Goal: Obtain resource: Obtain resource

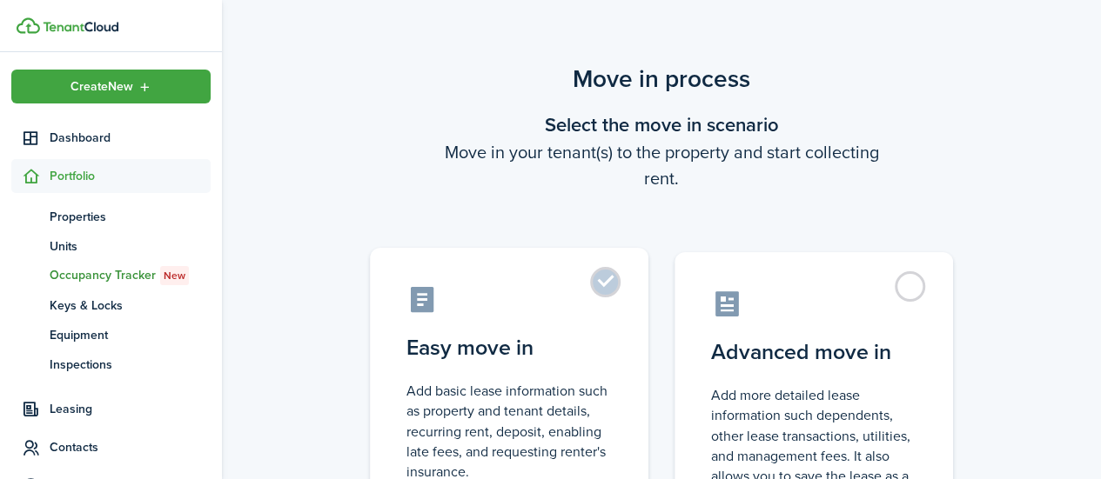
click at [613, 293] on label "Easy move in Add basic lease information such as property and tenant details, r…" at bounding box center [509, 393] width 278 height 291
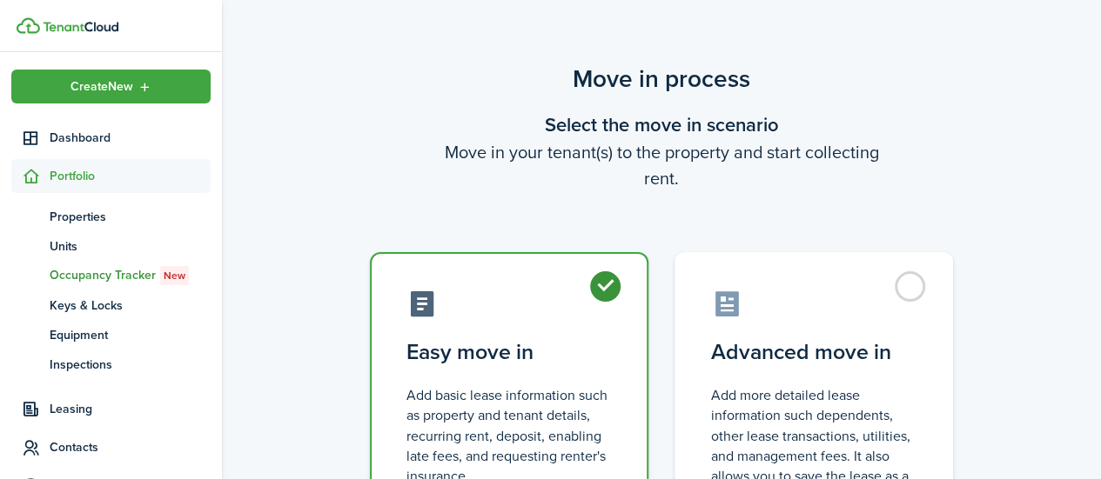
radio input "true"
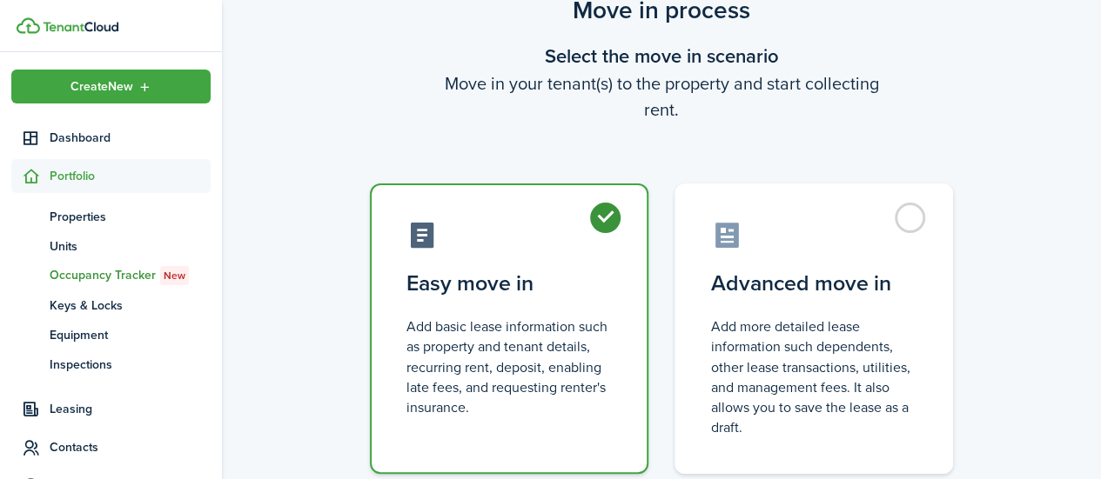
scroll to position [193, 0]
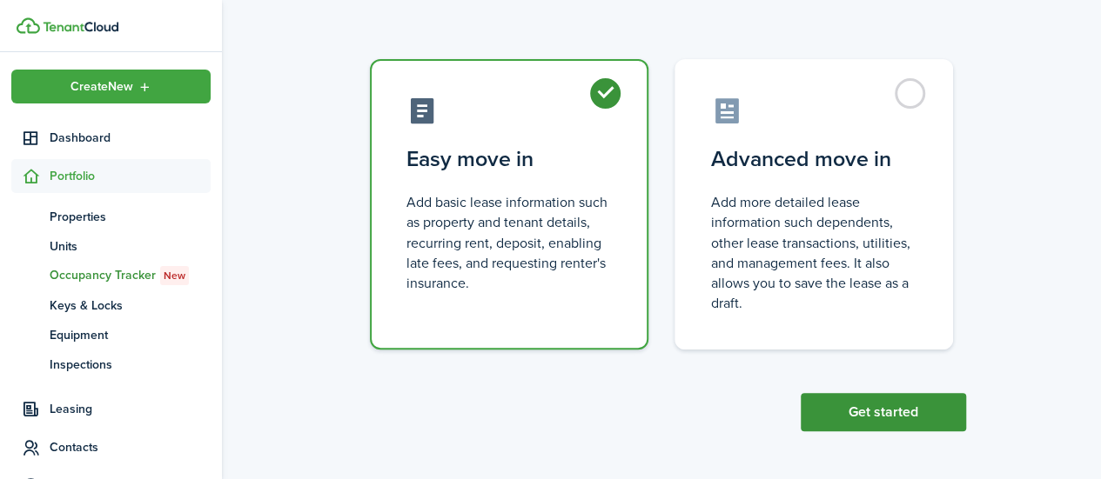
click at [926, 419] on button "Get started" at bounding box center [883, 412] width 165 height 38
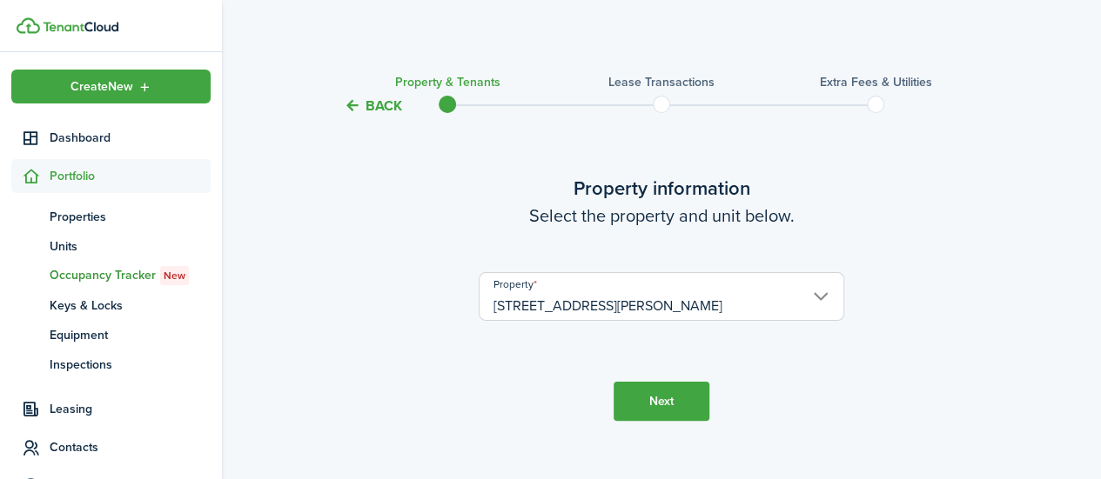
click at [663, 387] on button "Next" at bounding box center [661, 401] width 96 height 39
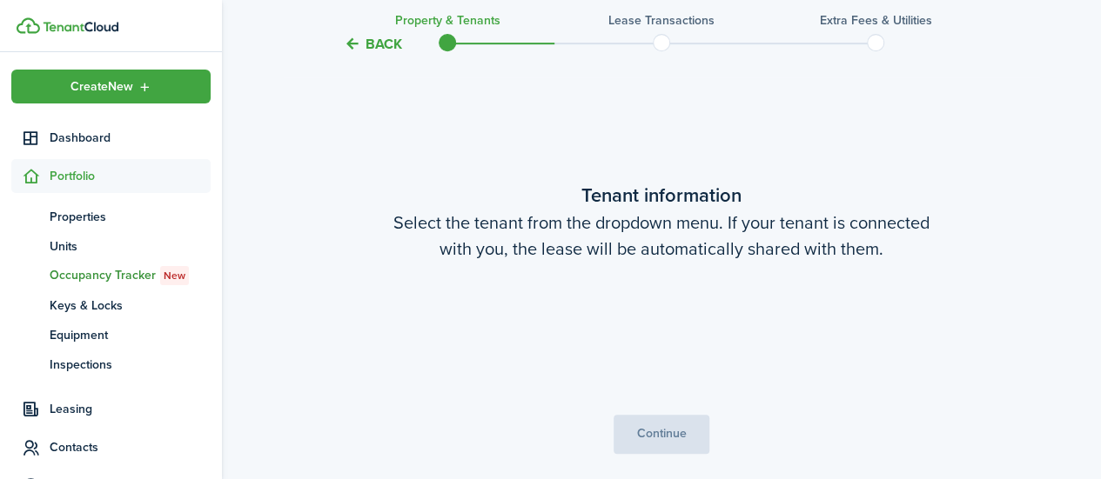
scroll to position [387, 0]
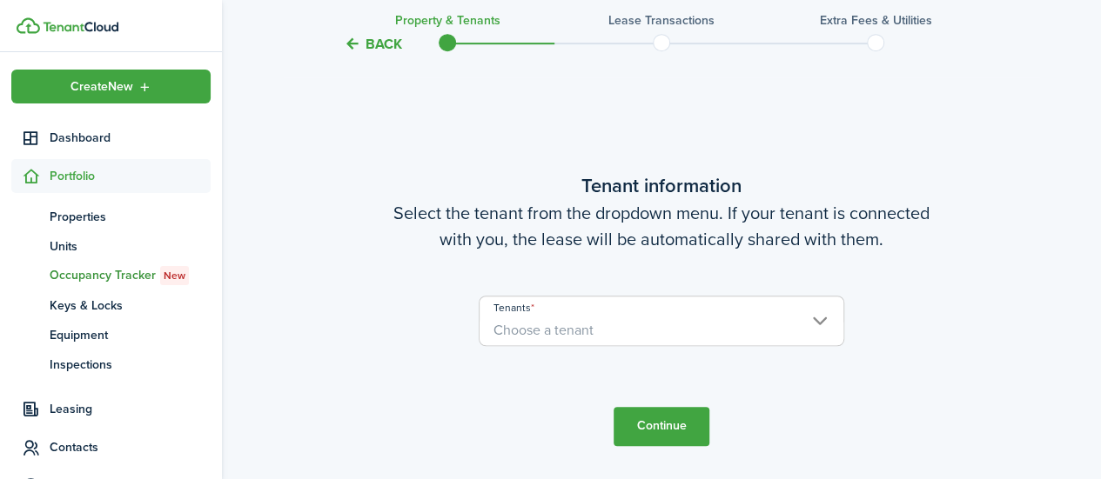
click at [585, 332] on span "Choose a tenant" at bounding box center [543, 330] width 100 height 20
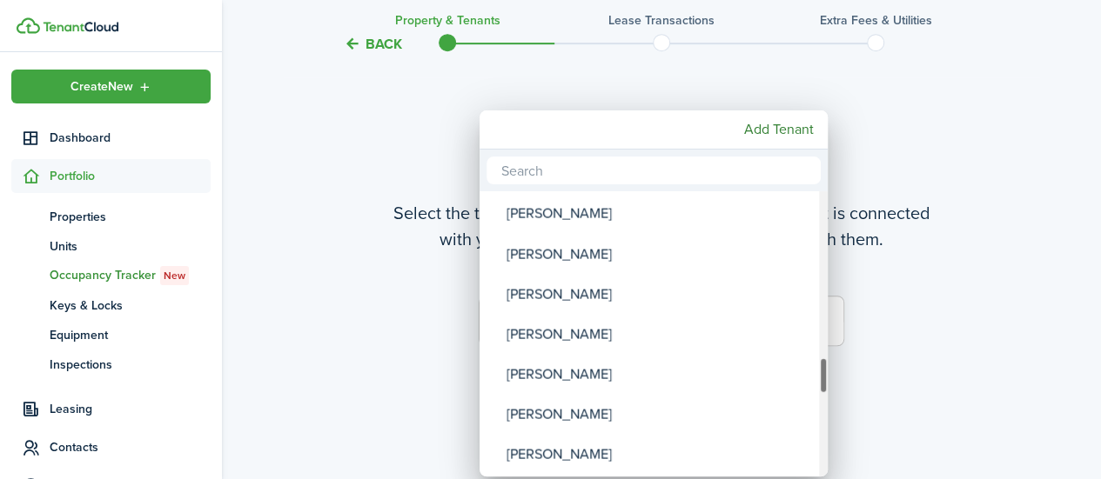
click at [593, 354] on div "[PERSON_NAME]" at bounding box center [660, 334] width 308 height 40
click at [588, 345] on div "[PERSON_NAME]" at bounding box center [660, 334] width 308 height 40
type input "[PERSON_NAME]"
click at [944, 326] on div at bounding box center [550, 240] width 1379 height 758
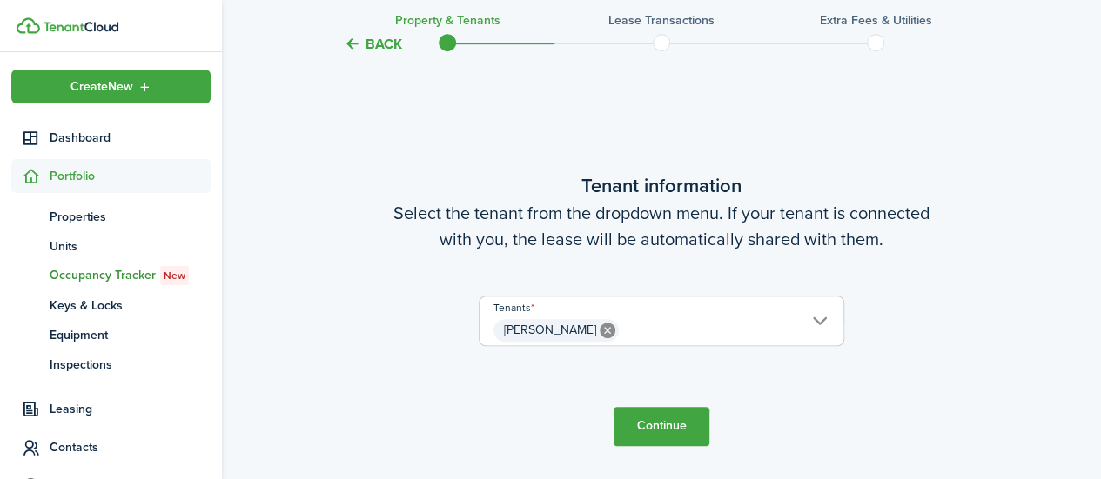
click at [652, 419] on button "Continue" at bounding box center [661, 426] width 96 height 39
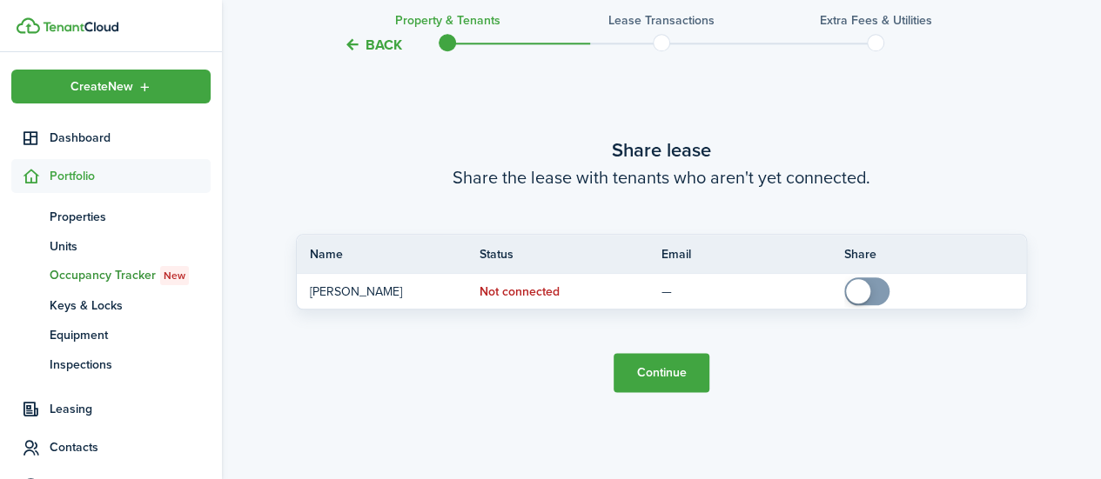
scroll to position [983, 0]
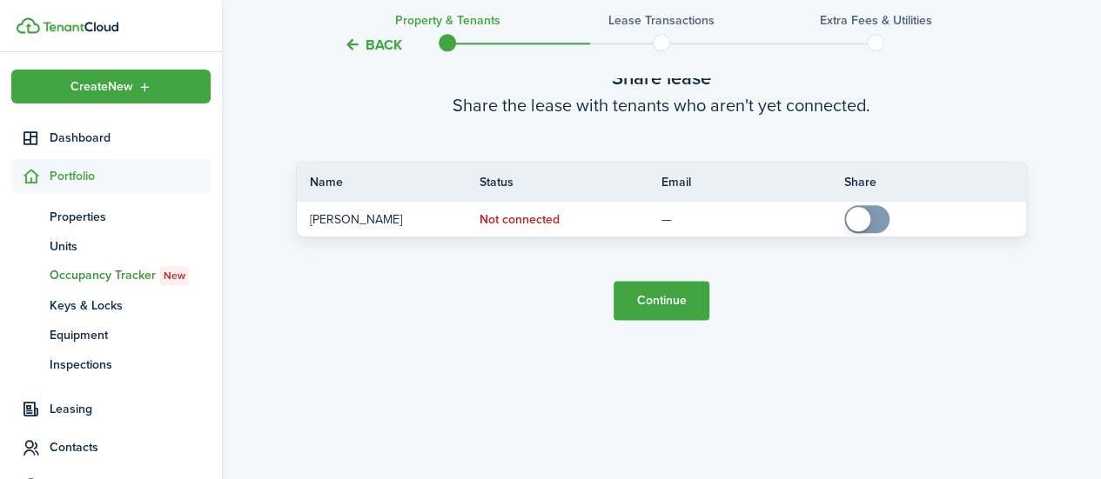
click at [661, 294] on button "Continue" at bounding box center [661, 300] width 96 height 39
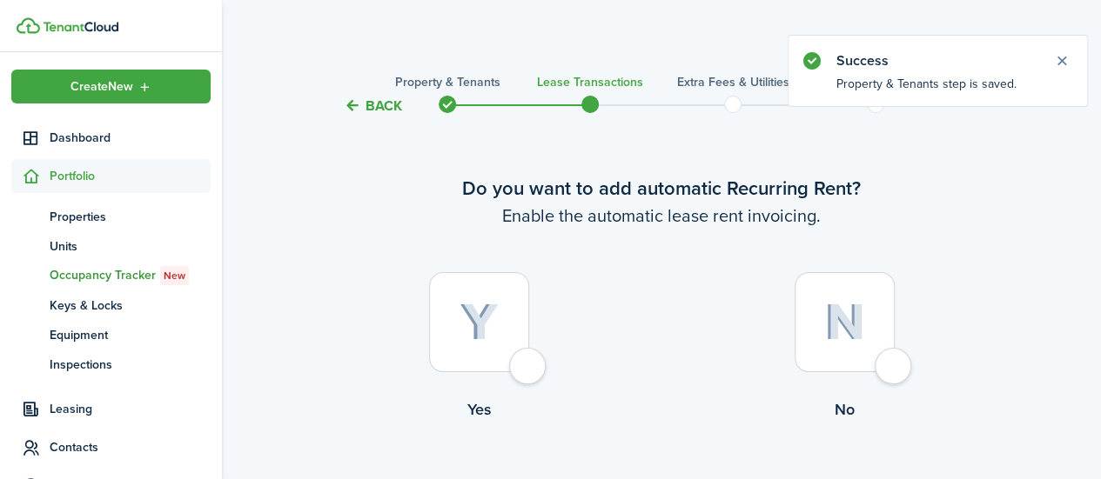
click at [529, 367] on div at bounding box center [479, 322] width 100 height 100
radio input "true"
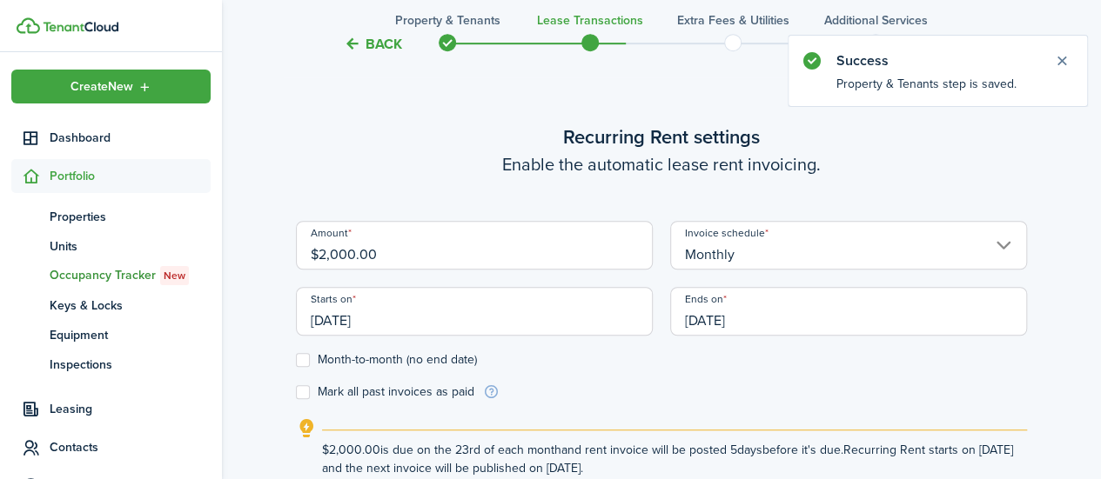
scroll to position [479, 0]
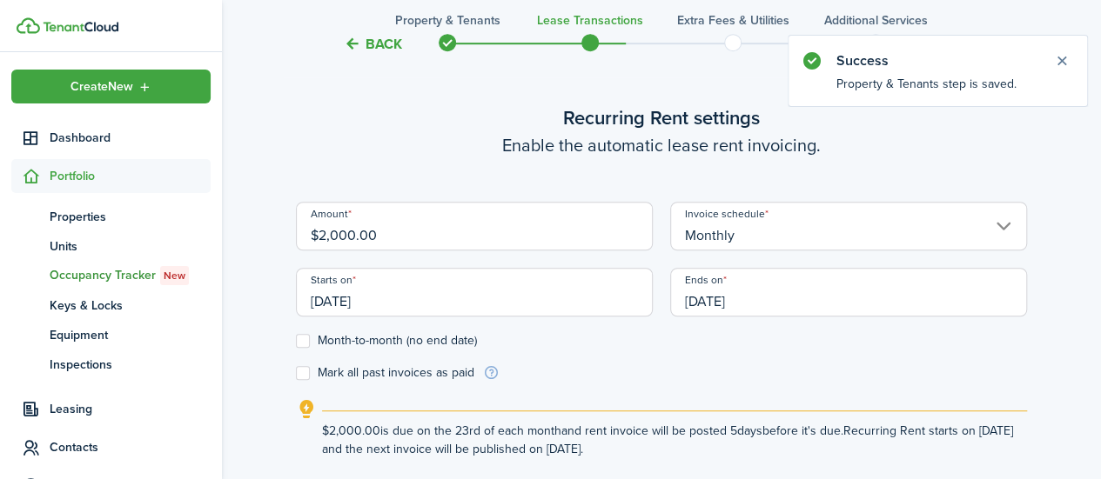
click at [734, 228] on input "Monthly" at bounding box center [848, 226] width 357 height 49
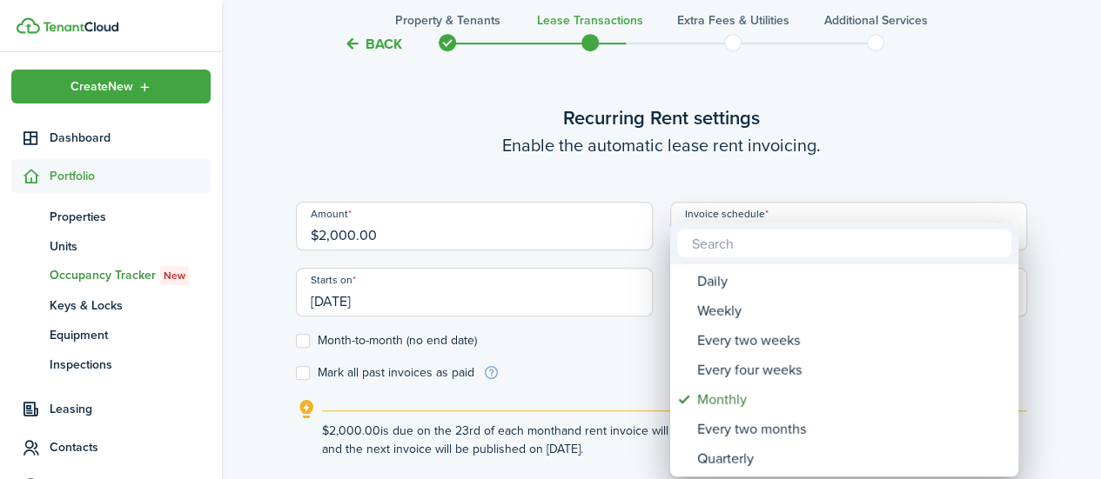
click at [585, 365] on div at bounding box center [550, 240] width 1379 height 758
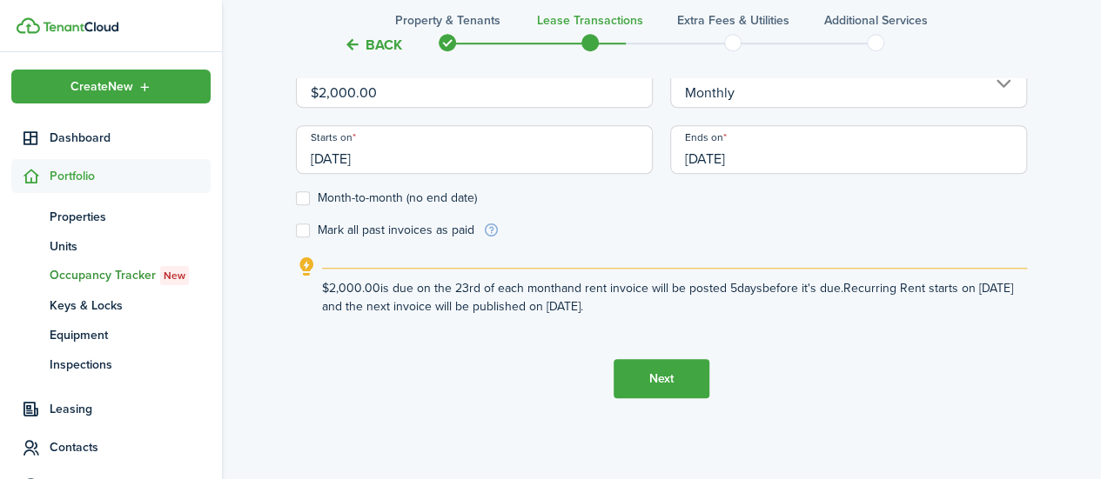
scroll to position [622, 0]
click at [381, 157] on input "[DATE]" at bounding box center [474, 148] width 357 height 49
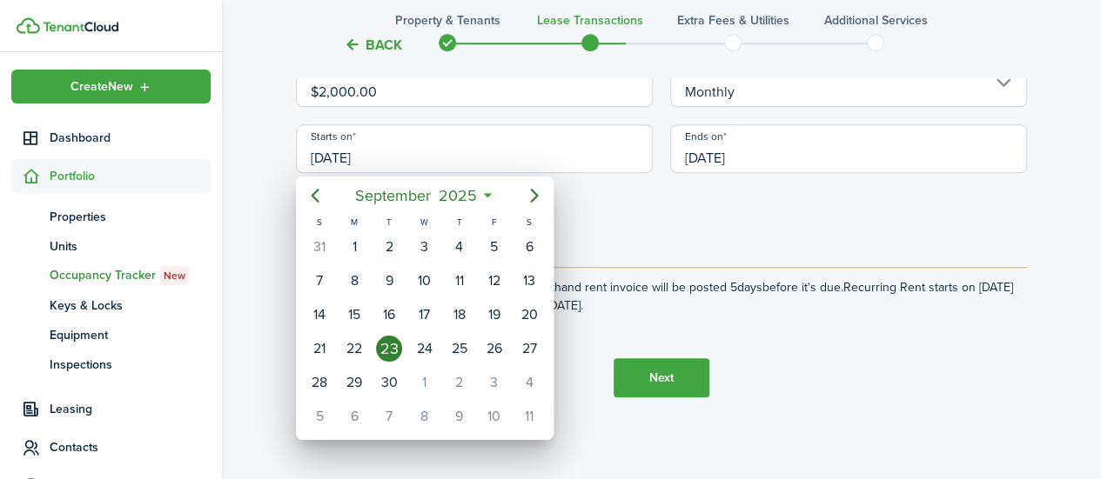
click at [397, 196] on span "September" at bounding box center [393, 195] width 84 height 31
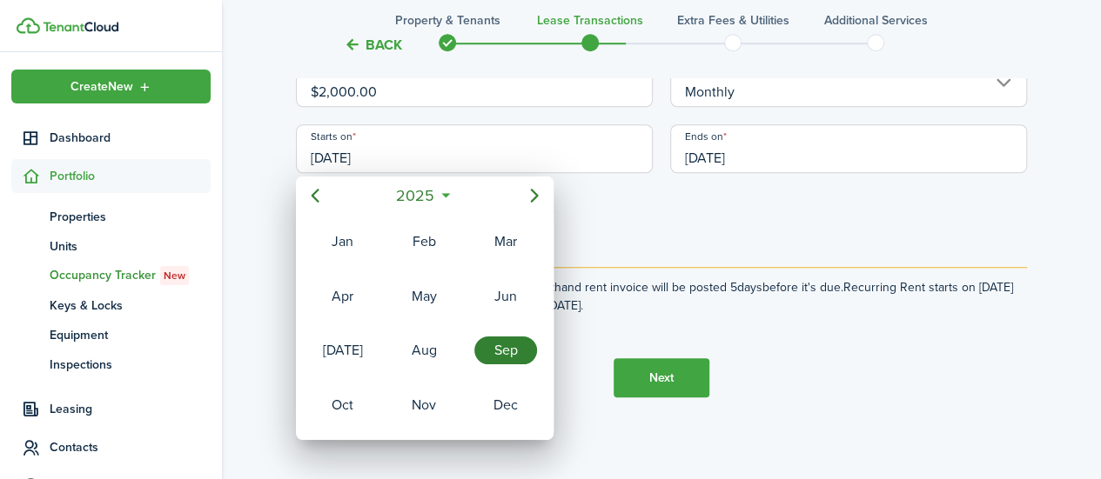
click at [432, 191] on span "2025" at bounding box center [415, 195] width 46 height 31
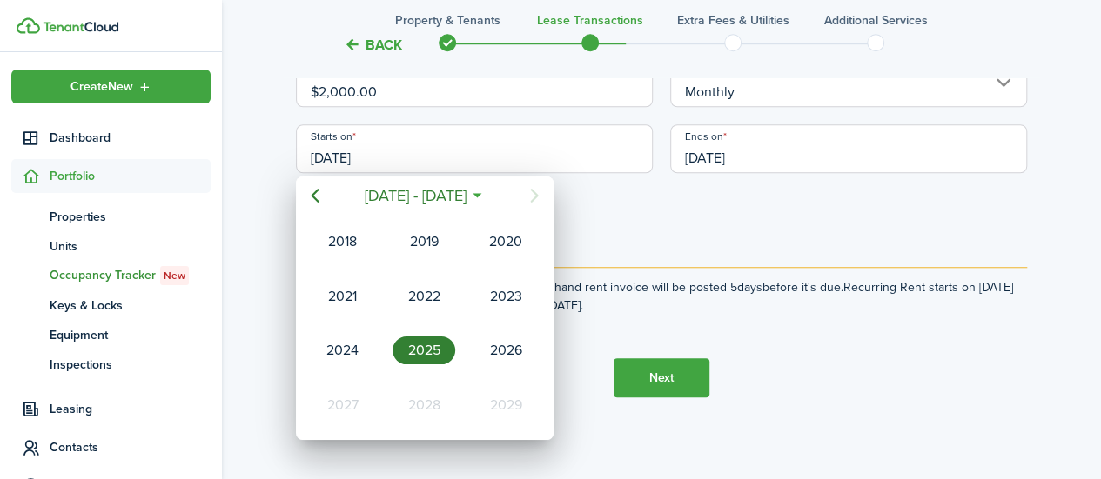
click at [425, 296] on div "2022" at bounding box center [423, 297] width 63 height 28
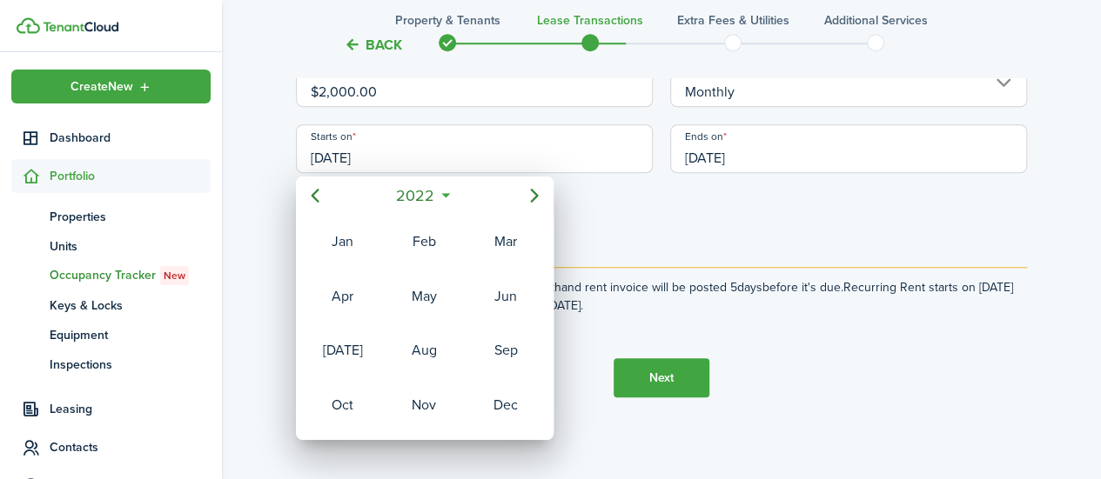
click at [427, 299] on div "May" at bounding box center [423, 297] width 63 height 28
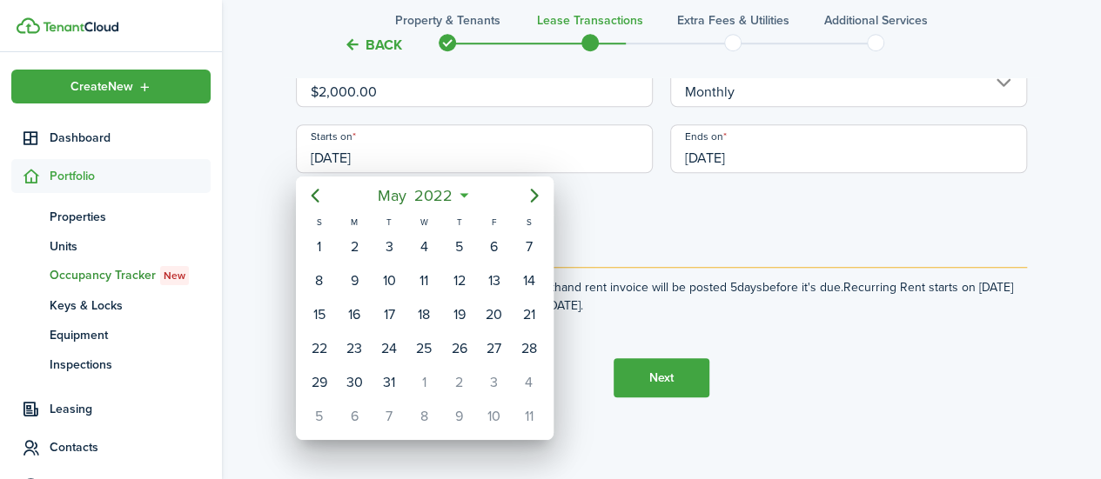
click at [324, 245] on div "1" at bounding box center [319, 247] width 26 height 26
type input "[DATE]"
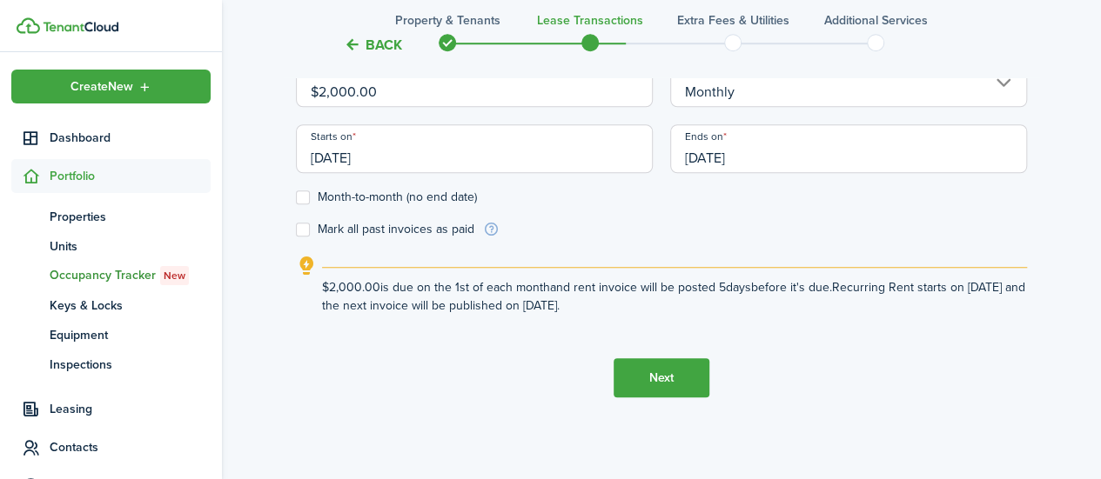
click at [846, 153] on input "[DATE]" at bounding box center [848, 148] width 357 height 49
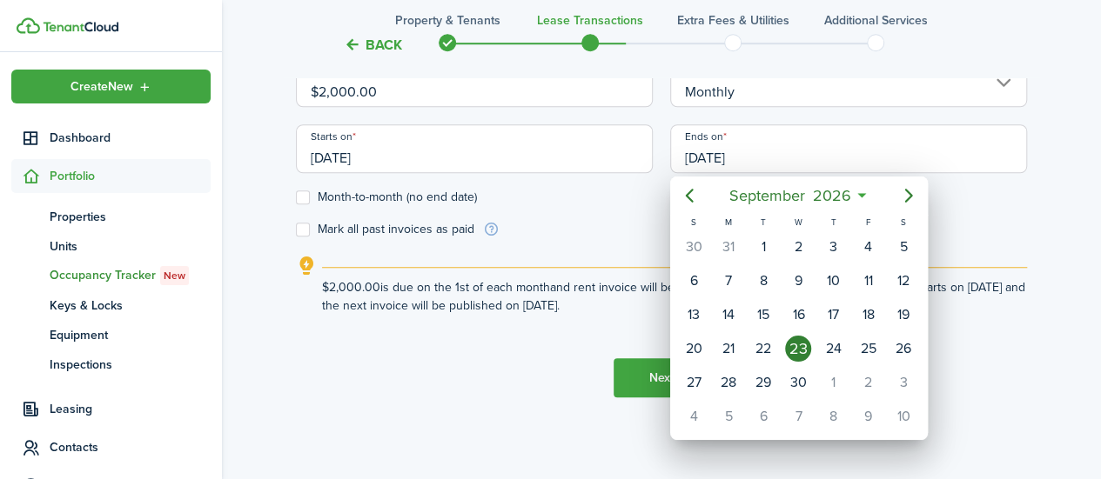
click at [905, 190] on icon "Next page" at bounding box center [908, 196] width 8 height 14
click at [903, 195] on icon "Next page" at bounding box center [908, 195] width 21 height 21
click at [906, 196] on icon "Next page" at bounding box center [908, 195] width 21 height 21
click at [834, 382] on div "31" at bounding box center [833, 383] width 26 height 26
type input "[DATE]"
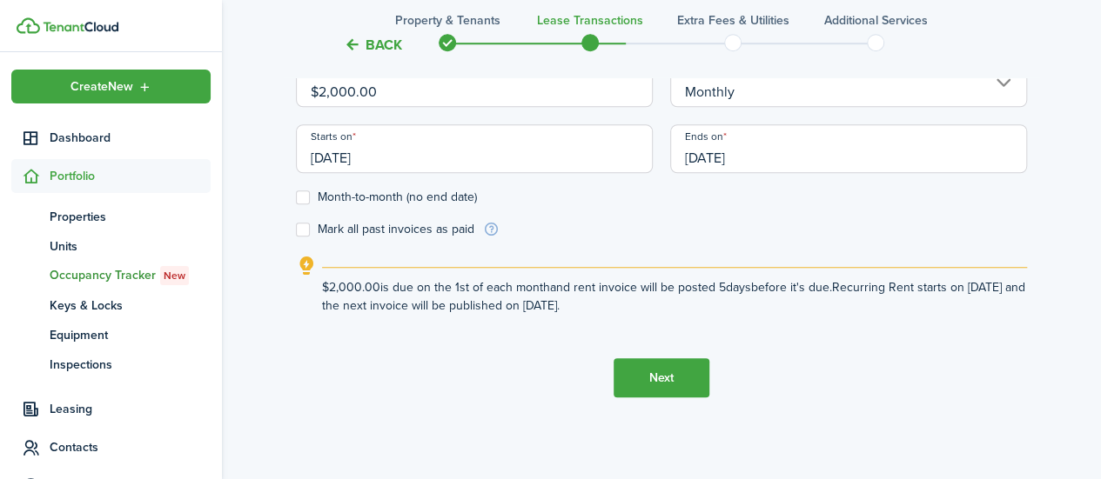
scroll to position [623, 0]
click at [639, 375] on button "Next" at bounding box center [661, 377] width 96 height 39
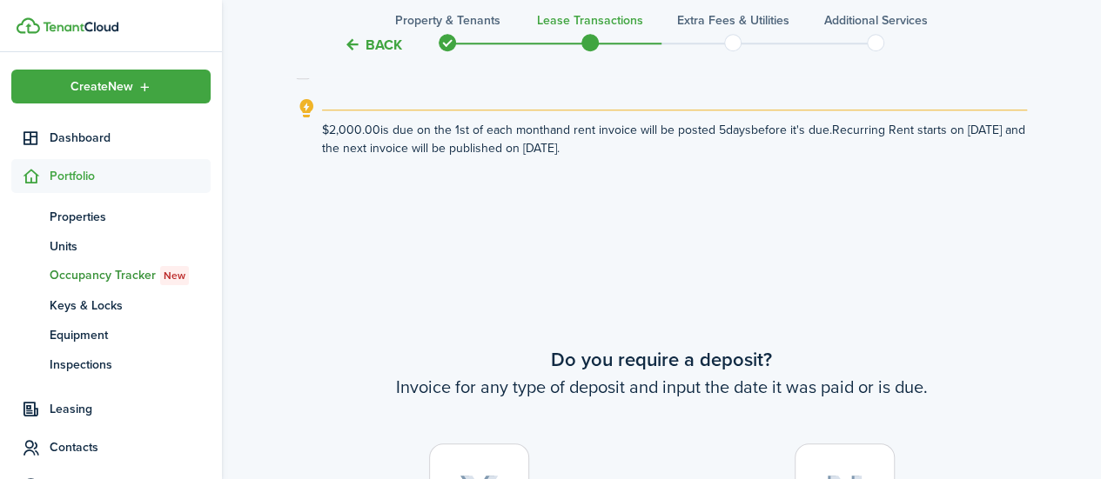
scroll to position [986, 0]
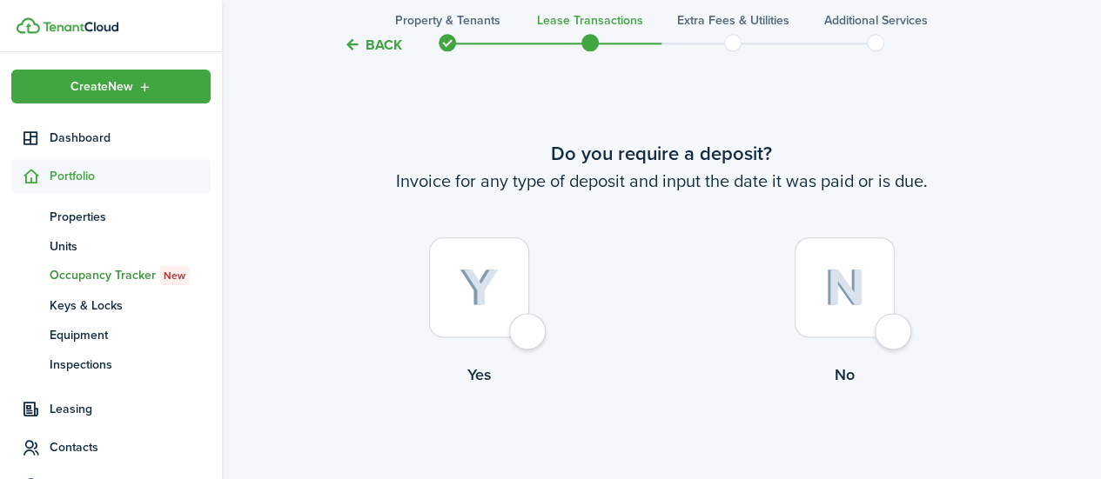
click at [529, 337] on div at bounding box center [479, 288] width 100 height 100
radio input "true"
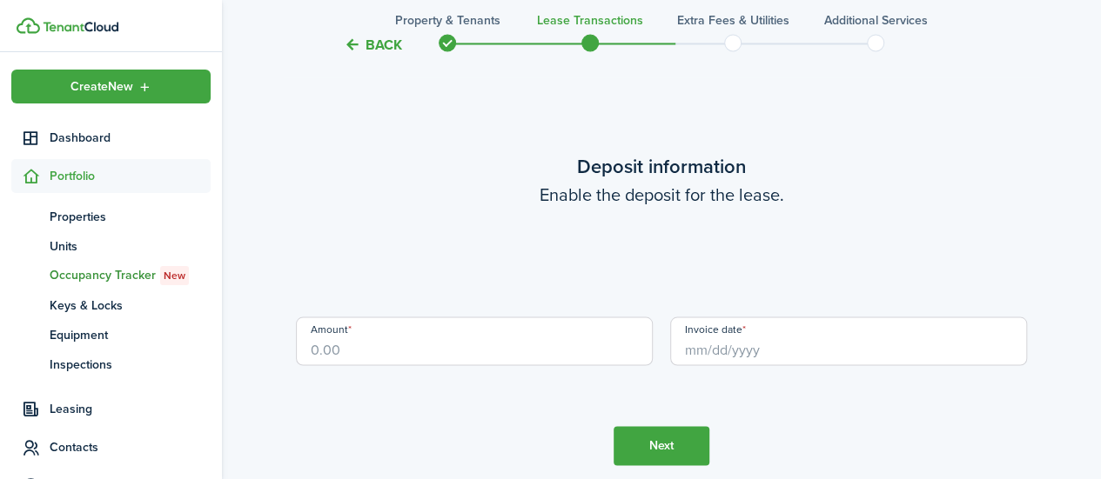
scroll to position [1465, 0]
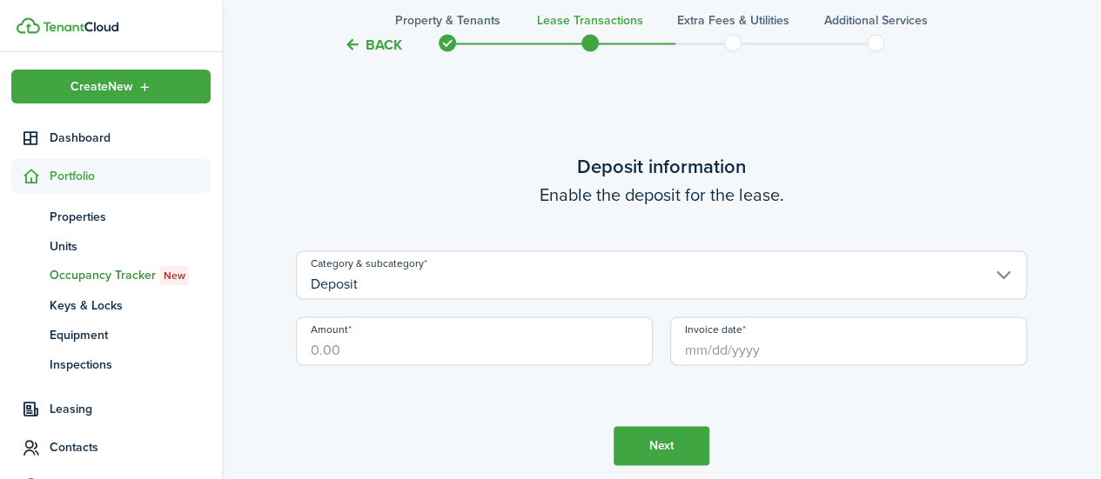
click at [505, 329] on input "Amount" at bounding box center [474, 341] width 357 height 49
click at [716, 355] on input "Invoice date" at bounding box center [848, 341] width 357 height 49
type input "$2,000.00"
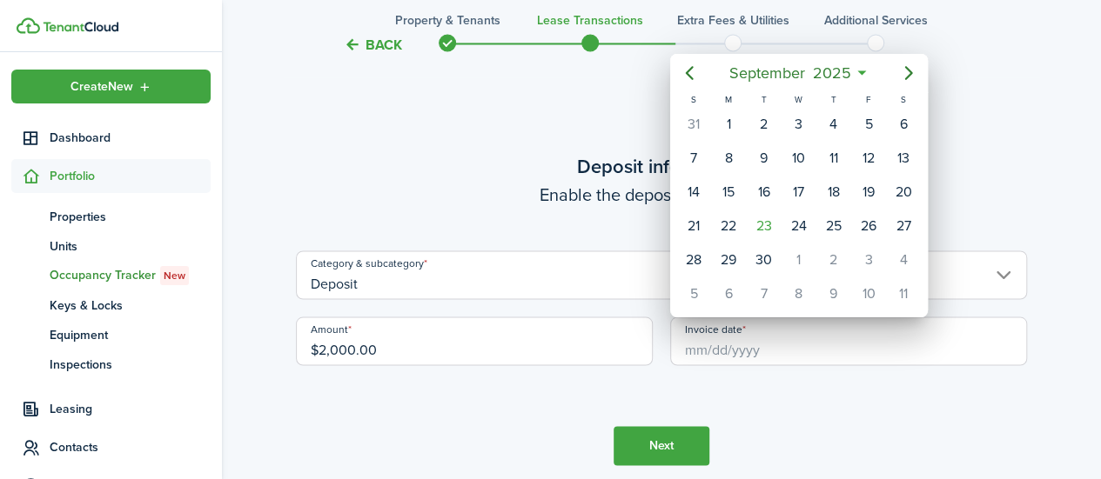
click at [767, 71] on span "September" at bounding box center [767, 72] width 84 height 31
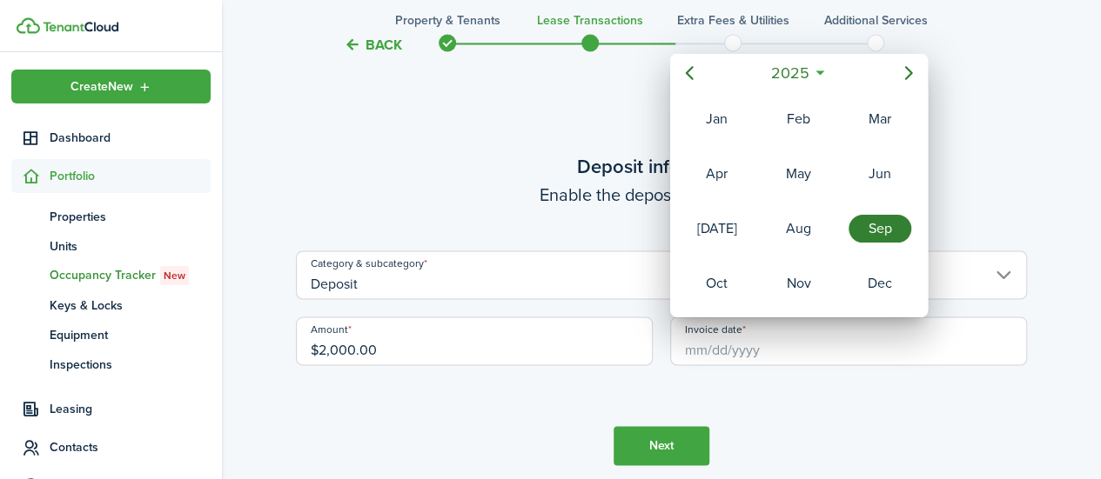
click at [794, 73] on span "2025" at bounding box center [790, 72] width 46 height 31
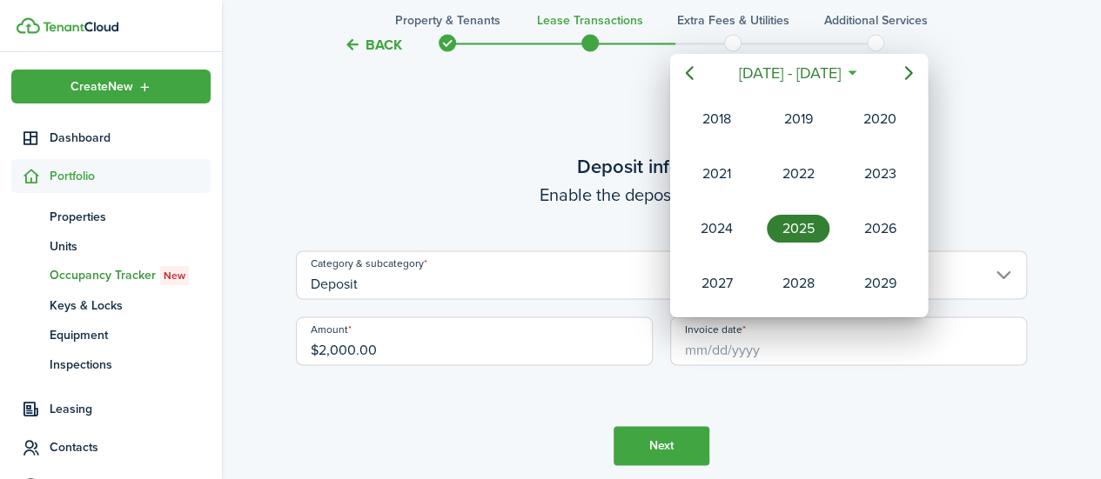
click at [797, 172] on div "2022" at bounding box center [798, 174] width 63 height 28
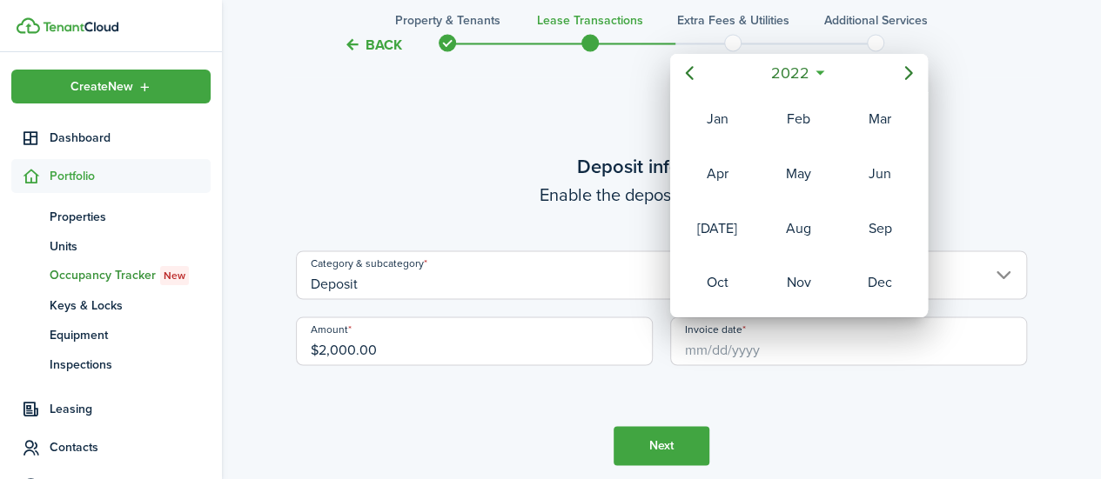
click at [802, 169] on div "May" at bounding box center [798, 174] width 63 height 28
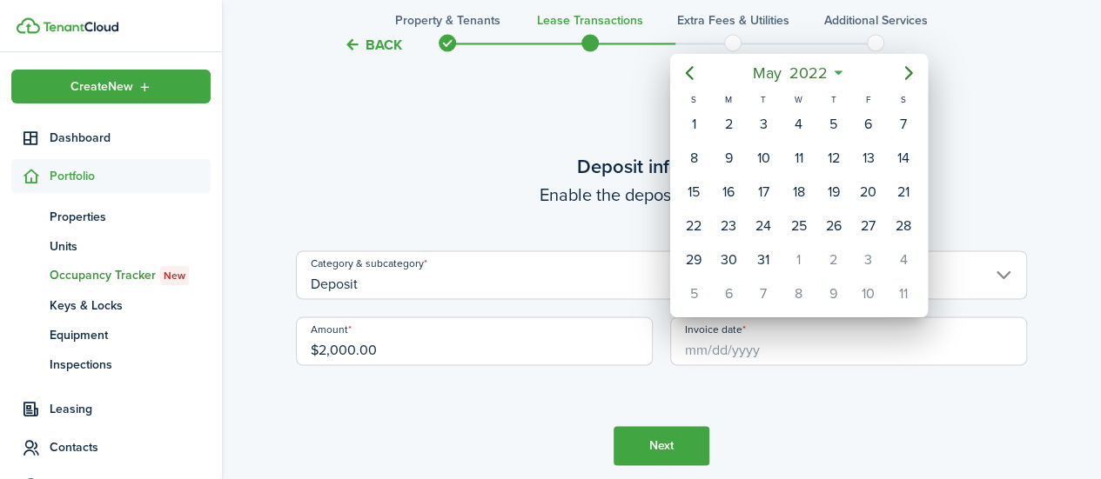
click at [696, 115] on div "1" at bounding box center [693, 124] width 26 height 26
type input "[DATE]"
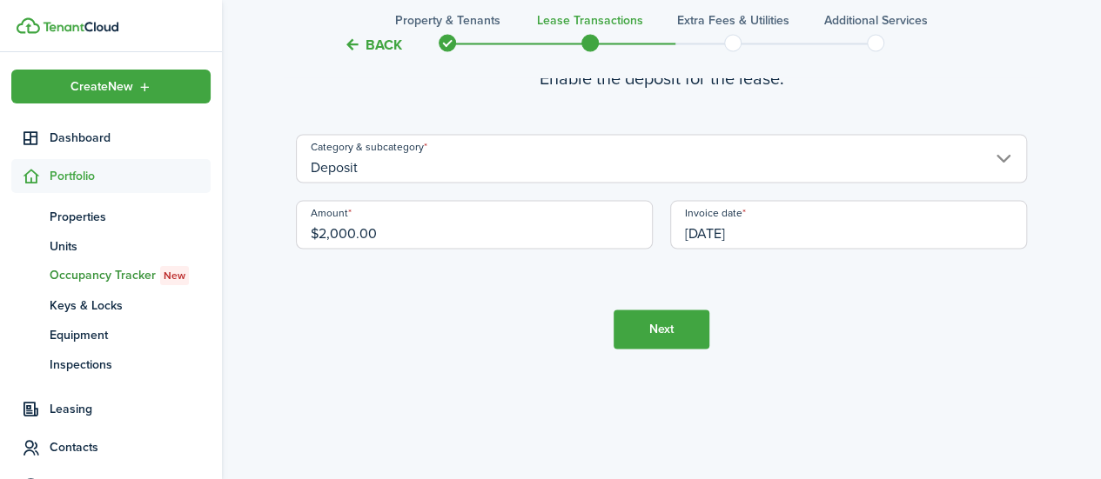
click at [667, 344] on button "Next" at bounding box center [661, 329] width 96 height 39
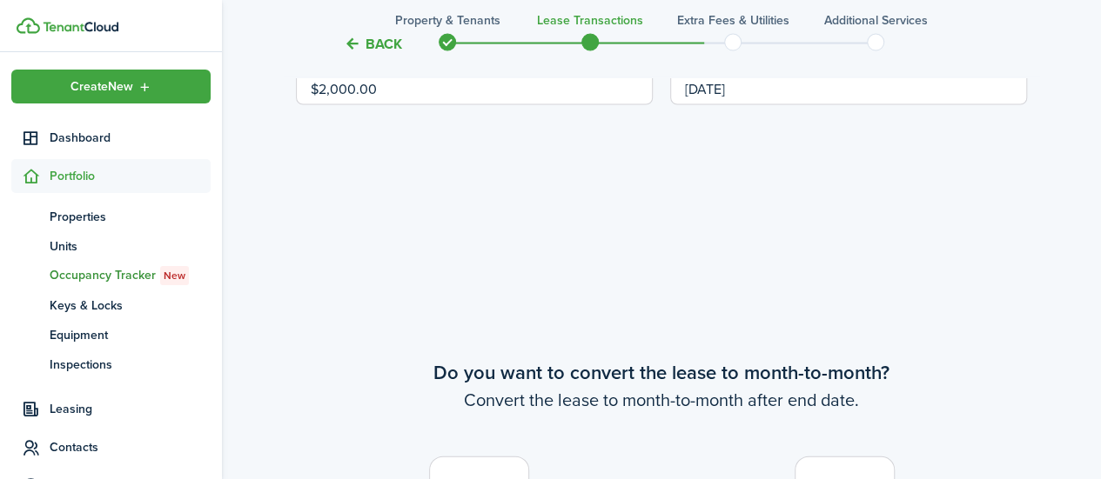
scroll to position [1946, 0]
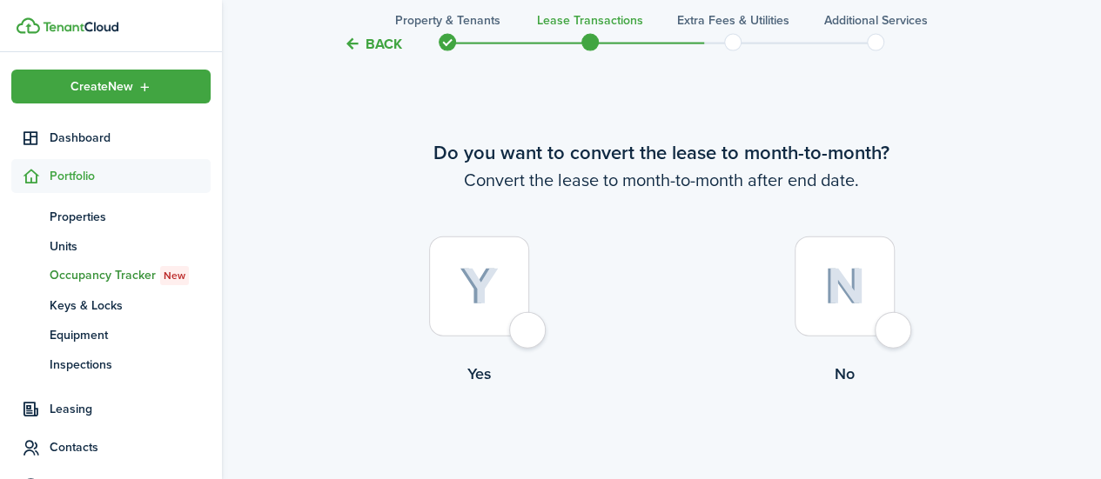
click at [529, 327] on div at bounding box center [479, 287] width 100 height 100
radio input "true"
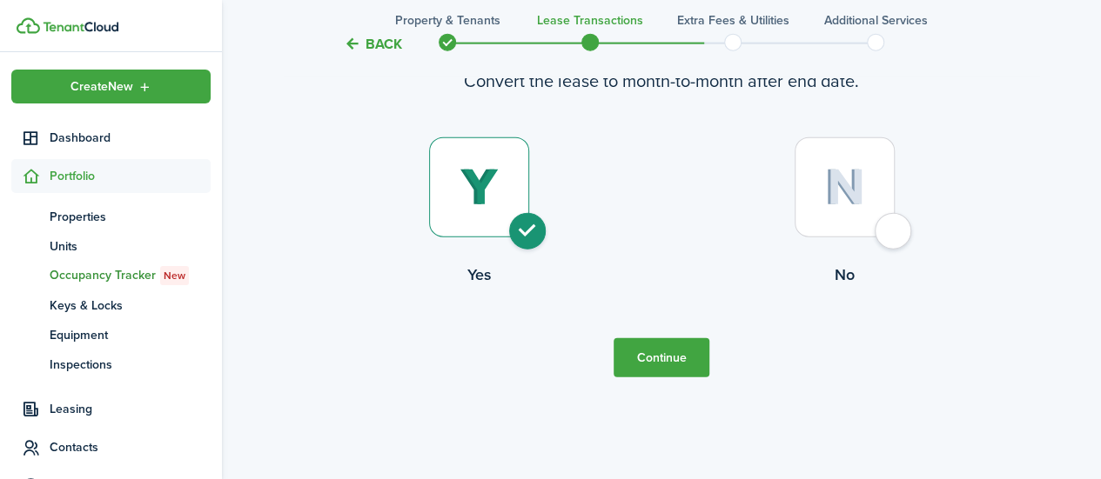
scroll to position [2062, 0]
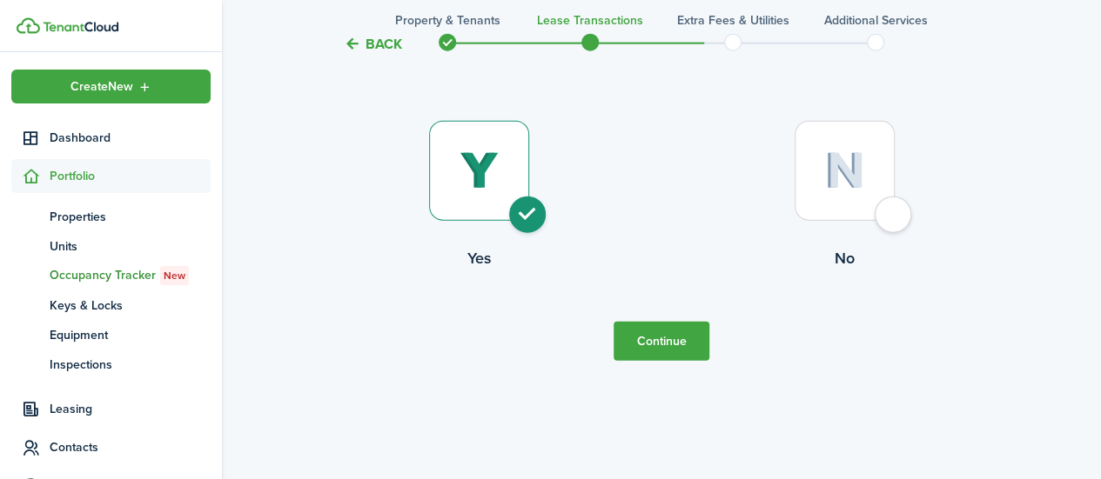
click at [666, 341] on button "Continue" at bounding box center [661, 341] width 96 height 39
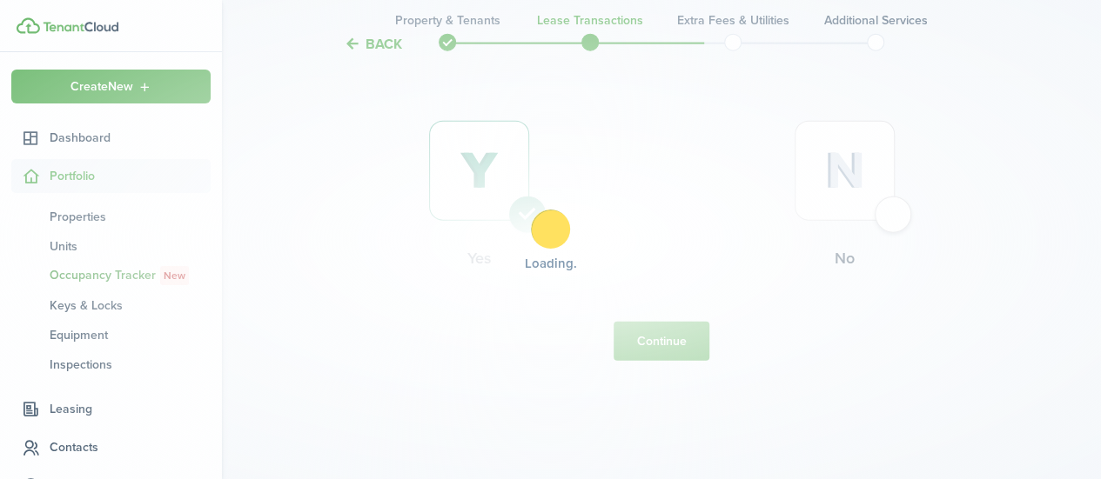
scroll to position [0, 0]
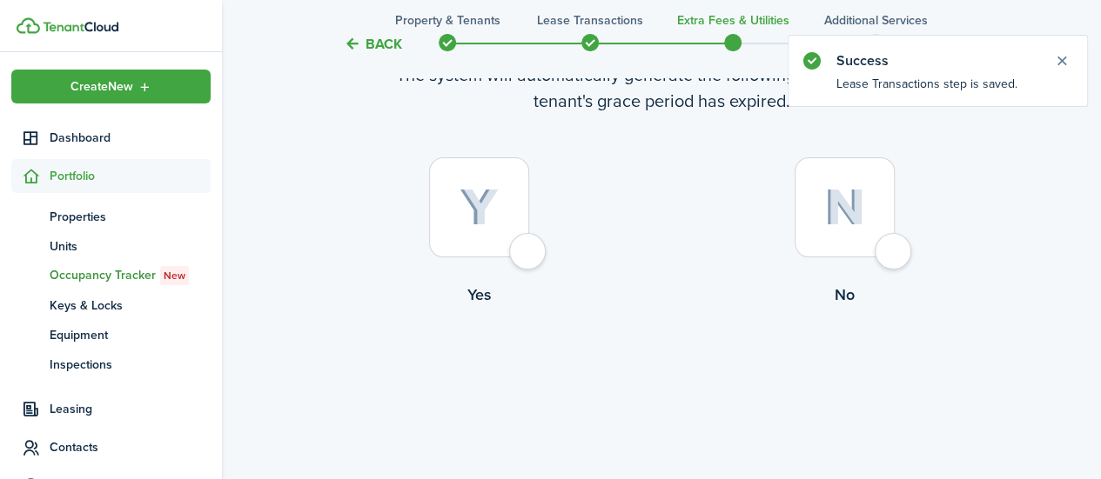
click at [529, 256] on div at bounding box center [479, 207] width 100 height 100
radio input "true"
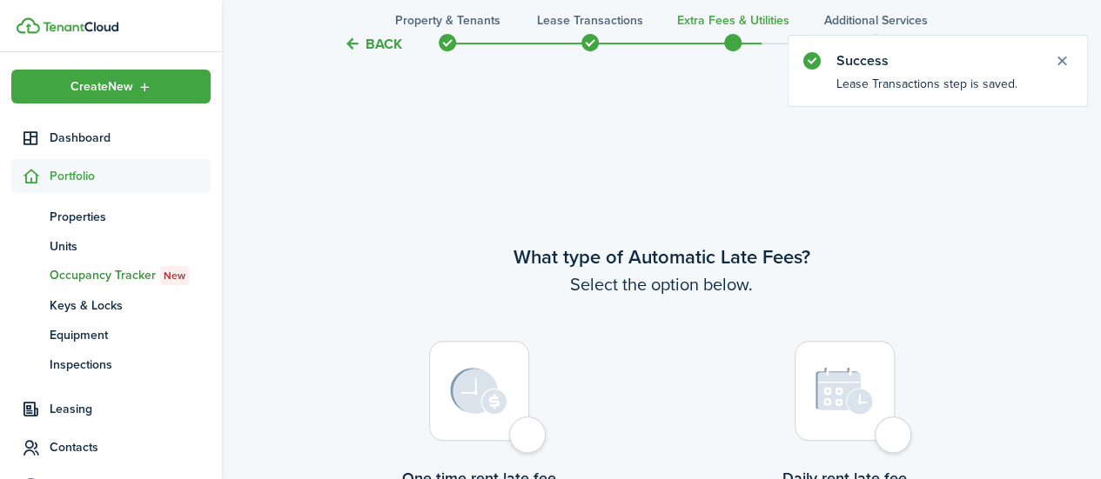
scroll to position [505, 0]
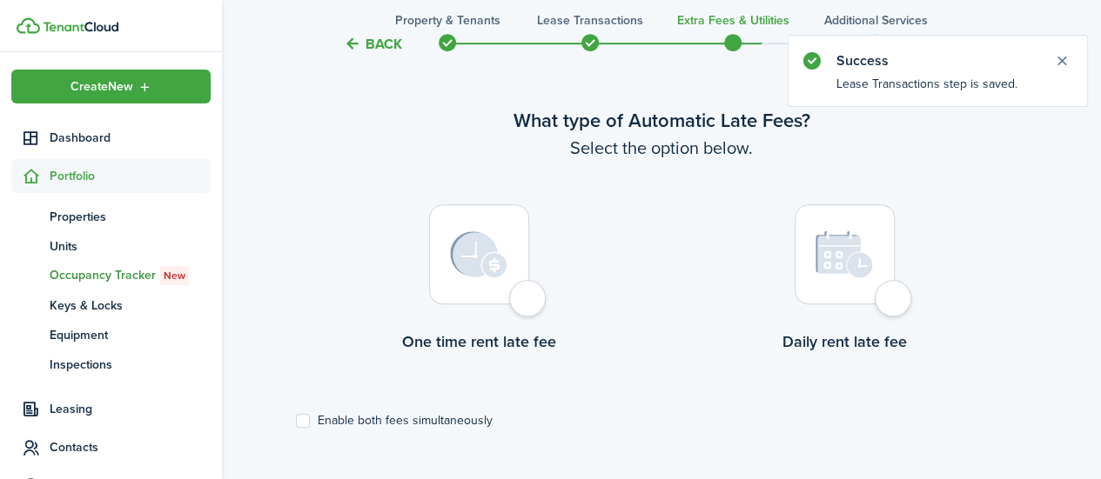
click at [529, 305] on div at bounding box center [479, 254] width 100 height 100
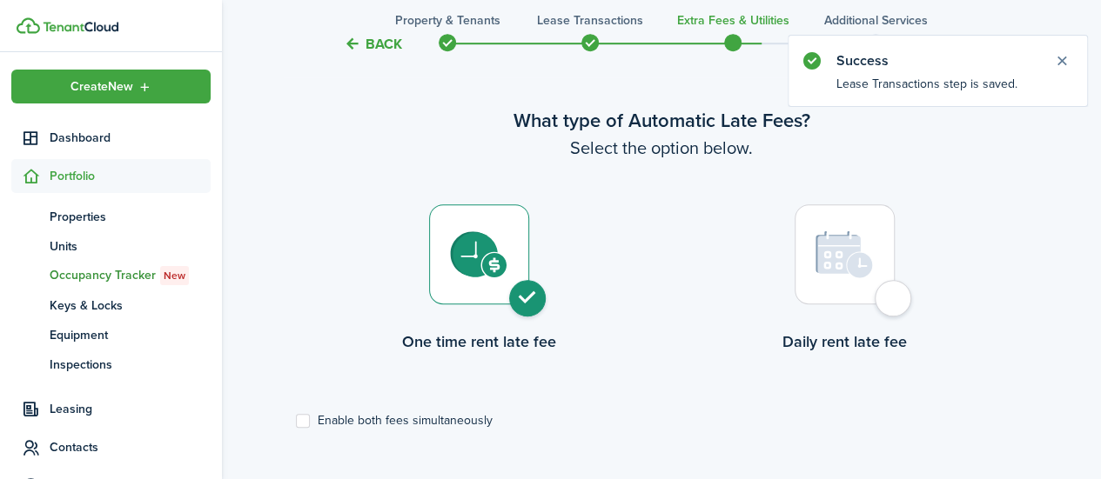
radio input "true"
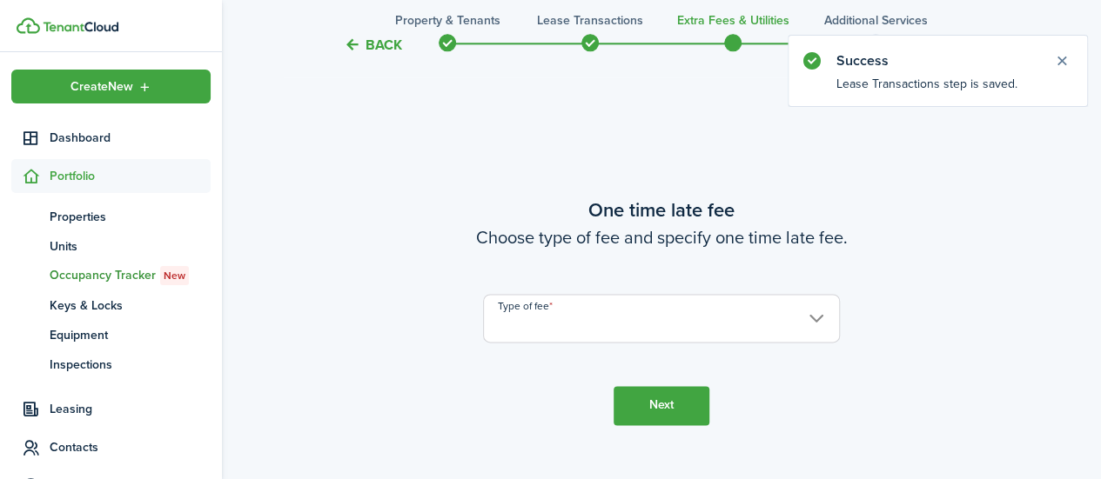
scroll to position [984, 0]
click at [572, 318] on input "Type of fee" at bounding box center [661, 316] width 357 height 49
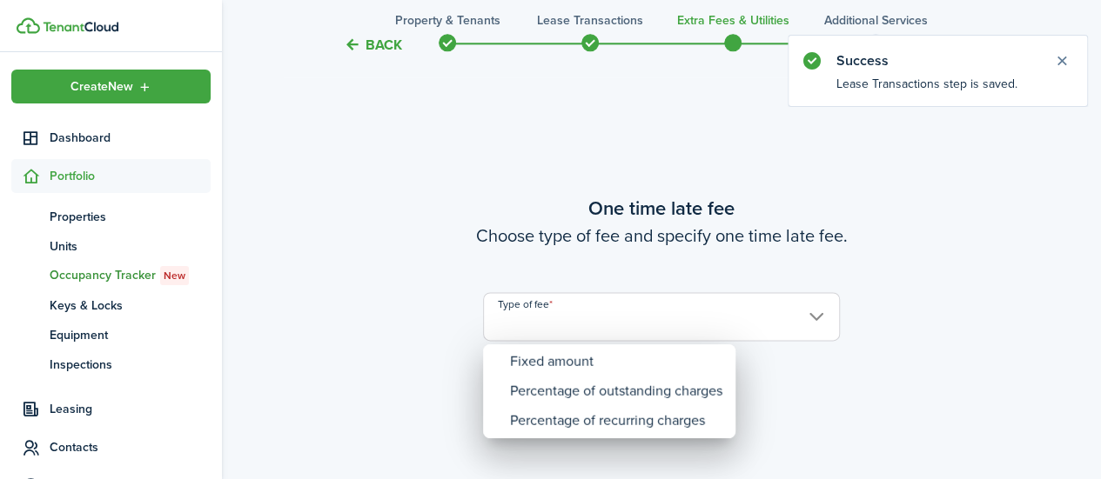
click at [568, 360] on div "Fixed amount" at bounding box center [616, 362] width 212 height 30
type input "Fixed amount"
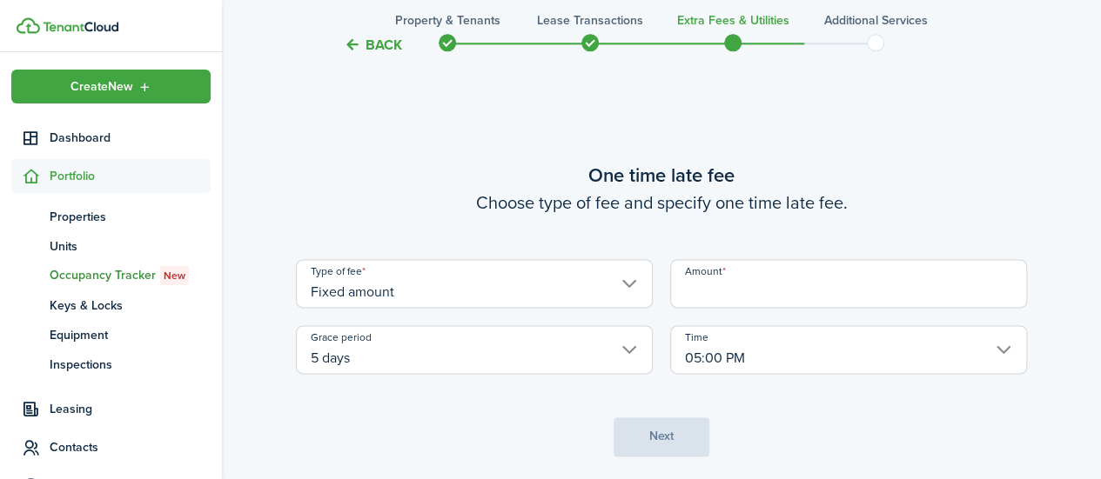
click at [720, 293] on input "Amount" at bounding box center [848, 283] width 357 height 49
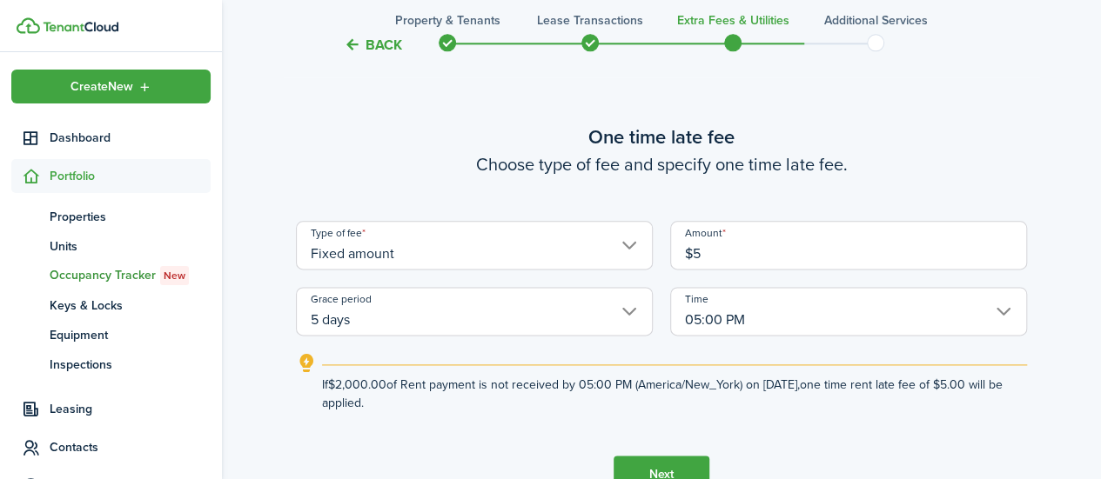
click at [543, 246] on input "Fixed amount" at bounding box center [474, 245] width 357 height 49
type input "$5.00"
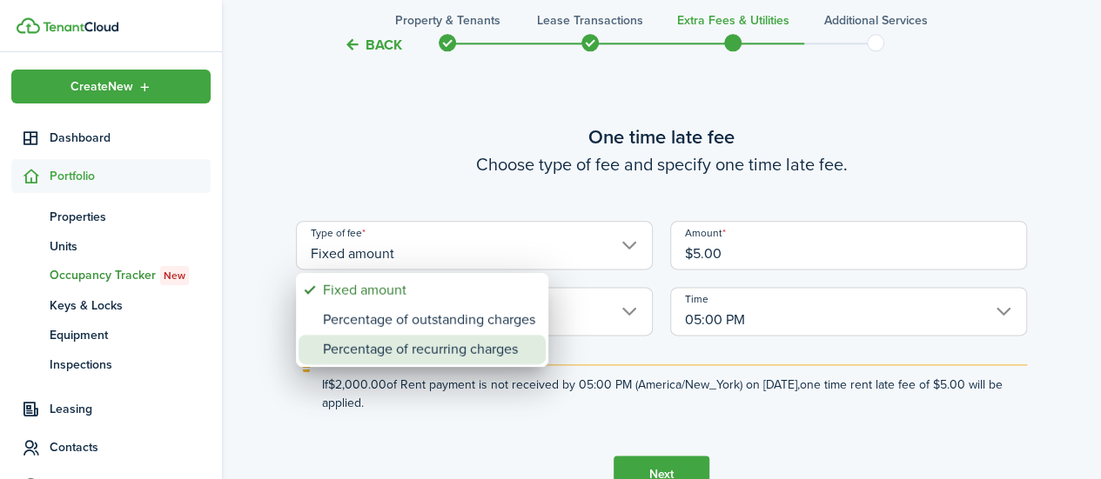
click at [490, 352] on div "Percentage of recurring charges" at bounding box center [429, 350] width 212 height 30
type input "Percentage of recurring charges"
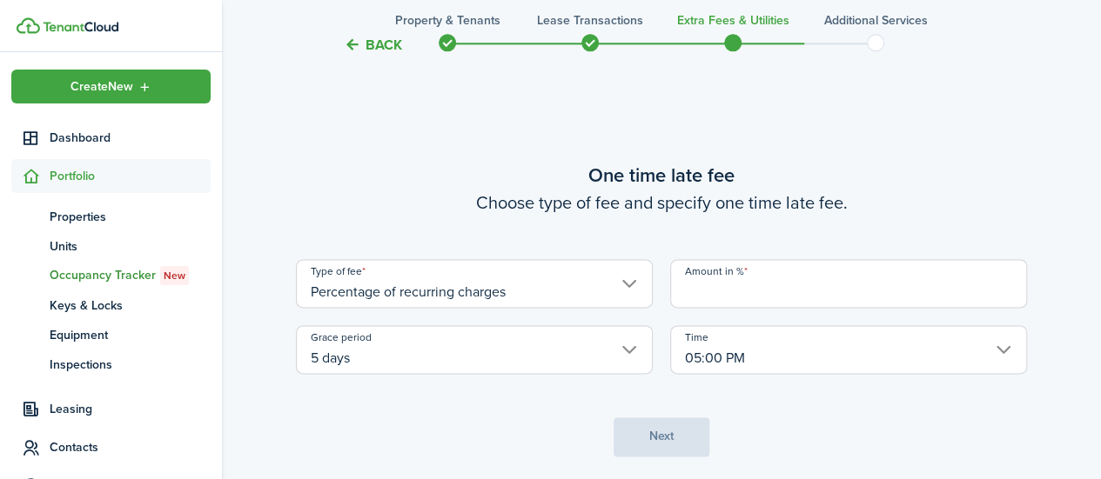
click at [734, 287] on input "Amount in %" at bounding box center [848, 283] width 357 height 49
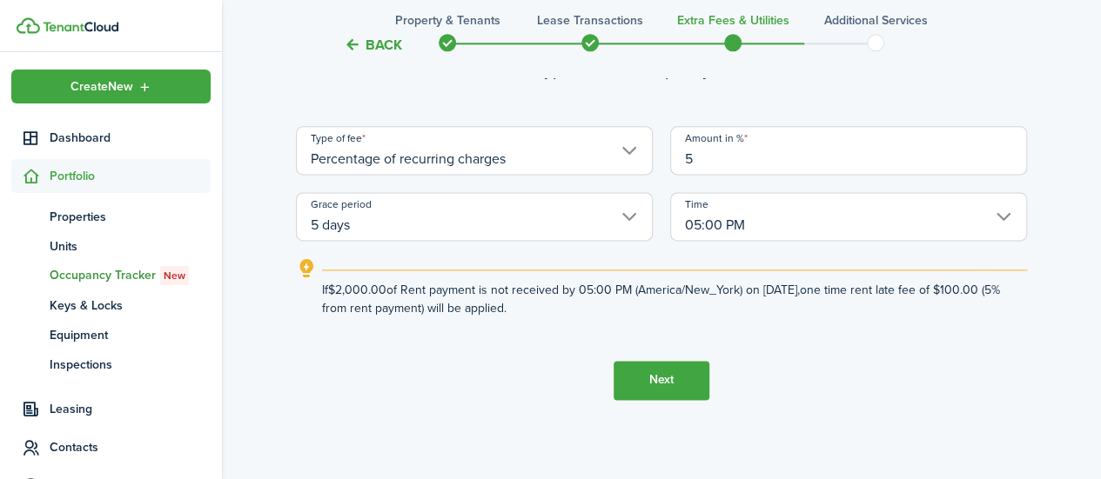
scroll to position [1101, 0]
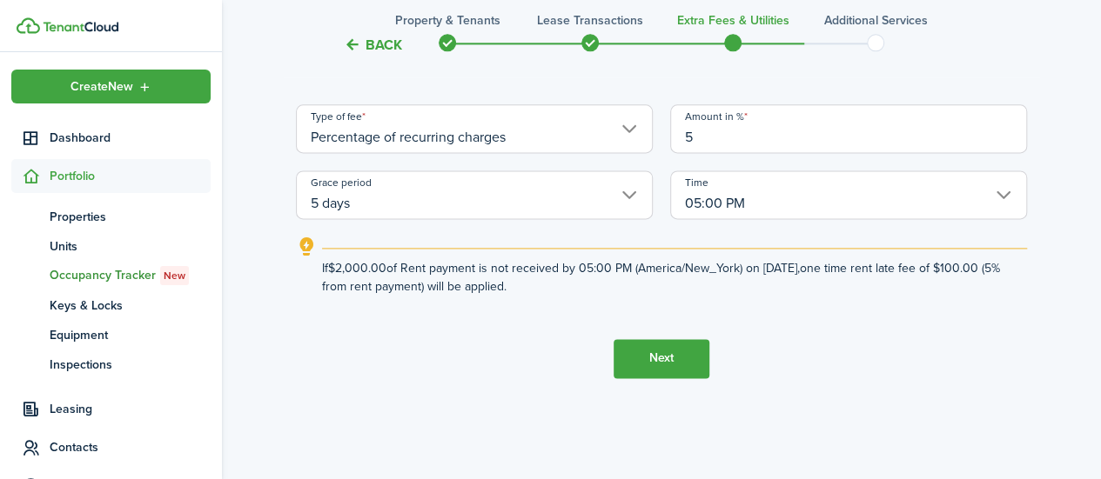
type input "5"
click at [677, 365] on button "Next" at bounding box center [661, 358] width 96 height 39
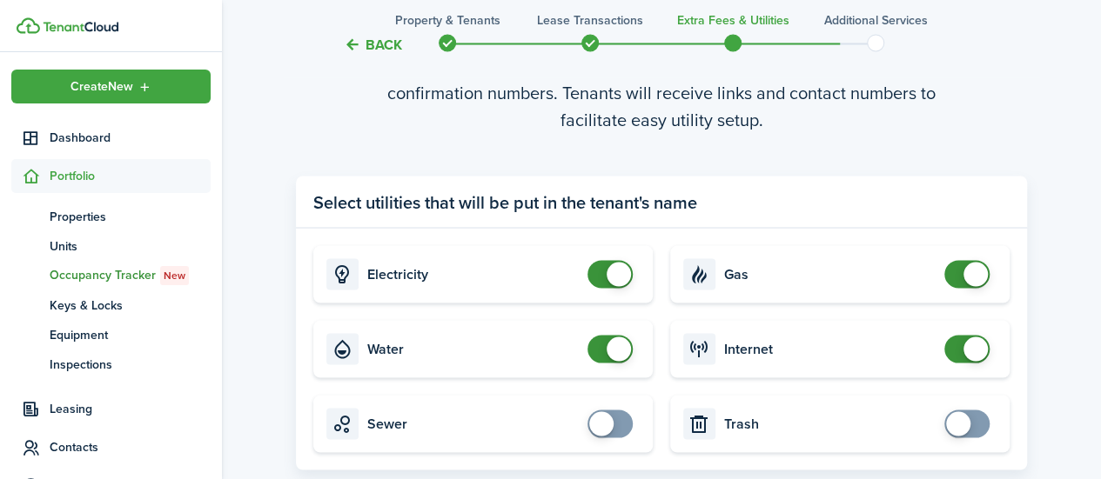
scroll to position [1698, 0]
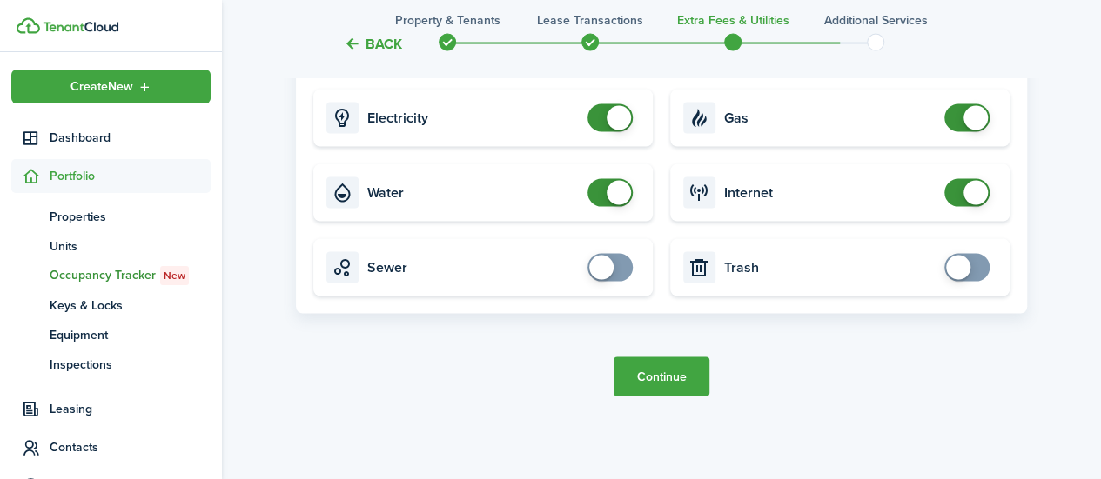
checkbox input "true"
click at [962, 265] on span at bounding box center [958, 268] width 24 height 24
checkbox input "true"
click at [610, 280] on span at bounding box center [609, 268] width 17 height 28
click at [673, 383] on button "Continue" at bounding box center [661, 377] width 96 height 39
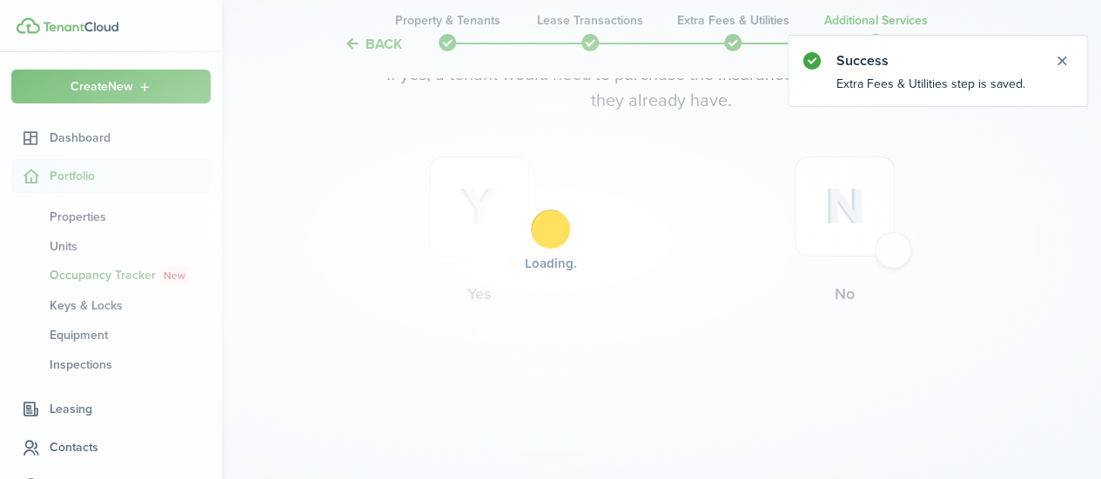
scroll to position [0, 0]
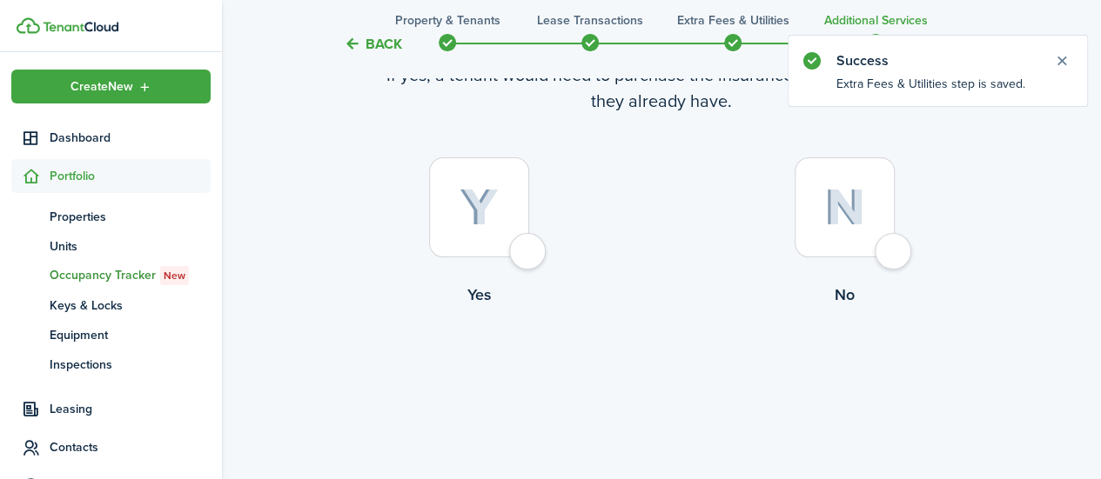
click at [532, 271] on label "Yes" at bounding box center [478, 235] width 365 height 157
radio input "true"
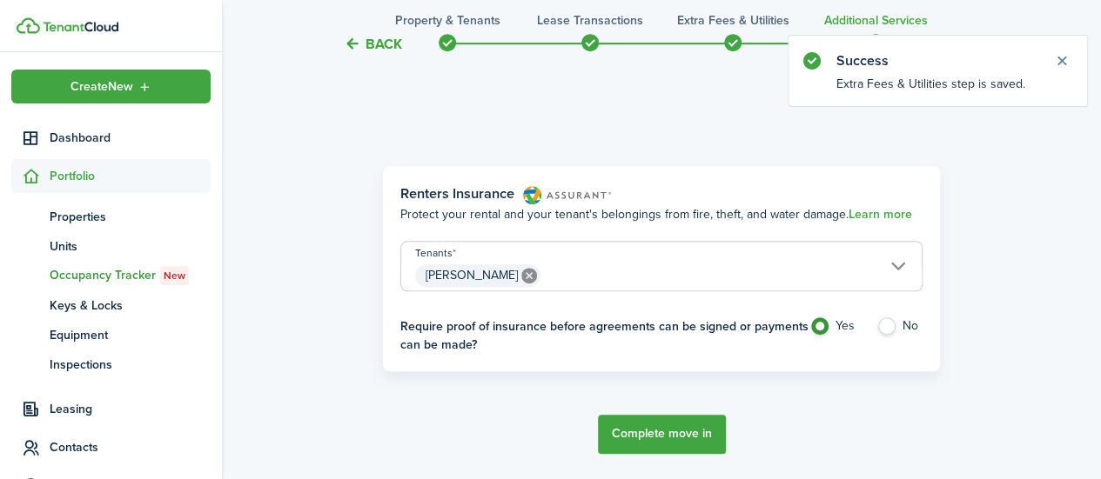
scroll to position [505, 0]
click at [646, 432] on button "Complete move in" at bounding box center [662, 432] width 128 height 39
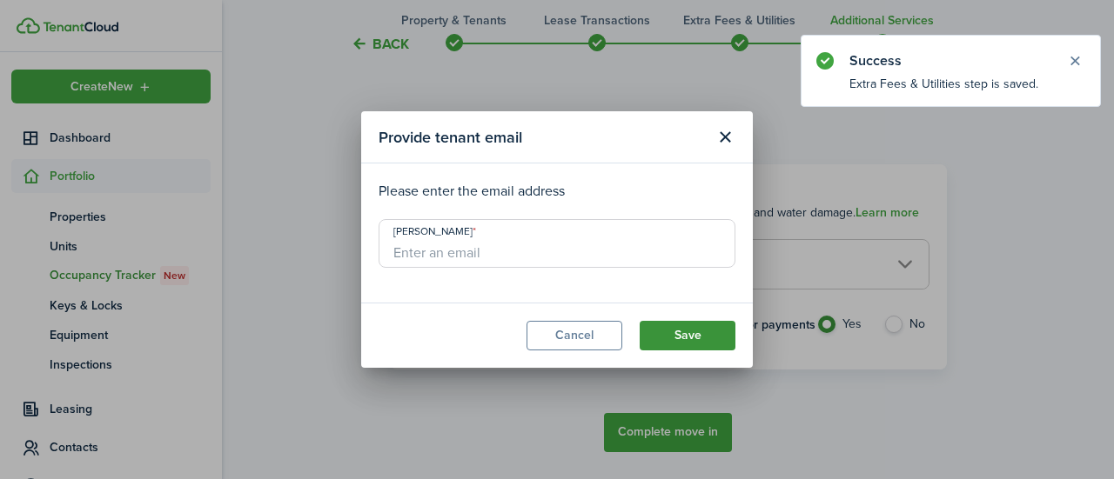
click at [691, 332] on button "Save" at bounding box center [688, 336] width 96 height 30
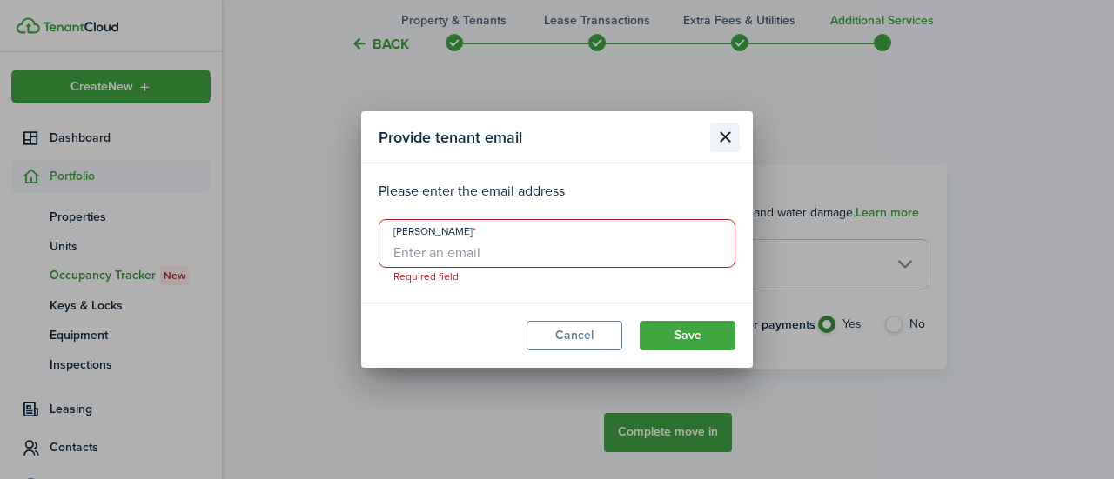
click at [721, 150] on button "Close modal" at bounding box center [725, 138] width 30 height 30
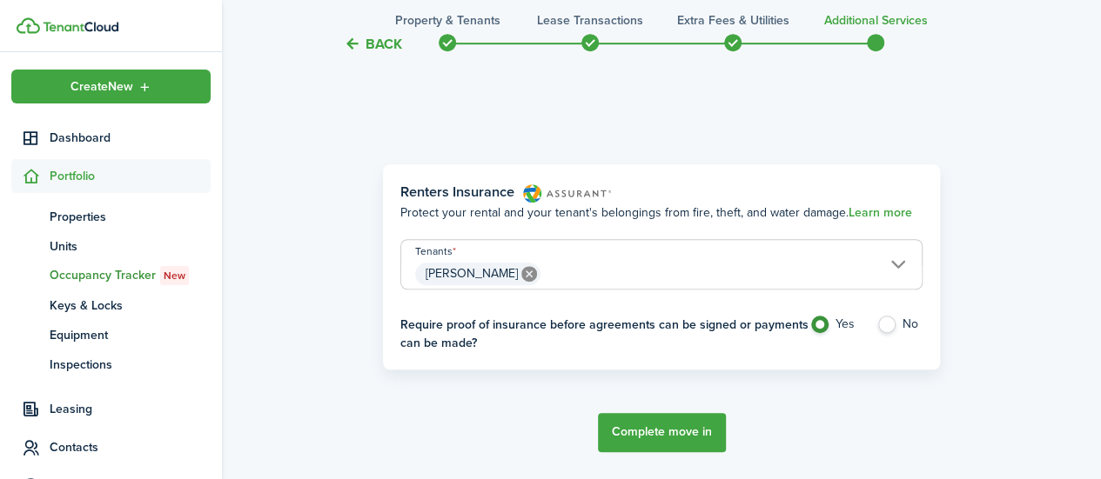
click at [637, 421] on button "Complete move in" at bounding box center [662, 432] width 128 height 39
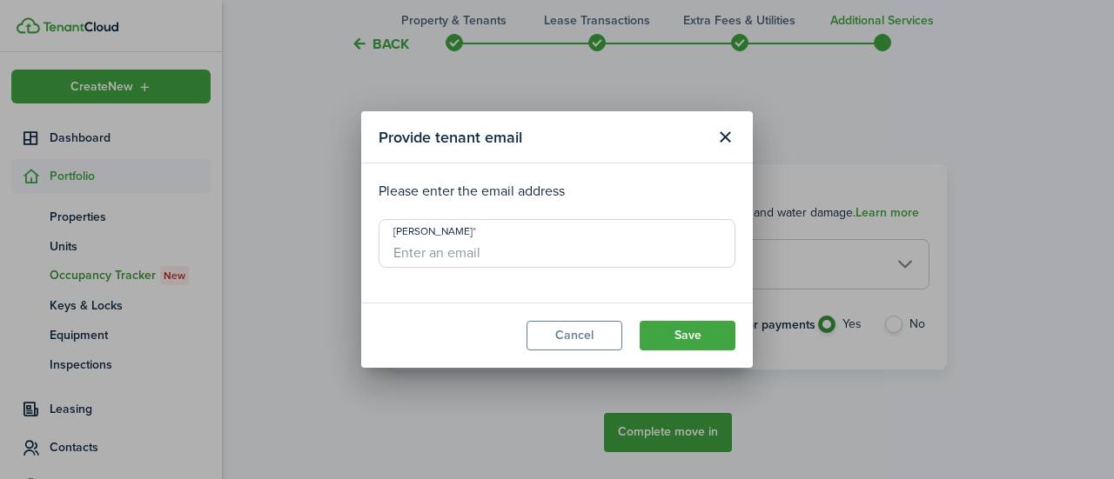
click at [652, 244] on input "[PERSON_NAME]" at bounding box center [557, 243] width 357 height 49
paste input "[EMAIL_ADDRESS][DOMAIN_NAME]"
click at [393, 258] on input "[EMAIL_ADDRESS][DOMAIN_NAME]" at bounding box center [557, 243] width 357 height 49
type input "[EMAIL_ADDRESS][DOMAIN_NAME]"
click at [686, 332] on button "Save" at bounding box center [688, 336] width 96 height 30
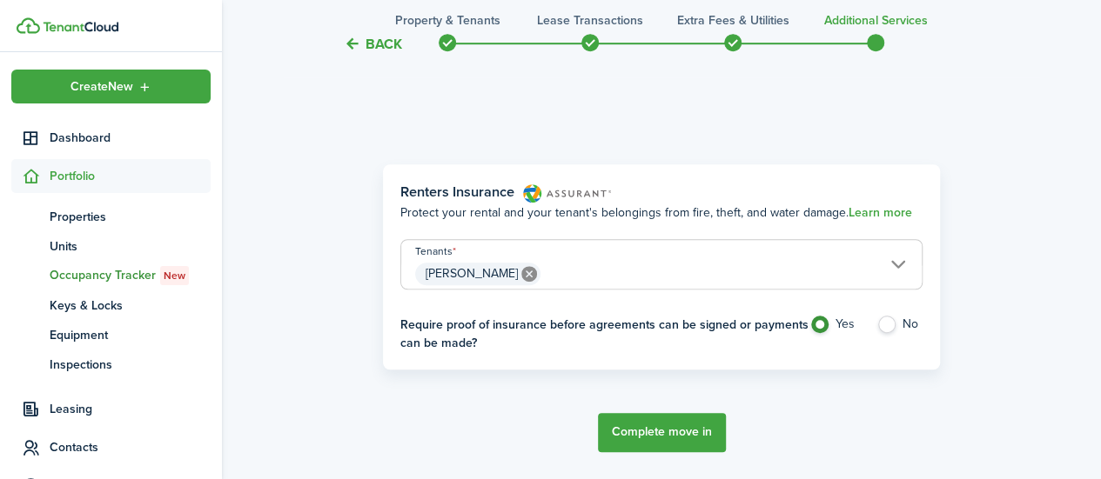
click at [680, 428] on button "Complete move in" at bounding box center [662, 432] width 128 height 39
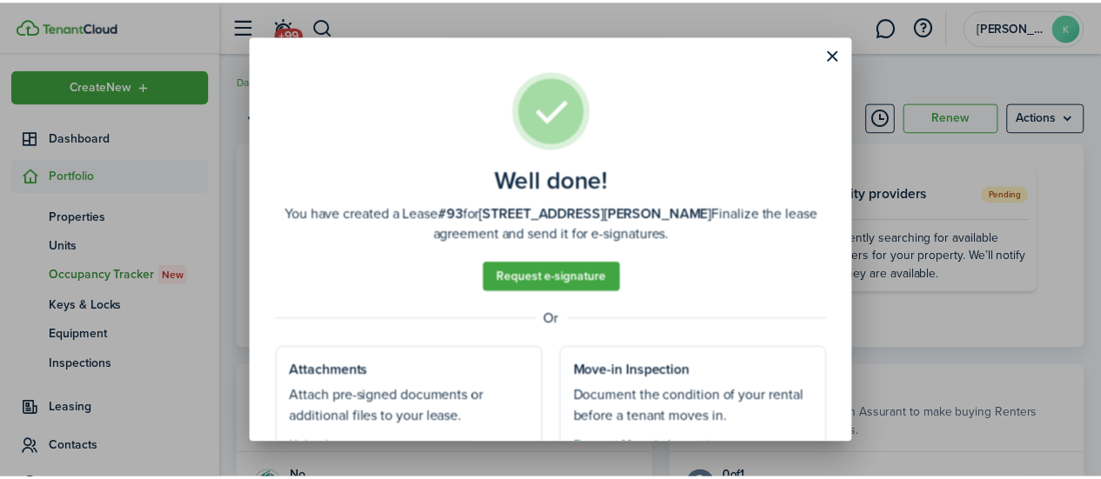
scroll to position [84, 0]
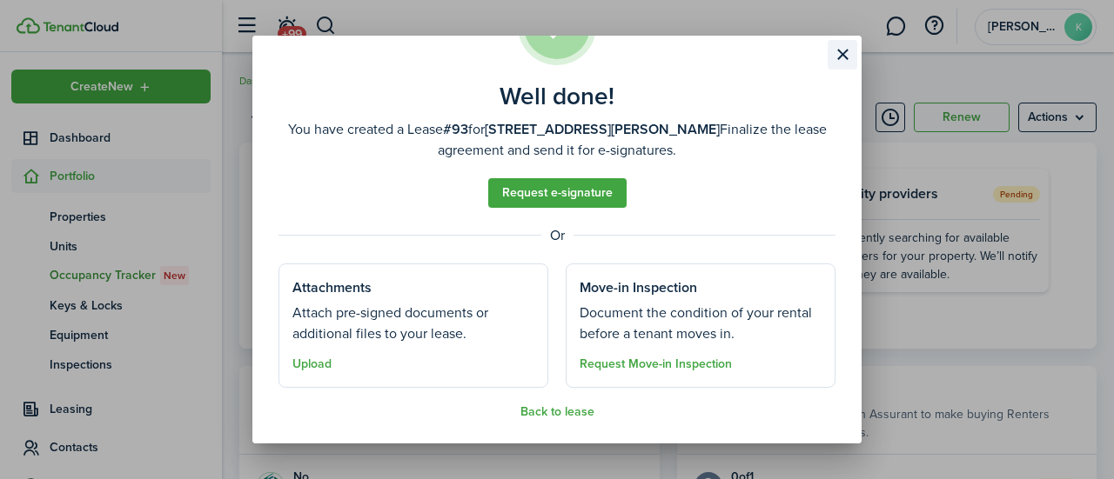
click at [835, 56] on button "Close modal" at bounding box center [843, 55] width 30 height 30
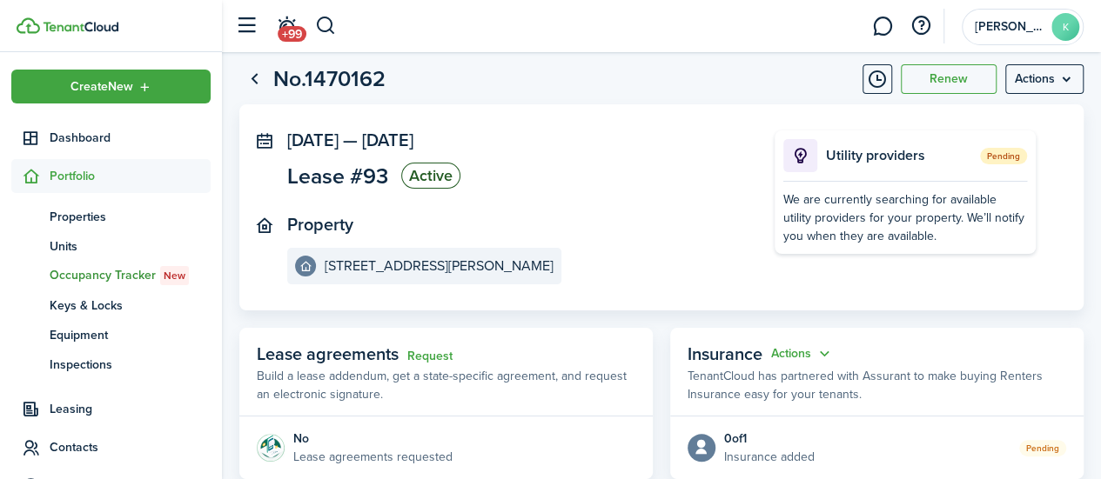
scroll to position [0, 0]
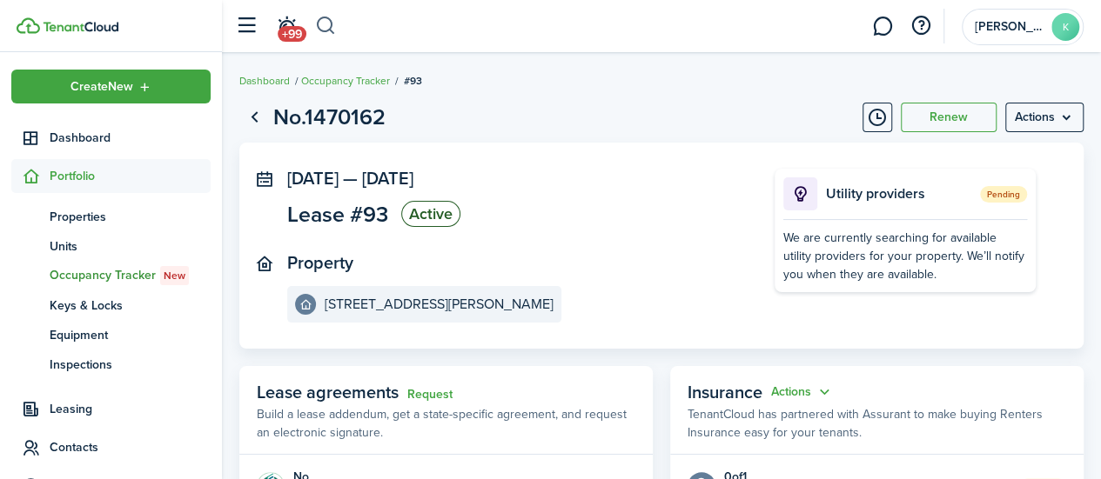
click at [330, 15] on button "button" at bounding box center [326, 26] width 22 height 30
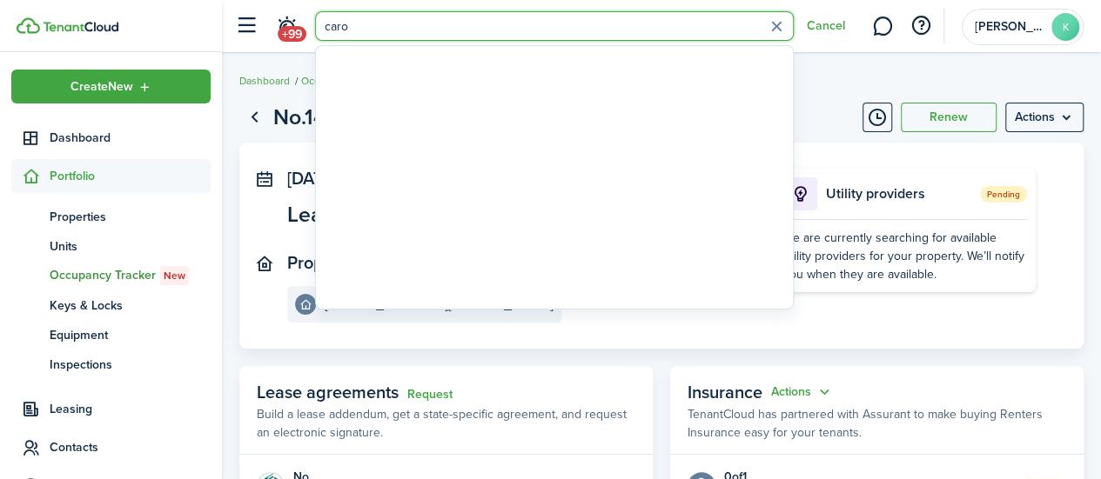
type input "[PERSON_NAME]"
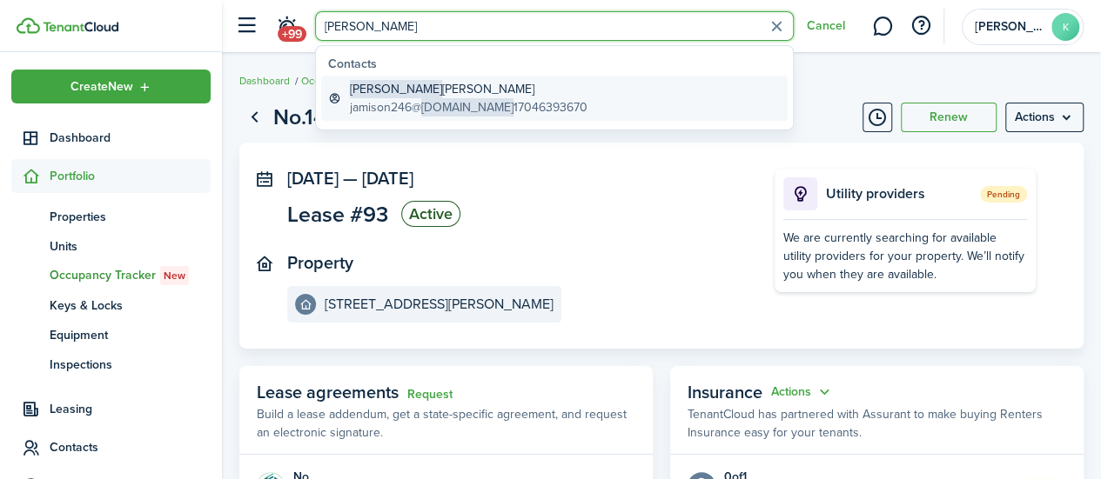
click at [625, 97] on link "[PERSON_NAME] jamison246@ [DOMAIN_NAME] 17046393670" at bounding box center [554, 98] width 466 height 45
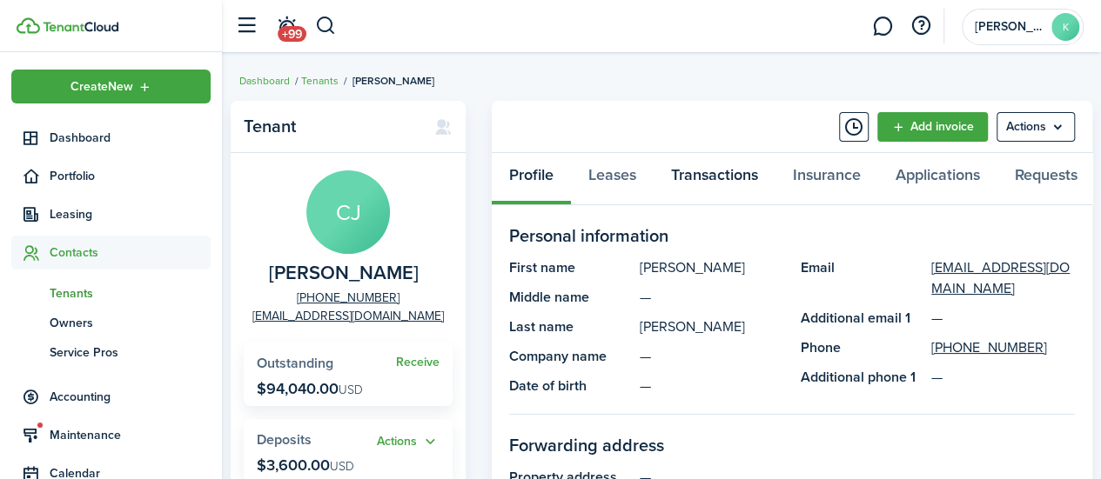
click at [719, 169] on link "Transactions" at bounding box center [714, 179] width 122 height 52
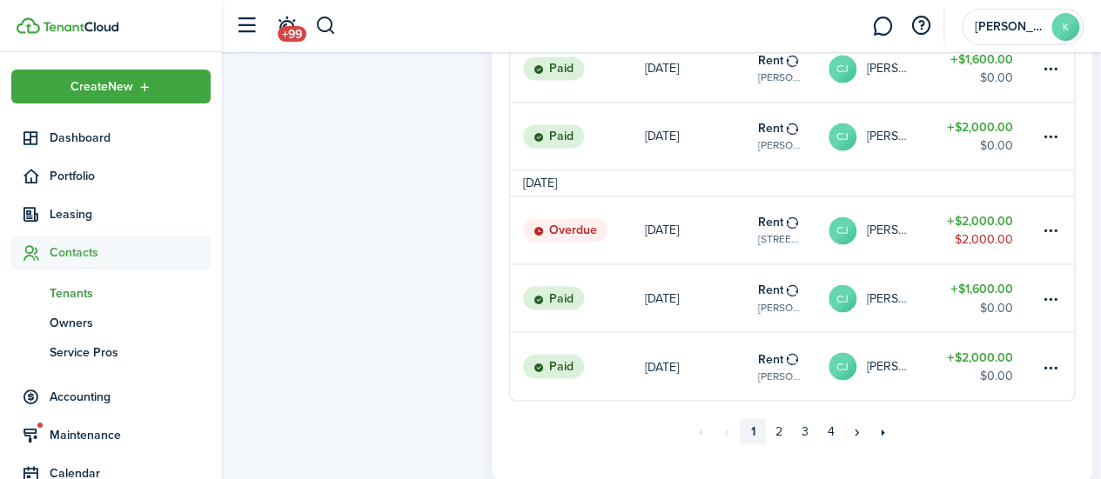
scroll to position [1442, 0]
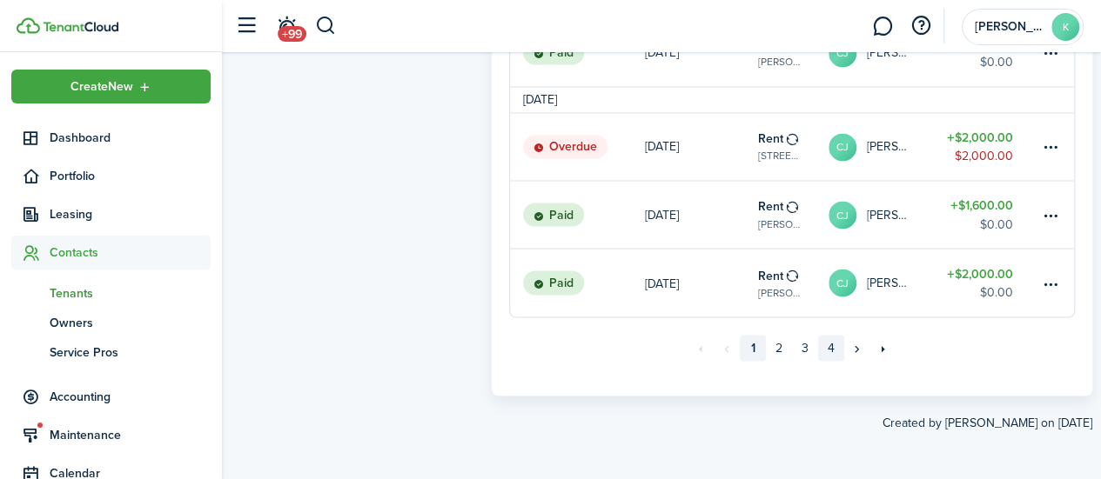
click at [827, 354] on link "4" at bounding box center [831, 348] width 26 height 26
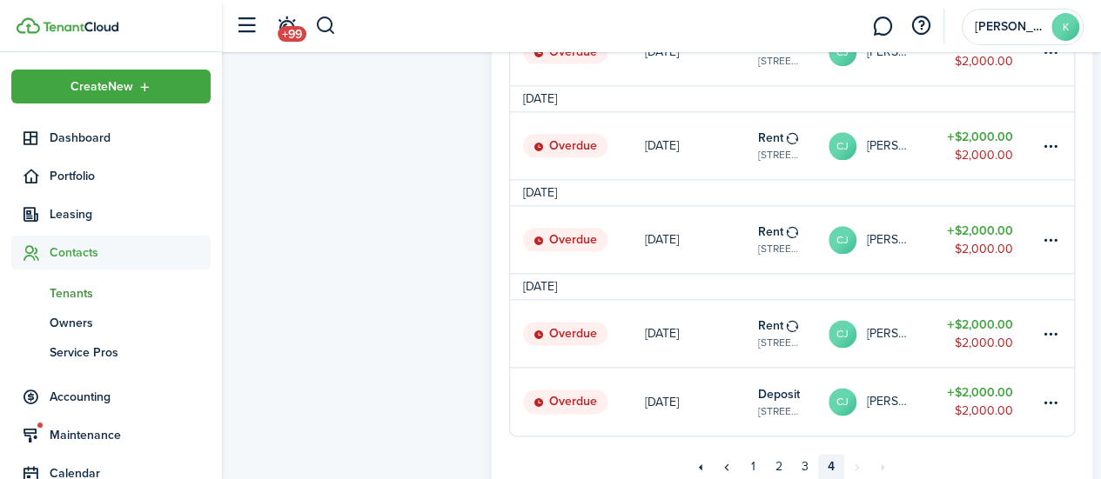
scroll to position [1055, 0]
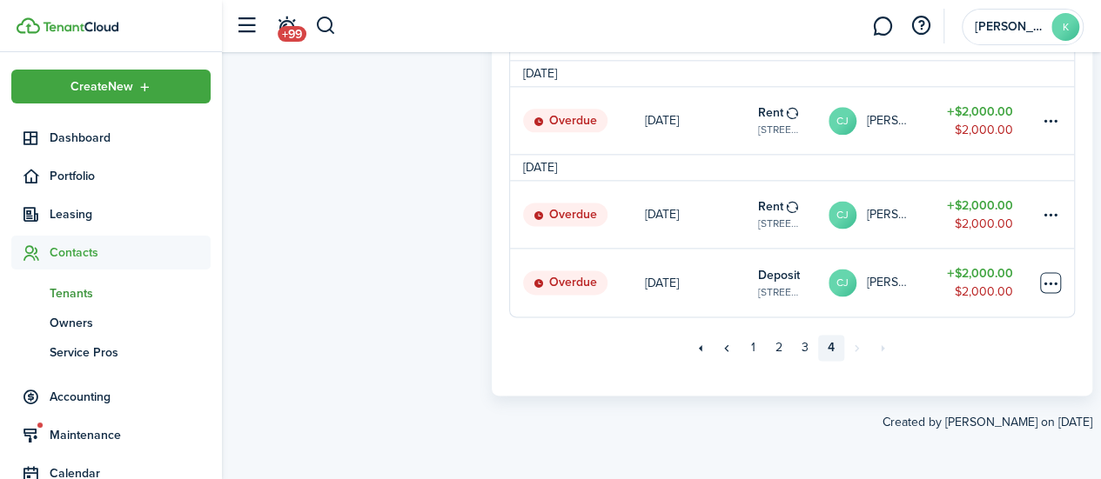
click at [1055, 282] on table-menu-btn-icon at bounding box center [1050, 282] width 21 height 21
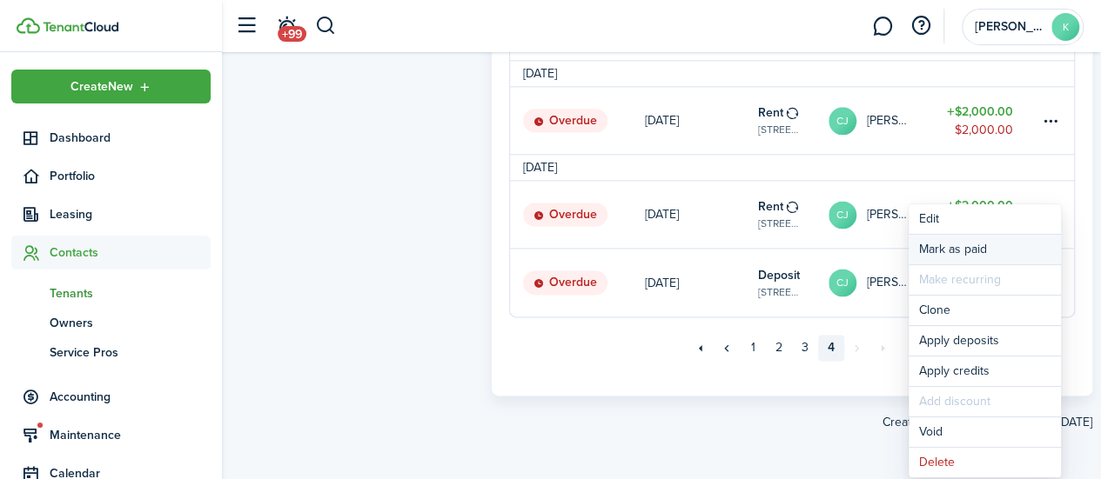
click at [1013, 247] on link "Mark as paid" at bounding box center [984, 250] width 152 height 30
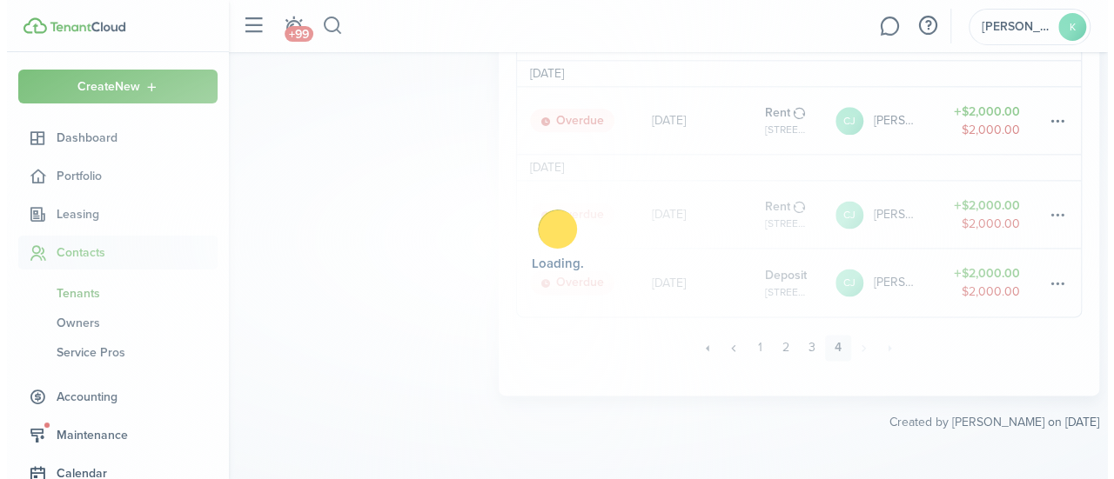
scroll to position [1047, 0]
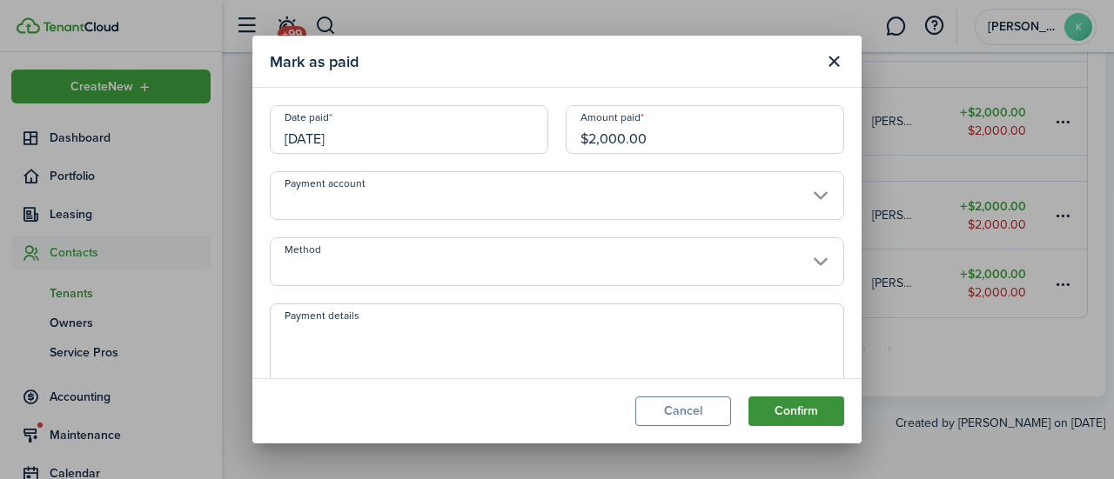
click at [791, 411] on button "Confirm" at bounding box center [796, 412] width 96 height 30
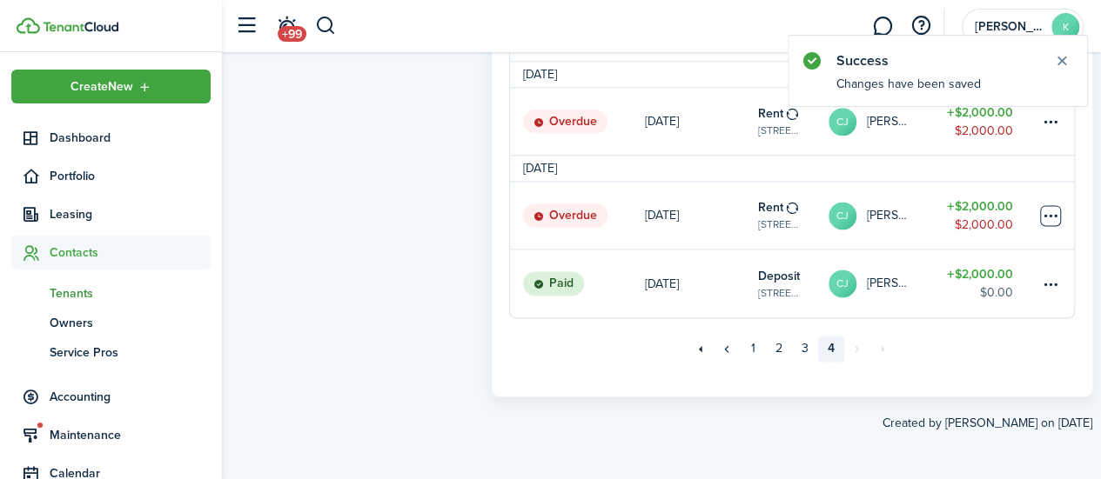
click at [1049, 226] on table-menu-btn-icon at bounding box center [1050, 215] width 21 height 21
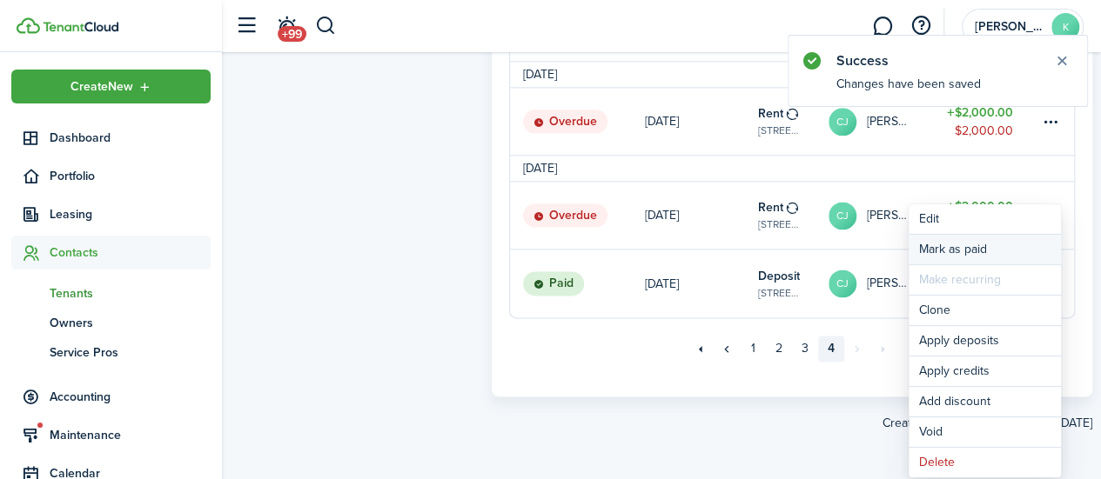
click at [985, 252] on link "Mark as paid" at bounding box center [984, 250] width 152 height 30
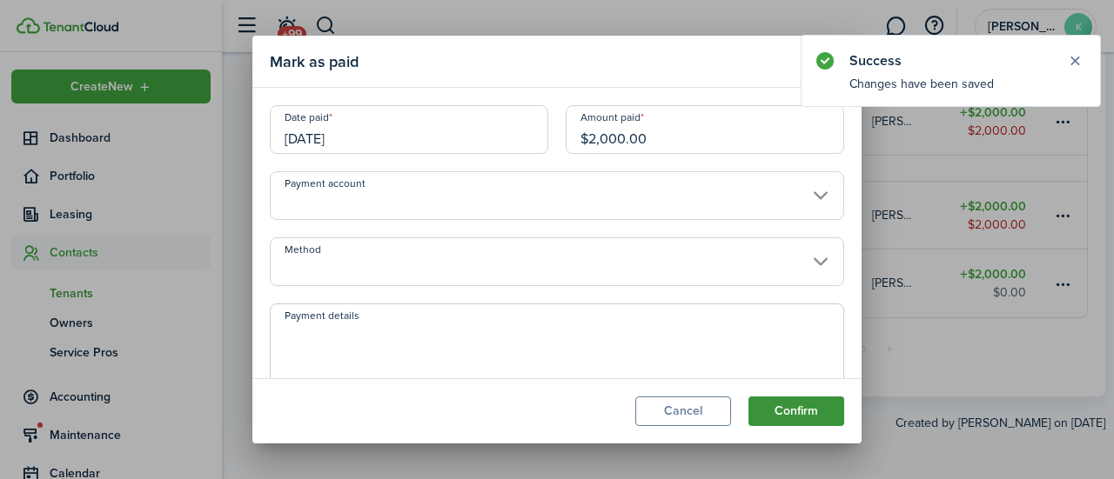
click at [810, 411] on button "Confirm" at bounding box center [796, 412] width 96 height 30
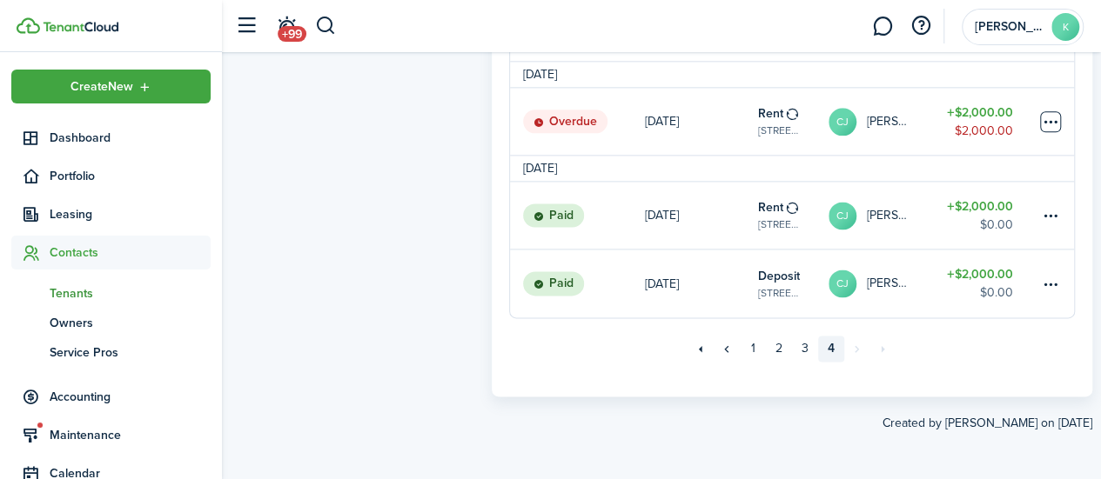
click at [1056, 123] on table-menu-btn-icon at bounding box center [1050, 121] width 21 height 21
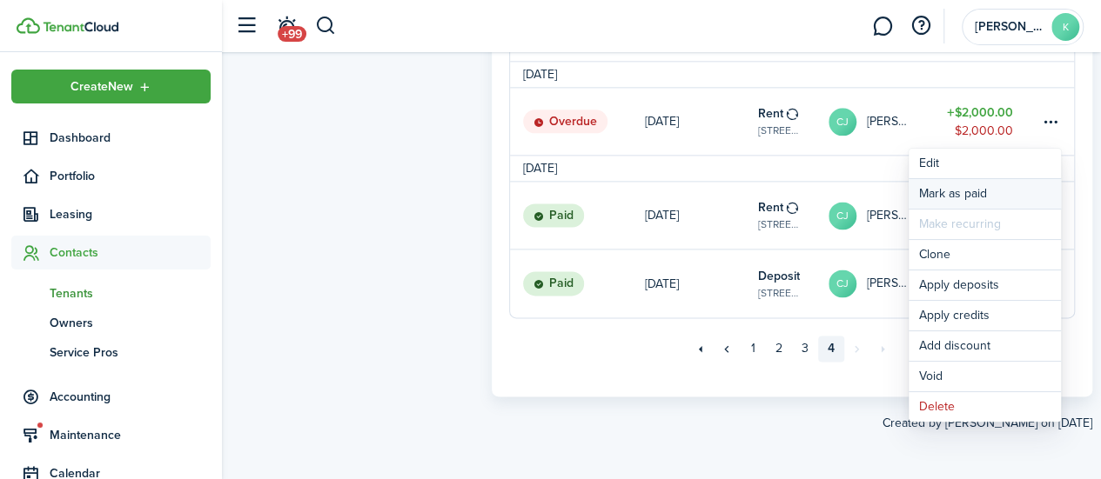
click at [990, 190] on link "Mark as paid" at bounding box center [984, 194] width 152 height 30
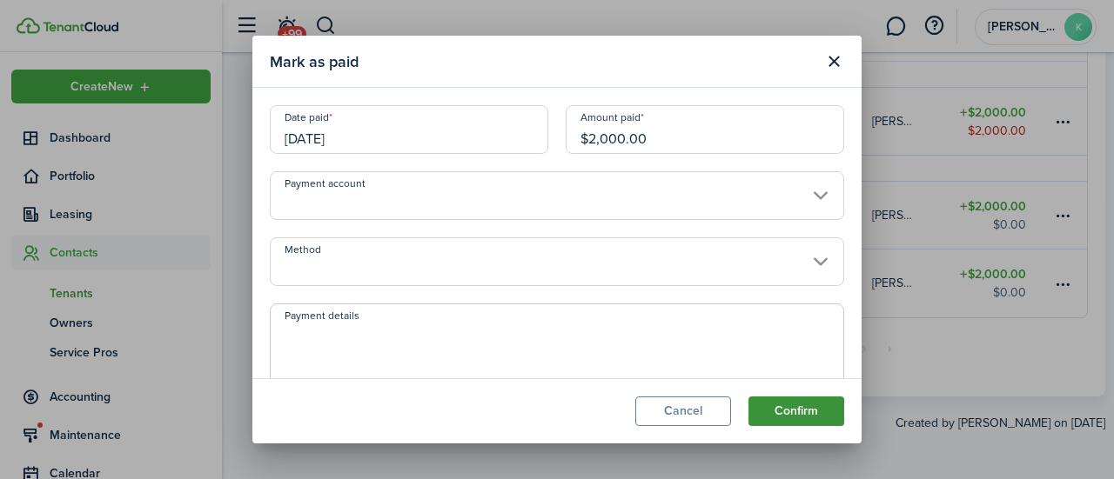
click at [813, 421] on button "Confirm" at bounding box center [796, 412] width 96 height 30
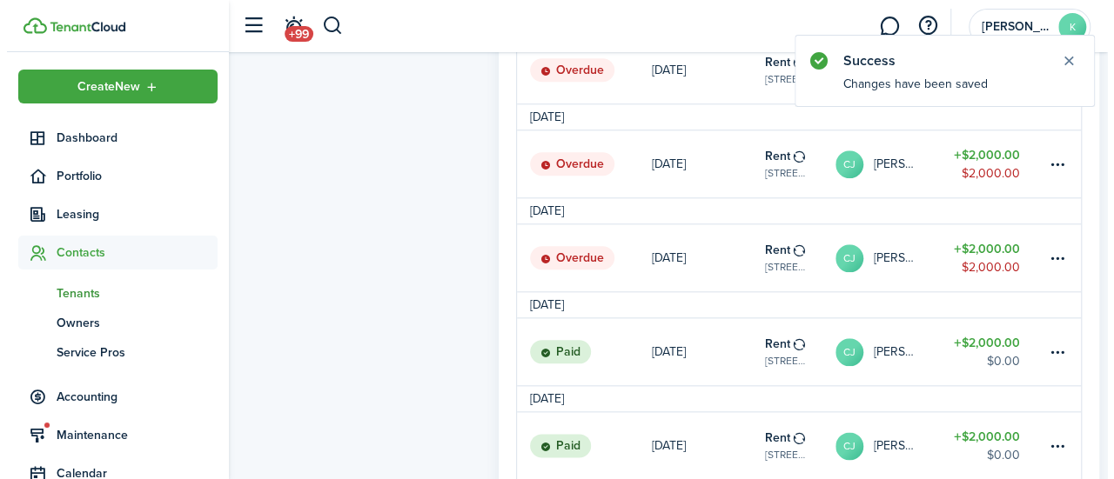
scroll to position [803, 0]
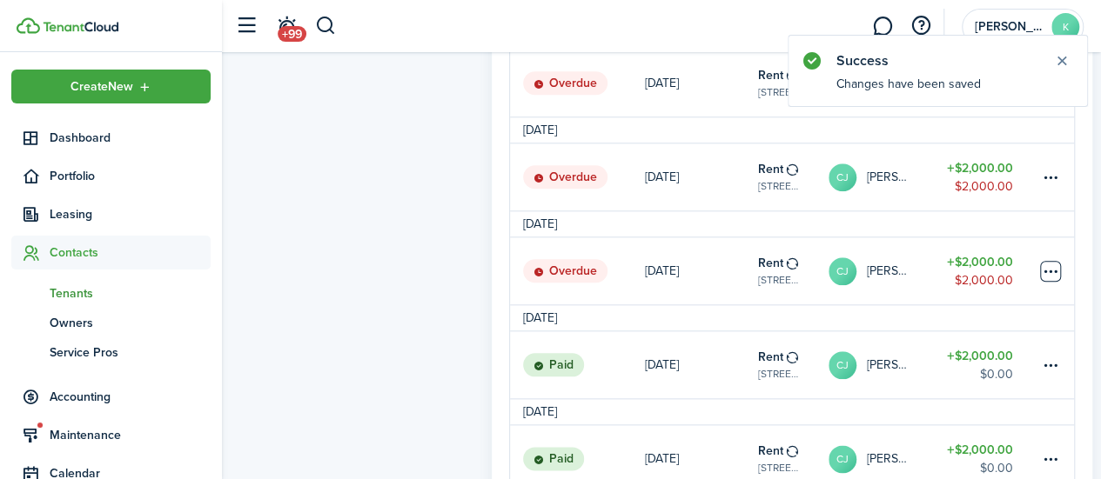
click at [1054, 278] on table-menu-btn-icon at bounding box center [1050, 271] width 21 height 21
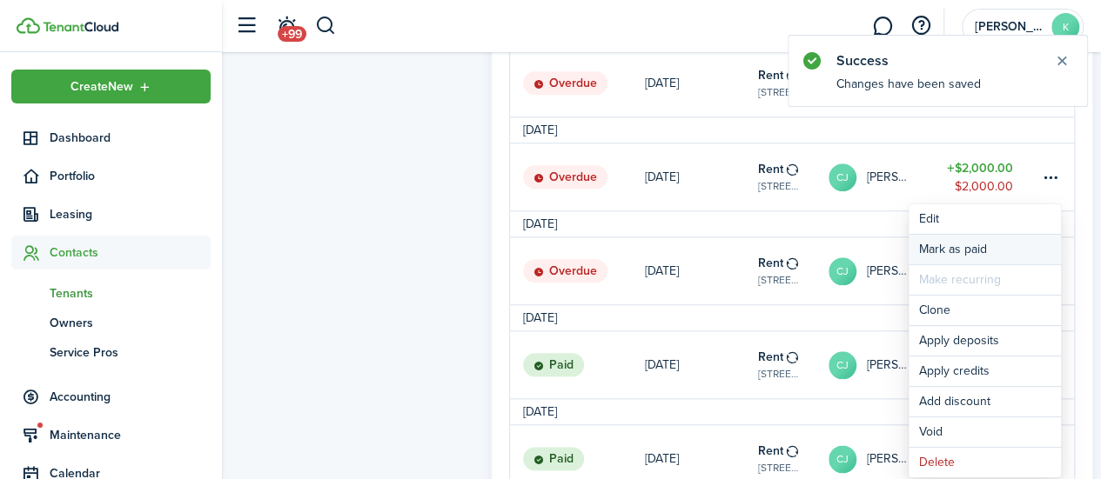
click at [1002, 253] on link "Mark as paid" at bounding box center [984, 250] width 152 height 30
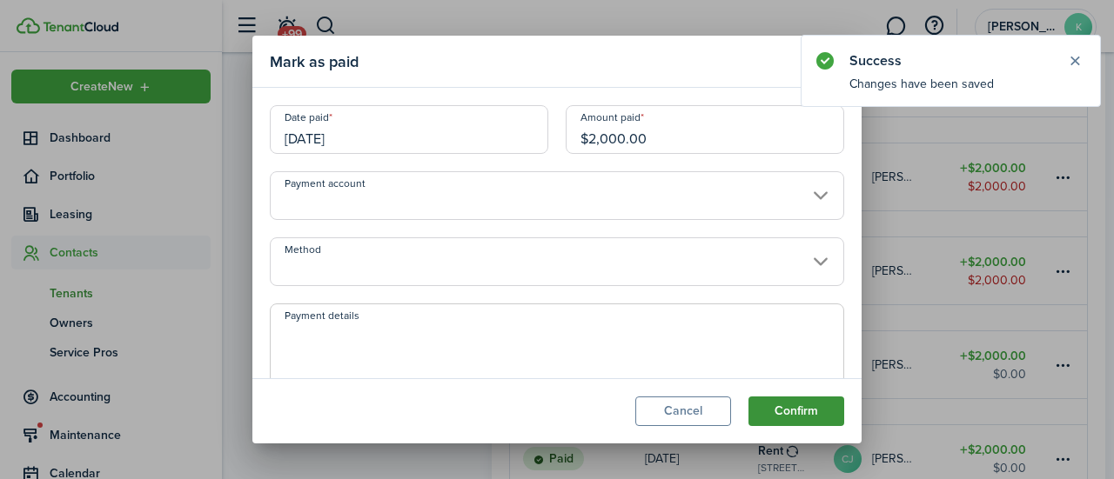
click at [822, 421] on button "Confirm" at bounding box center [796, 412] width 96 height 30
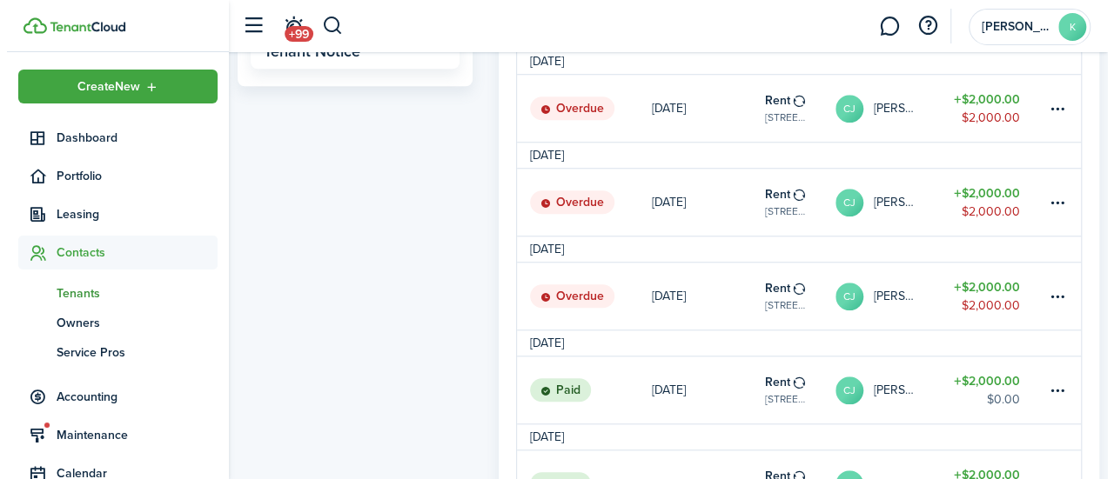
scroll to position [679, 0]
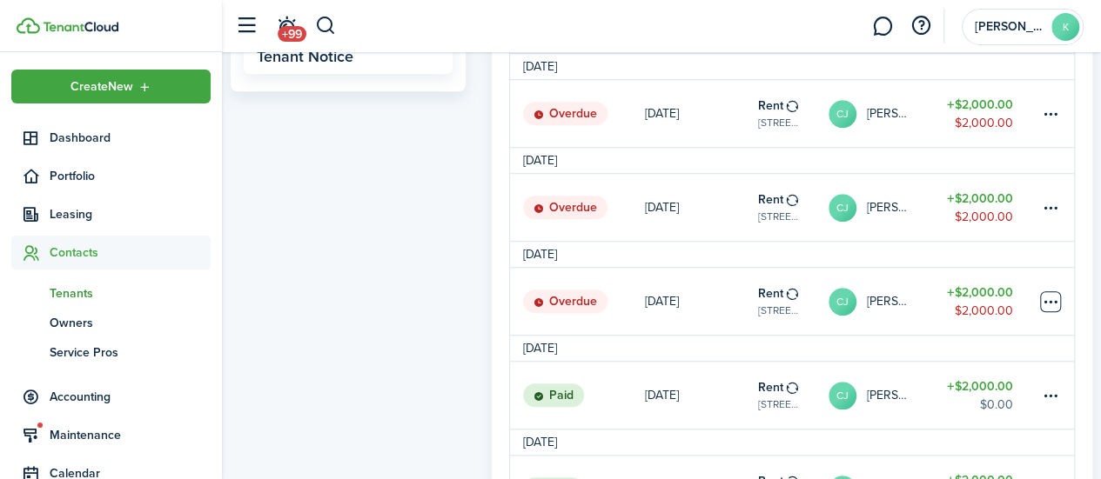
click at [1048, 312] on table-menu-btn-icon at bounding box center [1050, 301] width 21 height 21
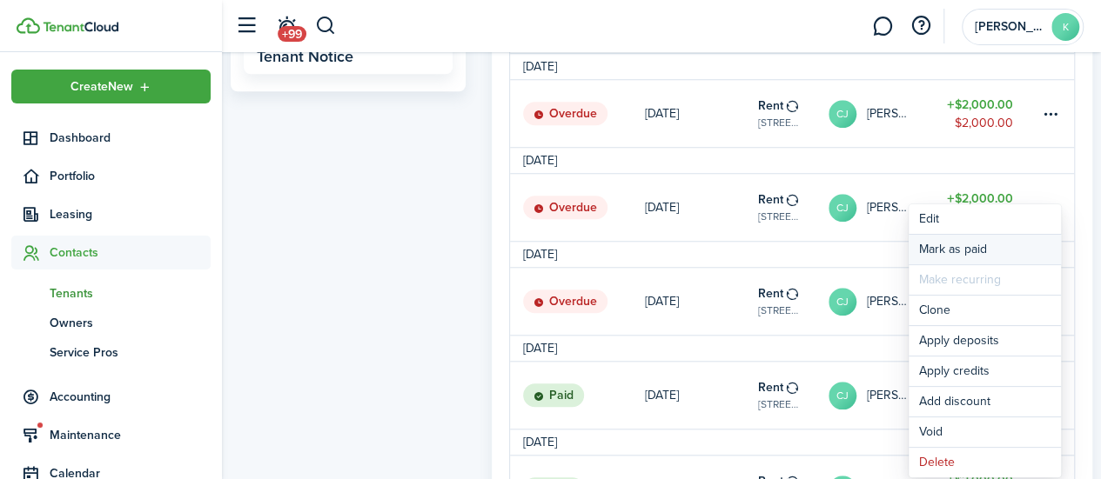
click at [968, 246] on link "Mark as paid" at bounding box center [984, 250] width 152 height 30
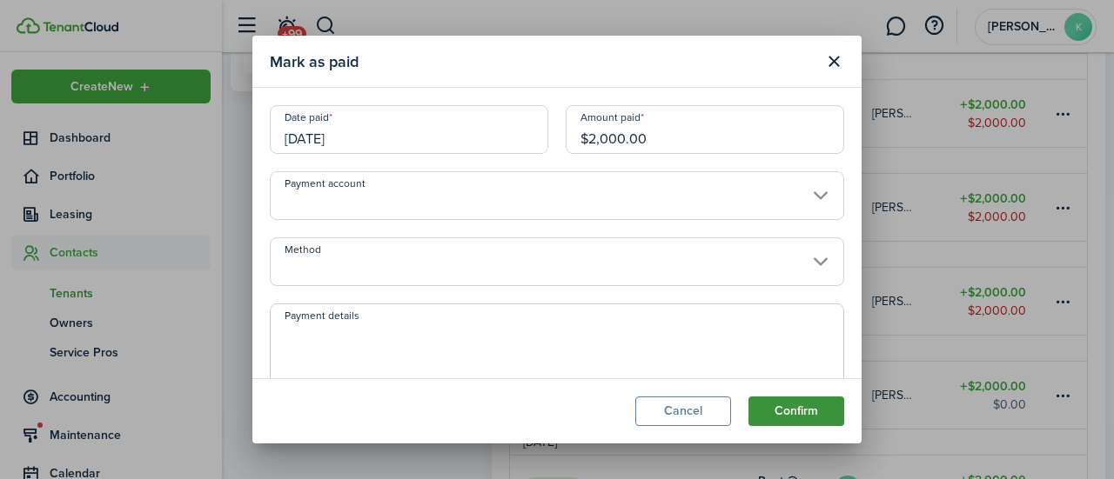
click at [813, 423] on button "Confirm" at bounding box center [796, 412] width 96 height 30
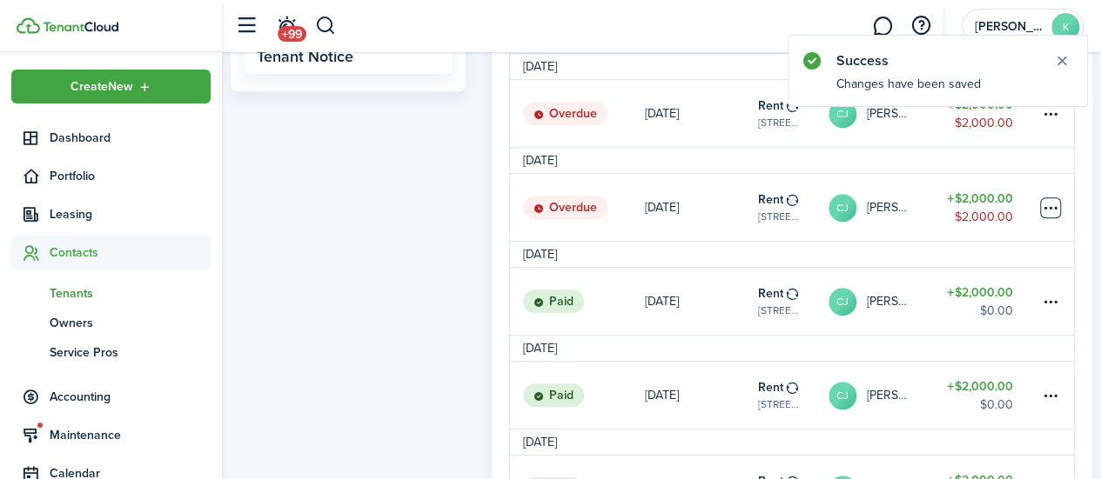
click at [1053, 216] on table-menu-btn-icon at bounding box center [1050, 208] width 21 height 21
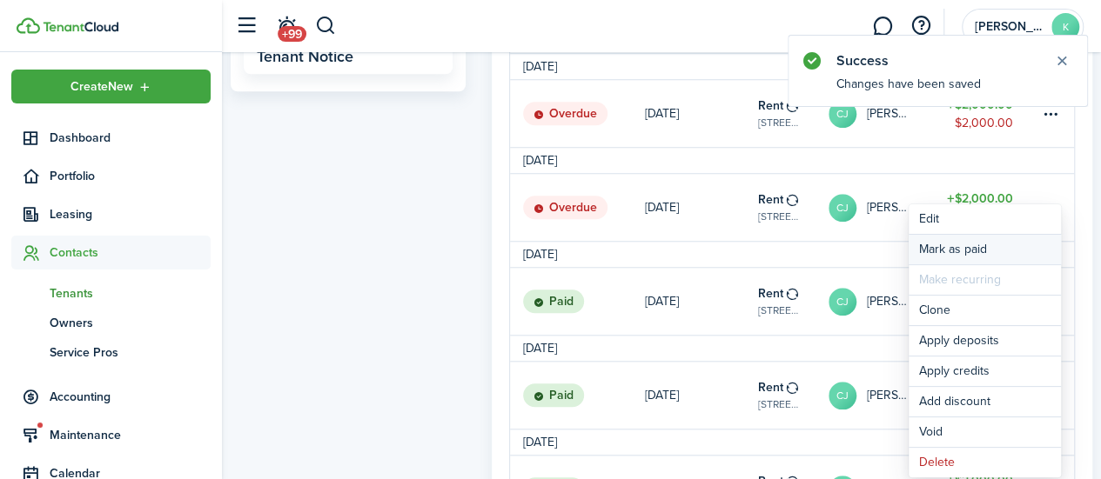
click at [1015, 254] on link "Mark as paid" at bounding box center [984, 250] width 152 height 30
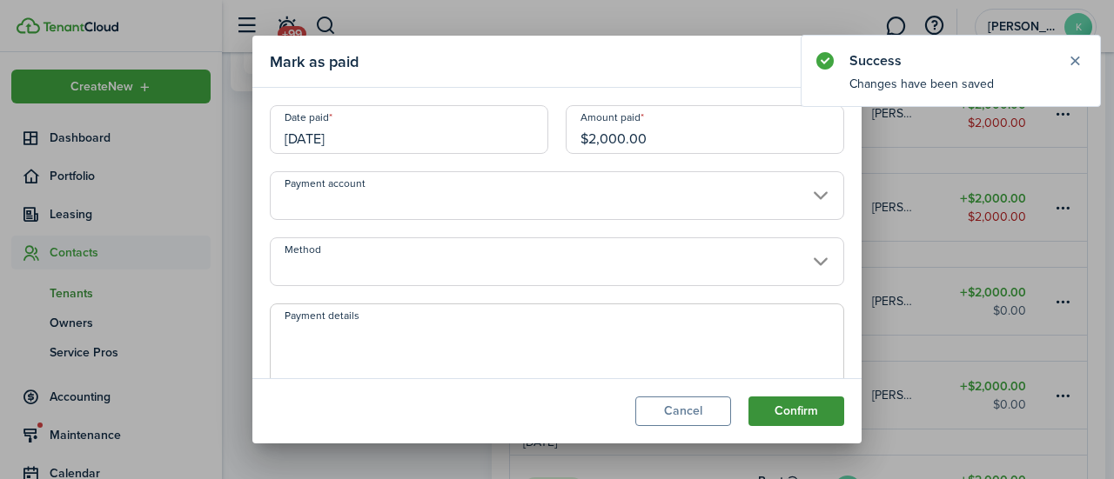
click at [806, 416] on button "Confirm" at bounding box center [796, 412] width 96 height 30
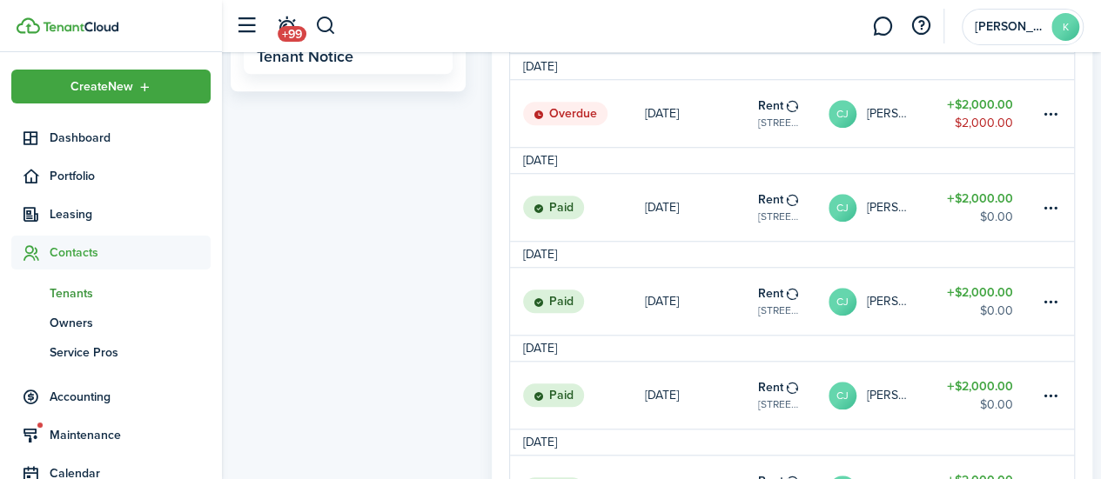
click at [393, 258] on tenant-view-sidebar "Tenant [PERSON_NAME] [PHONE_NUMBER] [EMAIL_ADDRESS][DOMAIN_NAME] Receive Outsta…" at bounding box center [348, 93] width 235 height 1343
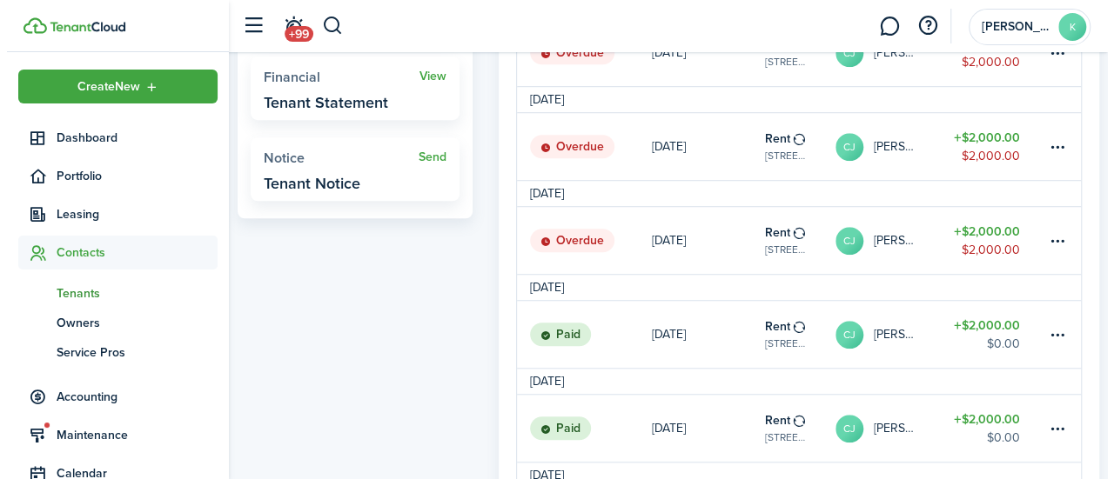
scroll to position [546, 0]
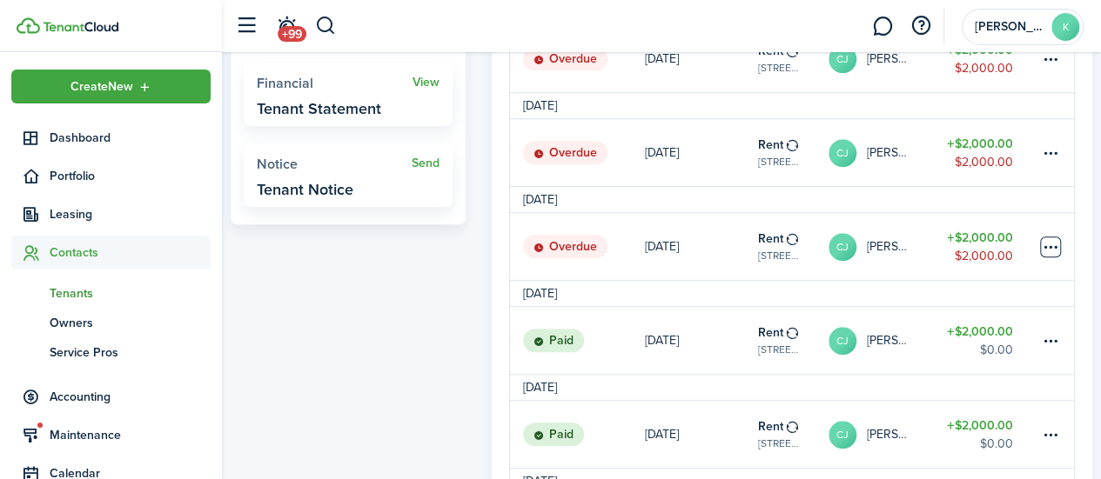
click at [1049, 253] on table-menu-btn-icon at bounding box center [1050, 247] width 21 height 21
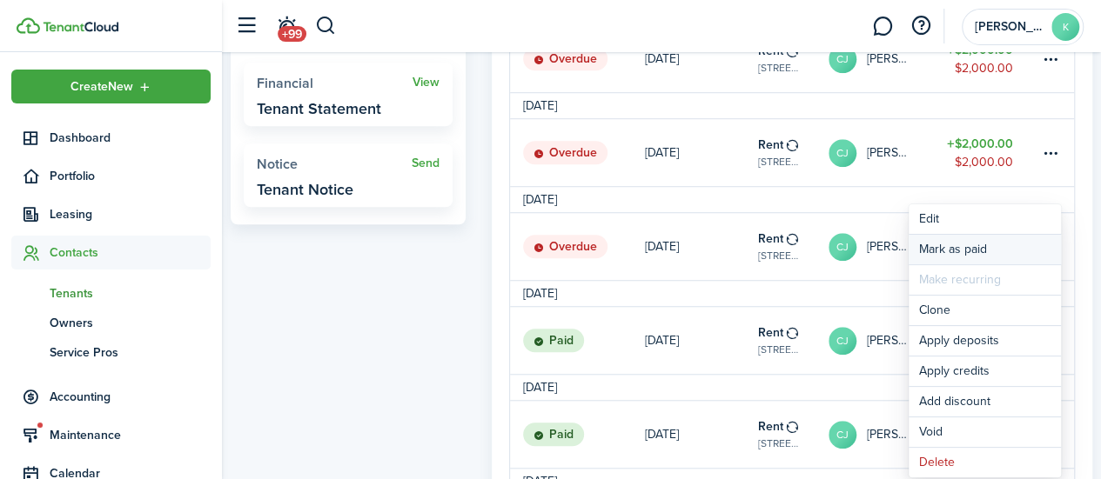
click at [995, 254] on link "Mark as paid" at bounding box center [984, 250] width 152 height 30
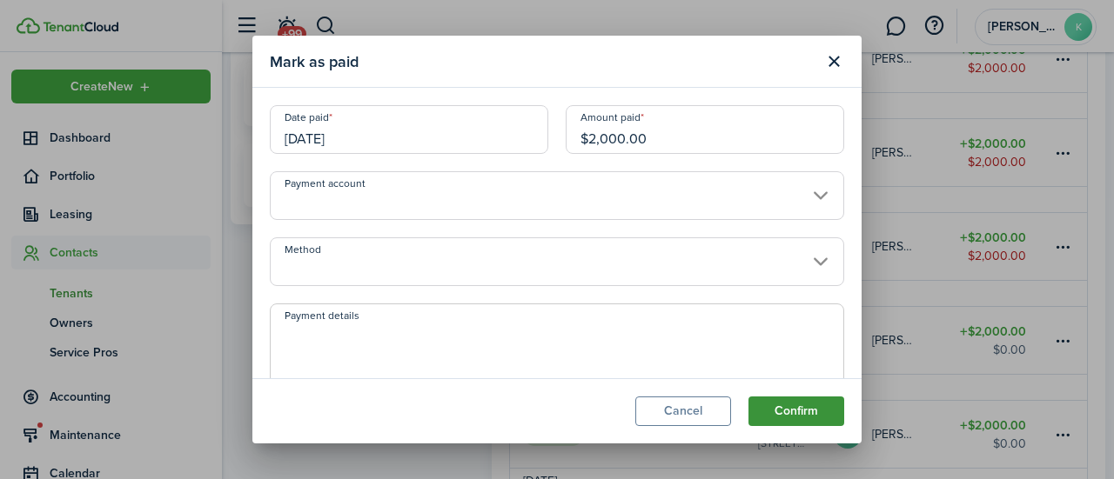
click at [827, 421] on button "Confirm" at bounding box center [796, 412] width 96 height 30
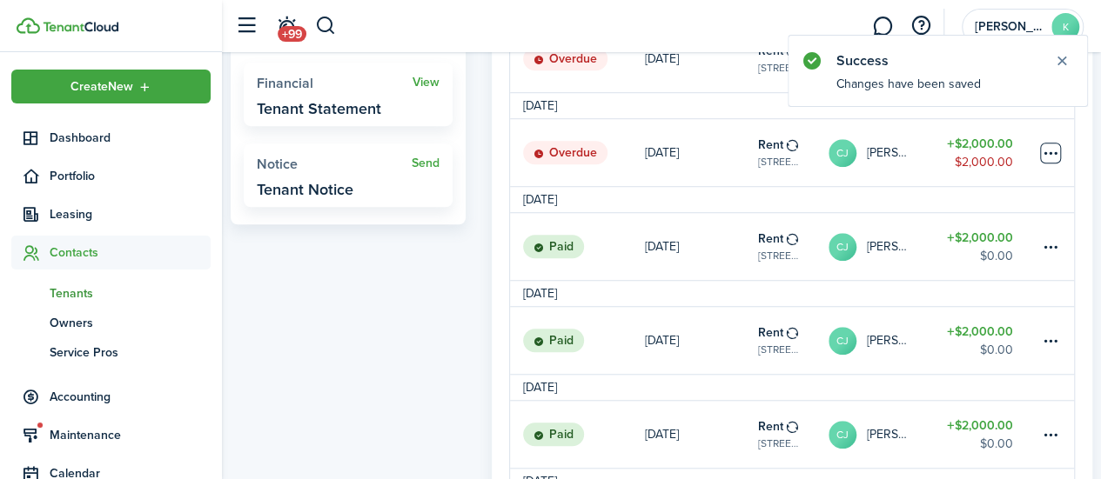
click at [1050, 160] on table-menu-btn-icon at bounding box center [1050, 153] width 21 height 21
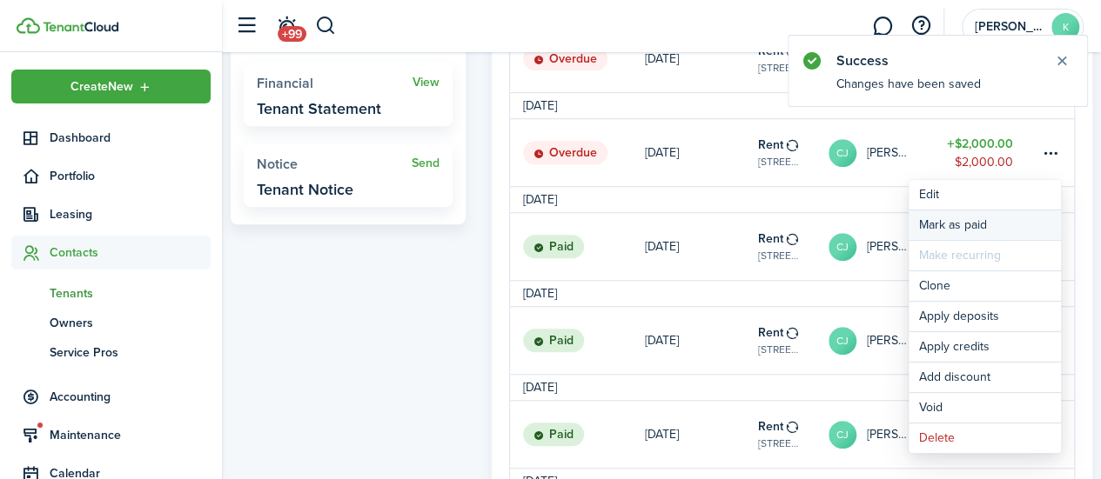
click at [1018, 221] on link "Mark as paid" at bounding box center [984, 226] width 152 height 30
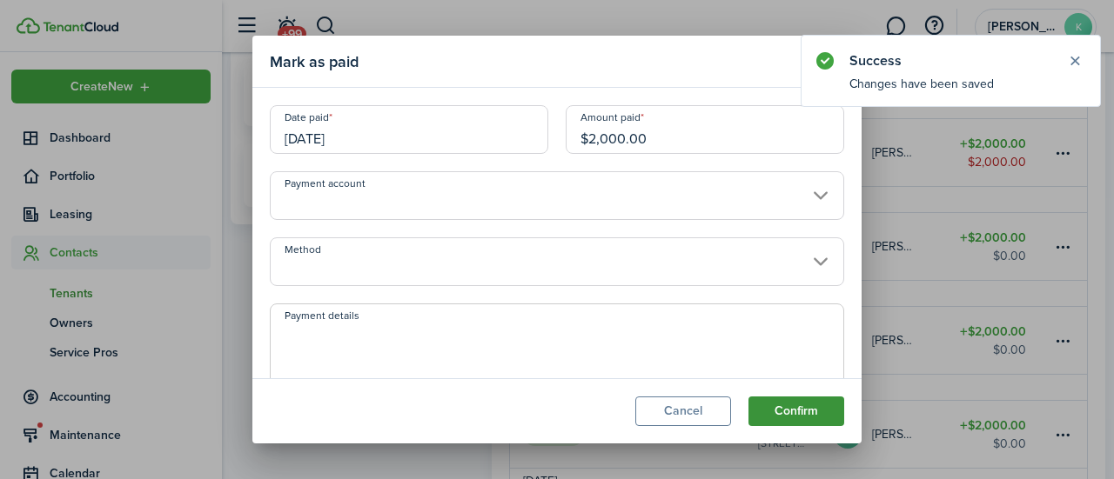
click at [817, 425] on button "Confirm" at bounding box center [796, 412] width 96 height 30
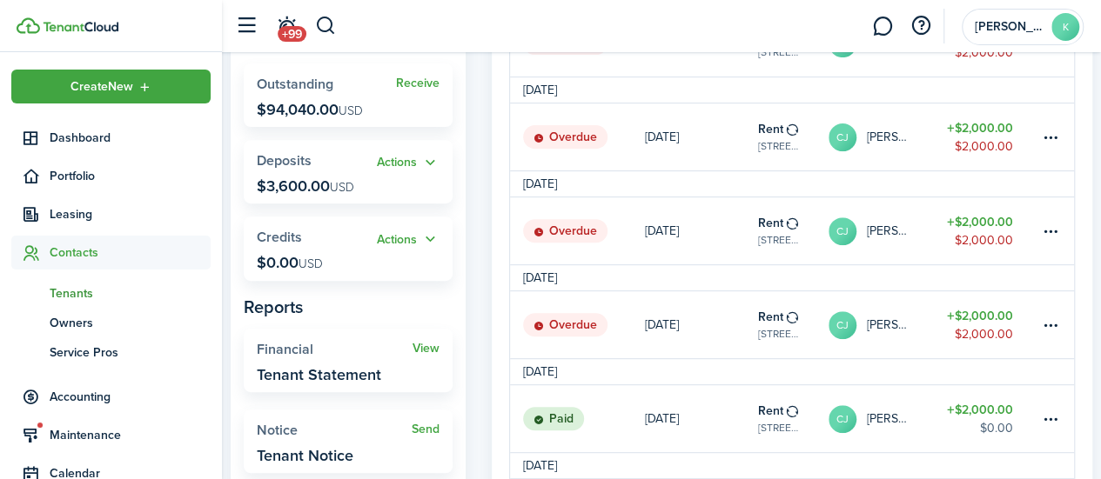
scroll to position [269, 0]
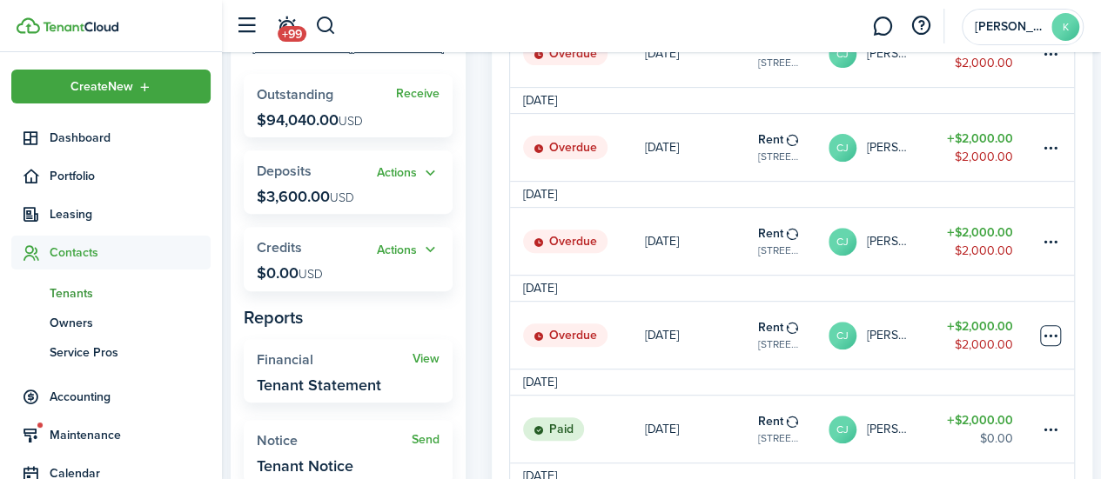
click at [1055, 342] on table-menu-btn-icon at bounding box center [1050, 335] width 21 height 21
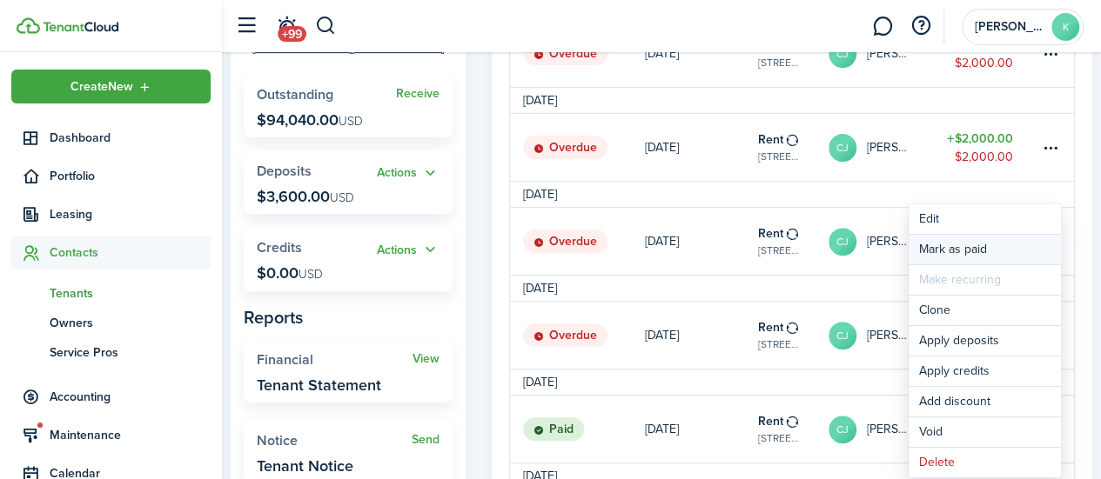
click at [1009, 251] on link "Mark as paid" at bounding box center [984, 250] width 152 height 30
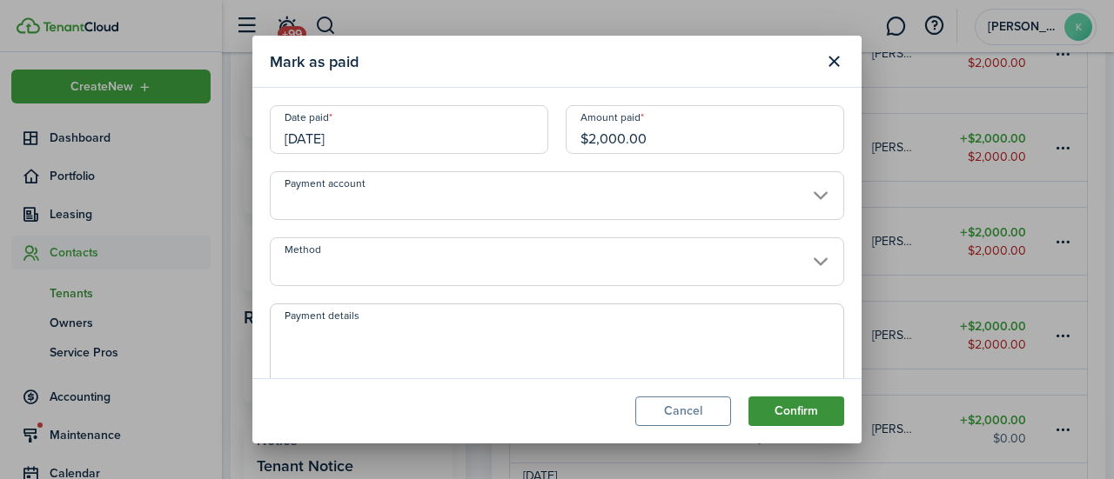
click at [813, 421] on button "Confirm" at bounding box center [796, 412] width 96 height 30
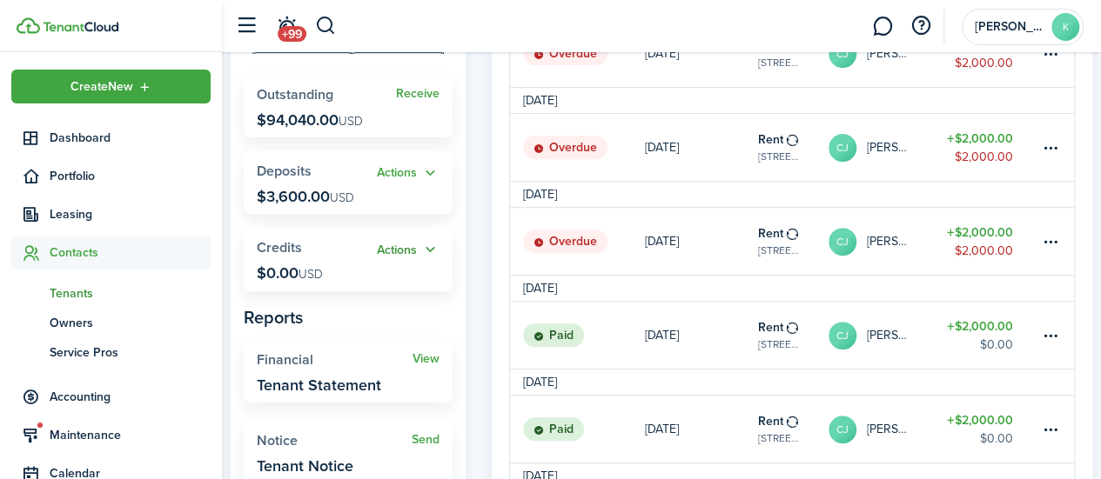
click at [392, 255] on button "Actions" at bounding box center [408, 250] width 63 height 20
click at [1054, 249] on table-menu-btn-icon at bounding box center [1050, 241] width 21 height 21
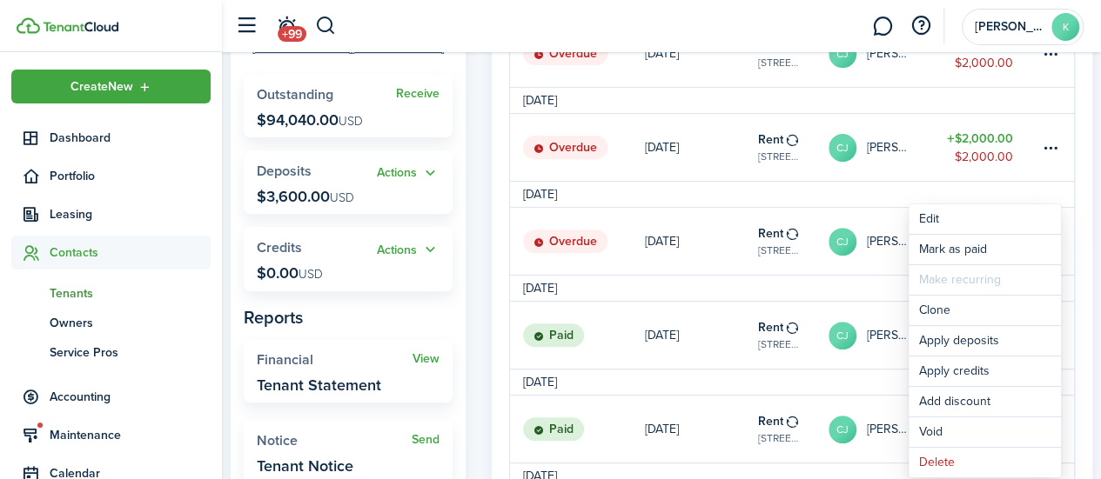
click at [375, 238] on widget-stats "Actions Credits $0.00 USD" at bounding box center [348, 259] width 209 height 64
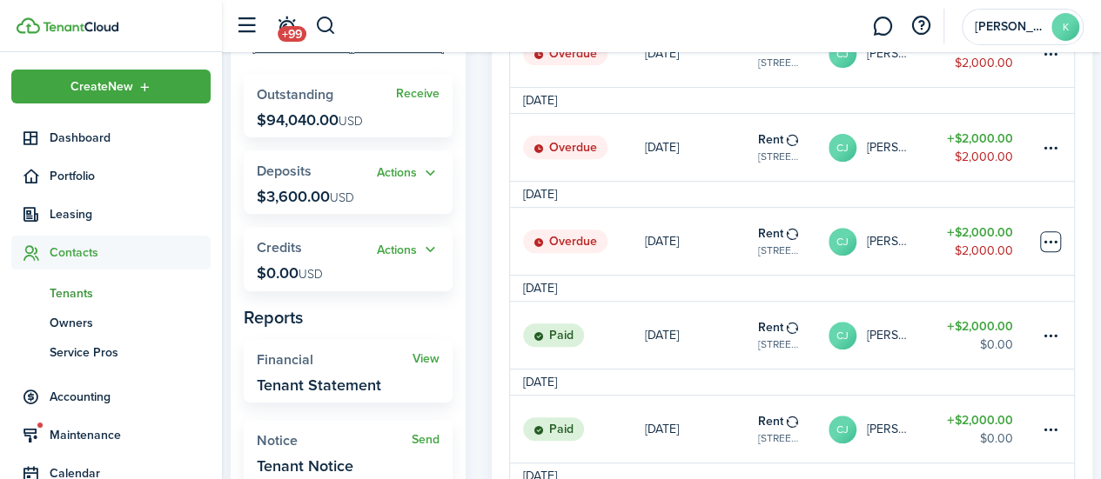
click at [1050, 251] on table-menu-btn-icon "Open menu" at bounding box center [1050, 241] width 21 height 21
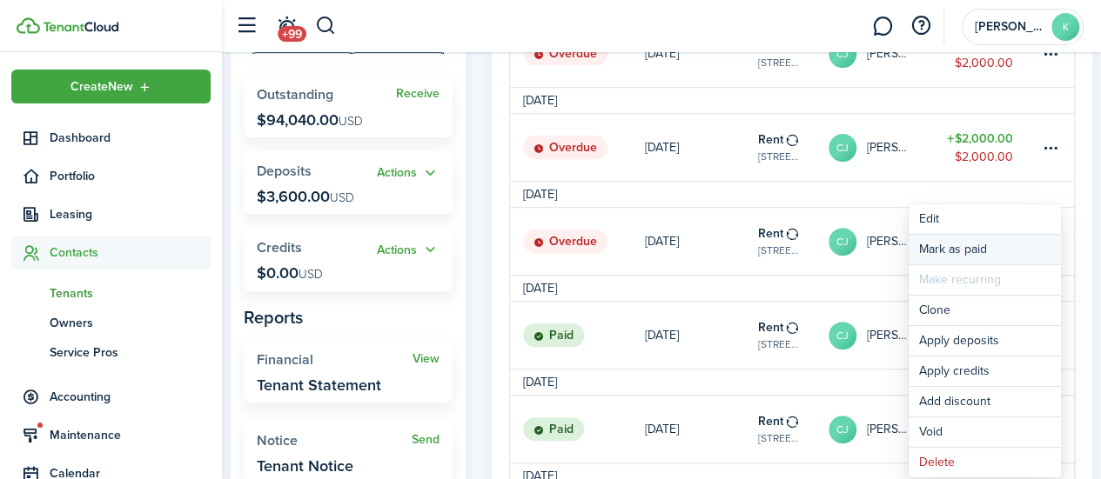
click at [985, 247] on link "Mark as paid" at bounding box center [984, 250] width 152 height 30
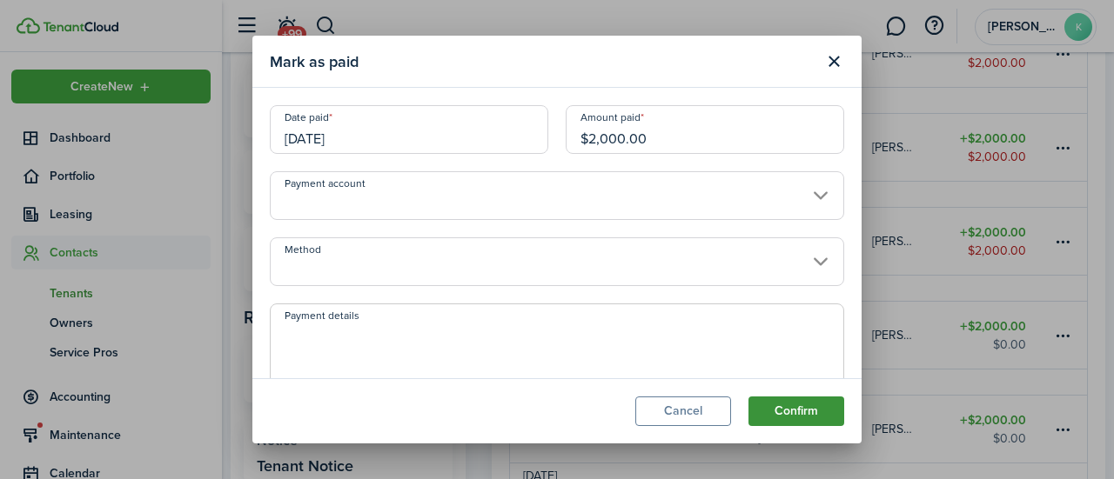
click at [816, 419] on button "Confirm" at bounding box center [796, 412] width 96 height 30
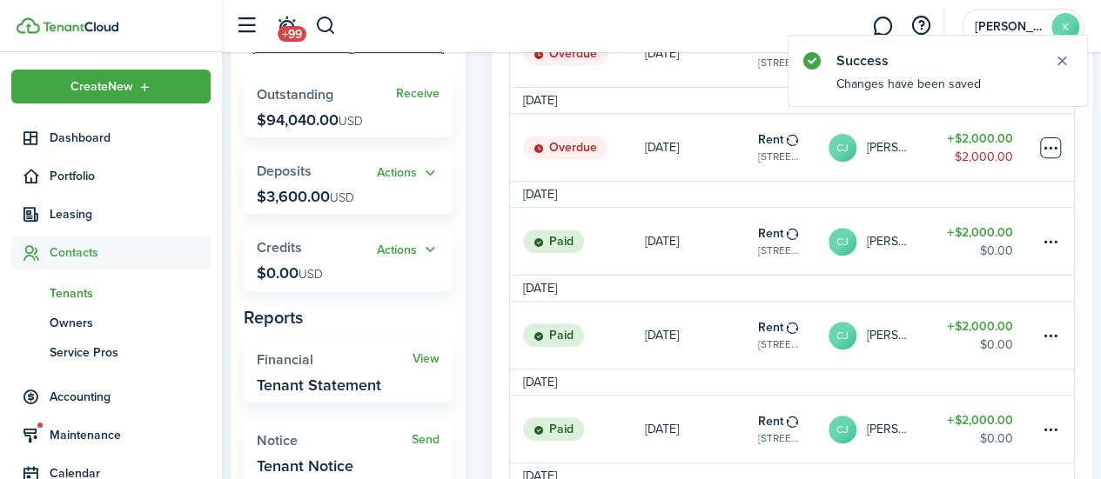
click at [1058, 152] on table-menu-btn-icon at bounding box center [1050, 147] width 21 height 21
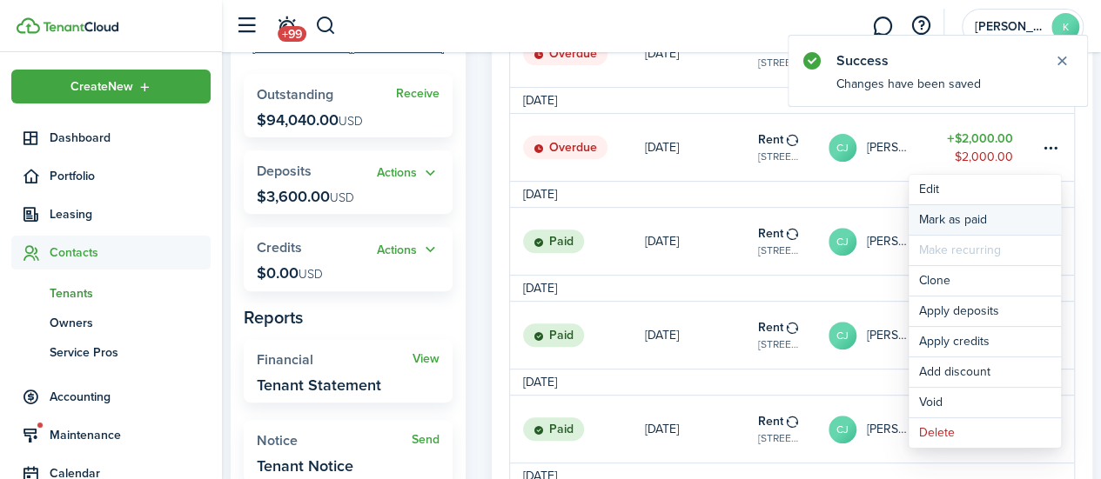
click at [995, 223] on link "Mark as paid" at bounding box center [984, 220] width 152 height 30
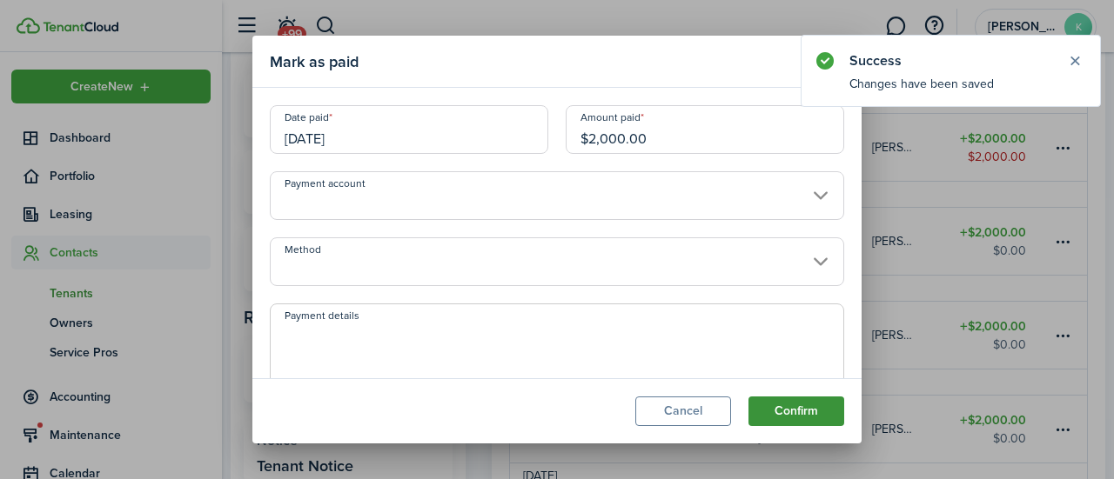
click at [814, 415] on button "Confirm" at bounding box center [796, 412] width 96 height 30
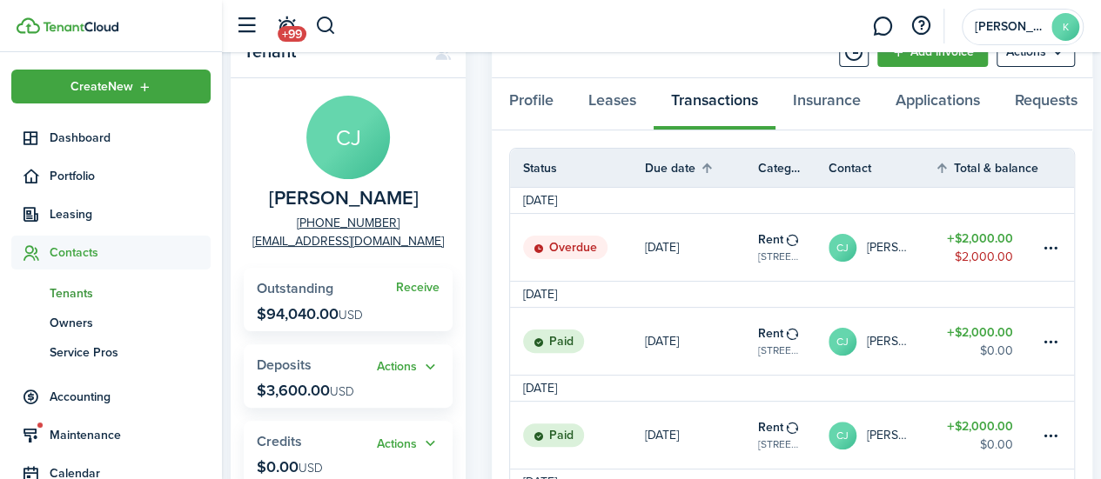
scroll to position [58, 0]
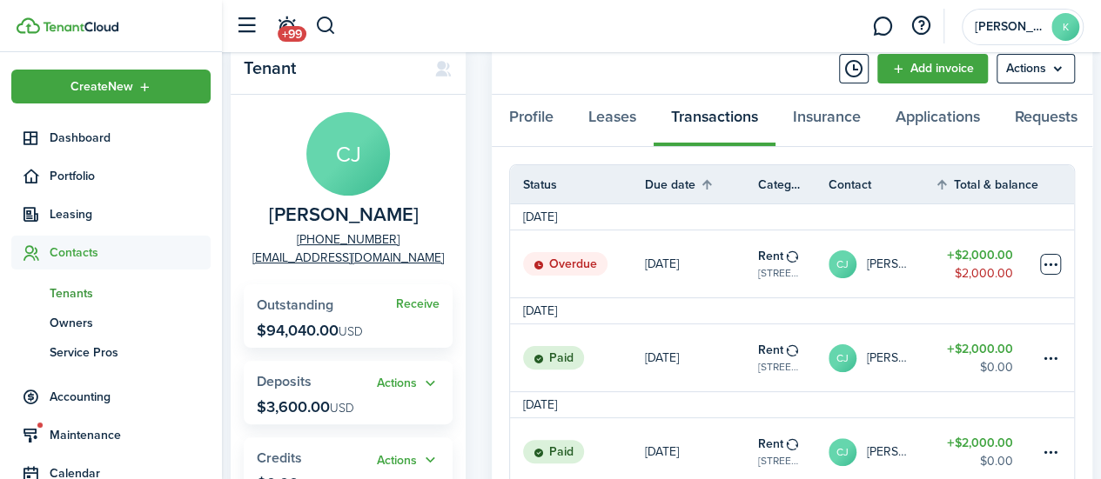
click at [1042, 272] on table-menu-btn-icon at bounding box center [1050, 264] width 21 height 21
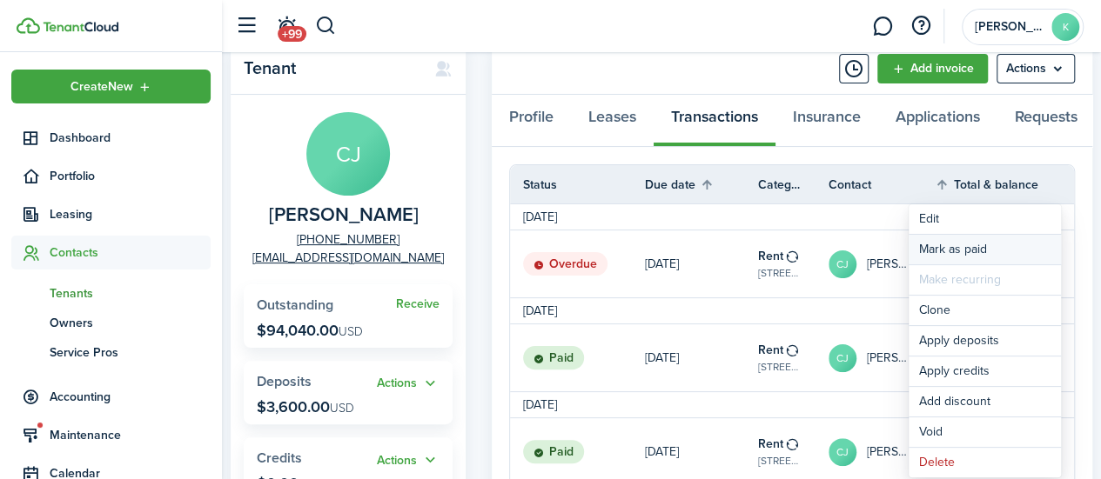
click at [990, 249] on link "Mark as paid" at bounding box center [984, 250] width 152 height 30
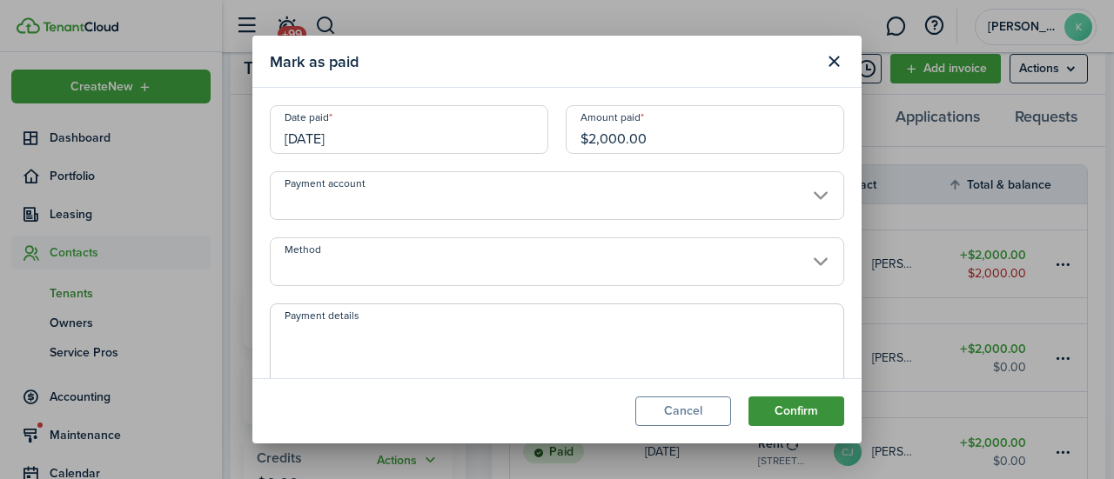
click at [812, 419] on button "Confirm" at bounding box center [796, 412] width 96 height 30
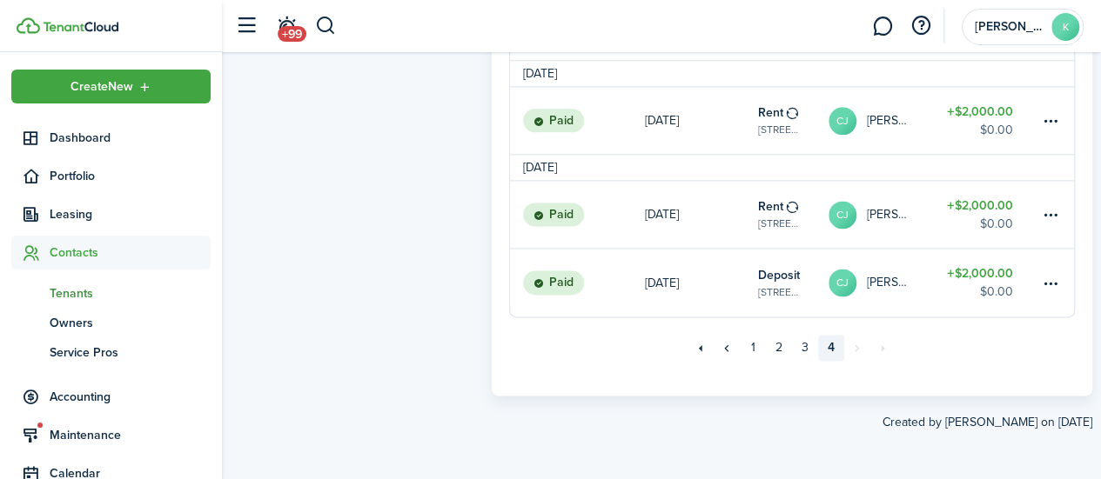
scroll to position [1055, 0]
click at [799, 350] on link "3" at bounding box center [805, 348] width 26 height 26
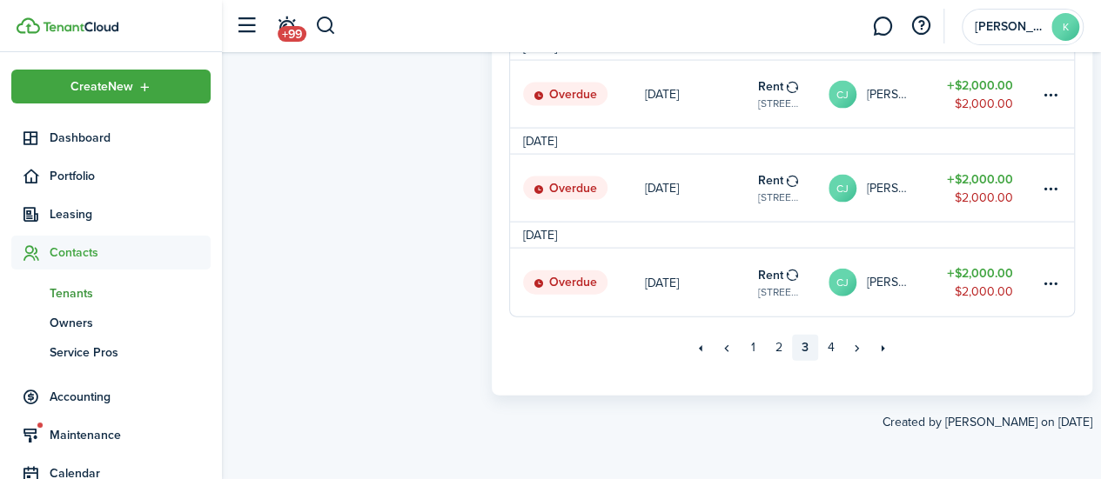
scroll to position [1807, 0]
click at [1049, 285] on table-menu-btn-icon at bounding box center [1050, 282] width 21 height 21
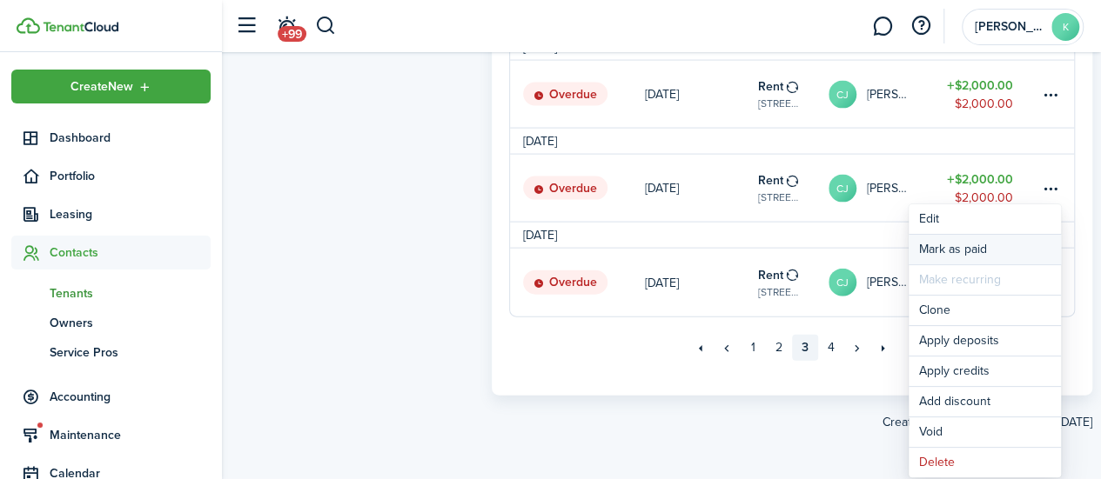
click at [971, 242] on link "Mark as paid" at bounding box center [984, 250] width 152 height 30
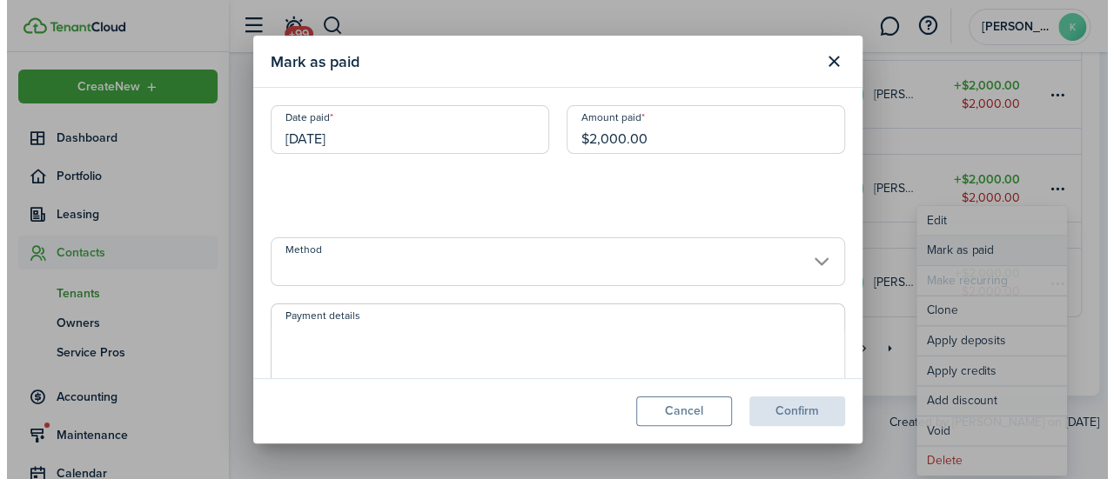
scroll to position [1799, 0]
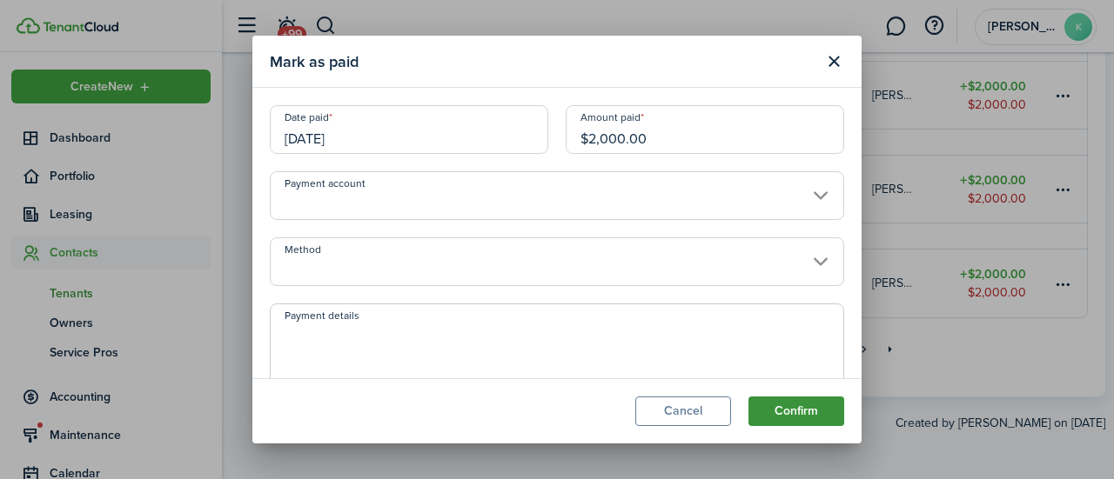
click at [811, 424] on button "Confirm" at bounding box center [796, 412] width 96 height 30
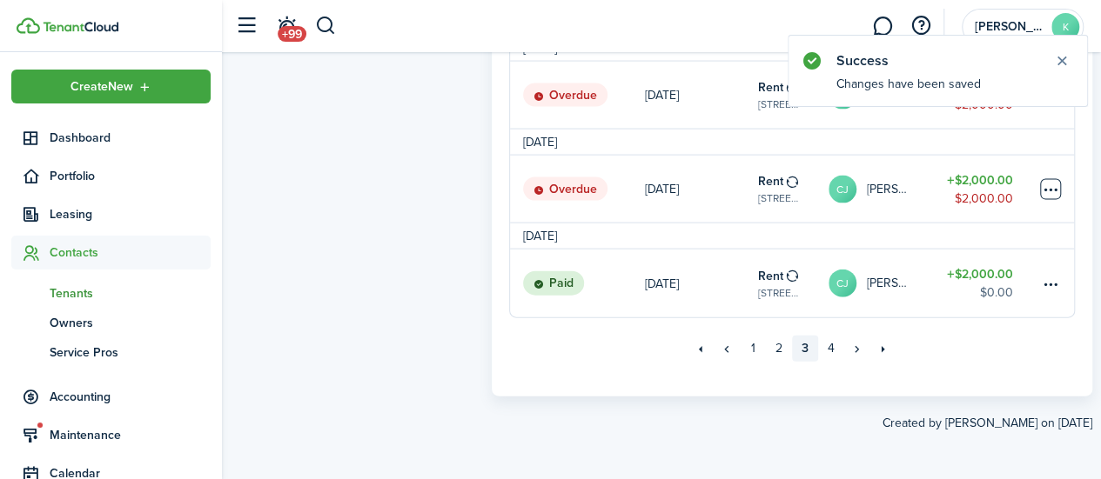
click at [1053, 197] on table-menu-btn-icon at bounding box center [1050, 189] width 21 height 21
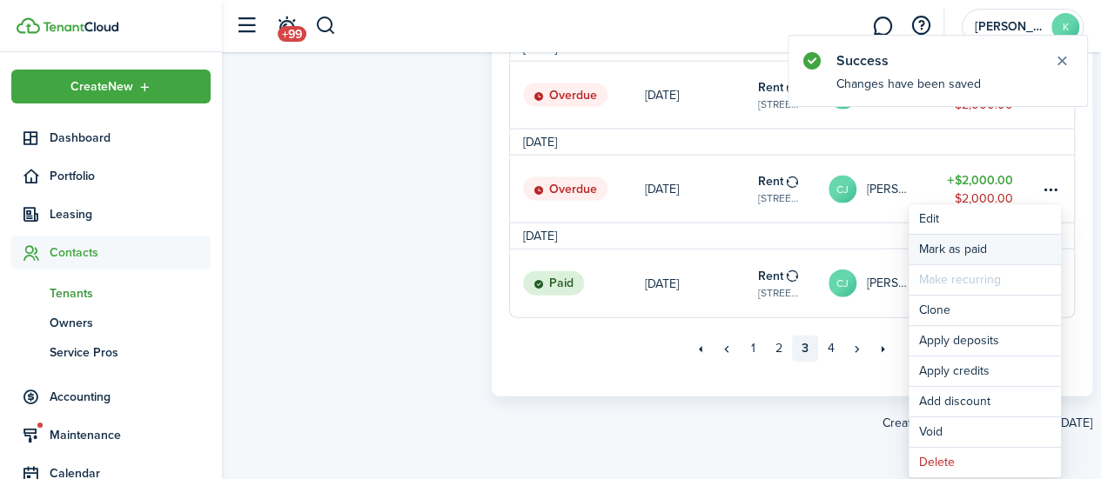
click at [995, 245] on link "Mark as paid" at bounding box center [984, 250] width 152 height 30
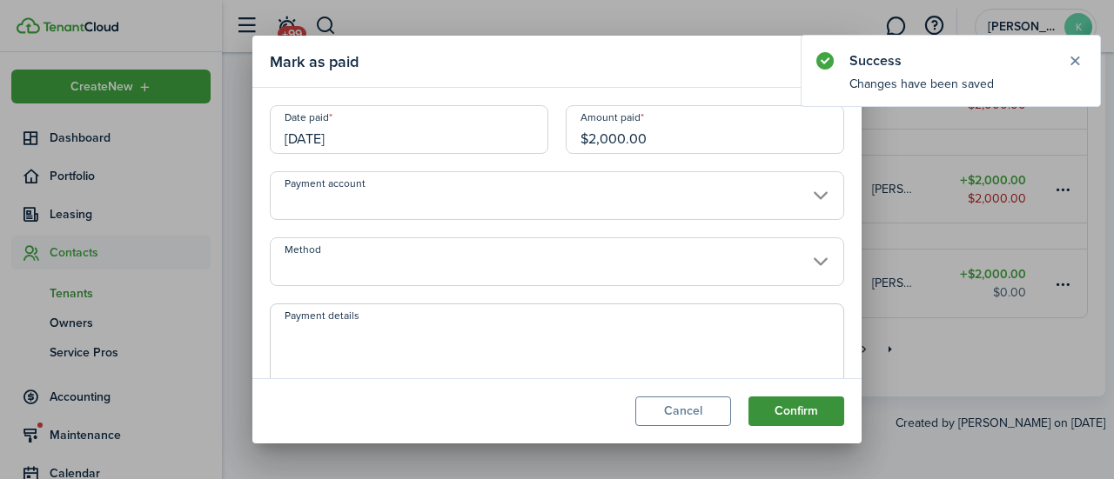
click at [818, 426] on button "Confirm" at bounding box center [796, 412] width 96 height 30
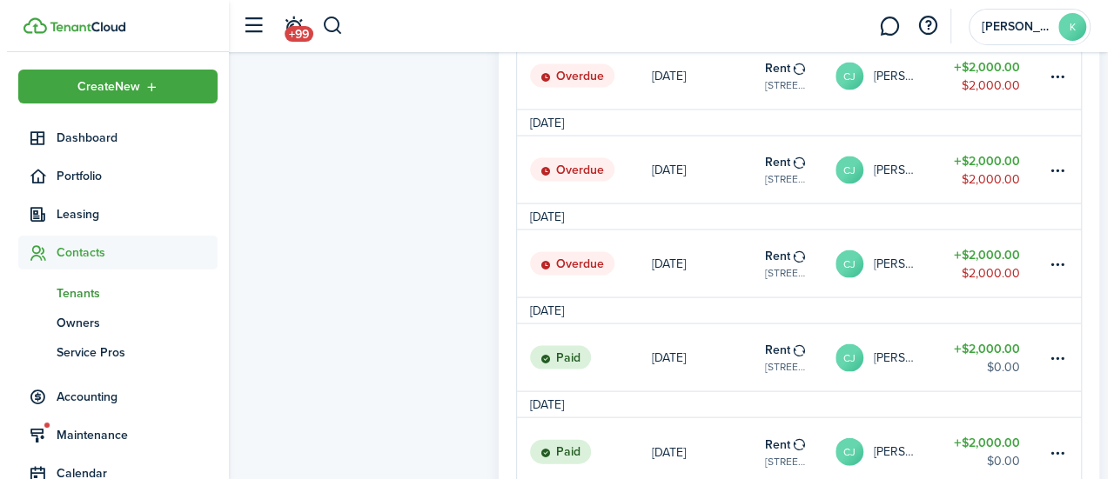
scroll to position [1629, 0]
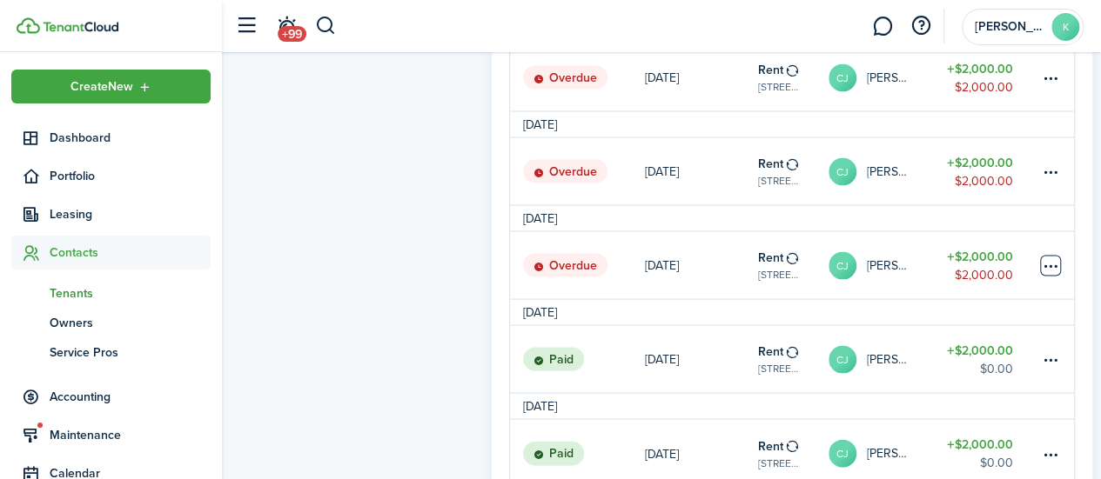
click at [1050, 271] on table-menu-btn-icon at bounding box center [1050, 265] width 21 height 21
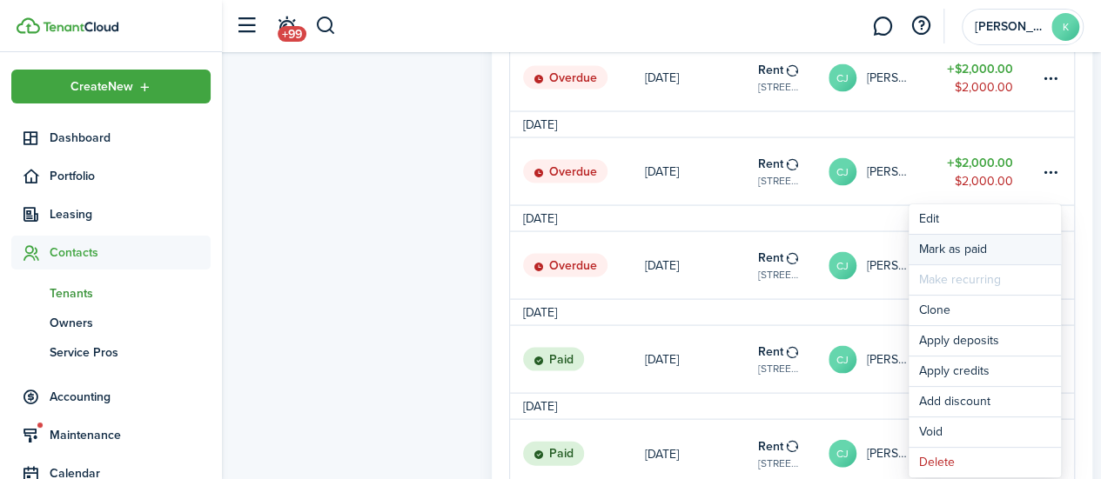
click at [1002, 247] on link "Mark as paid" at bounding box center [984, 250] width 152 height 30
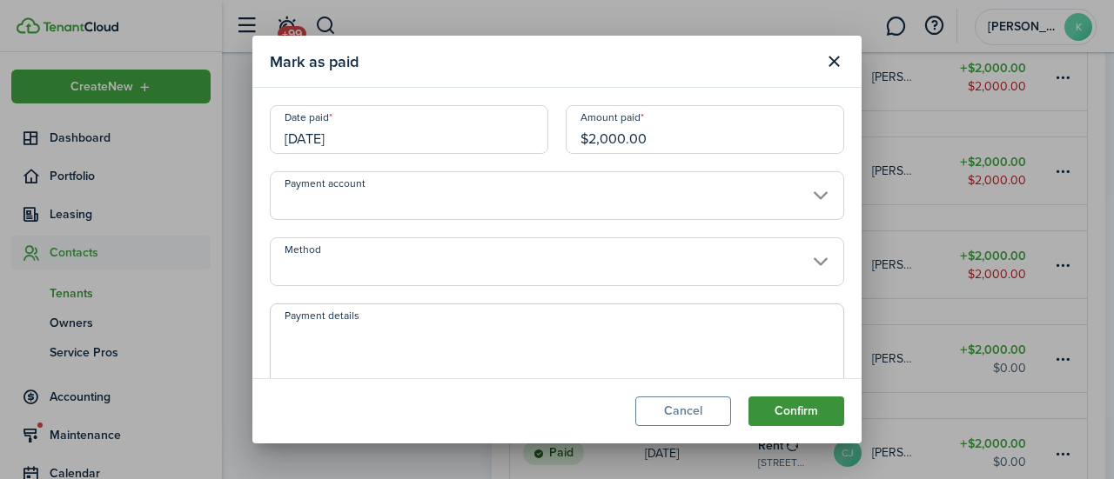
click at [810, 425] on button "Confirm" at bounding box center [796, 412] width 96 height 30
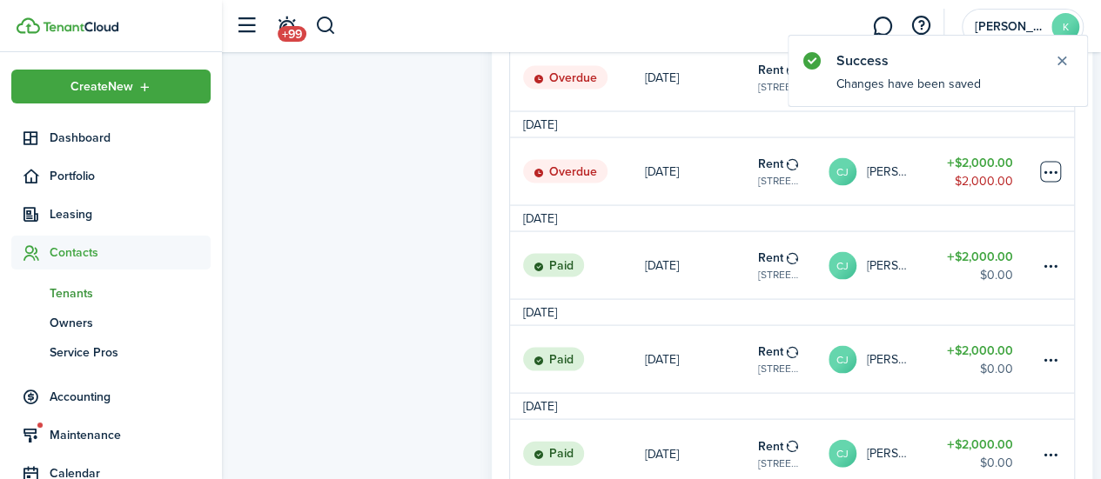
click at [1058, 181] on table-menu-btn-icon at bounding box center [1050, 171] width 21 height 21
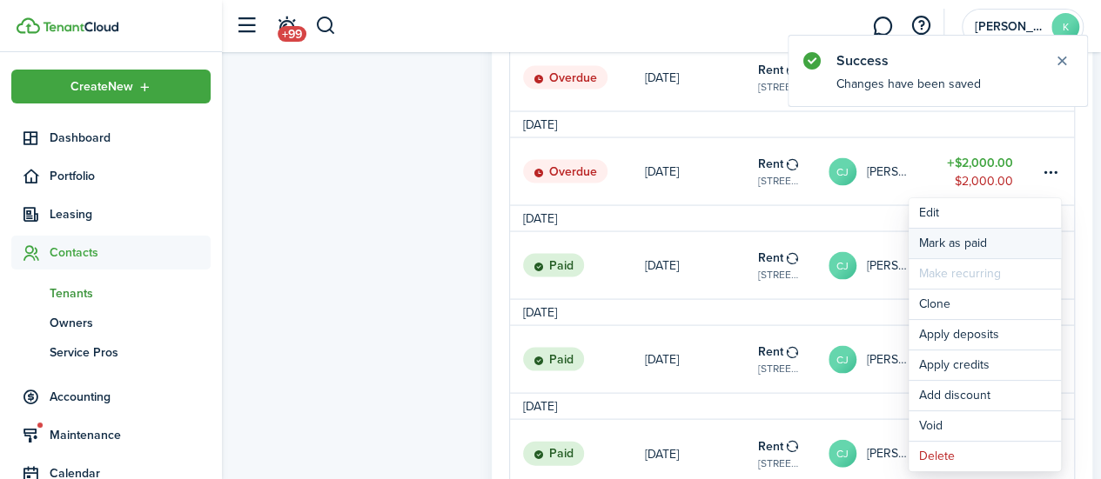
click at [997, 245] on link "Mark as paid" at bounding box center [984, 244] width 152 height 30
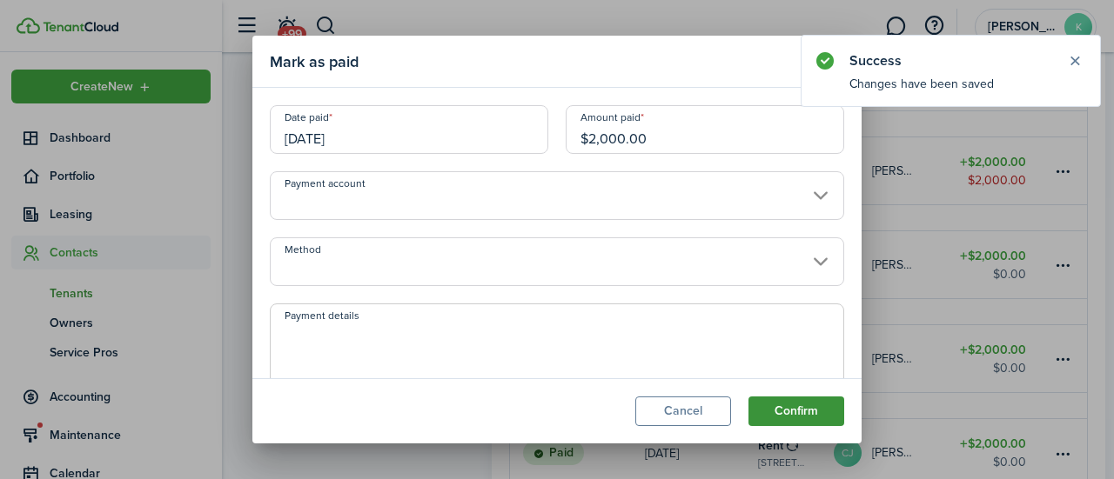
click at [802, 421] on button "Confirm" at bounding box center [796, 412] width 96 height 30
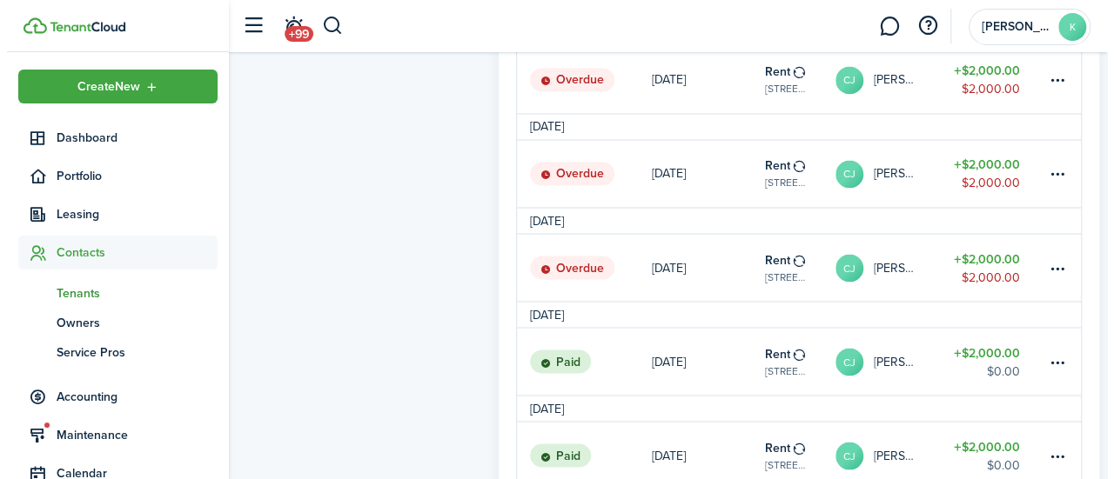
scroll to position [1424, 0]
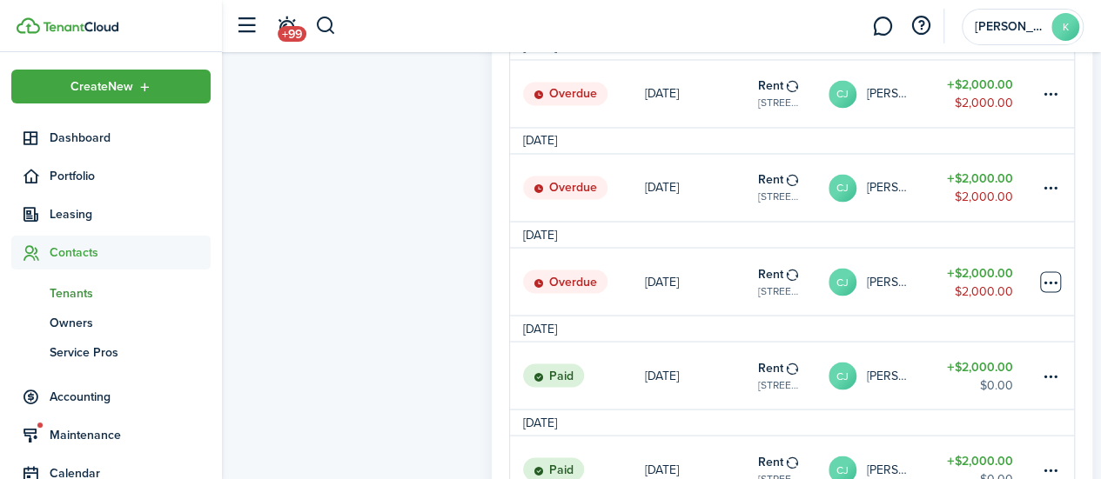
click at [1049, 292] on table-menu-btn-icon at bounding box center [1050, 281] width 21 height 21
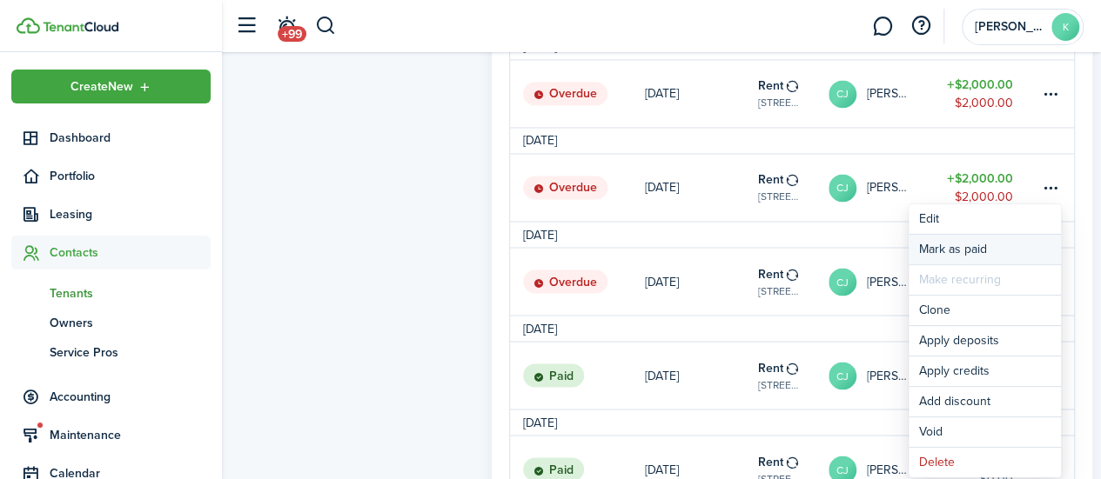
click at [960, 251] on link "Mark as paid" at bounding box center [984, 250] width 152 height 30
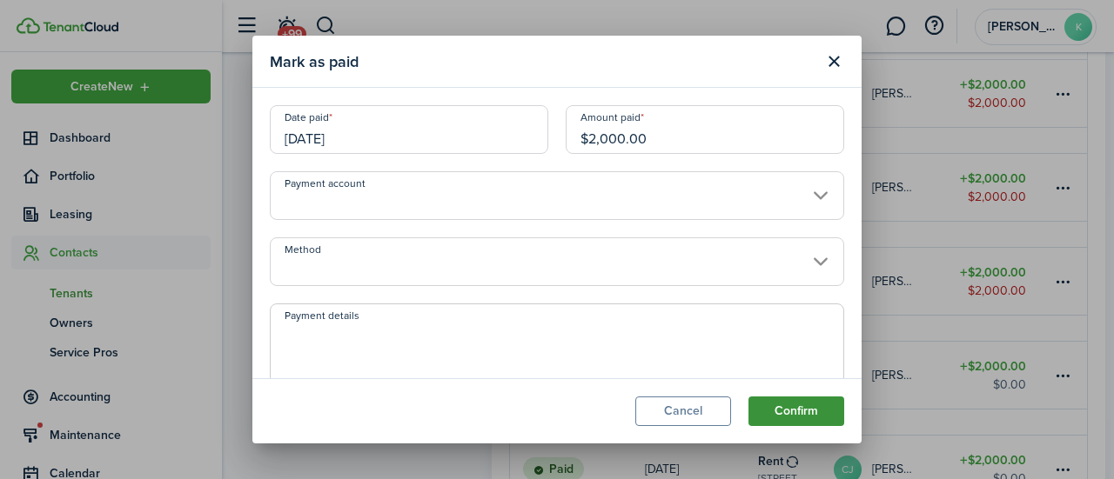
click at [813, 421] on button "Confirm" at bounding box center [796, 412] width 96 height 30
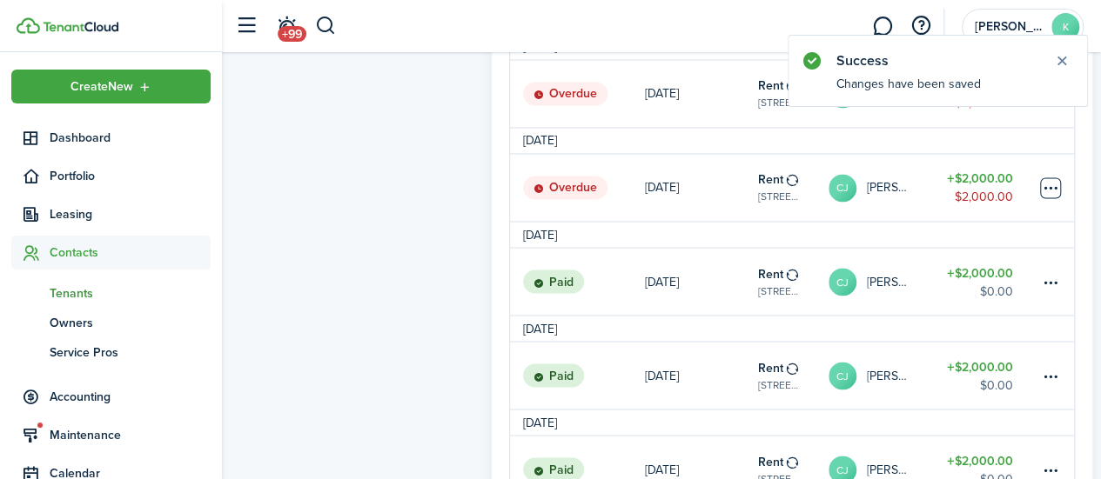
click at [1057, 198] on table-menu-btn-icon at bounding box center [1050, 188] width 21 height 21
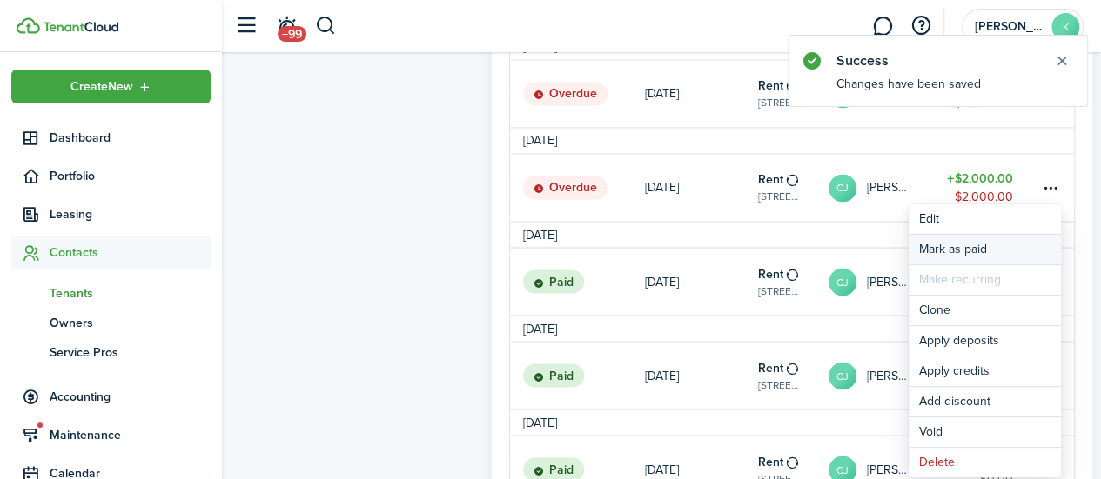
click at [982, 248] on link "Mark as paid" at bounding box center [984, 250] width 152 height 30
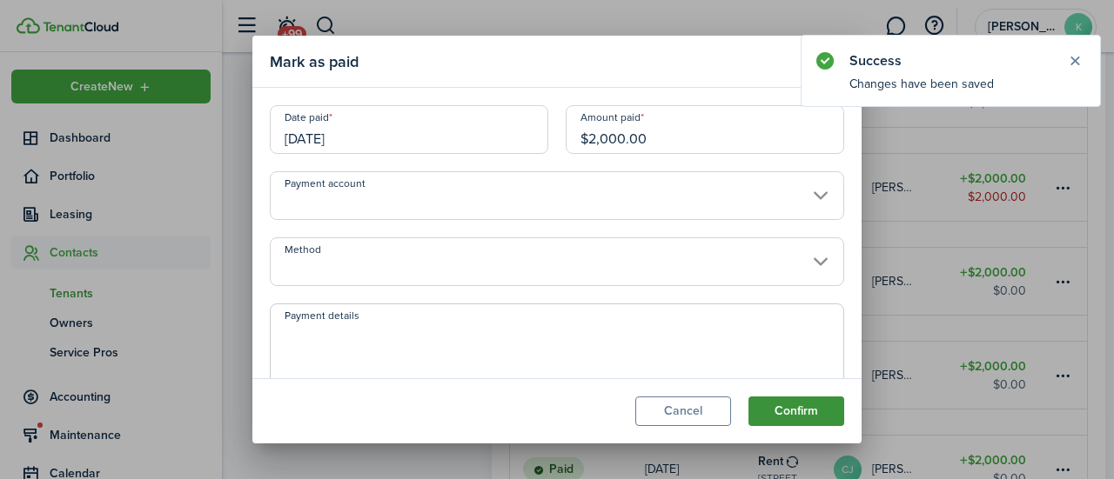
click at [821, 426] on button "Confirm" at bounding box center [796, 412] width 96 height 30
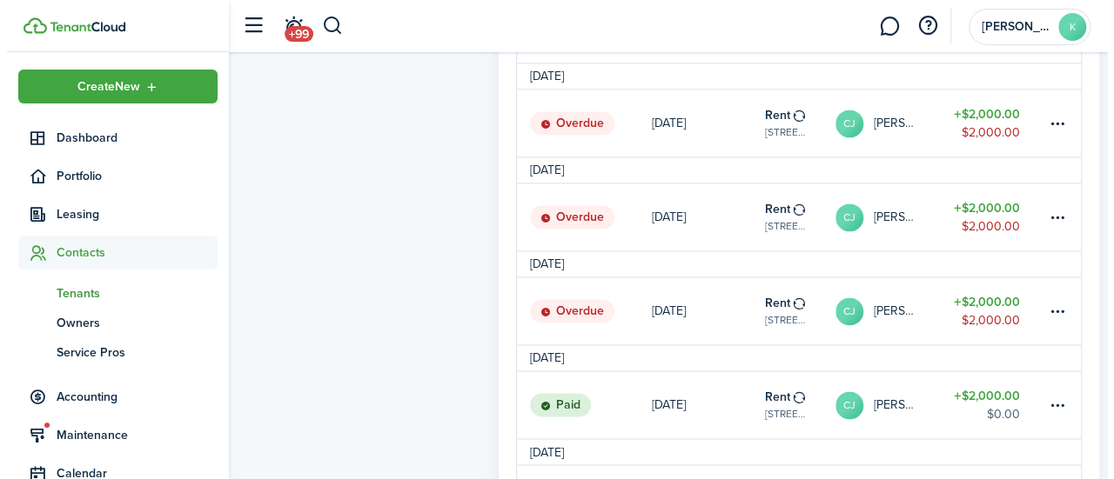
scroll to position [1204, 0]
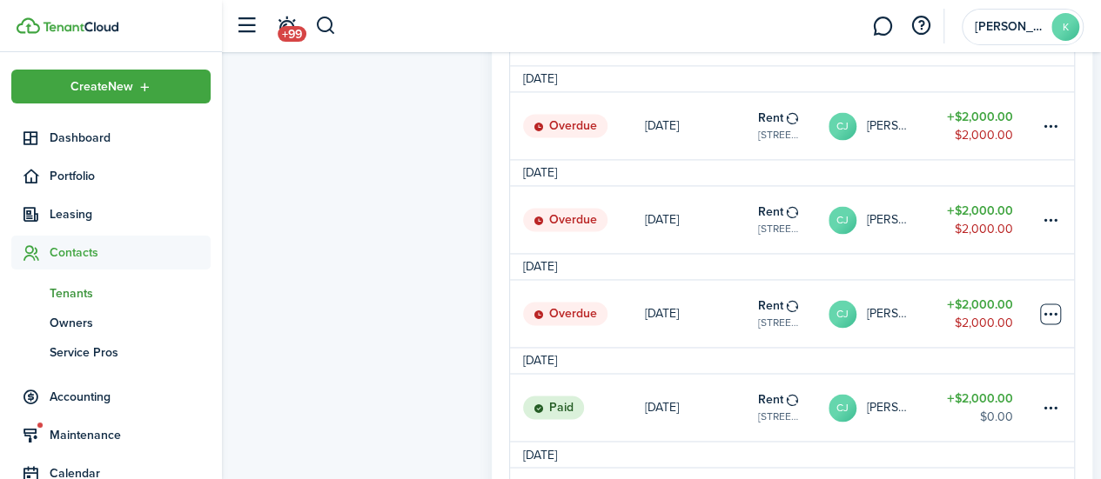
click at [1050, 325] on table-menu-btn-icon at bounding box center [1050, 314] width 21 height 21
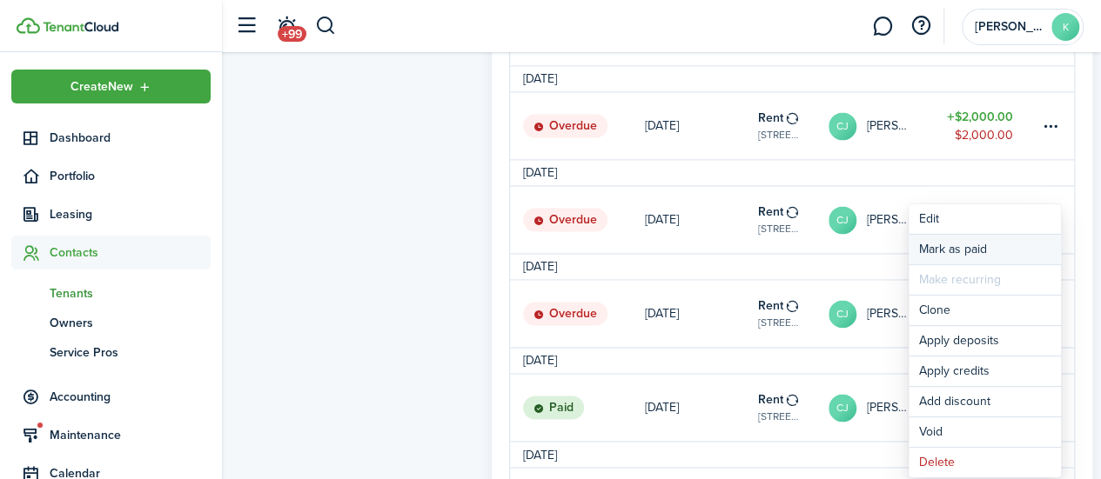
click at [995, 252] on link "Mark as paid" at bounding box center [984, 250] width 152 height 30
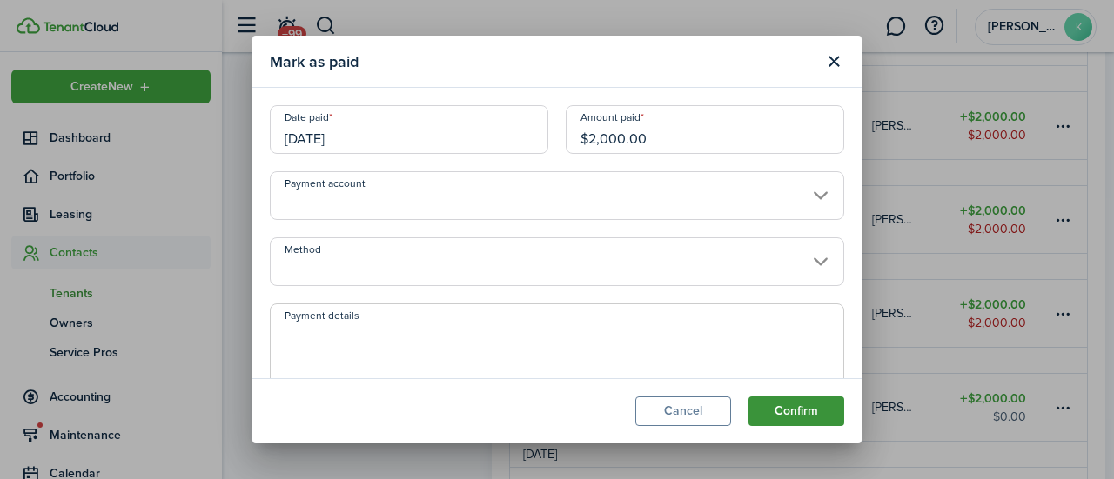
click at [828, 412] on button "Confirm" at bounding box center [796, 412] width 96 height 30
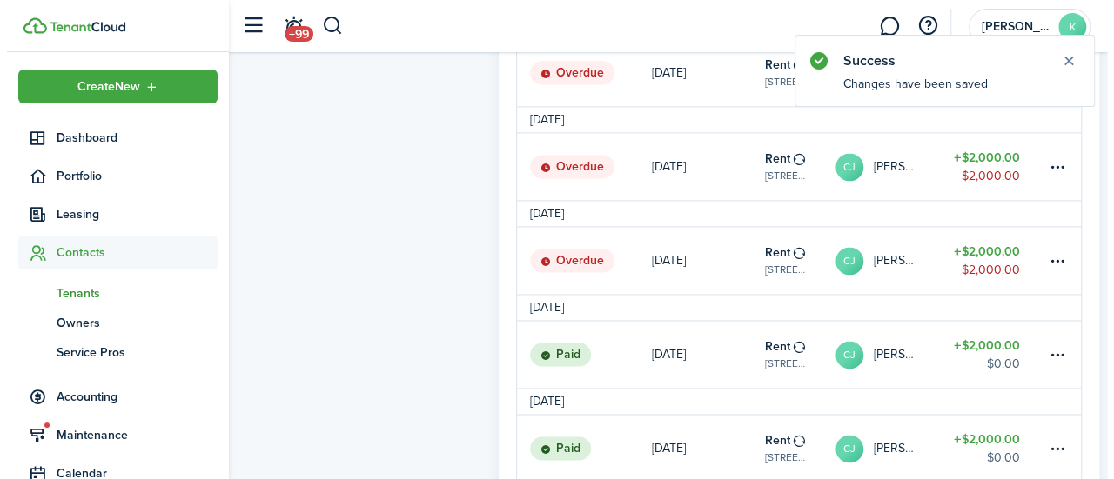
scroll to position [1163, 0]
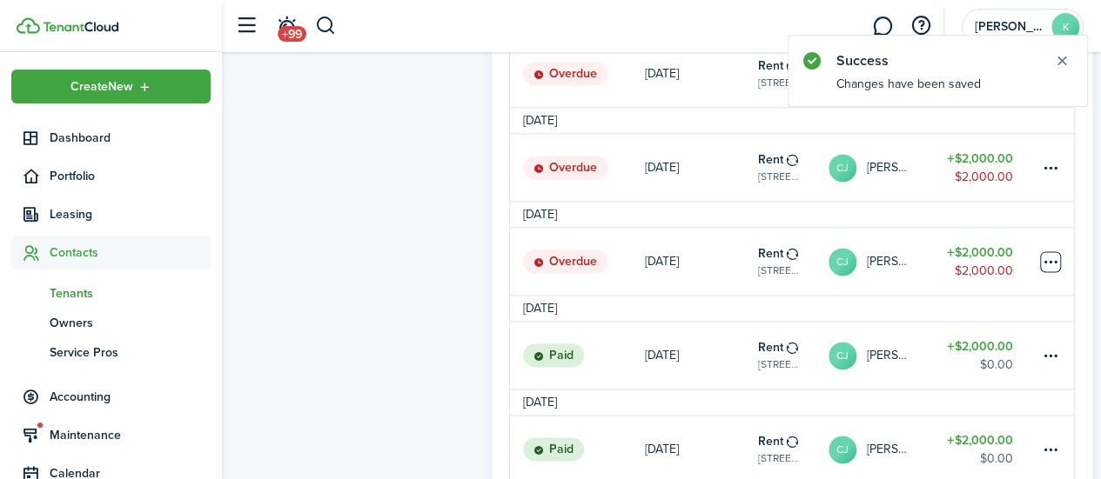
click at [1047, 271] on table-menu-btn-icon at bounding box center [1050, 261] width 21 height 21
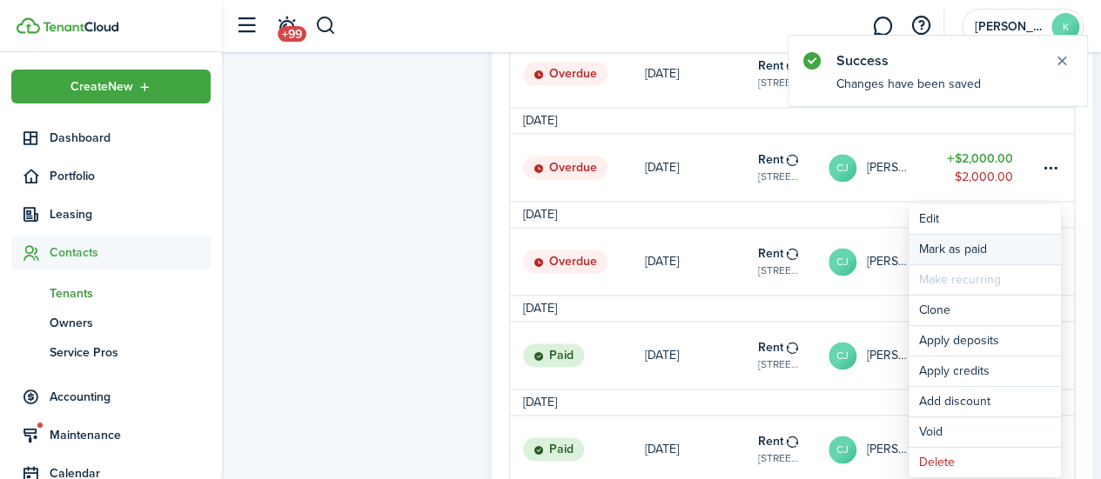
click at [1008, 249] on link "Mark as paid" at bounding box center [984, 250] width 152 height 30
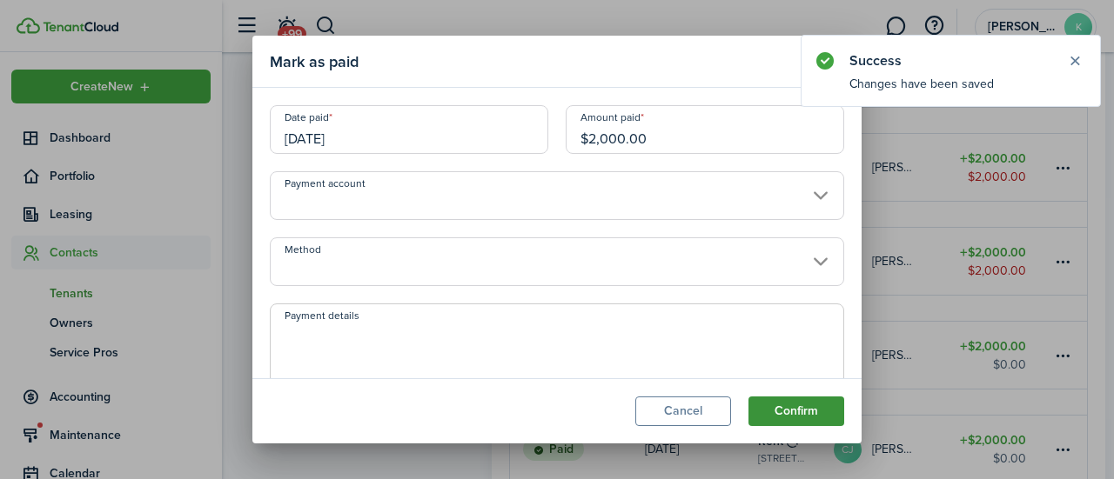
click at [833, 418] on button "Confirm" at bounding box center [796, 412] width 96 height 30
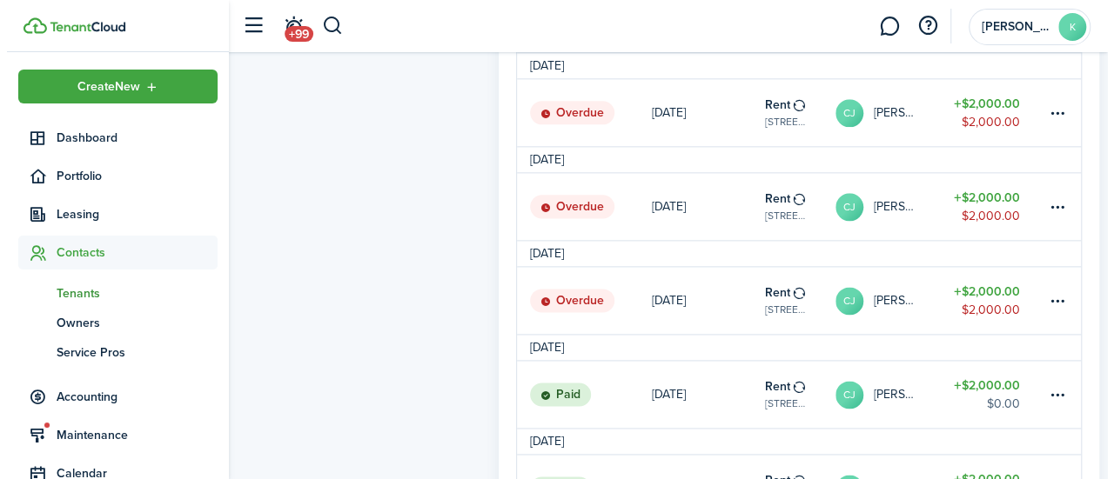
scroll to position [1029, 0]
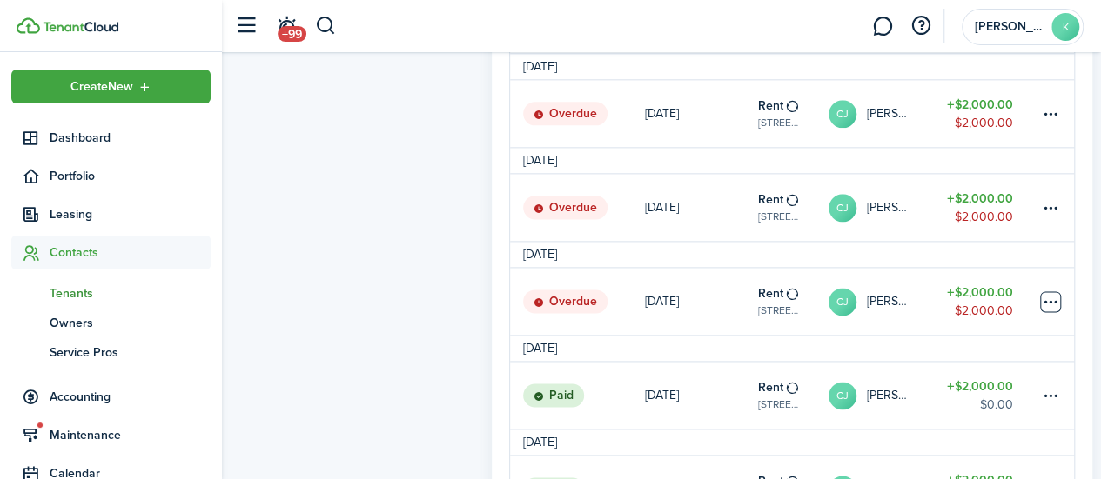
click at [1050, 308] on table-menu-btn-icon at bounding box center [1050, 301] width 21 height 21
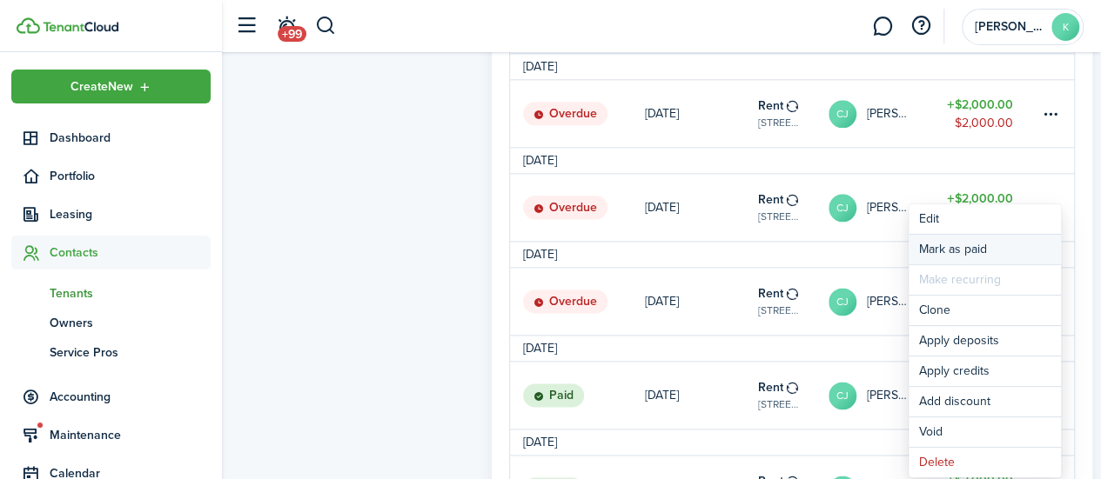
click at [1002, 244] on link "Mark as paid" at bounding box center [984, 250] width 152 height 30
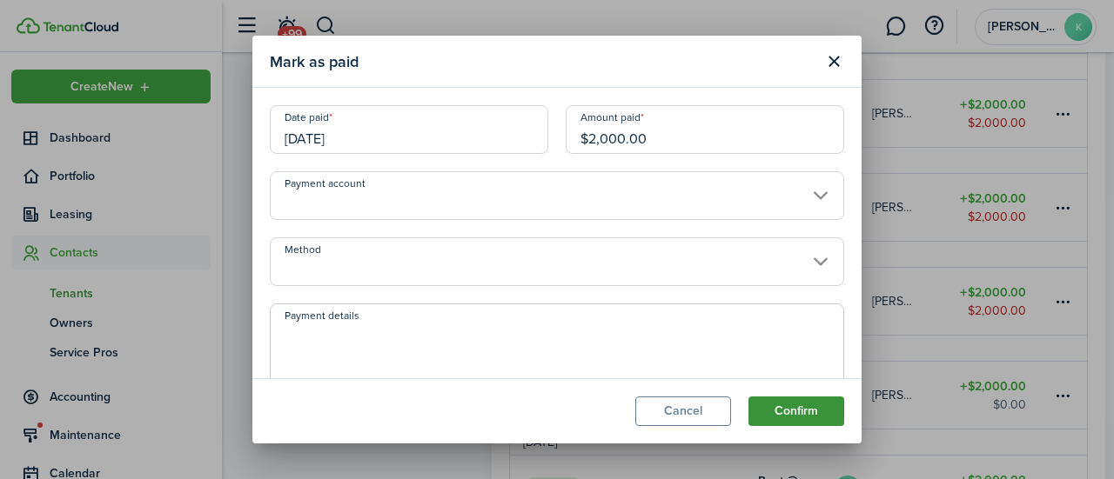
click at [814, 412] on button "Confirm" at bounding box center [796, 412] width 96 height 30
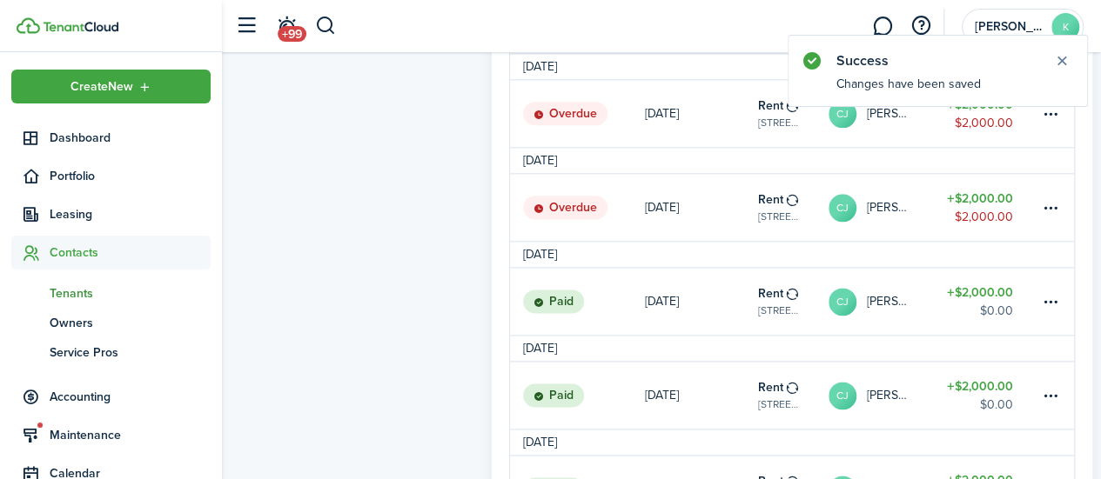
click at [1036, 199] on link "$2,000.00 $2,000.00" at bounding box center [987, 207] width 104 height 67
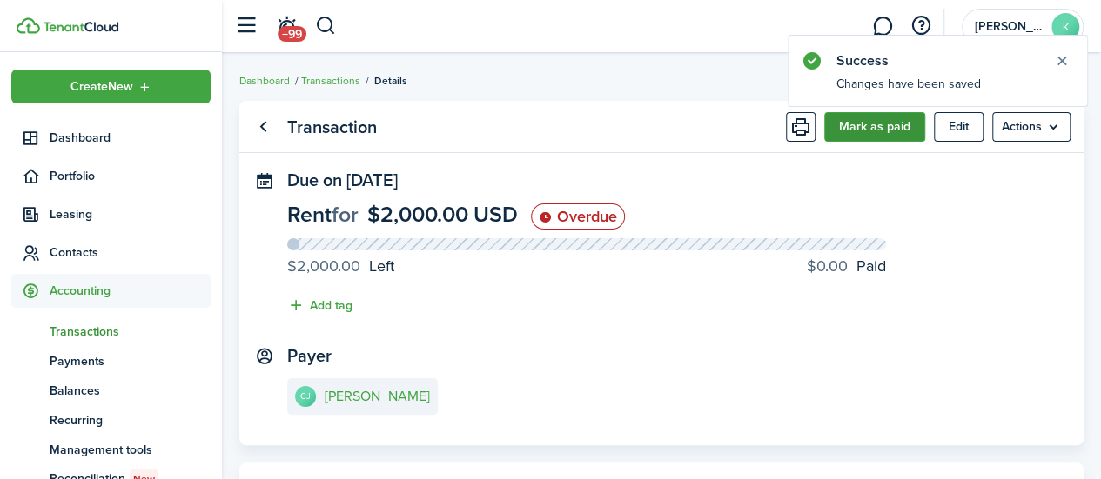
click at [851, 136] on button "Mark as paid" at bounding box center [874, 127] width 101 height 30
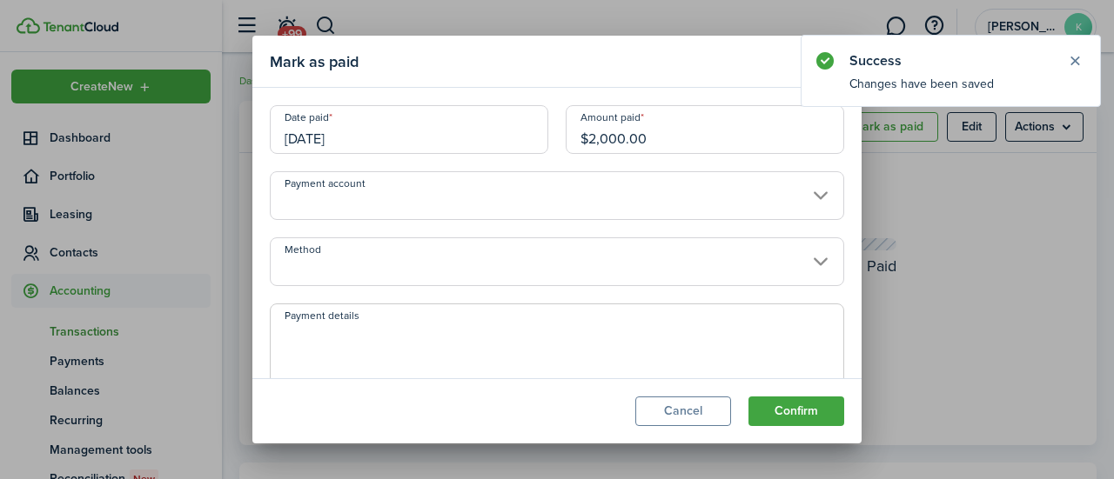
click at [812, 440] on modal-footer "Cancel Confirm" at bounding box center [556, 411] width 609 height 65
click at [828, 406] on button "Confirm" at bounding box center [796, 412] width 96 height 30
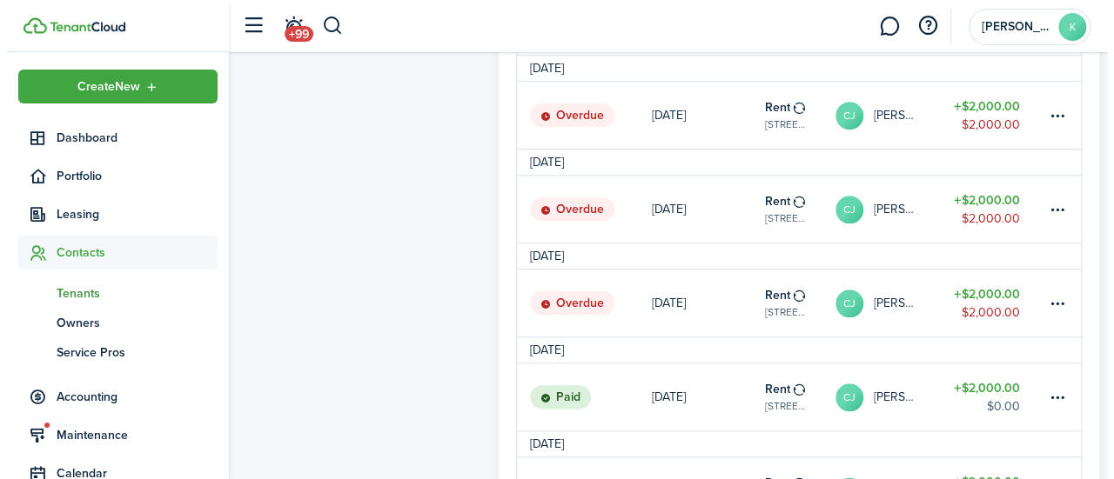
scroll to position [832, 0]
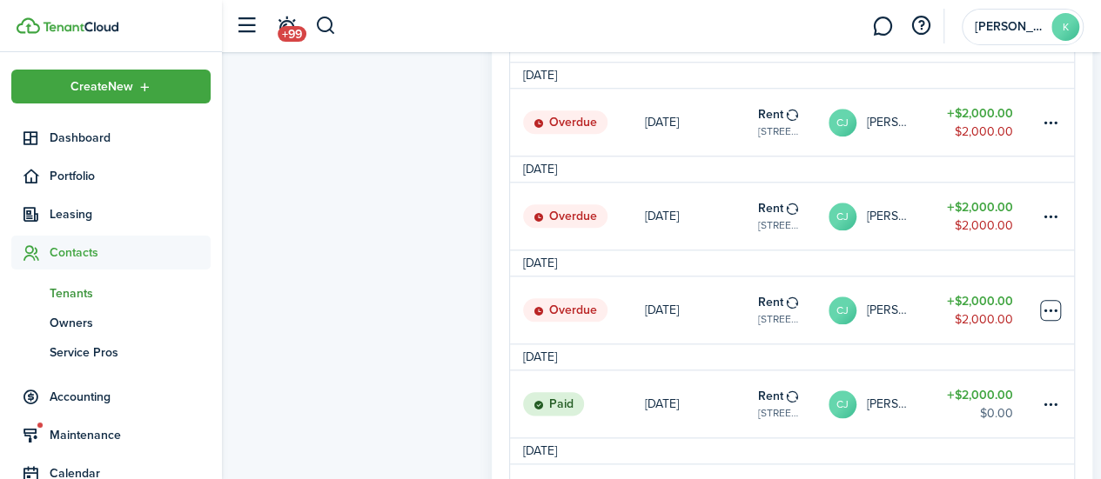
click at [1055, 320] on table-menu-btn-icon at bounding box center [1050, 310] width 21 height 21
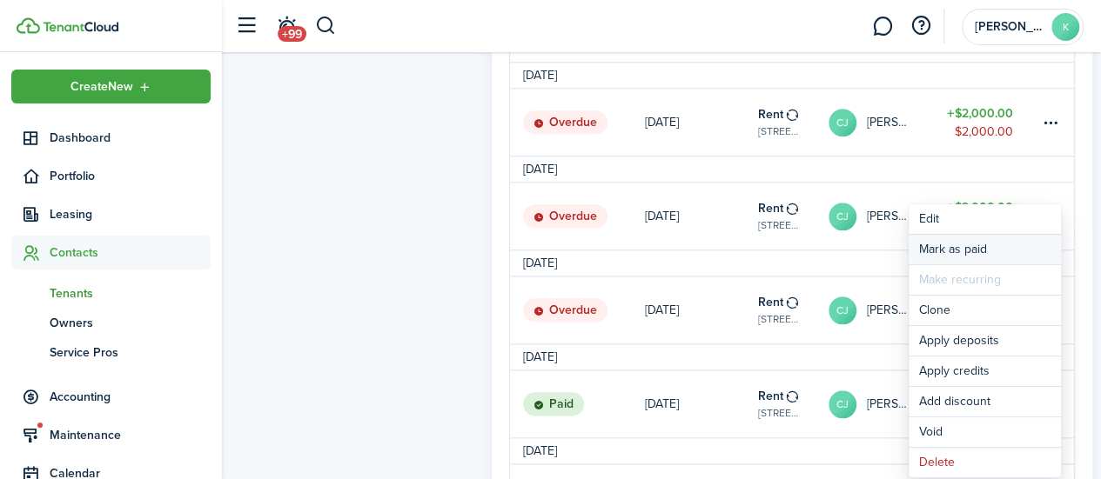
click at [985, 246] on link "Mark as paid" at bounding box center [984, 250] width 152 height 30
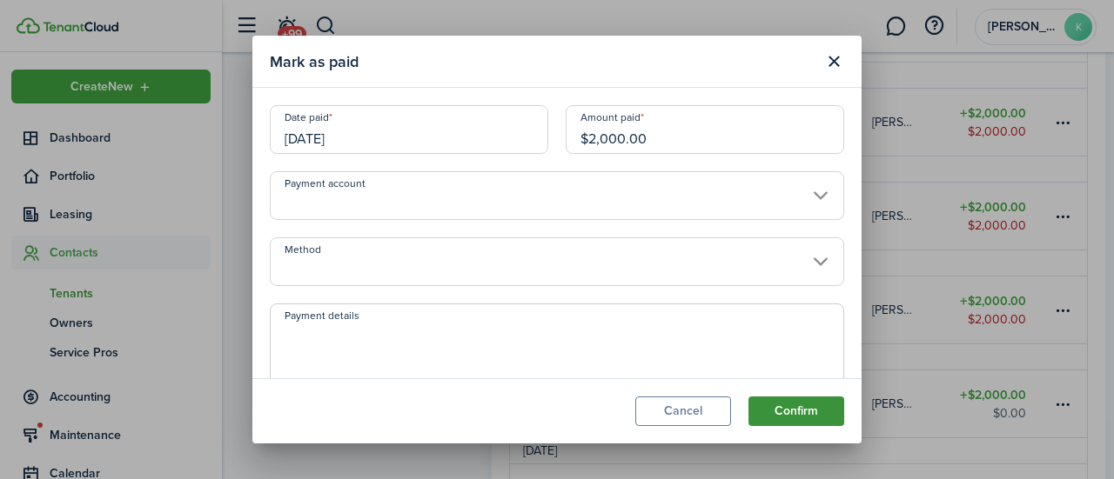
click at [809, 409] on button "Confirm" at bounding box center [796, 412] width 96 height 30
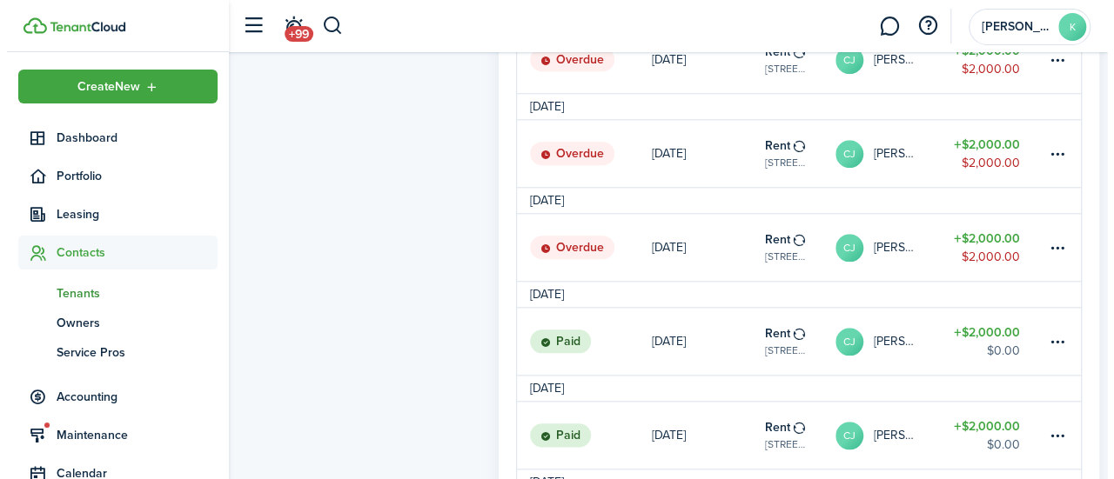
scroll to position [726, 0]
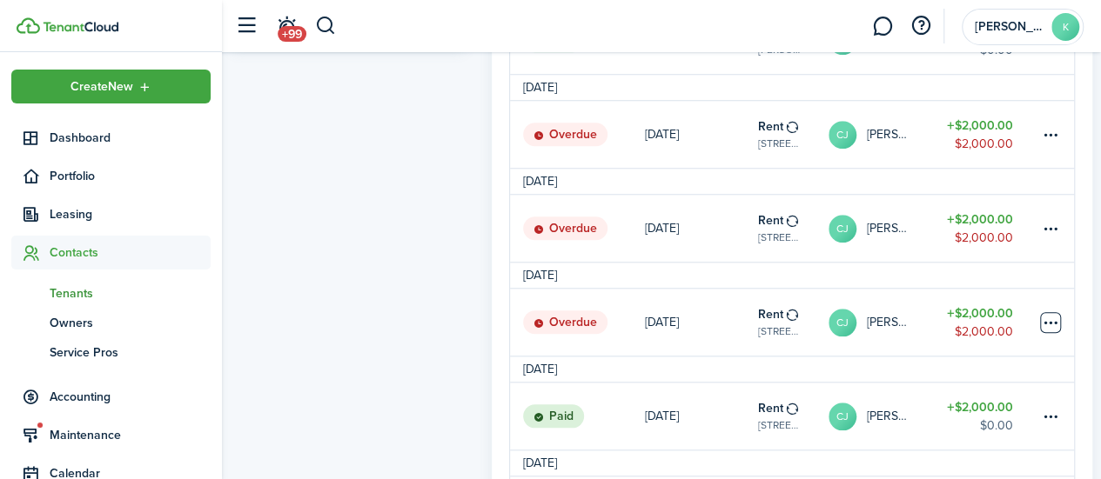
click at [1056, 325] on table-menu-btn-icon at bounding box center [1050, 322] width 21 height 21
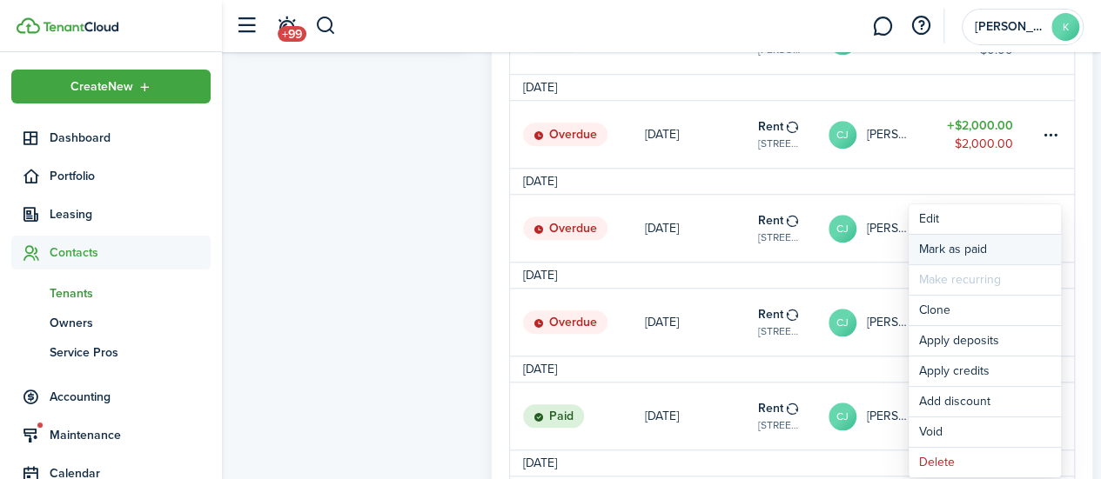
click at [963, 242] on link "Mark as paid" at bounding box center [984, 250] width 152 height 30
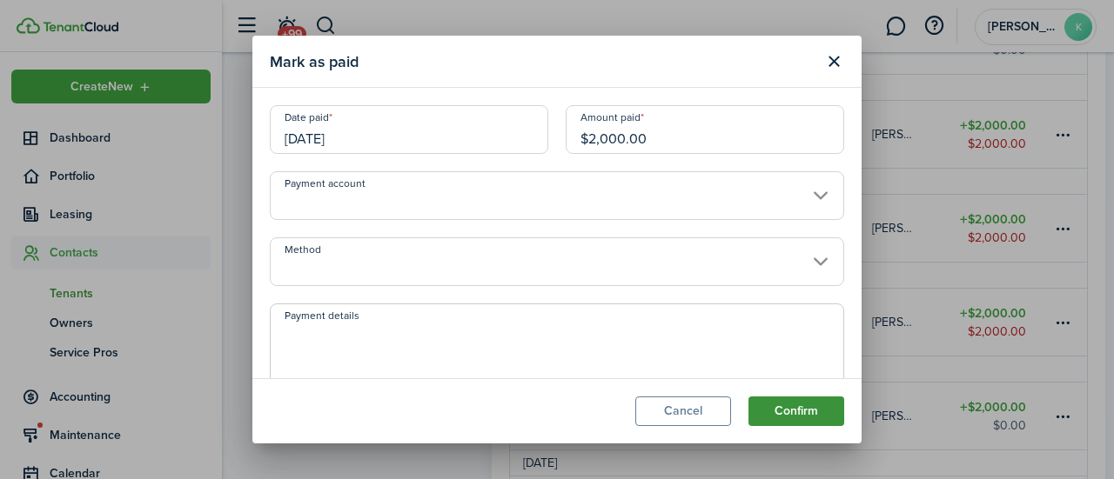
click at [828, 418] on button "Confirm" at bounding box center [796, 412] width 96 height 30
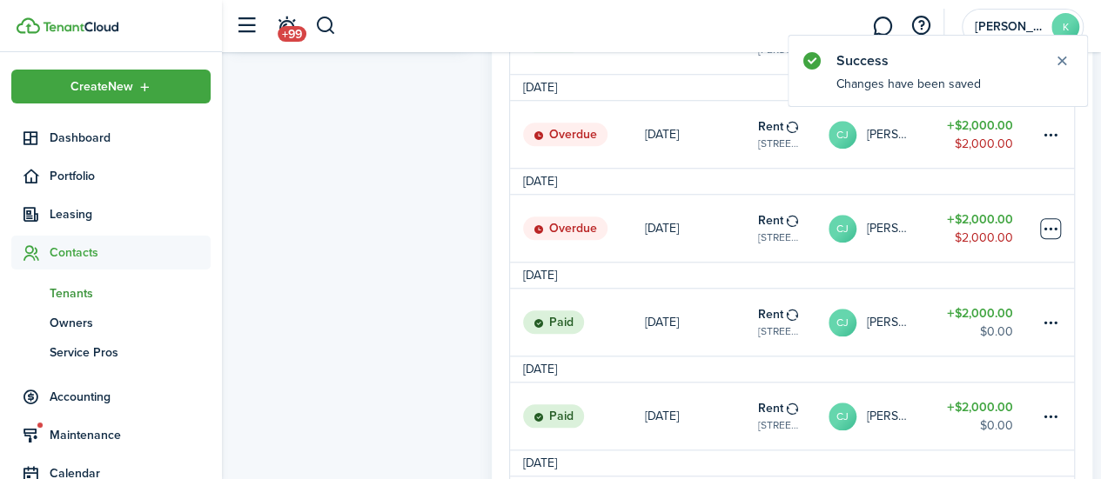
click at [1051, 239] on table-menu-btn-icon at bounding box center [1050, 228] width 21 height 21
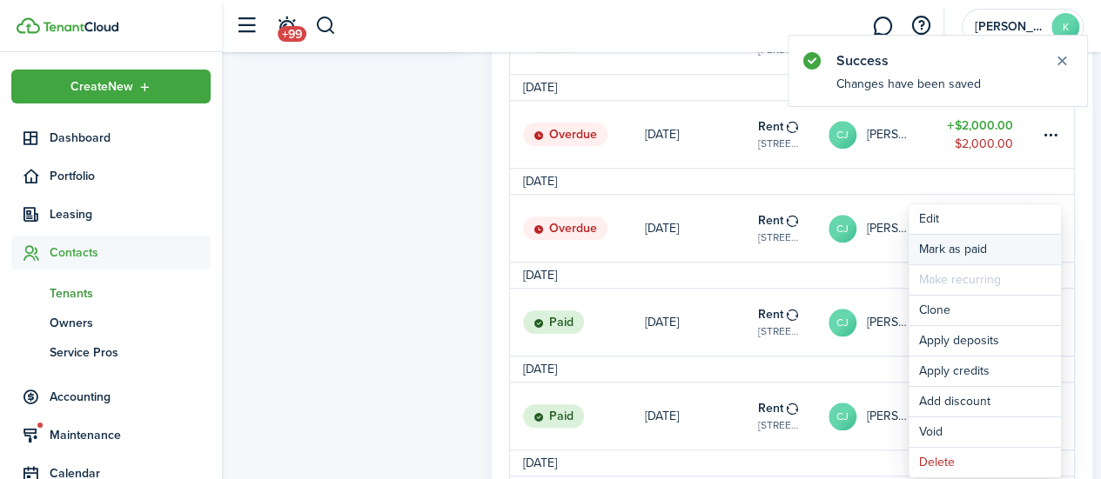
click at [1015, 254] on link "Mark as paid" at bounding box center [984, 250] width 152 height 30
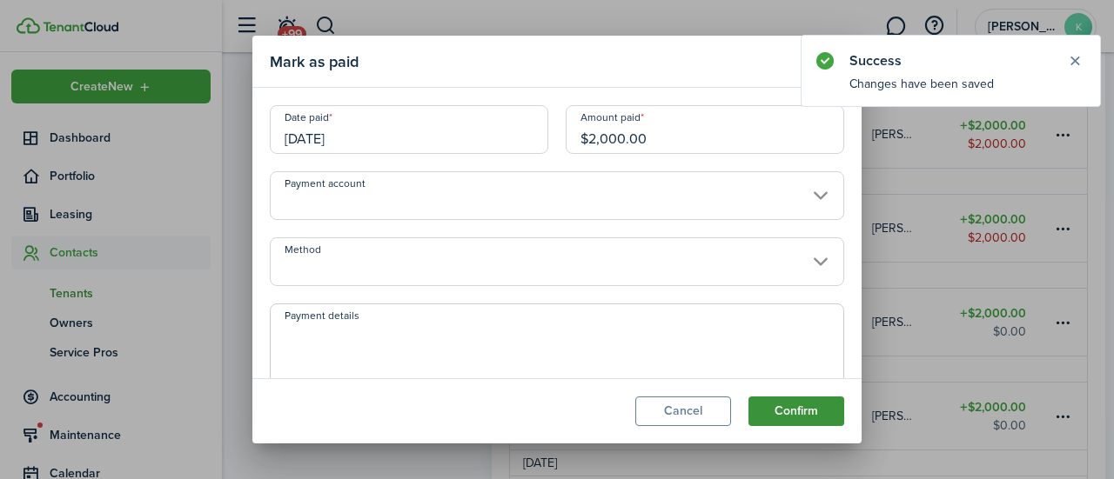
click at [813, 418] on button "Confirm" at bounding box center [796, 412] width 96 height 30
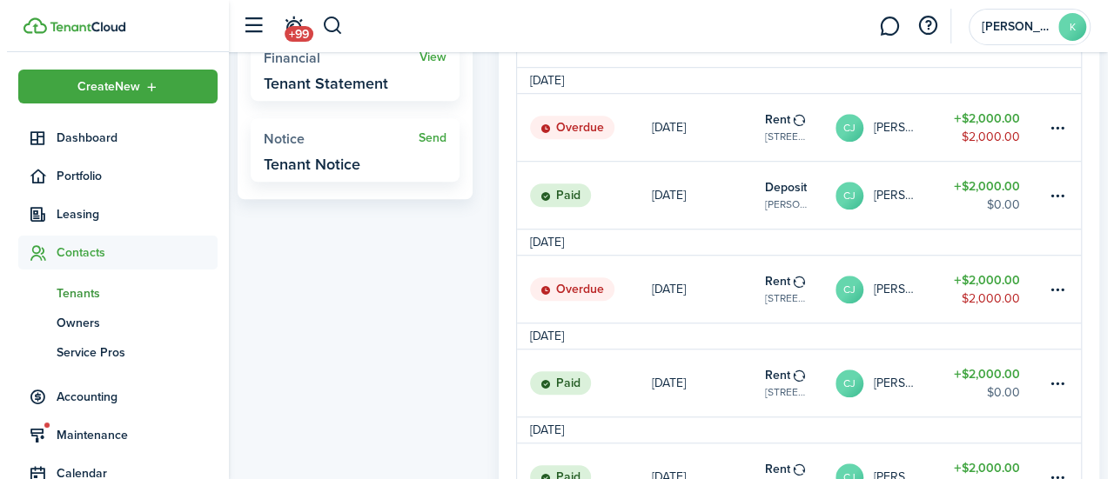
scroll to position [558, 0]
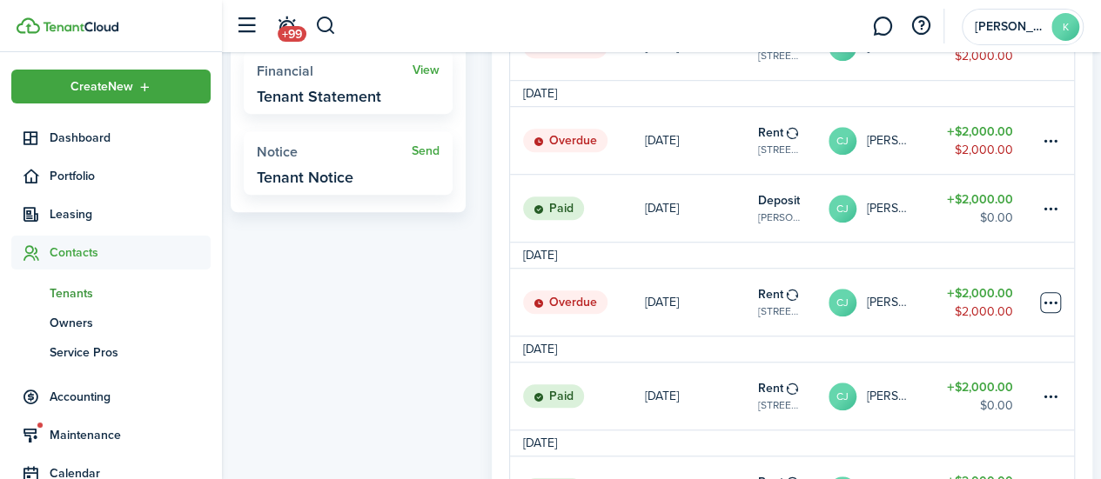
click at [1051, 312] on table-menu-btn-icon at bounding box center [1050, 302] width 21 height 21
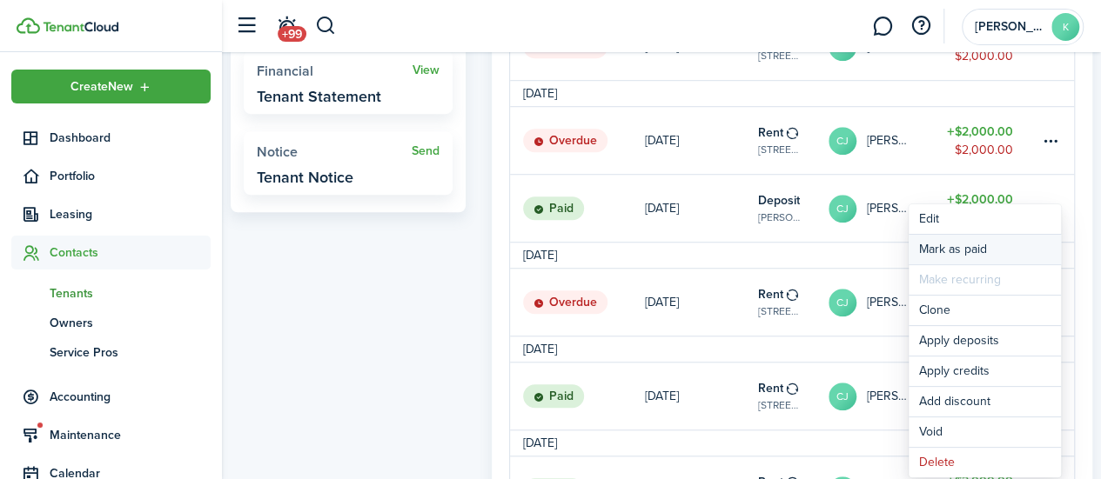
click at [993, 249] on link "Mark as paid" at bounding box center [984, 250] width 152 height 30
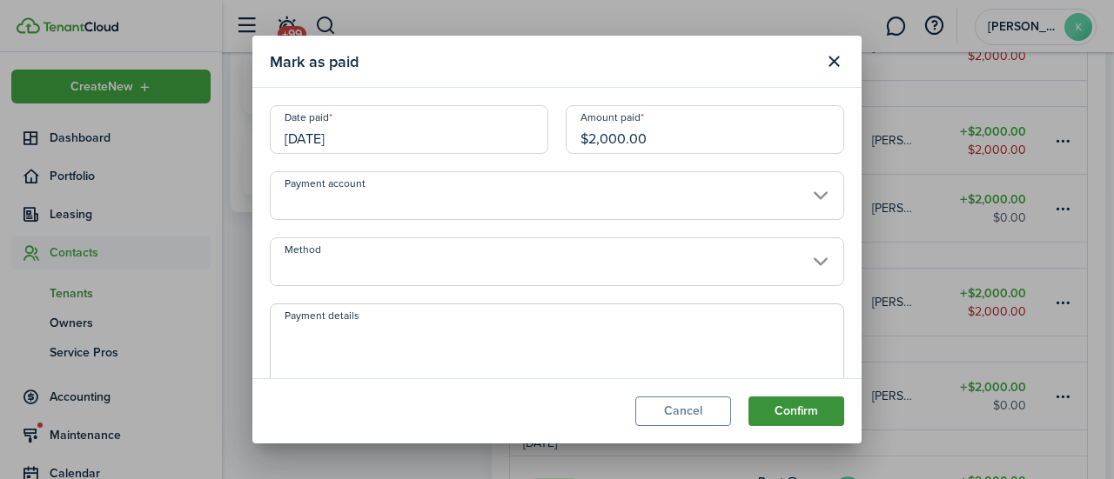
click at [830, 418] on button "Confirm" at bounding box center [796, 412] width 96 height 30
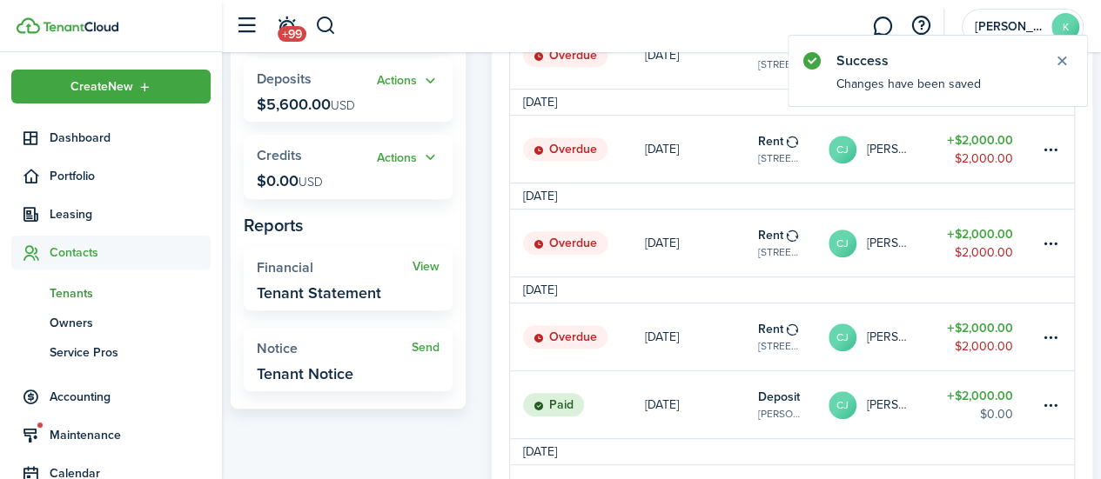
scroll to position [347, 0]
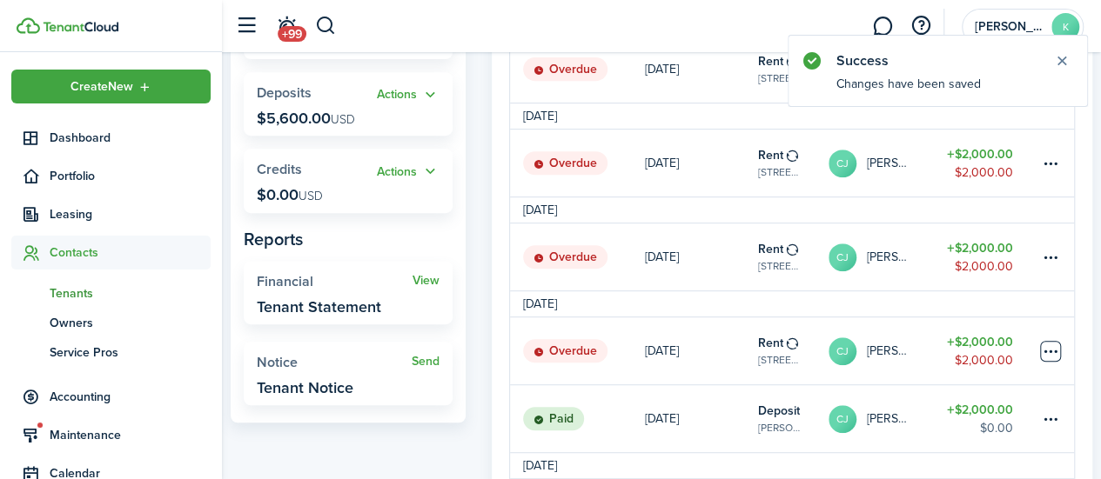
click at [1048, 359] on table-menu-btn-icon at bounding box center [1050, 351] width 21 height 21
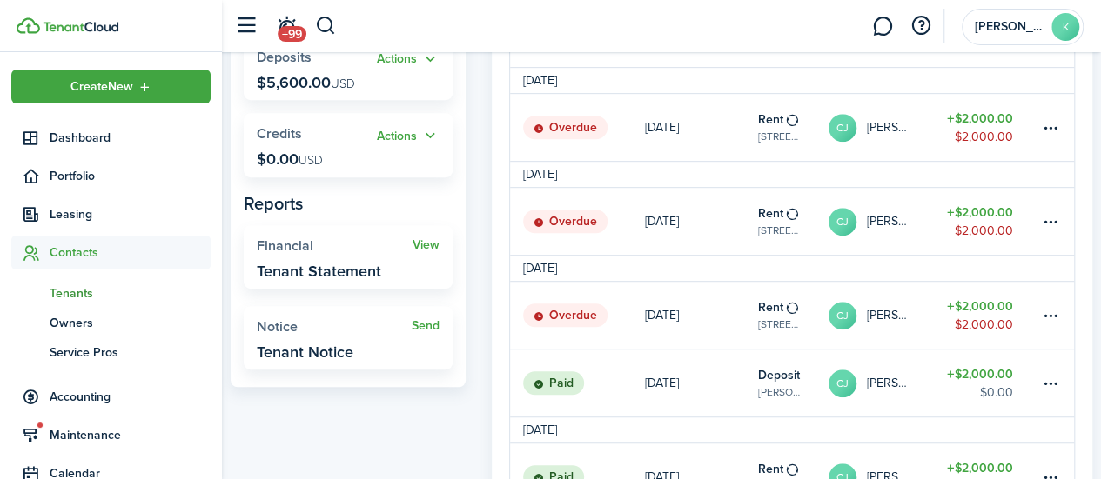
scroll to position [365, 0]
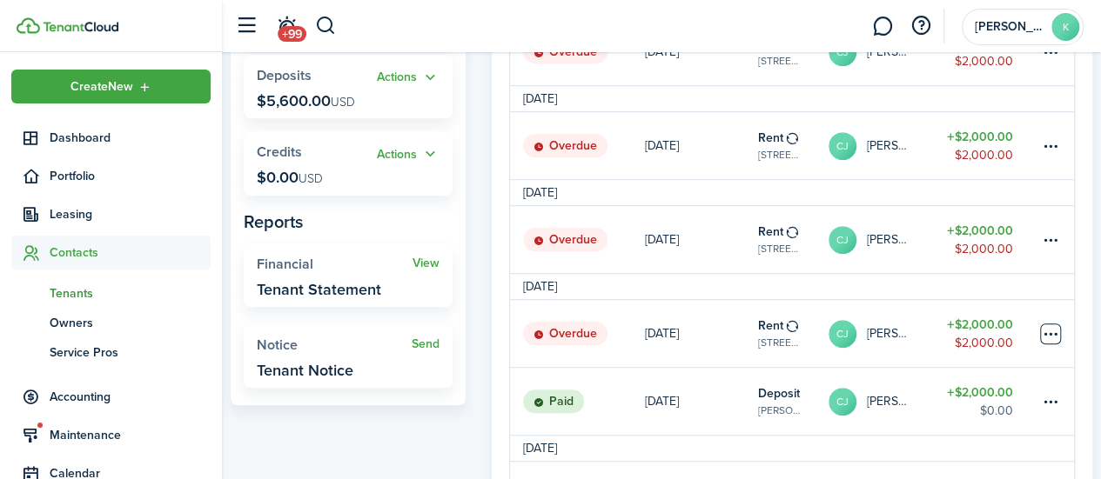
click at [1046, 345] on table-menu-btn-icon "Open menu" at bounding box center [1050, 334] width 21 height 21
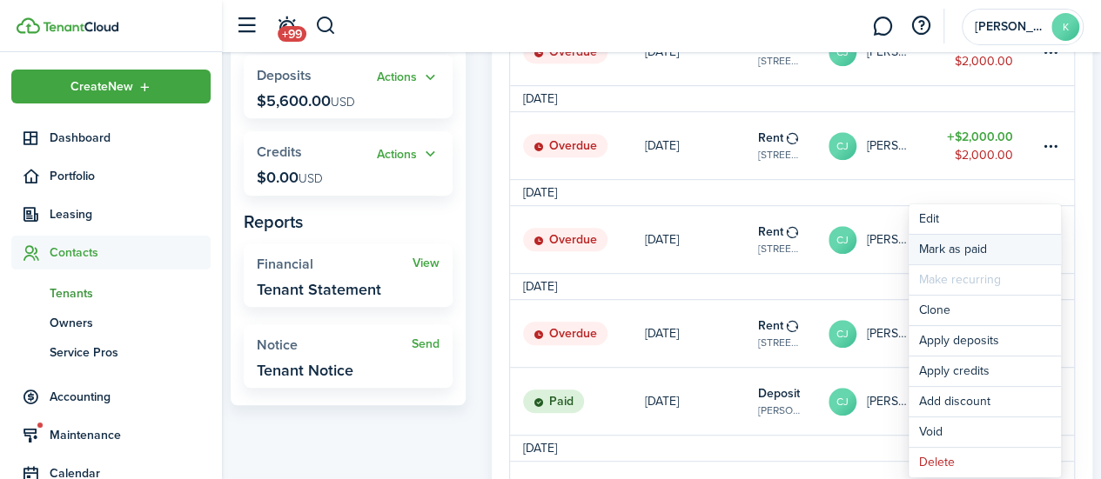
click at [976, 251] on link "Mark as paid" at bounding box center [984, 250] width 152 height 30
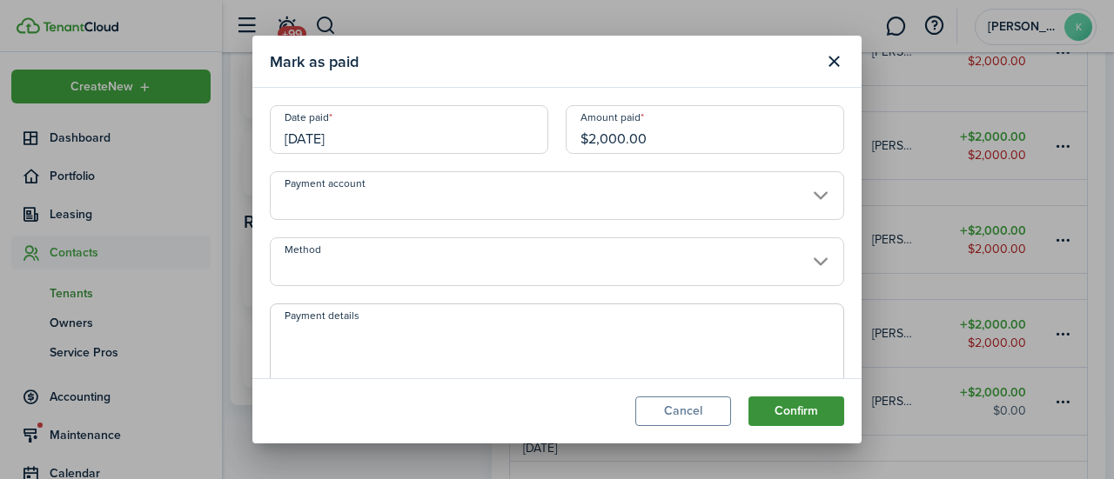
click at [811, 414] on button "Confirm" at bounding box center [796, 412] width 96 height 30
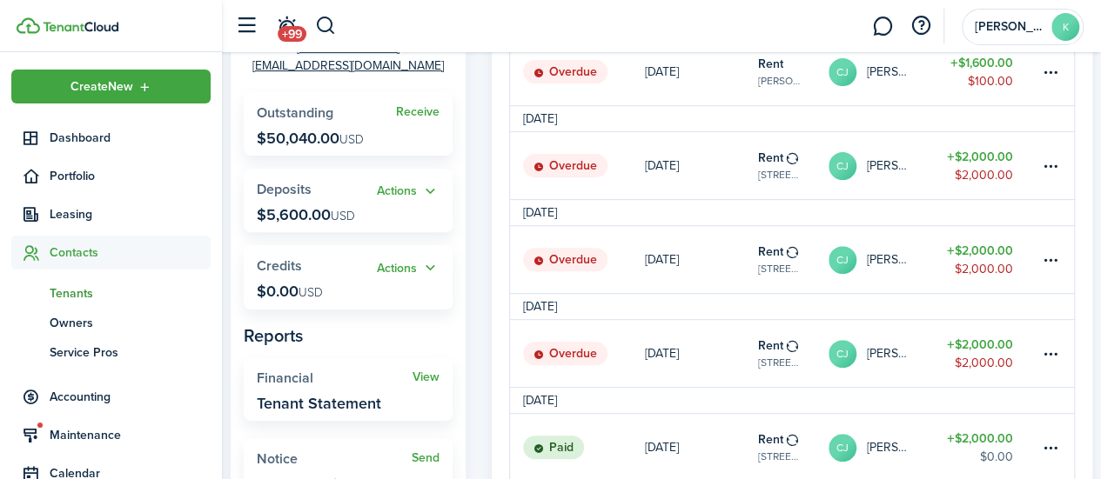
scroll to position [251, 0]
click at [1055, 365] on table-menu-btn-icon at bounding box center [1050, 354] width 21 height 21
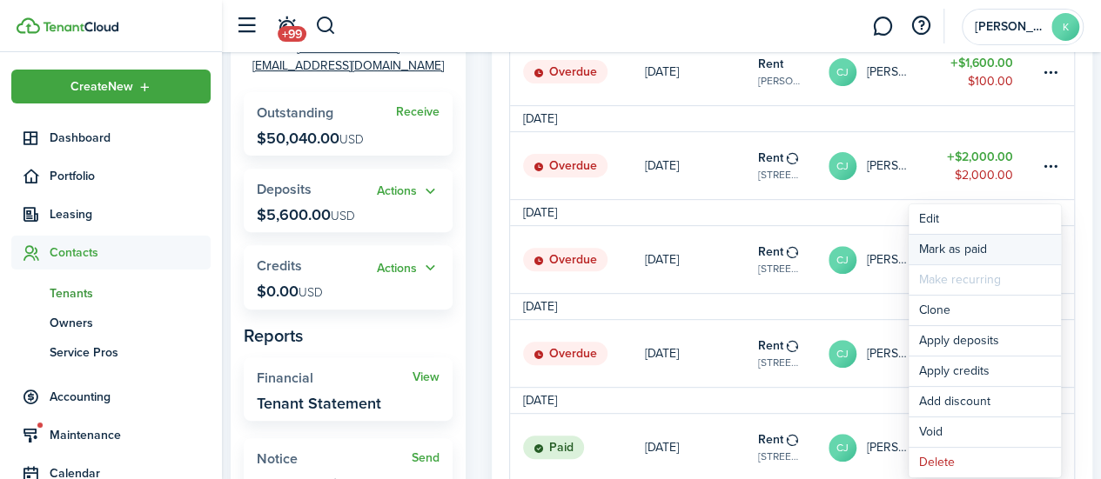
click at [975, 249] on link "Mark as paid" at bounding box center [984, 250] width 152 height 30
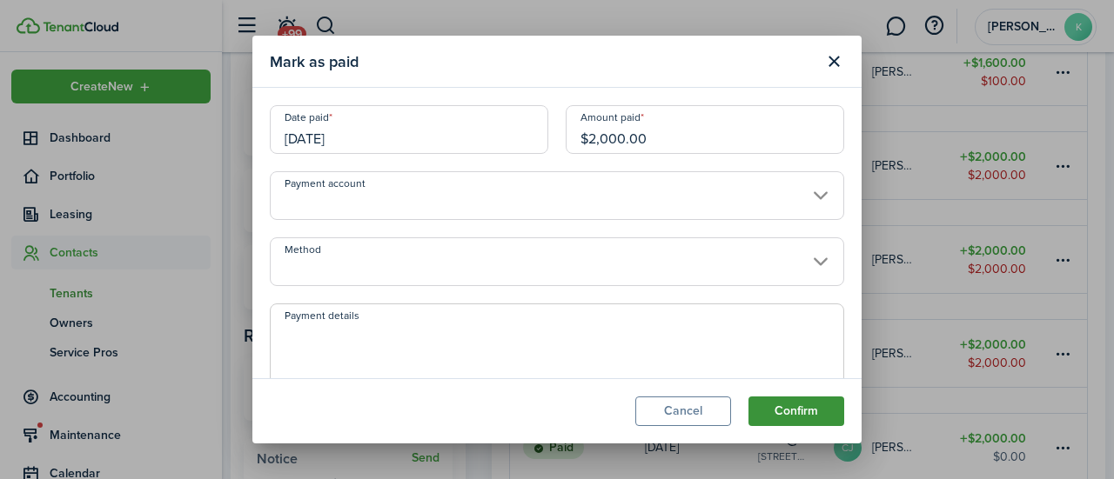
click at [810, 421] on button "Confirm" at bounding box center [796, 412] width 96 height 30
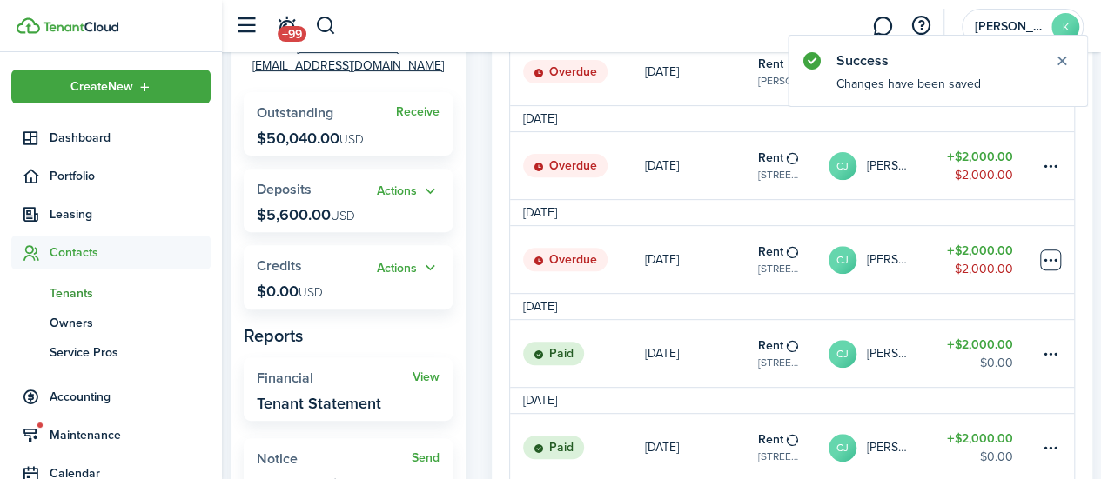
click at [1048, 271] on table-menu-btn-icon at bounding box center [1050, 260] width 21 height 21
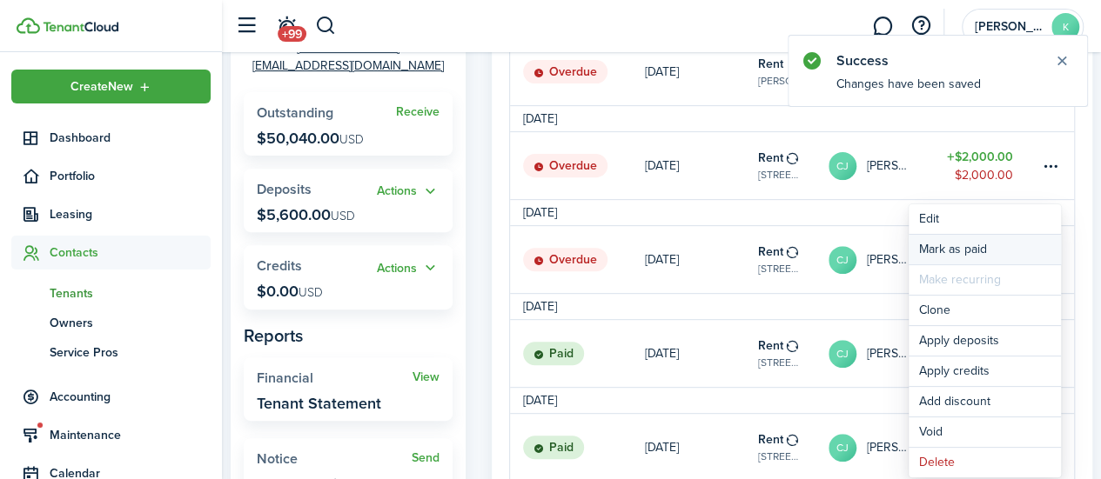
click at [1014, 254] on link "Mark as paid" at bounding box center [984, 250] width 152 height 30
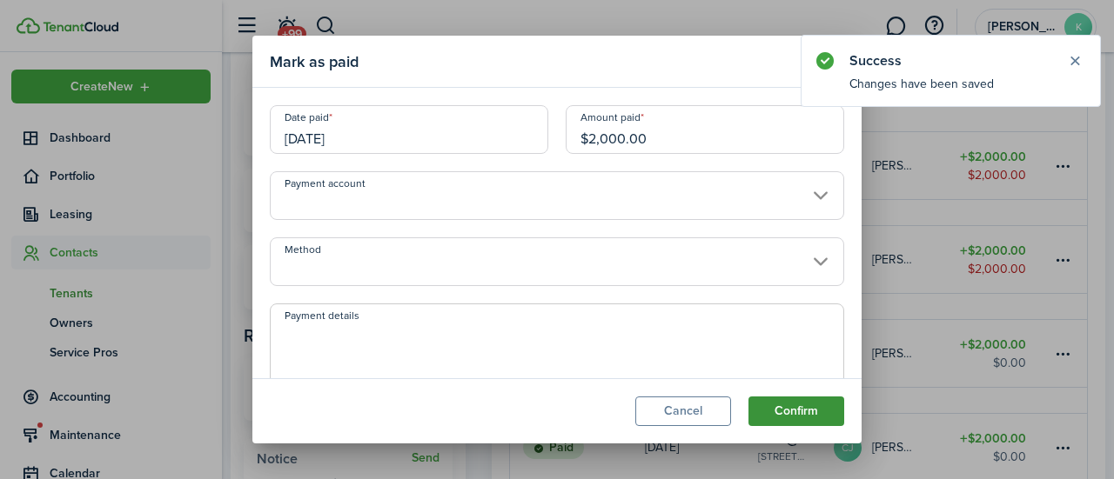
click at [821, 420] on button "Confirm" at bounding box center [796, 412] width 96 height 30
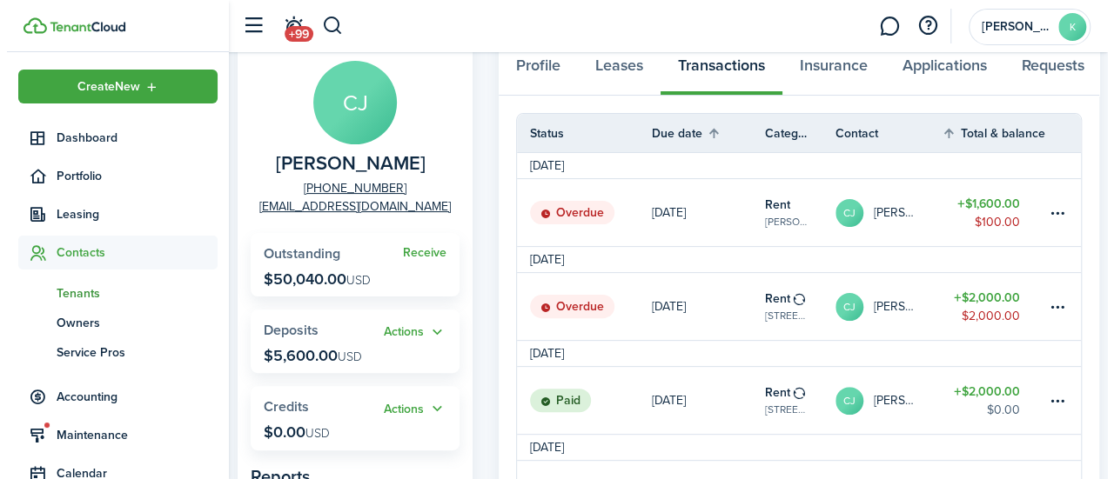
scroll to position [93, 0]
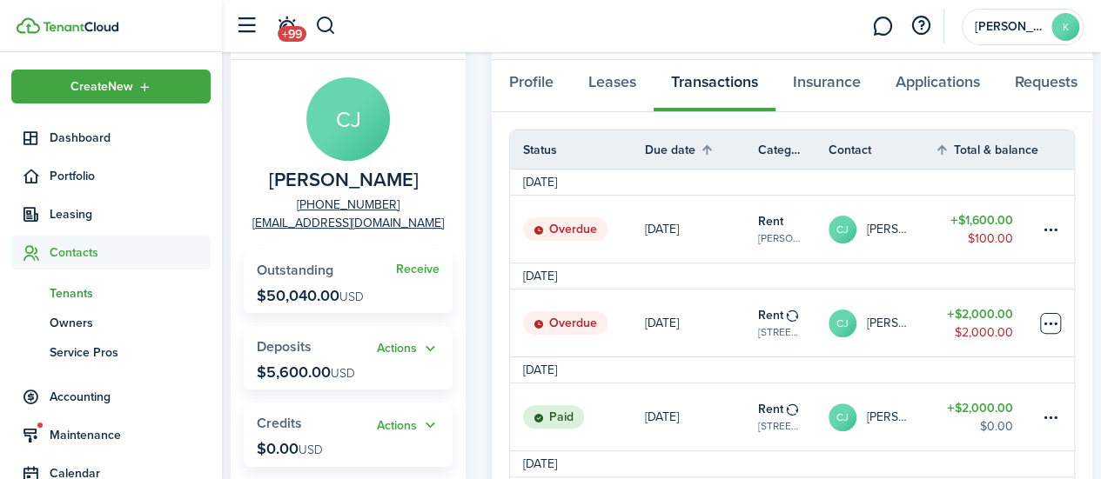
click at [1045, 334] on table-menu-btn-icon at bounding box center [1050, 323] width 21 height 21
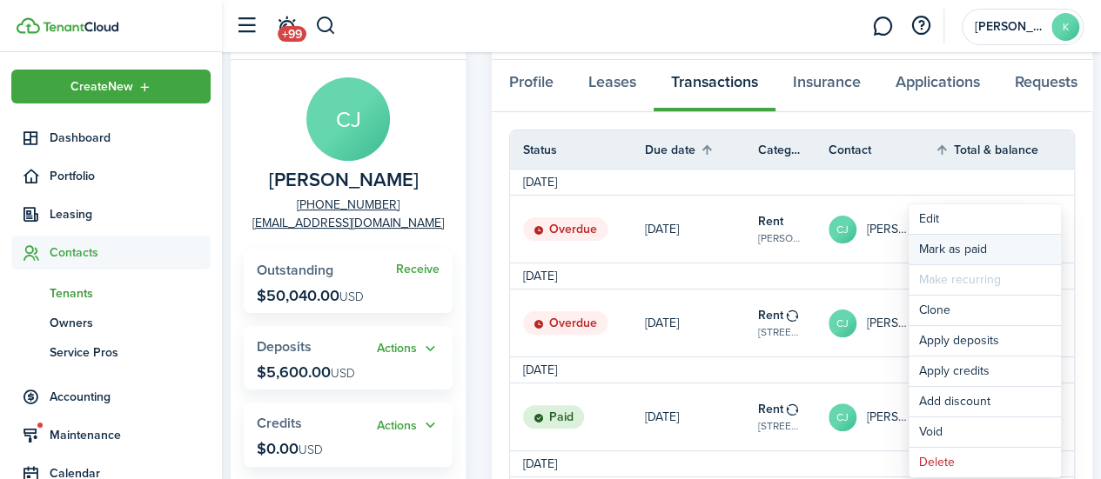
click at [985, 252] on link "Mark as paid" at bounding box center [984, 250] width 152 height 30
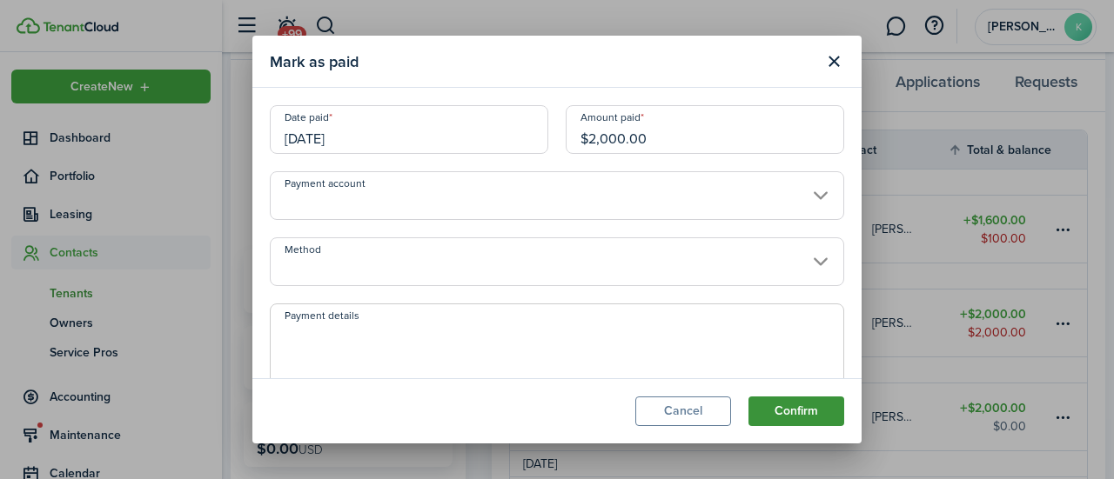
click at [818, 415] on button "Confirm" at bounding box center [796, 412] width 96 height 30
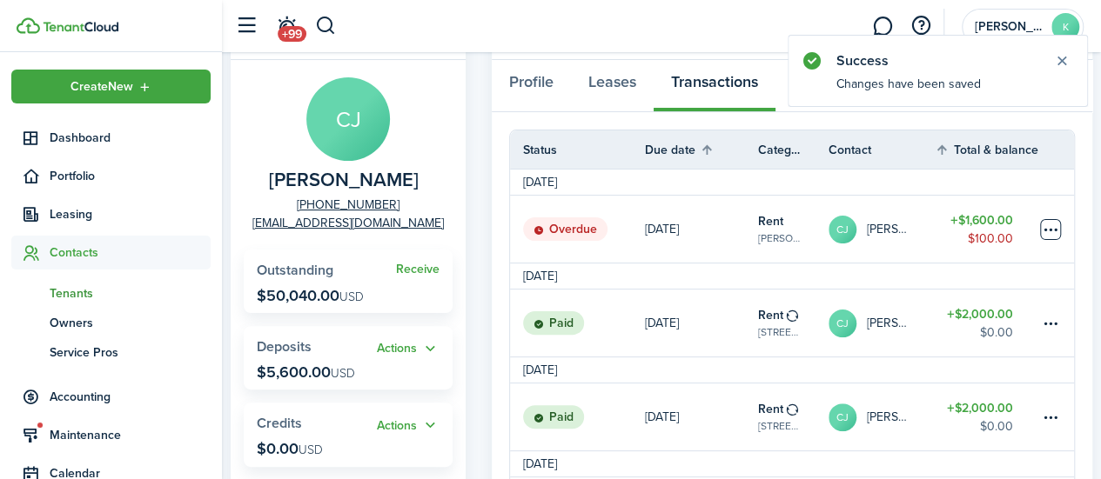
click at [1044, 235] on table-menu-btn-icon at bounding box center [1050, 229] width 21 height 21
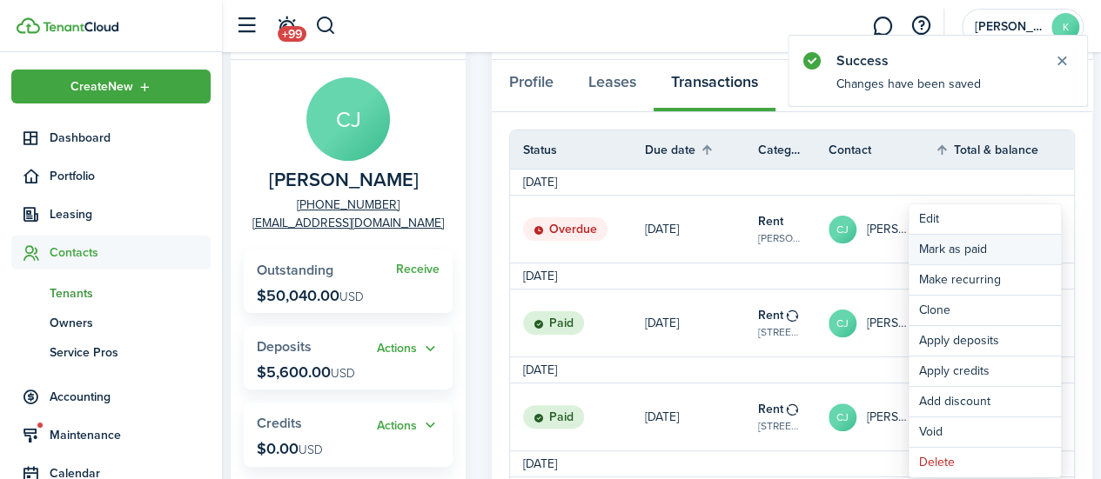
click at [1006, 247] on link "Mark as paid" at bounding box center [984, 250] width 152 height 30
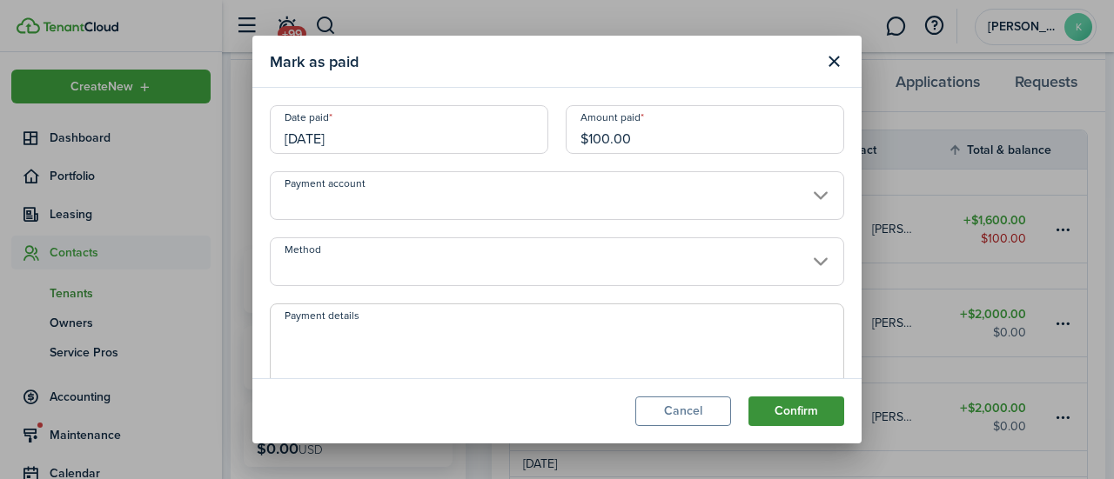
click at [804, 413] on button "Confirm" at bounding box center [796, 412] width 96 height 30
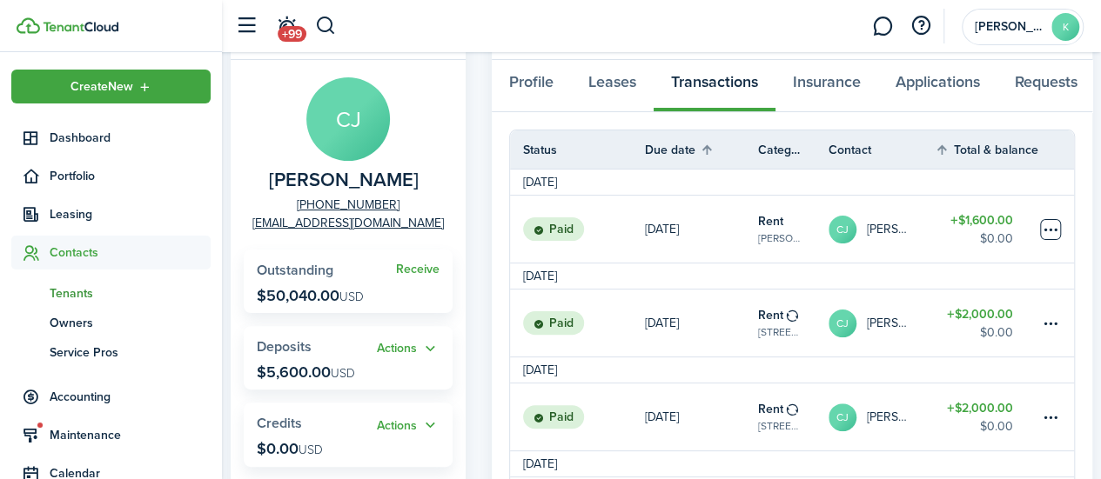
click at [1053, 235] on table-menu-btn-icon at bounding box center [1050, 229] width 21 height 21
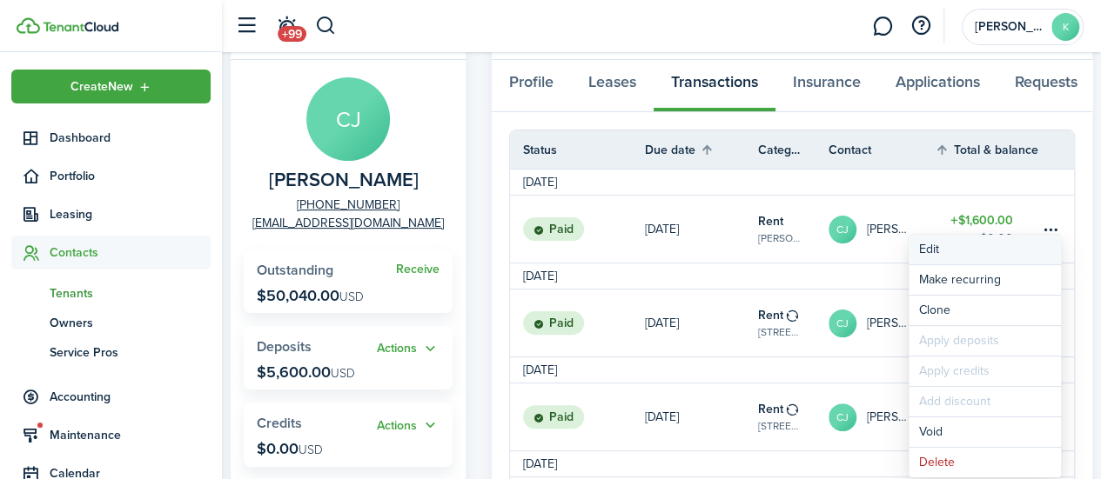
click at [966, 249] on button "Edit" at bounding box center [984, 250] width 152 height 30
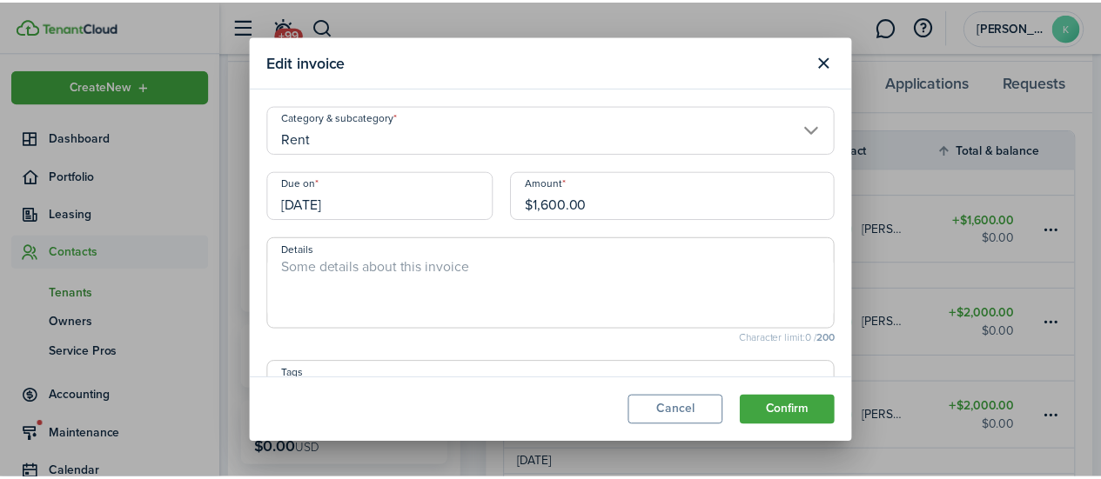
scroll to position [94, 0]
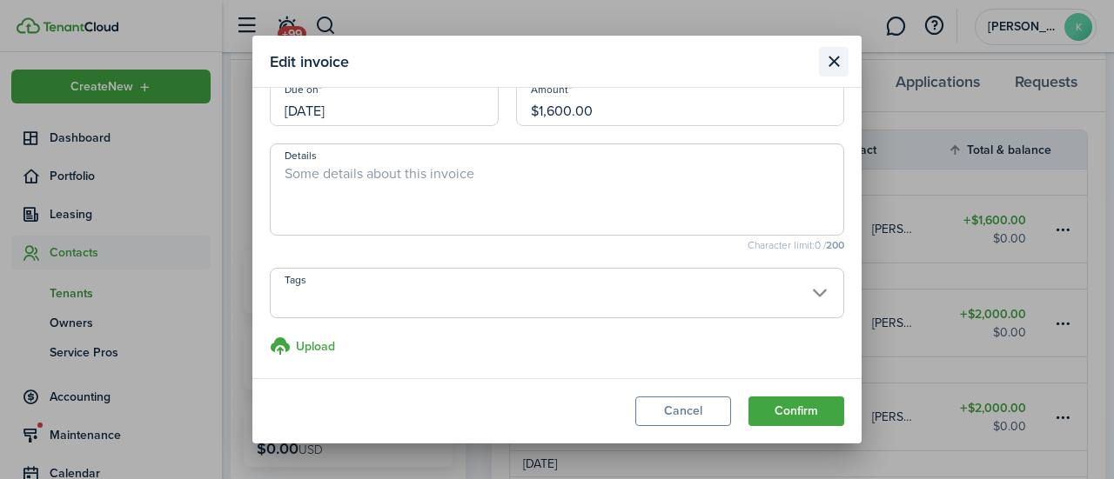
click at [828, 68] on button "Close modal" at bounding box center [834, 62] width 30 height 30
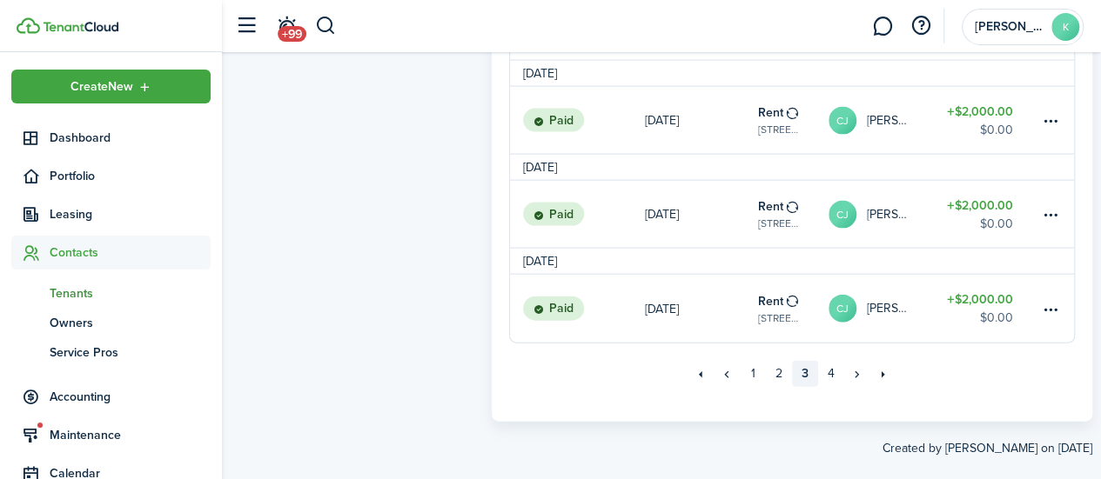
scroll to position [1807, 0]
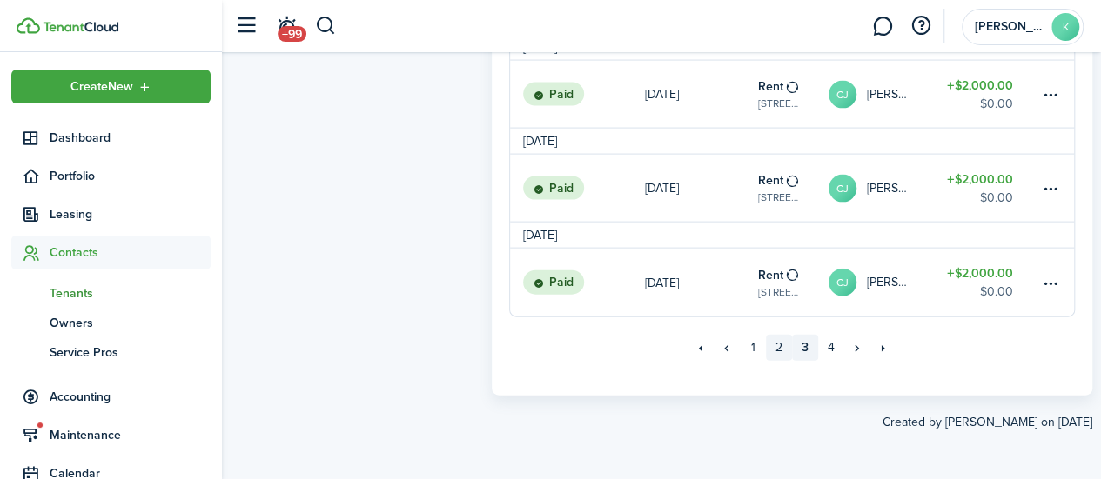
click at [778, 355] on link "2" at bounding box center [779, 348] width 26 height 26
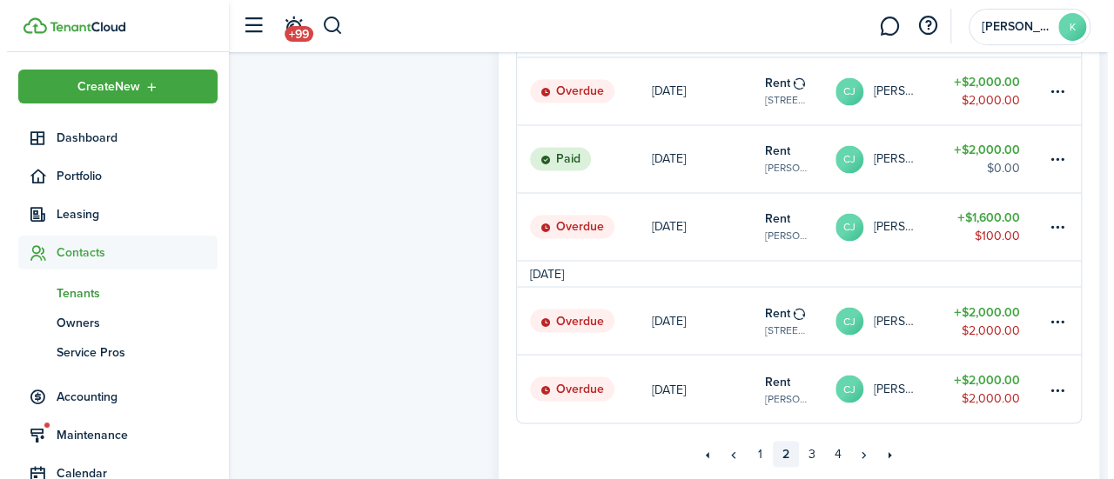
scroll to position [1378, 0]
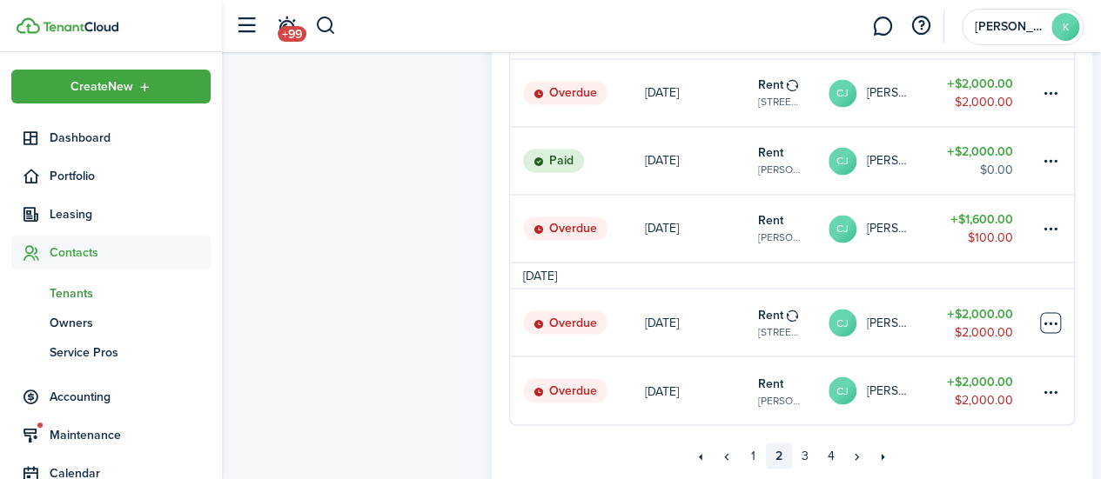
click at [1048, 332] on table-menu-btn-icon at bounding box center [1050, 322] width 21 height 21
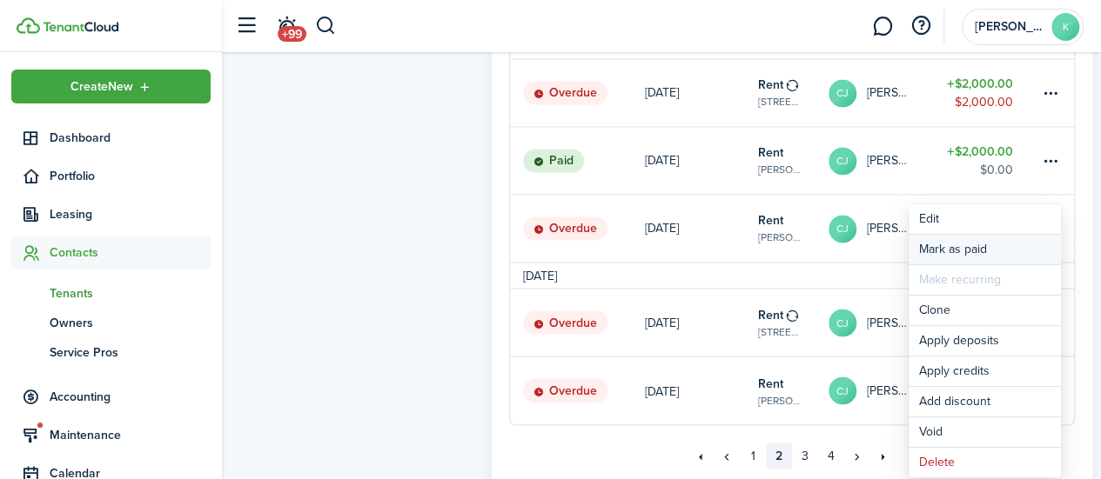
click at [975, 249] on link "Mark as paid" at bounding box center [984, 250] width 152 height 30
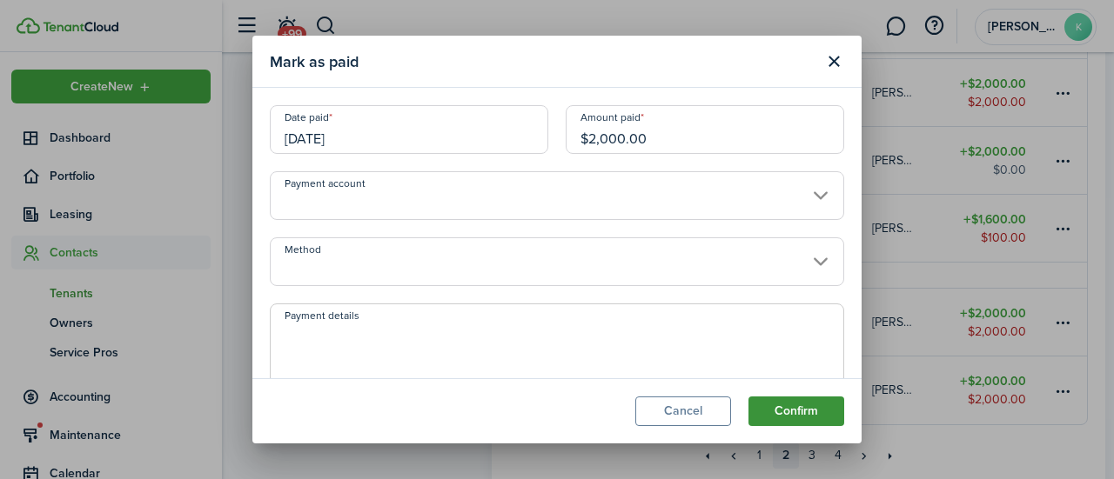
click at [803, 419] on button "Confirm" at bounding box center [796, 412] width 96 height 30
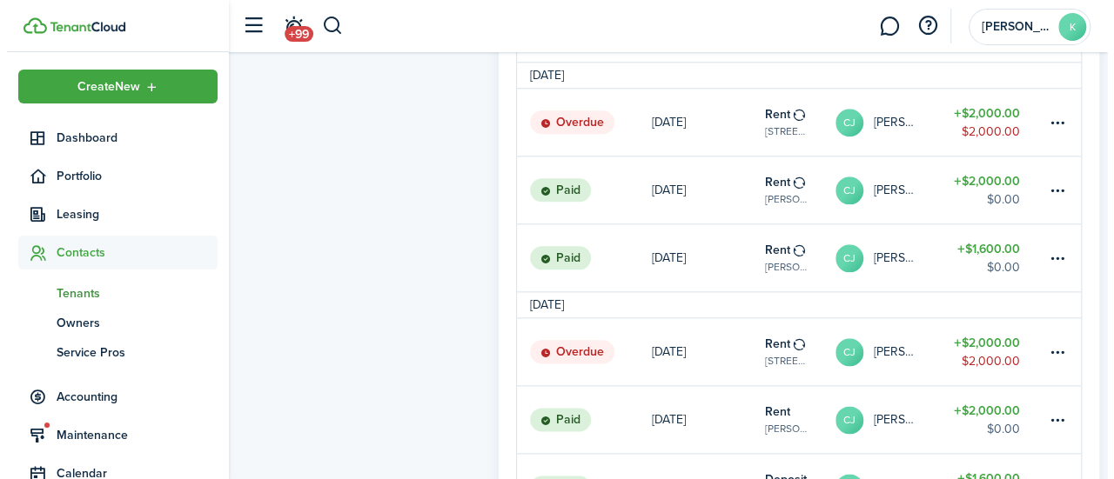
scroll to position [888, 0]
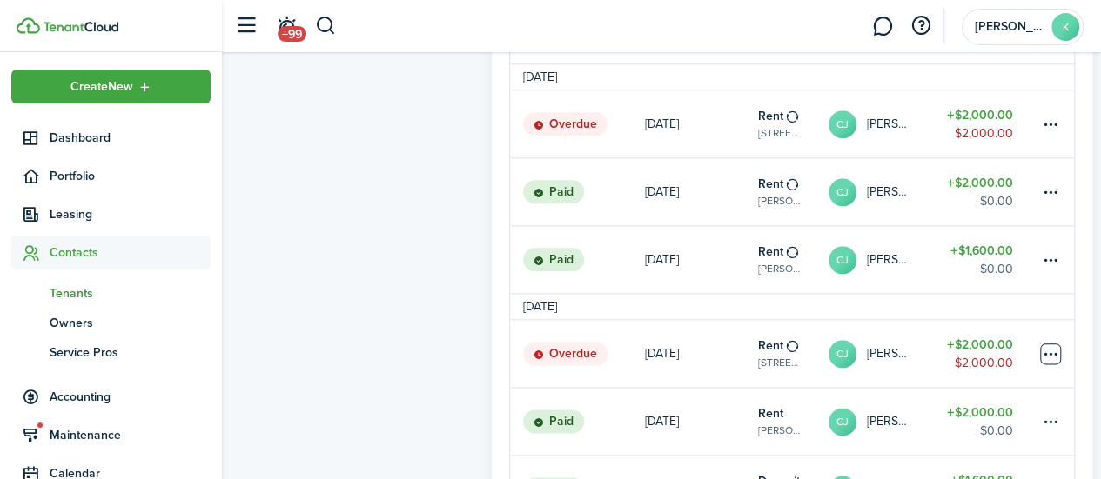
click at [1048, 365] on table-menu-btn-icon at bounding box center [1050, 354] width 21 height 21
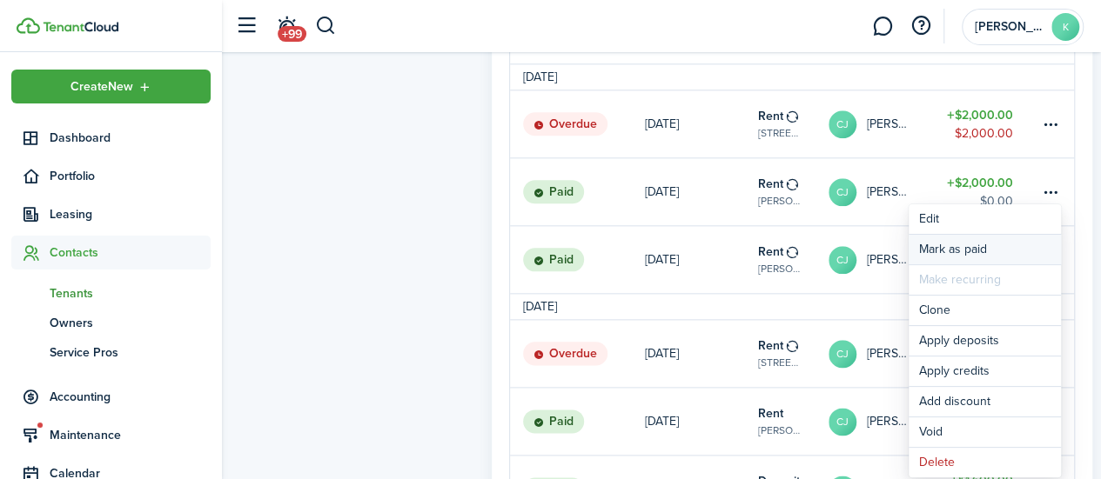
click at [991, 250] on link "Mark as paid" at bounding box center [984, 250] width 152 height 30
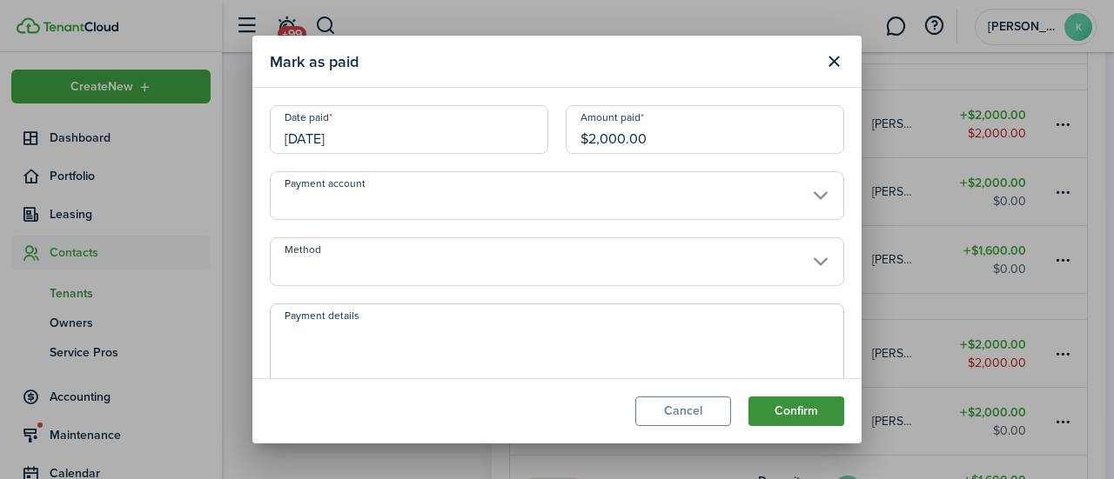
click at [818, 416] on button "Confirm" at bounding box center [796, 412] width 96 height 30
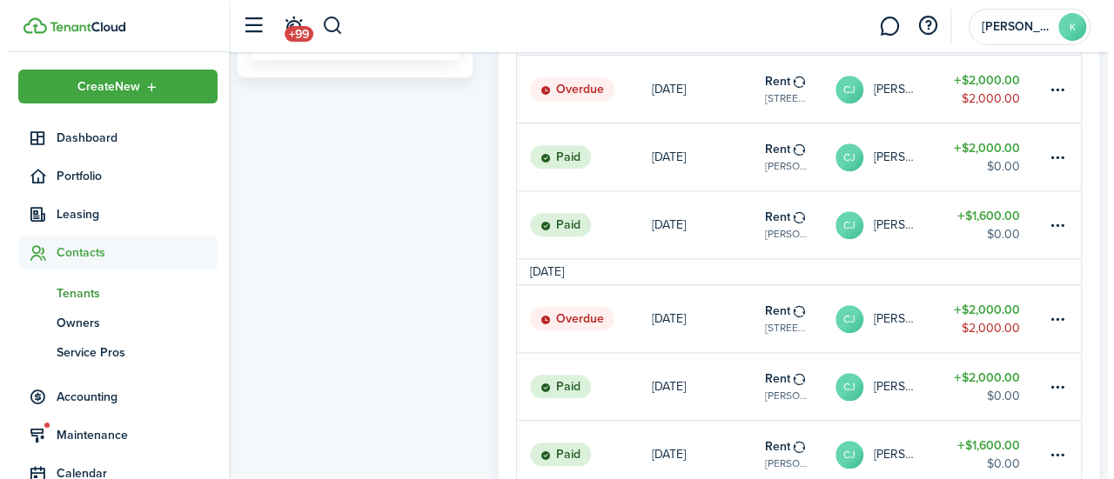
scroll to position [660, 0]
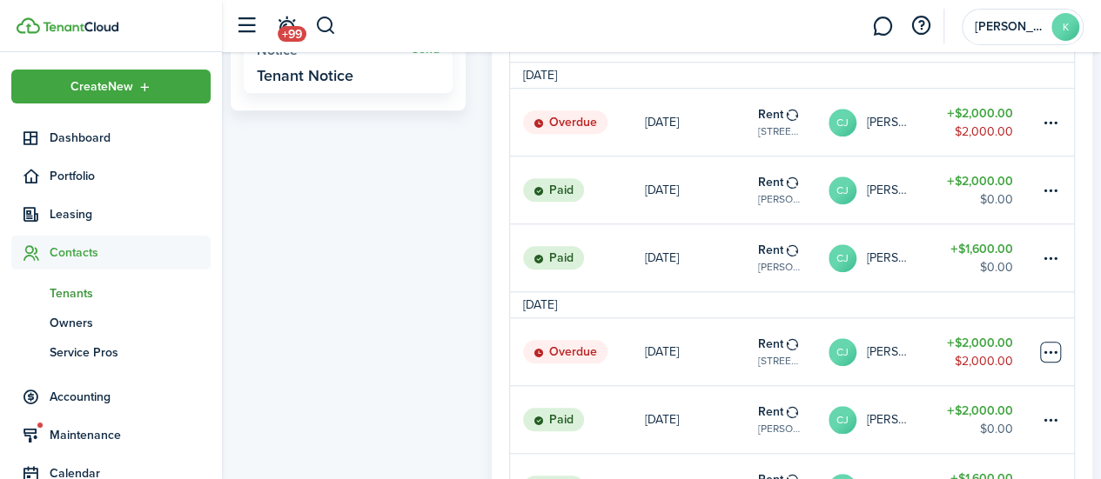
click at [1050, 360] on table-menu-btn-icon at bounding box center [1050, 352] width 21 height 21
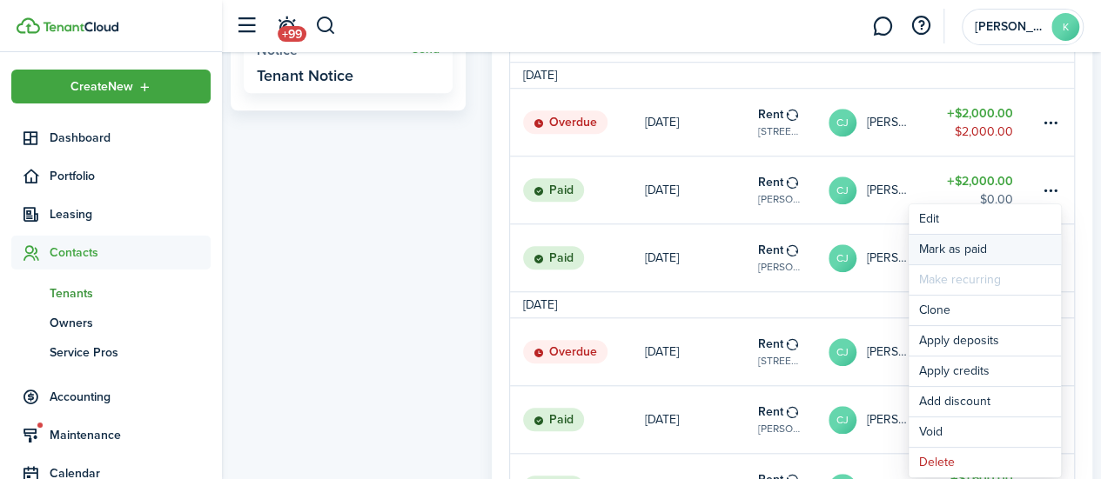
click at [988, 245] on link "Mark as paid" at bounding box center [984, 250] width 152 height 30
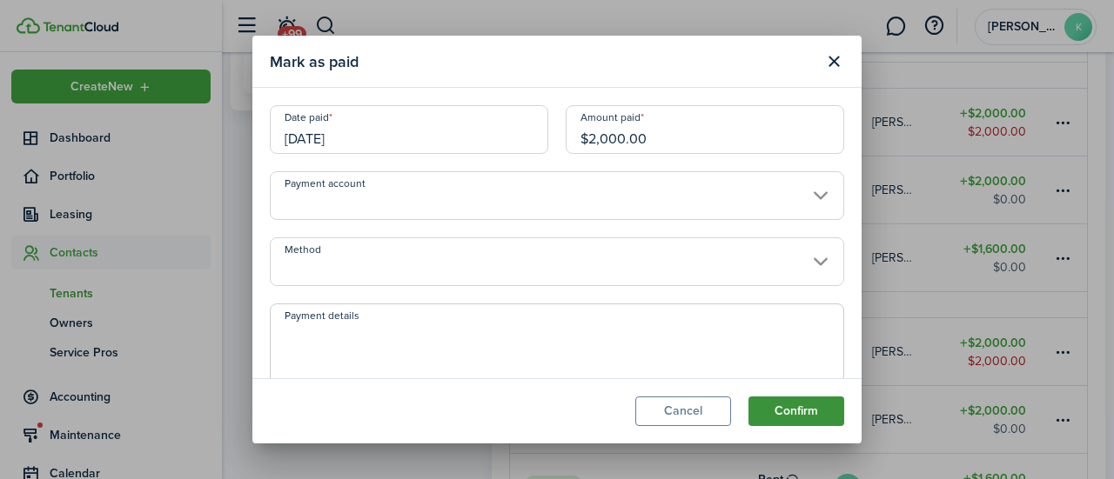
click at [822, 417] on button "Confirm" at bounding box center [796, 412] width 96 height 30
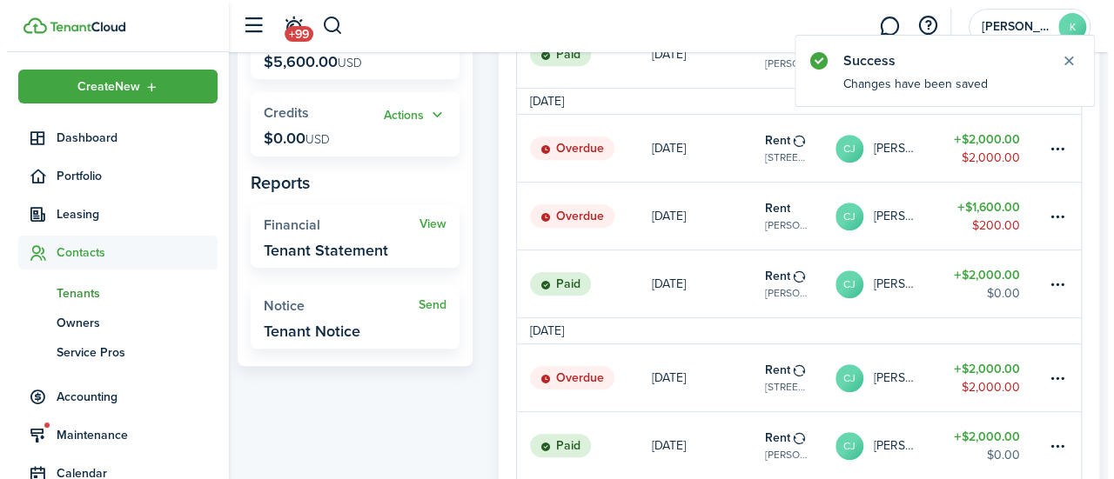
scroll to position [403, 0]
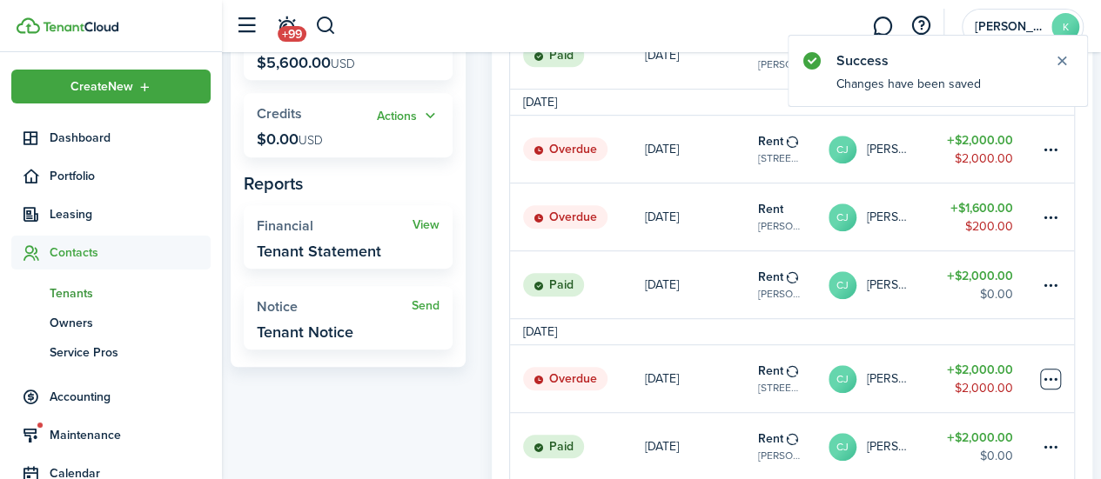
click at [1055, 390] on table-menu-btn-icon at bounding box center [1050, 379] width 21 height 21
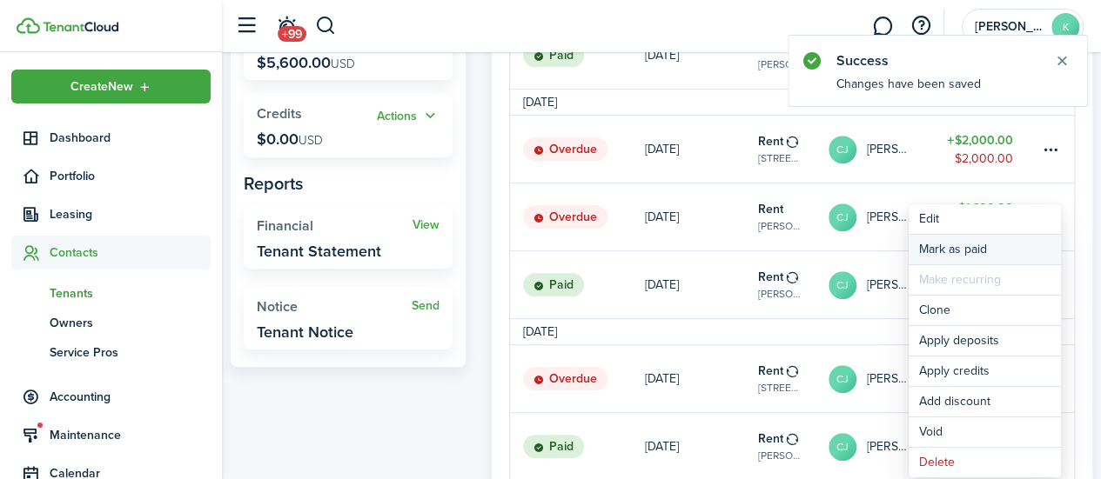
click at [990, 256] on link "Mark as paid" at bounding box center [984, 250] width 152 height 30
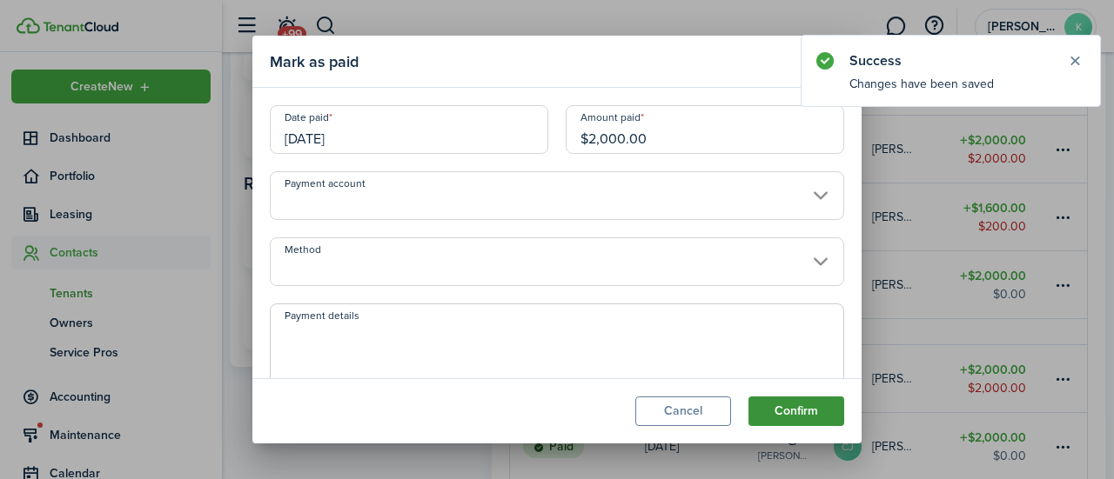
click at [827, 419] on button "Confirm" at bounding box center [796, 412] width 96 height 30
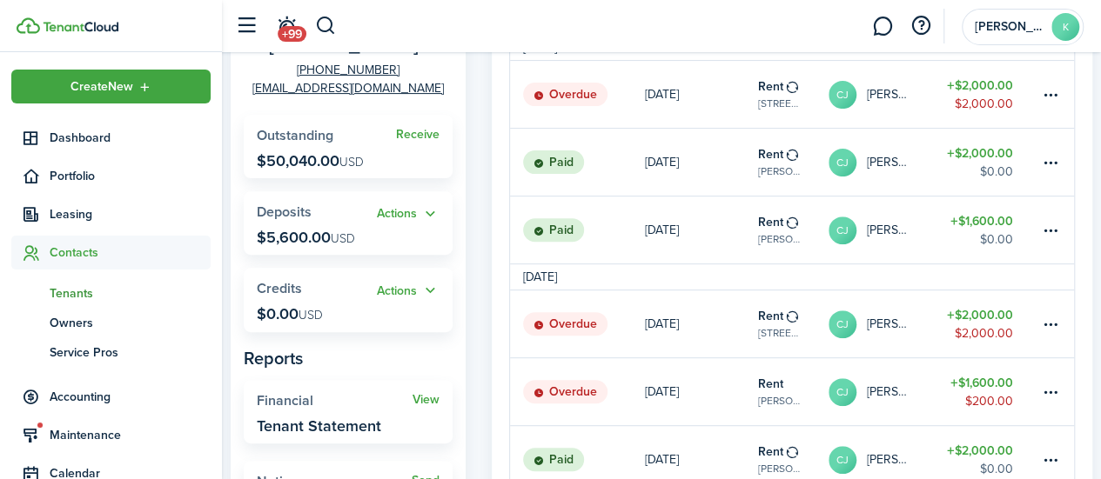
scroll to position [221, 0]
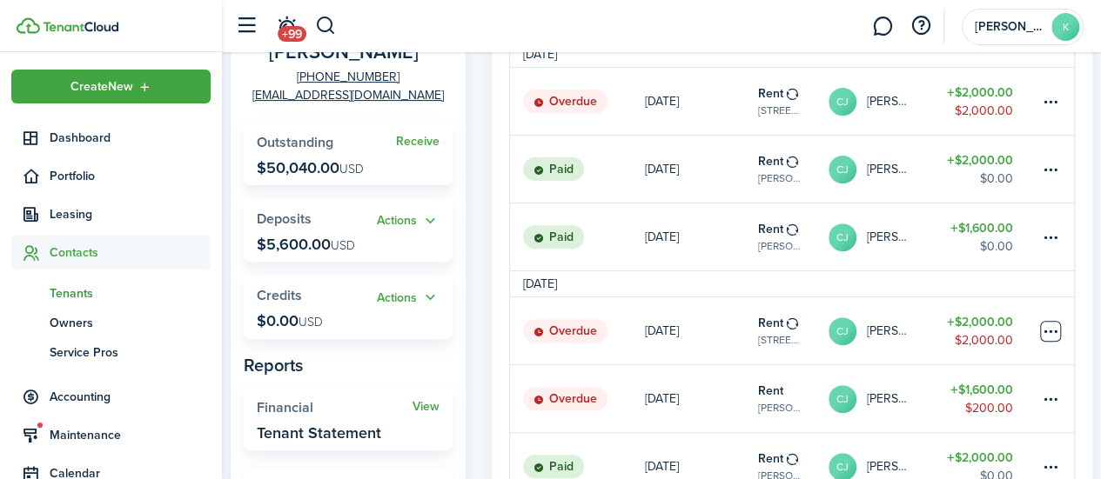
click at [1050, 336] on table-menu-btn-icon at bounding box center [1050, 331] width 21 height 21
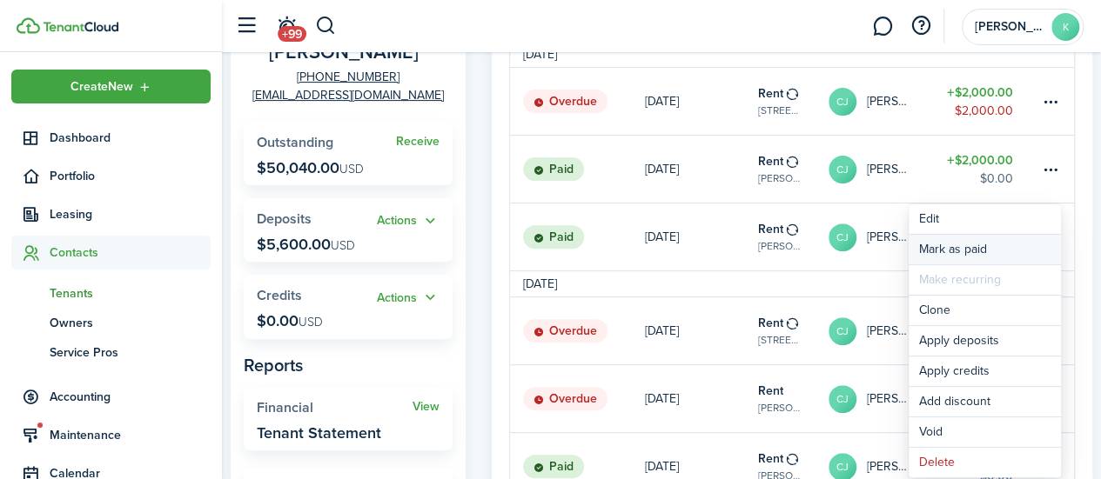
click at [985, 248] on link "Mark as paid" at bounding box center [984, 250] width 152 height 30
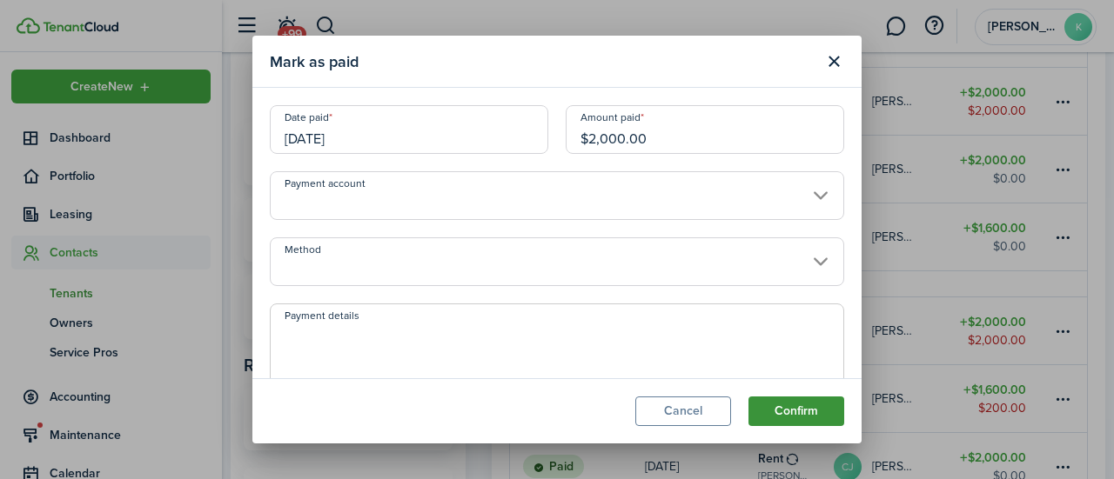
click at [814, 415] on button "Confirm" at bounding box center [796, 412] width 96 height 30
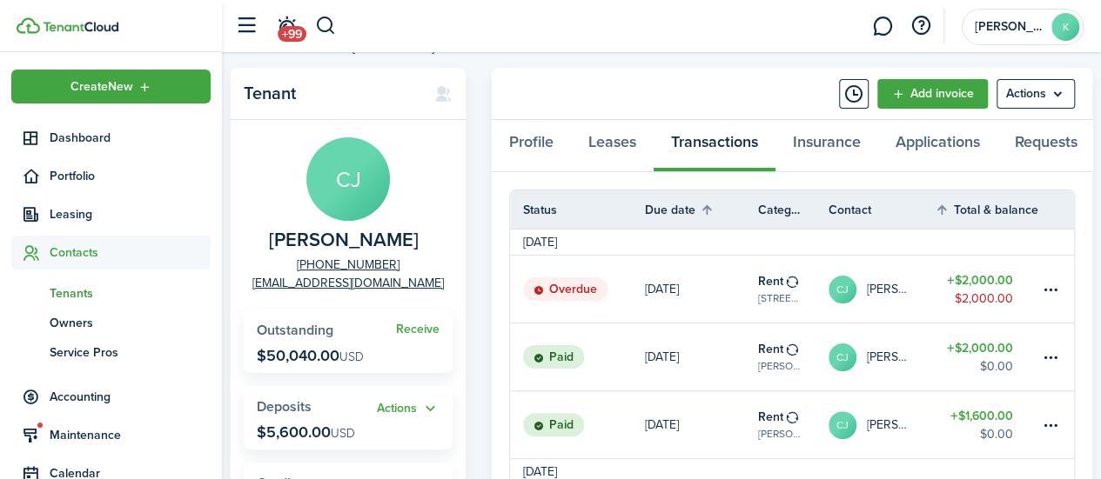
scroll to position [0, 0]
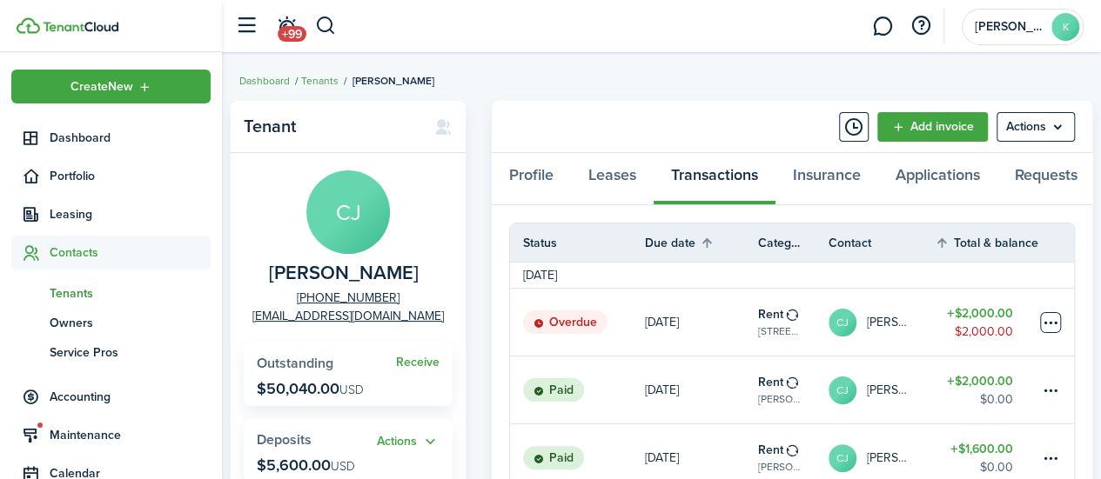
click at [1049, 333] on table-menu-btn-icon at bounding box center [1050, 322] width 21 height 21
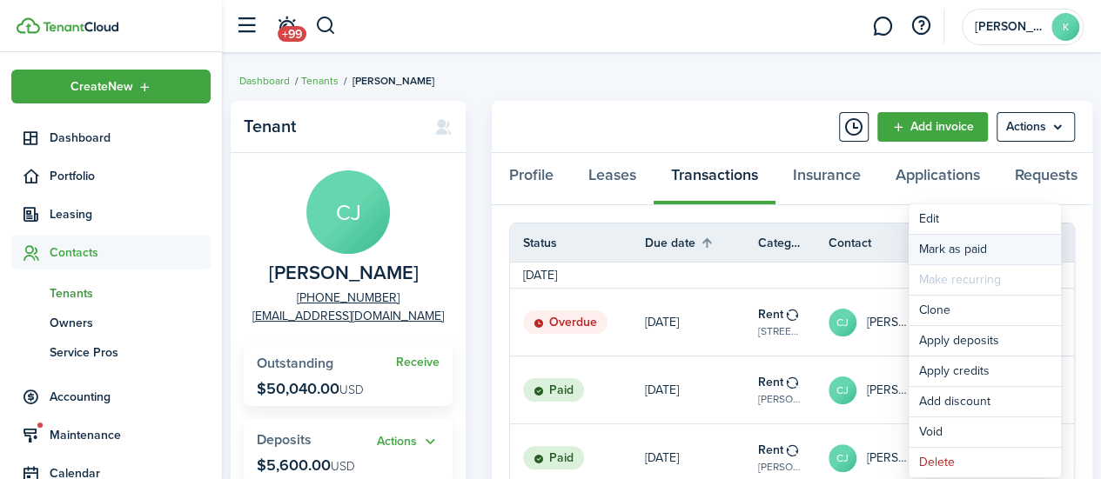
click at [1016, 245] on link "Mark as paid" at bounding box center [984, 250] width 152 height 30
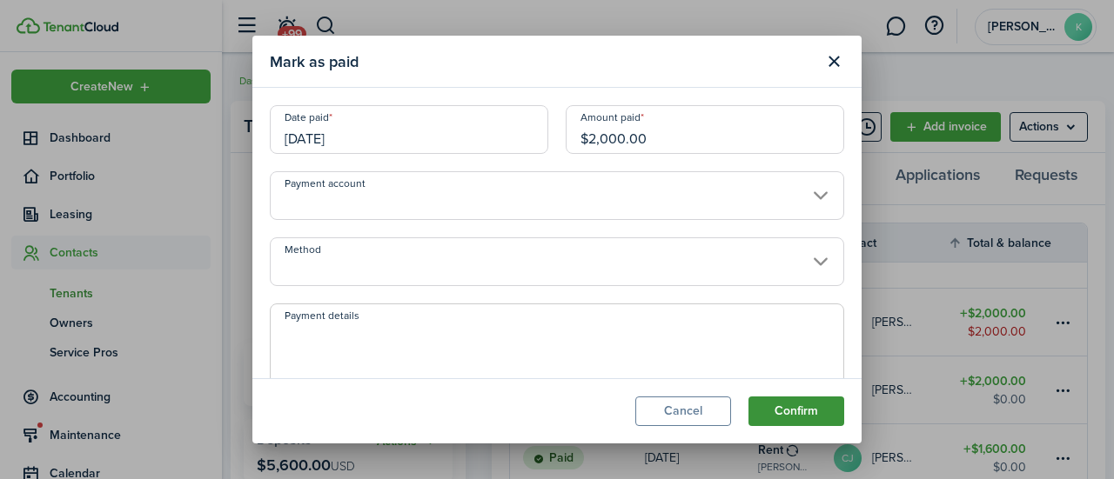
click at [820, 422] on button "Confirm" at bounding box center [796, 412] width 96 height 30
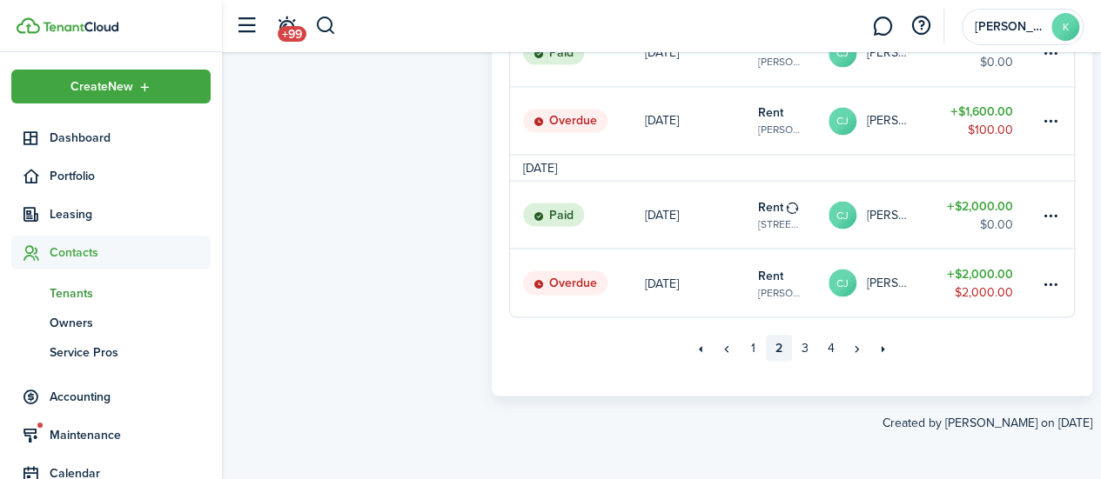
scroll to position [1494, 0]
click at [749, 349] on link "1" at bounding box center [753, 348] width 26 height 26
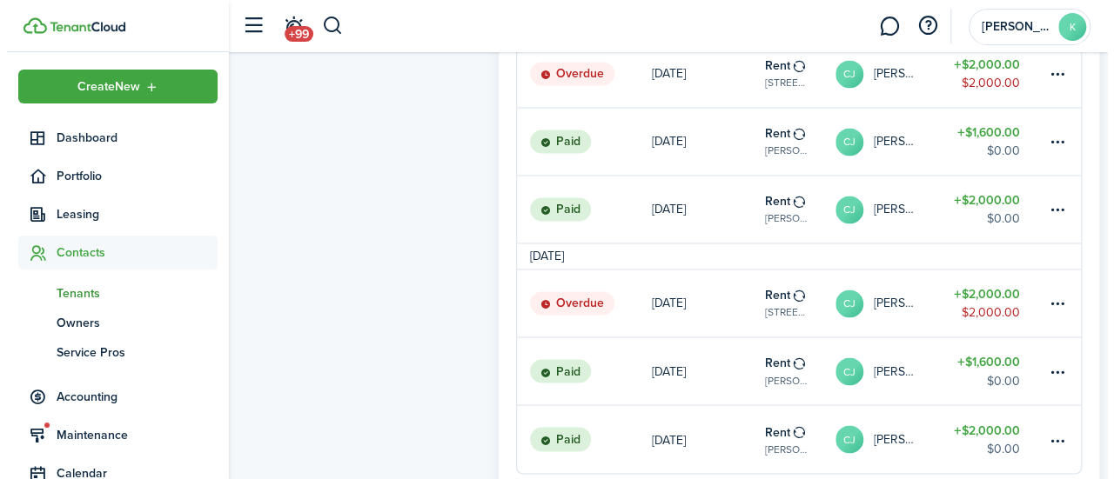
scroll to position [1249, 0]
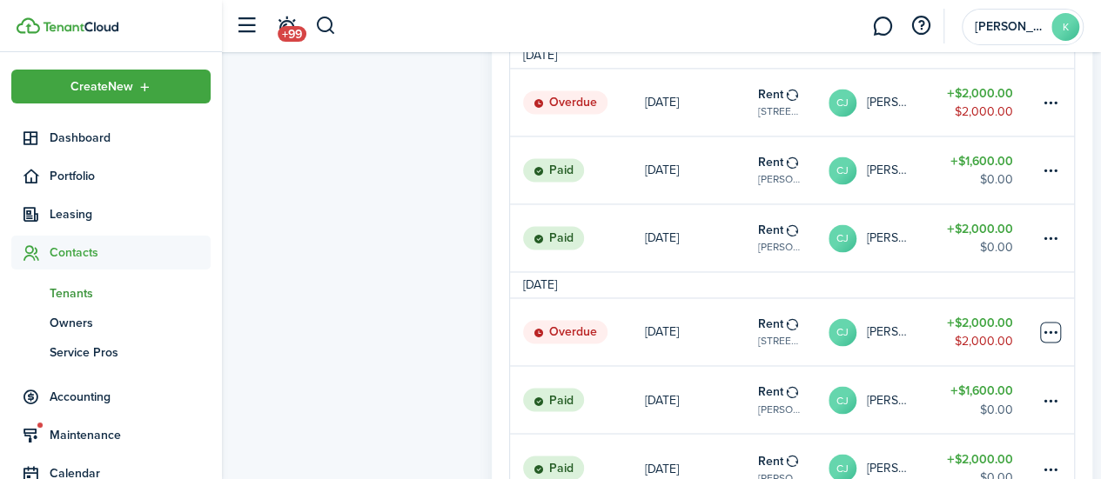
click at [1053, 341] on table-menu-btn-icon at bounding box center [1050, 332] width 21 height 21
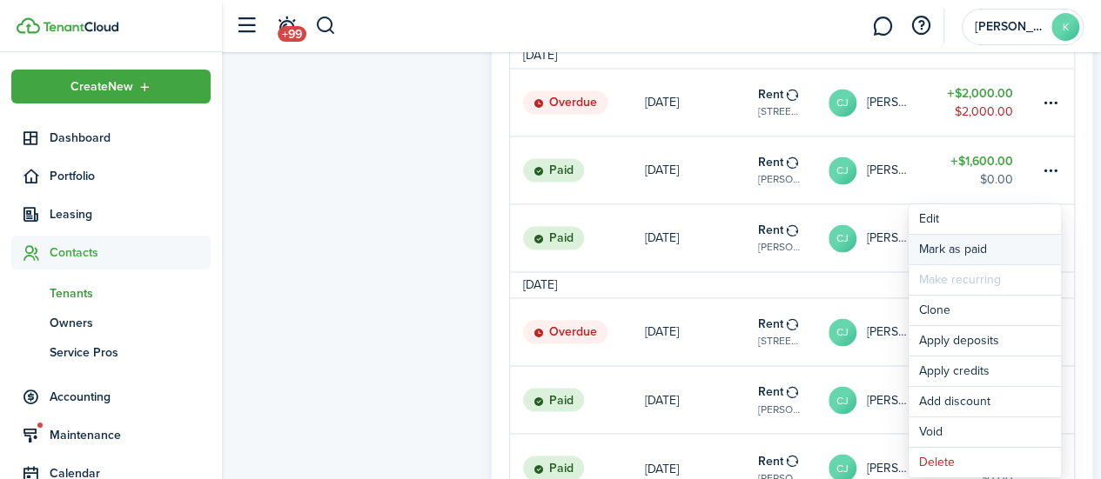
click at [959, 241] on link "Mark as paid" at bounding box center [984, 250] width 152 height 30
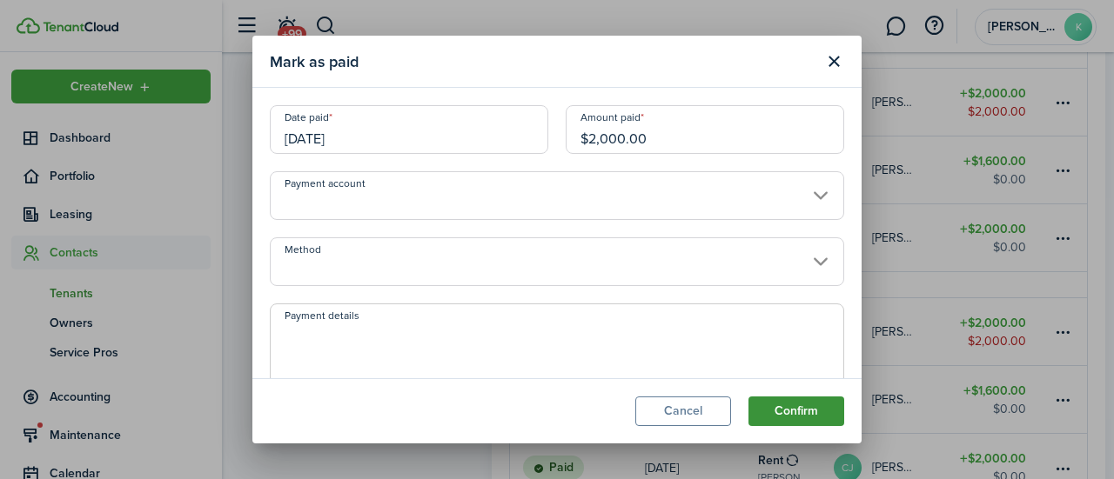
click at [804, 423] on button "Confirm" at bounding box center [796, 412] width 96 height 30
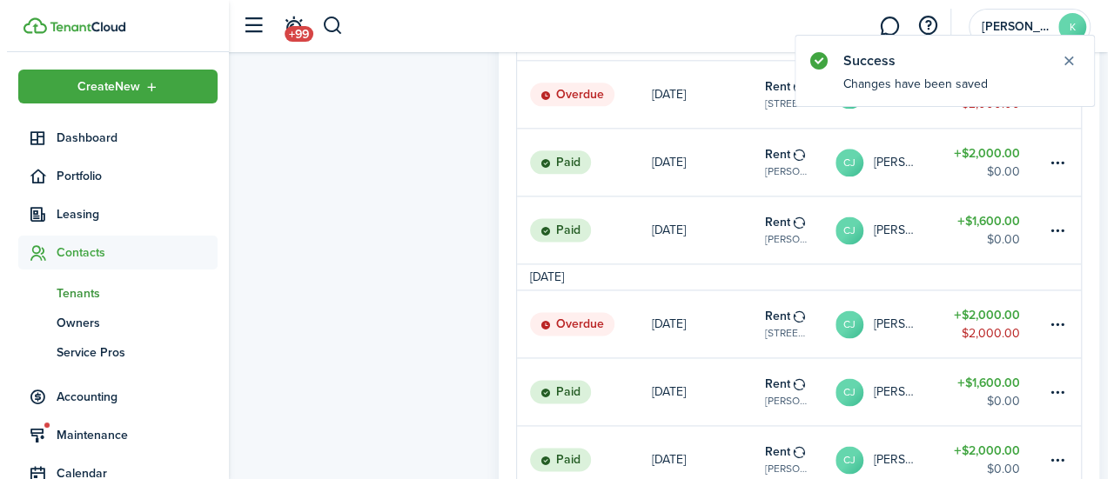
scroll to position [1013, 0]
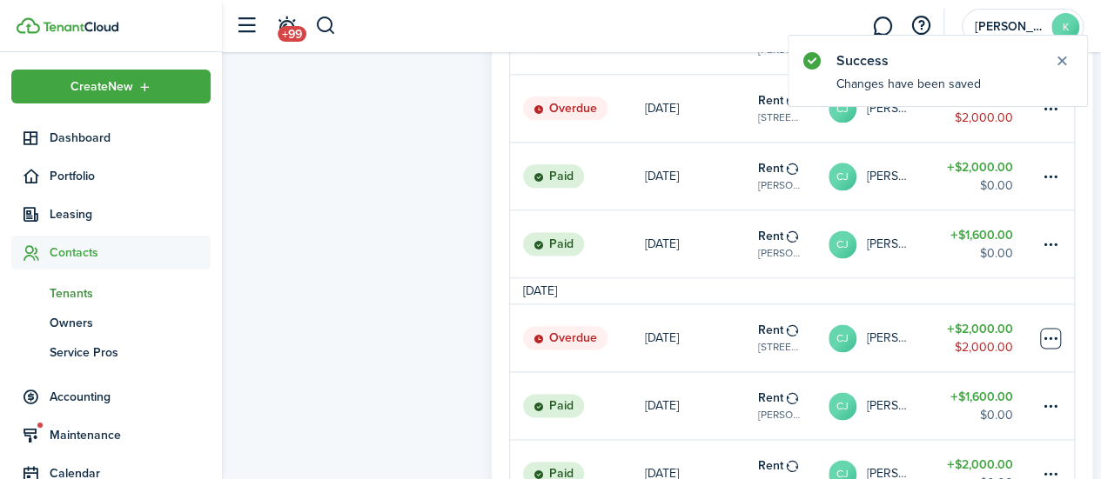
click at [1049, 346] on table-menu-btn-icon at bounding box center [1050, 338] width 21 height 21
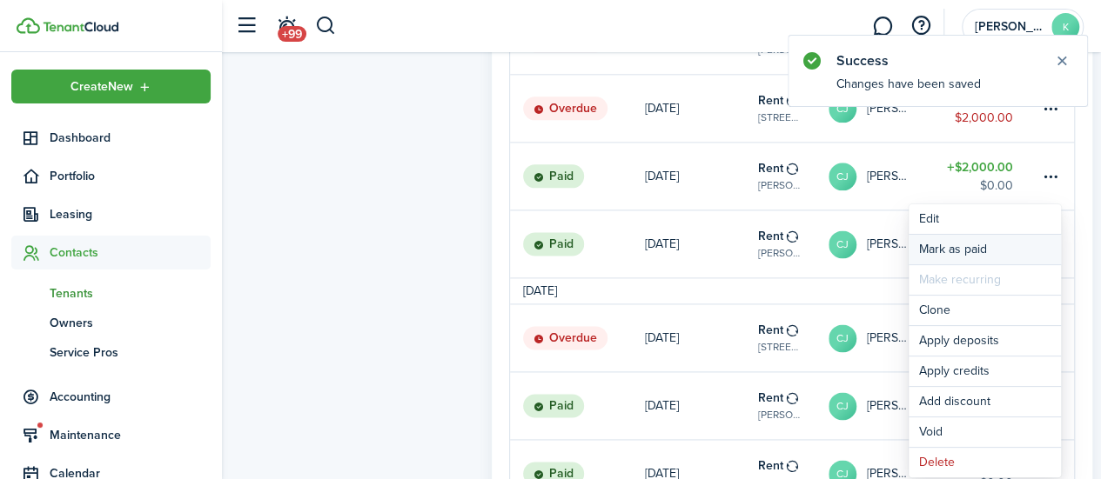
click at [979, 244] on link "Mark as paid" at bounding box center [984, 250] width 152 height 30
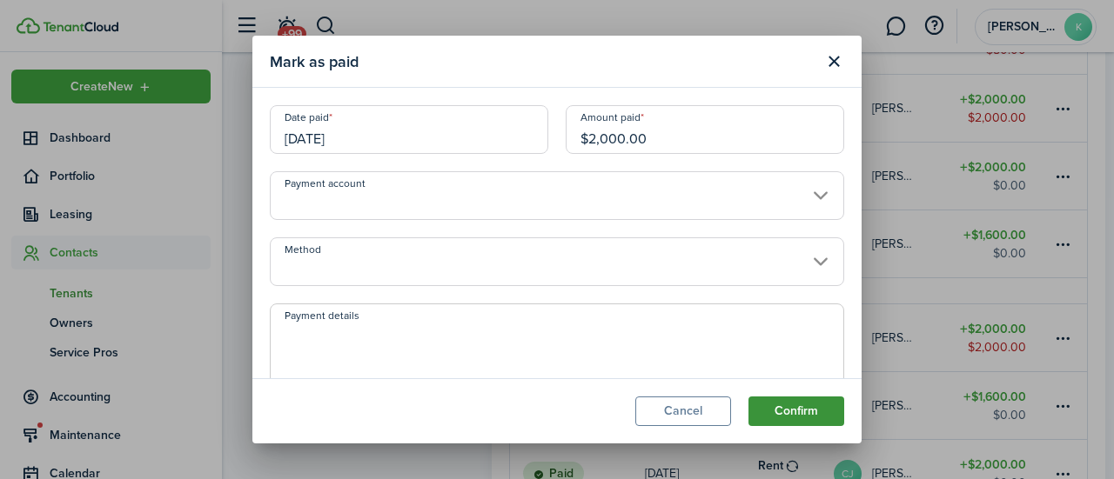
click at [807, 414] on button "Confirm" at bounding box center [796, 412] width 96 height 30
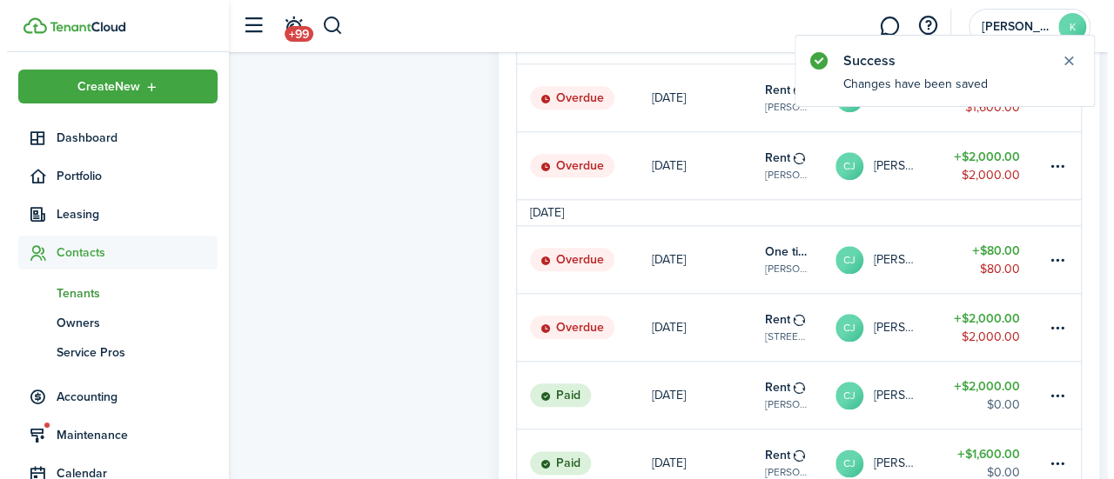
scroll to position [790, 0]
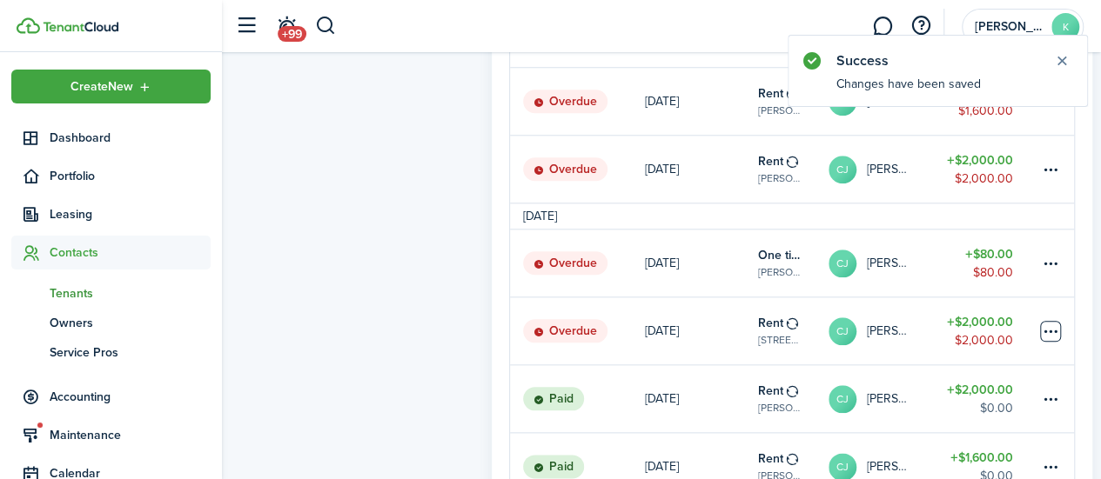
click at [1045, 341] on table-menu-btn-icon at bounding box center [1050, 331] width 21 height 21
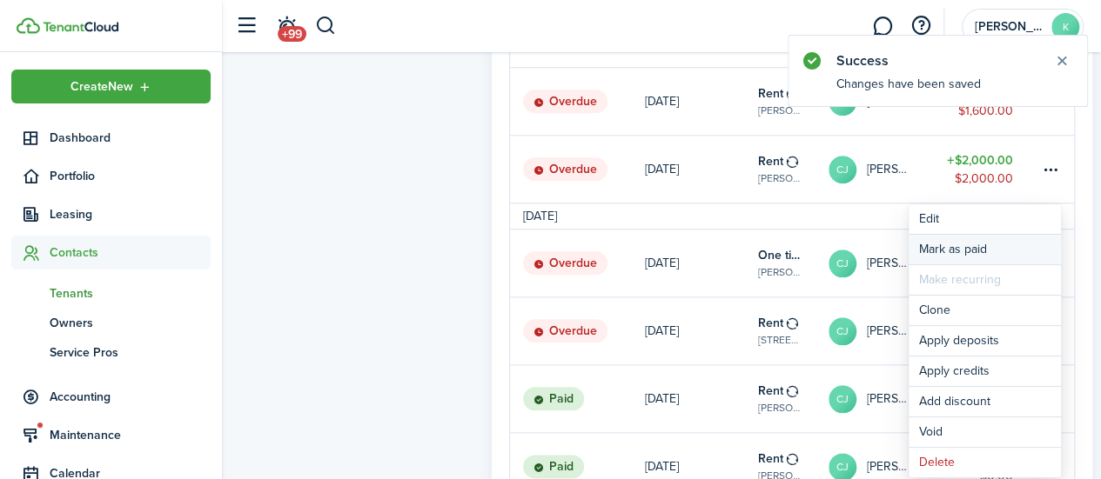
click at [976, 245] on link "Mark as paid" at bounding box center [984, 250] width 152 height 30
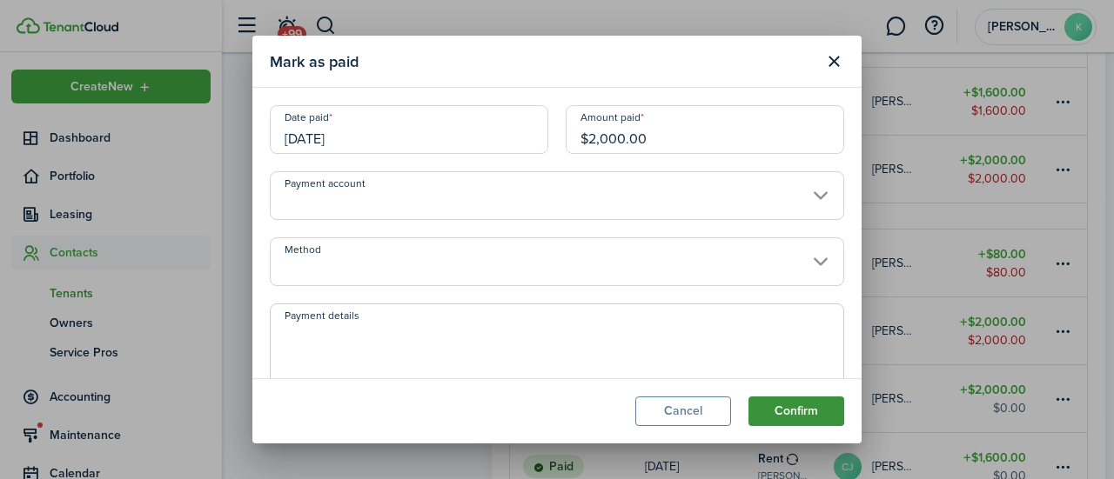
click at [809, 420] on button "Confirm" at bounding box center [796, 412] width 96 height 30
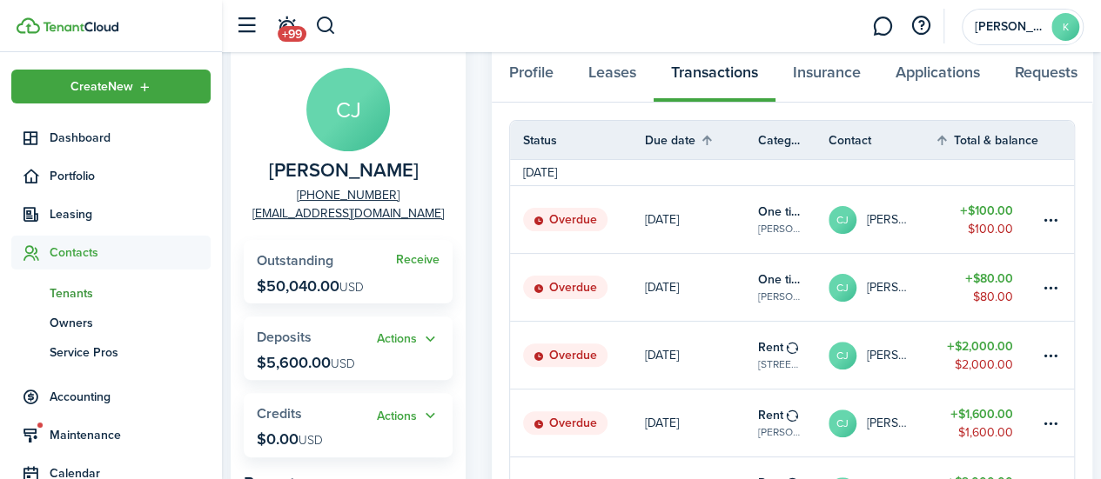
scroll to position [89, 0]
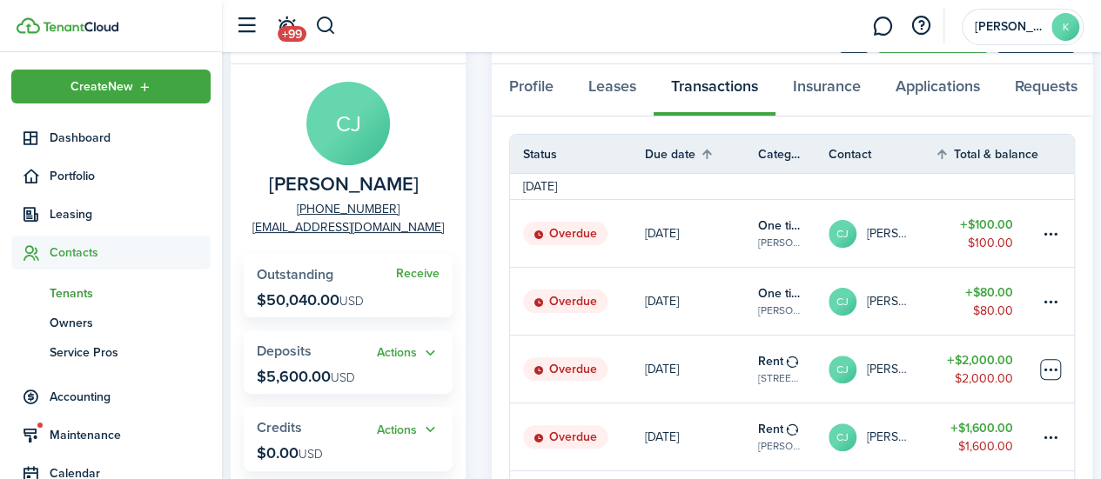
click at [1053, 380] on table-menu-btn-icon at bounding box center [1050, 369] width 21 height 21
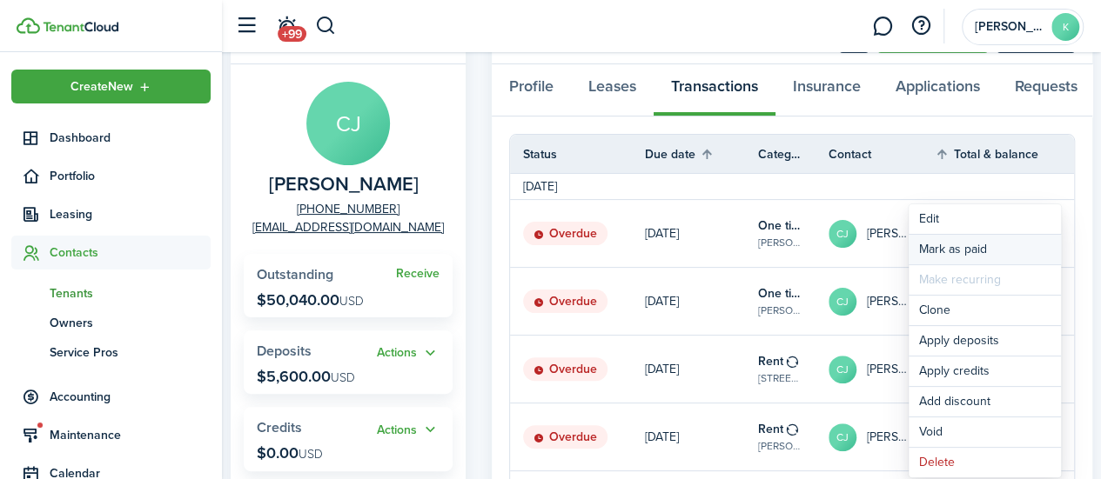
click at [999, 244] on link "Mark as paid" at bounding box center [984, 250] width 152 height 30
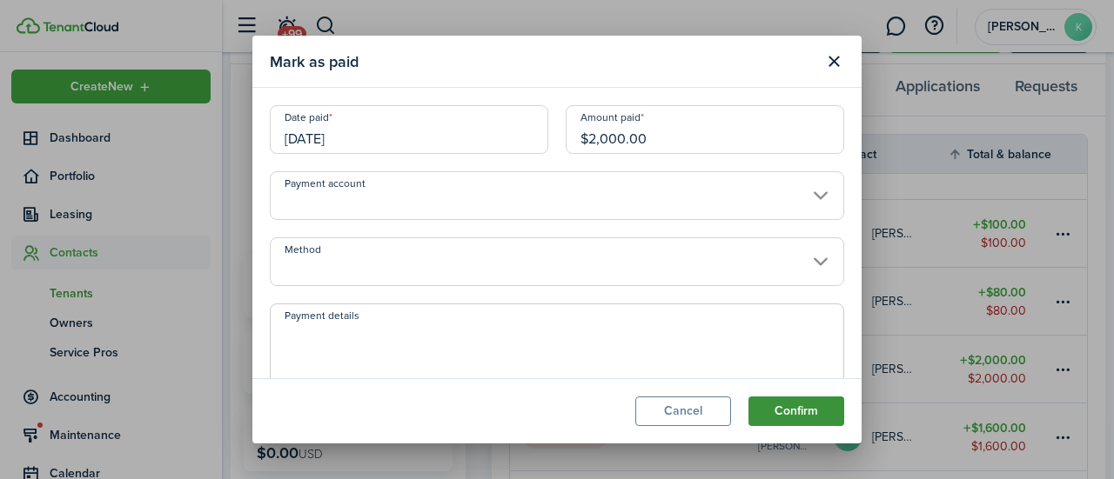
click at [809, 412] on button "Confirm" at bounding box center [796, 412] width 96 height 30
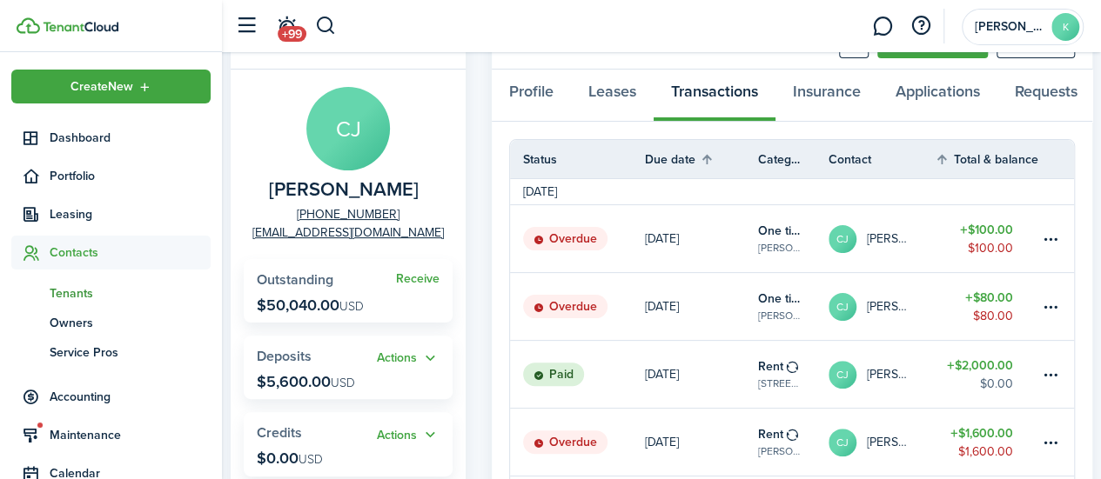
scroll to position [0, 0]
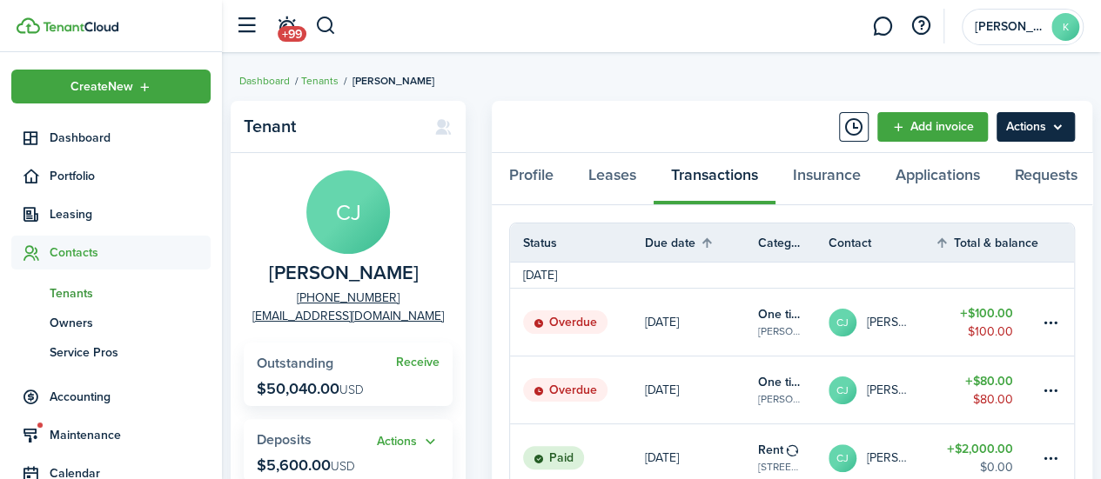
click at [1051, 121] on menu-btn "Actions" at bounding box center [1035, 127] width 78 height 30
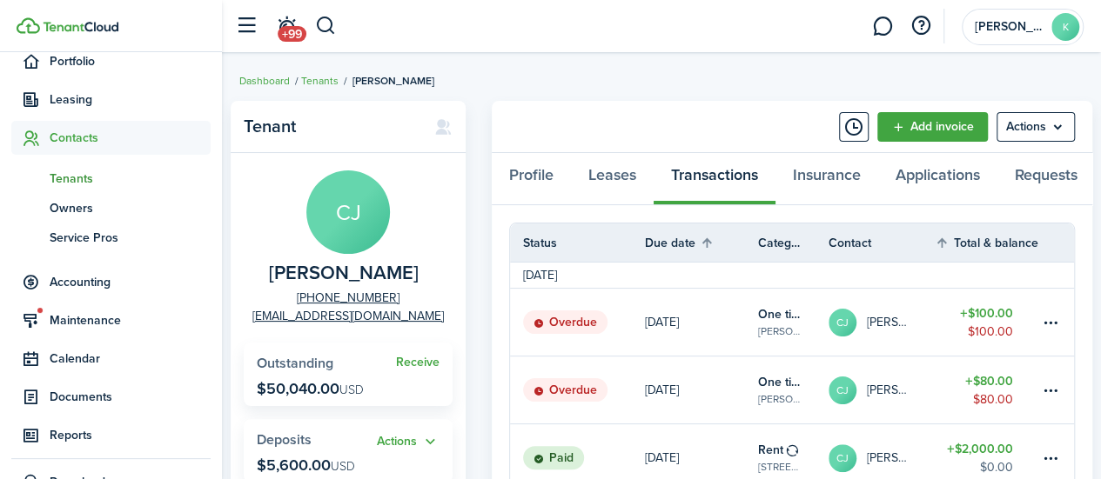
scroll to position [148, 0]
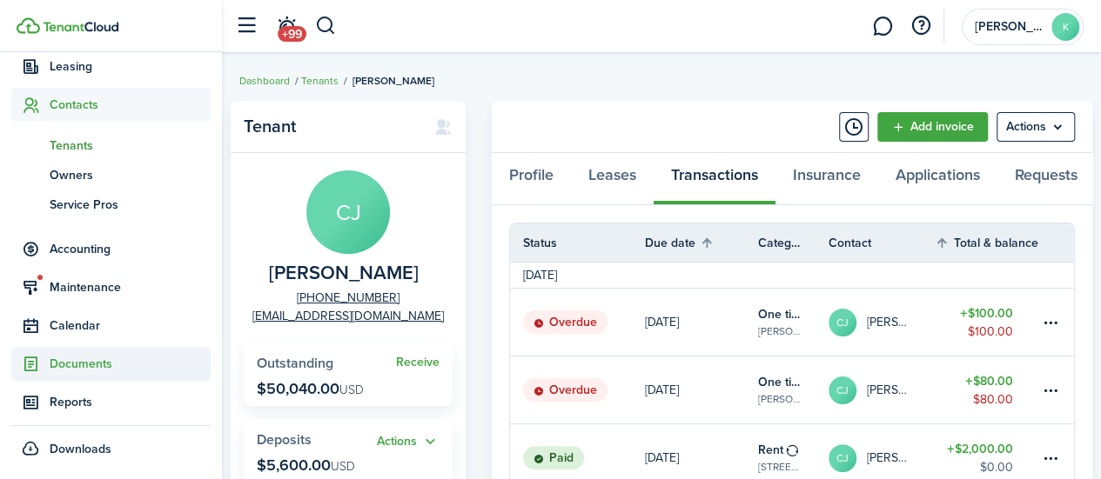
click at [78, 362] on span "Documents" at bounding box center [130, 364] width 161 height 18
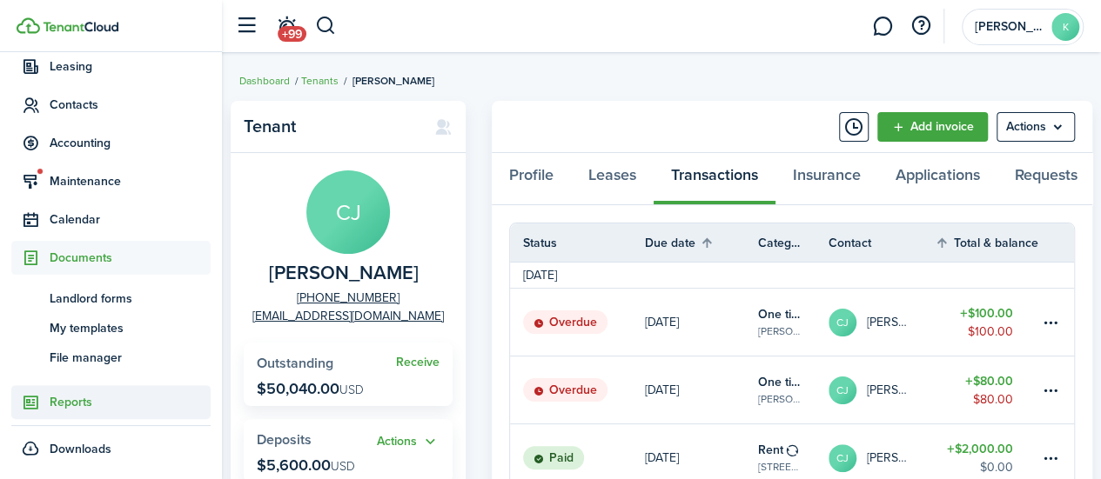
click at [85, 405] on span "Reports" at bounding box center [130, 402] width 161 height 18
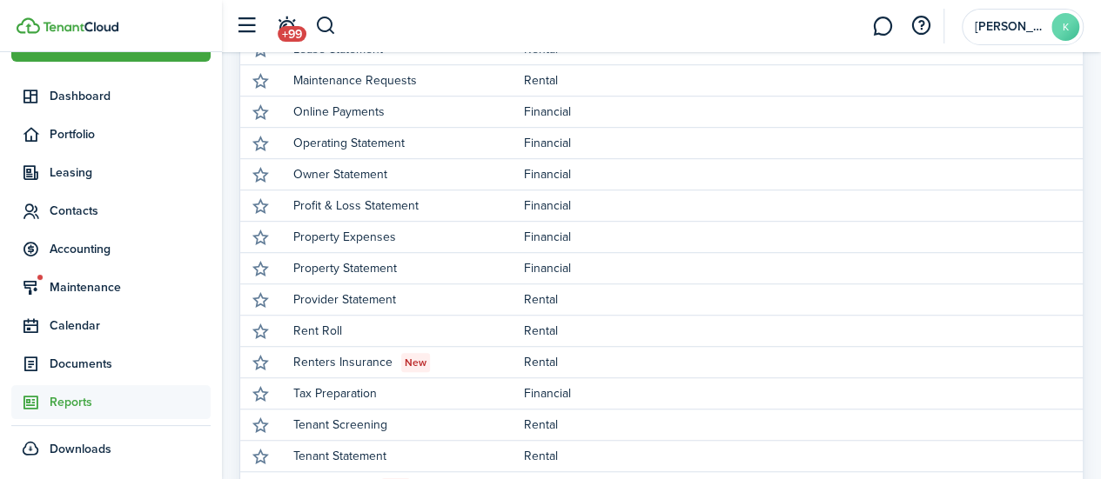
scroll to position [520, 0]
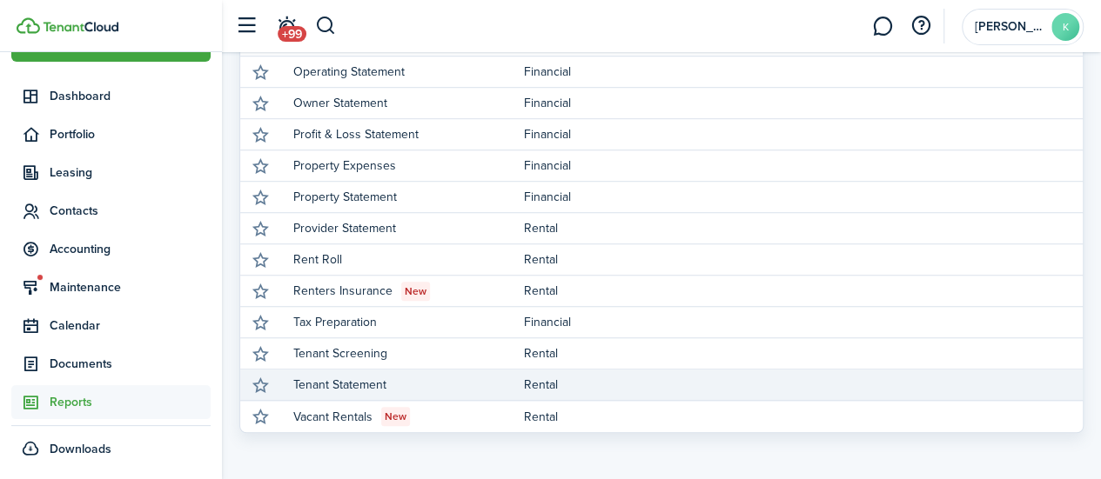
click at [329, 378] on link "Tenant Statement" at bounding box center [408, 385] width 231 height 30
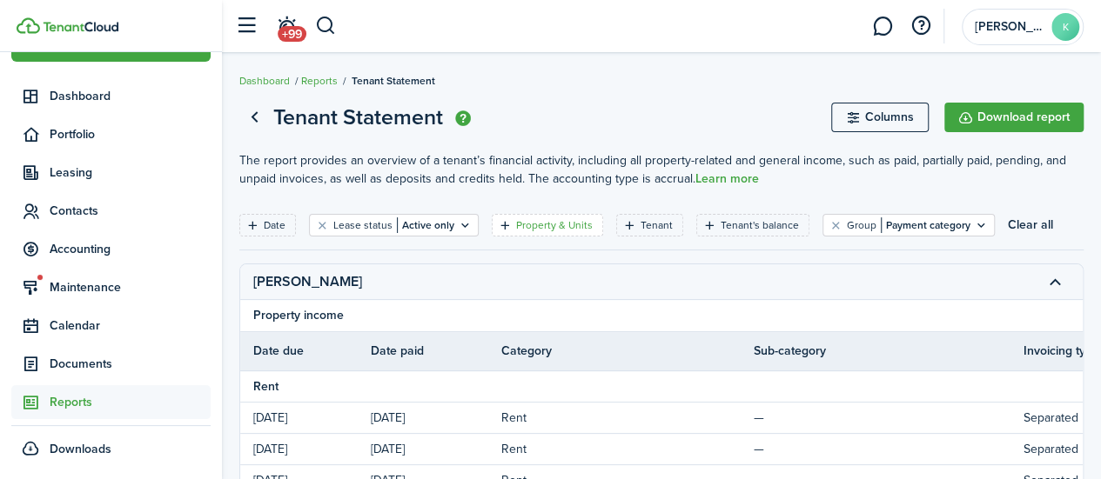
click at [540, 221] on filter-tag-label "Property & Units" at bounding box center [554, 226] width 77 height 16
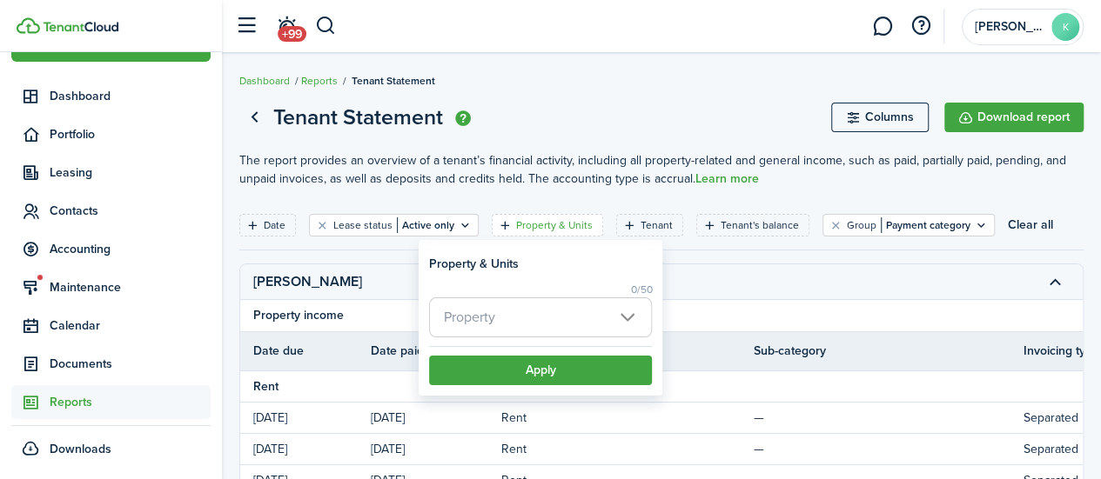
click at [466, 301] on span "Property" at bounding box center [540, 317] width 221 height 38
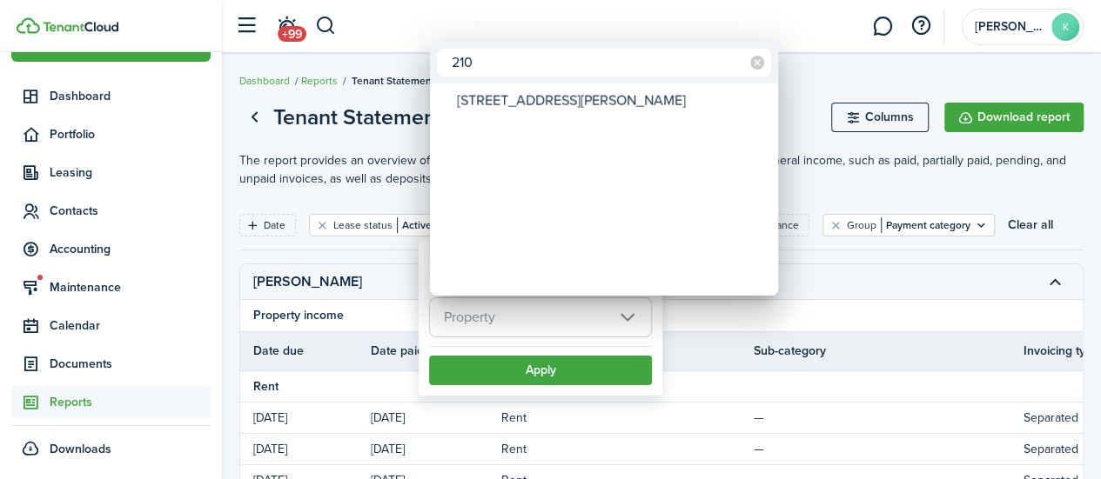
type input "210"
click at [551, 104] on div "[STREET_ADDRESS][PERSON_NAME]" at bounding box center [611, 101] width 308 height 30
type input "[STREET_ADDRESS][PERSON_NAME]"
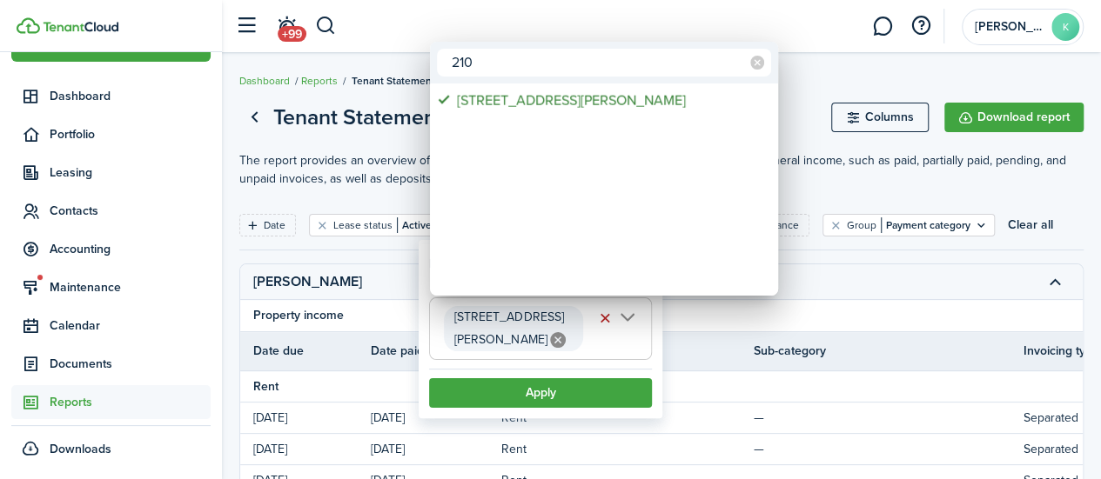
click at [589, 362] on div at bounding box center [550, 240] width 1379 height 758
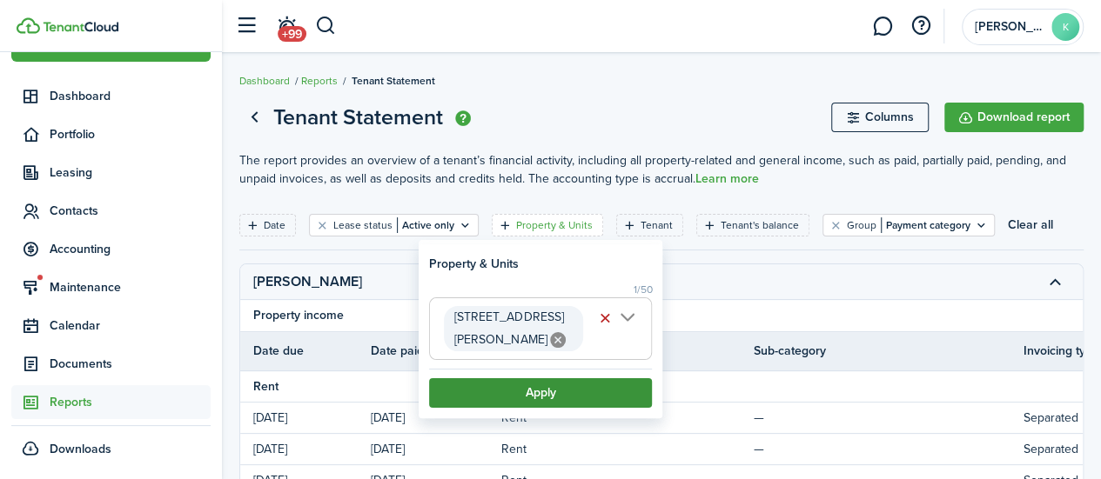
click at [609, 379] on button "Apply" at bounding box center [540, 394] width 223 height 30
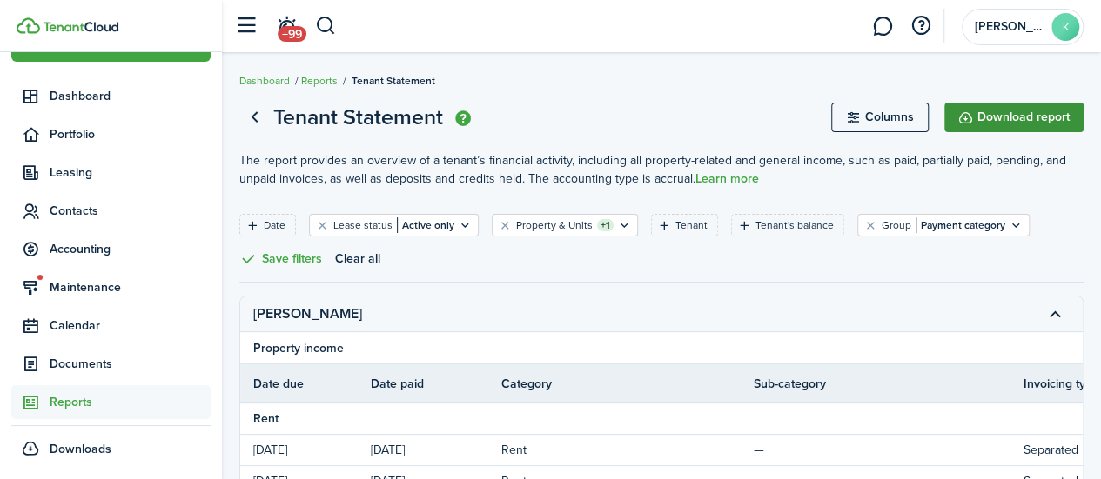
click at [994, 120] on button "Download report" at bounding box center [1013, 118] width 139 height 30
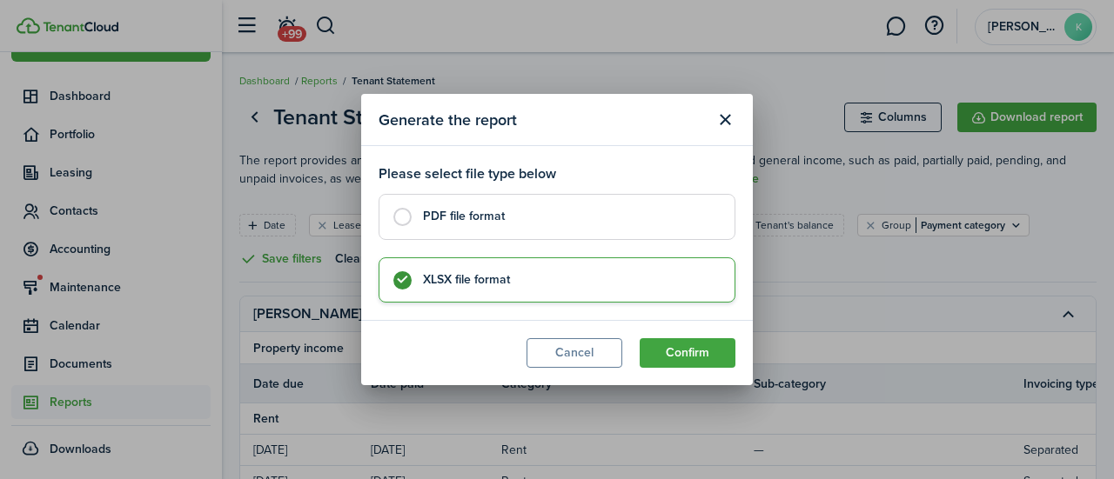
click at [574, 222] on control-radio-card-title "PDF file format" at bounding box center [570, 216] width 294 height 17
radio input "true"
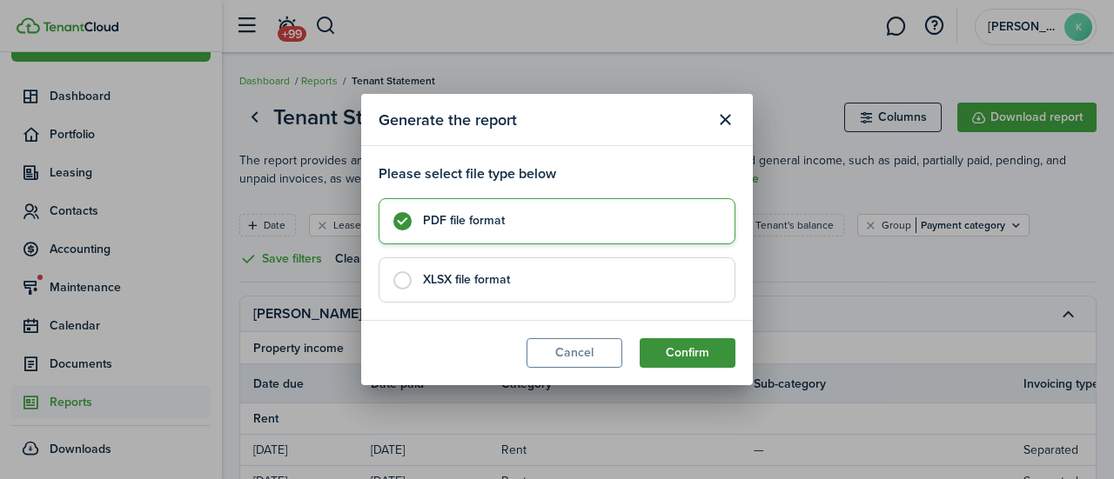
click at [706, 353] on button "Confirm" at bounding box center [688, 353] width 96 height 30
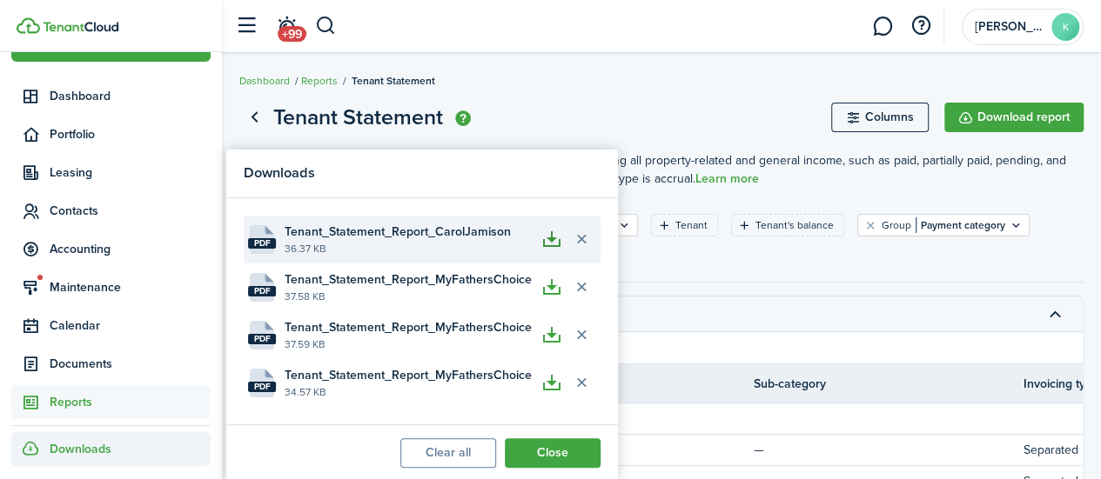
click at [545, 237] on button "button" at bounding box center [552, 239] width 30 height 30
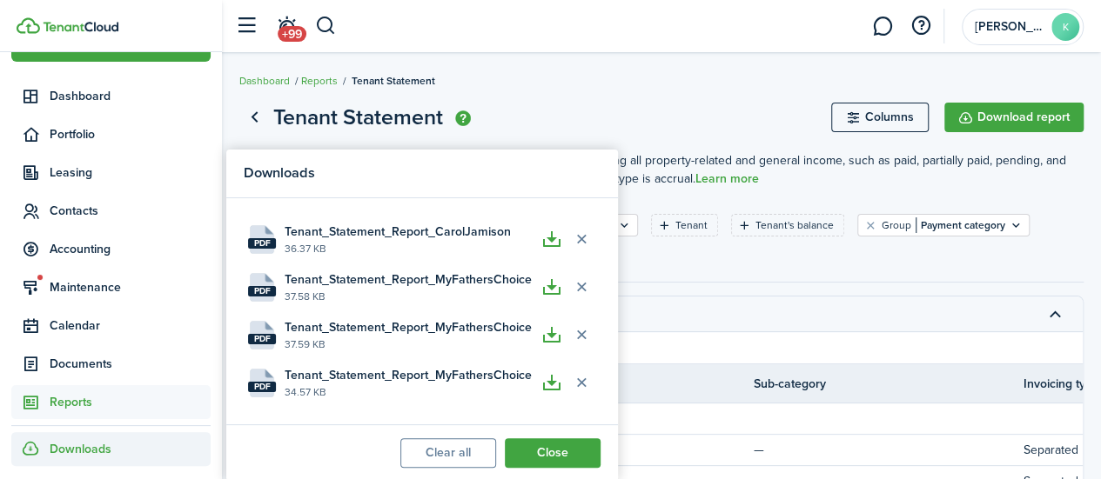
click at [1056, 171] on p "The report provides an overview of a tenant’s financial activity, including all…" at bounding box center [661, 169] width 844 height 37
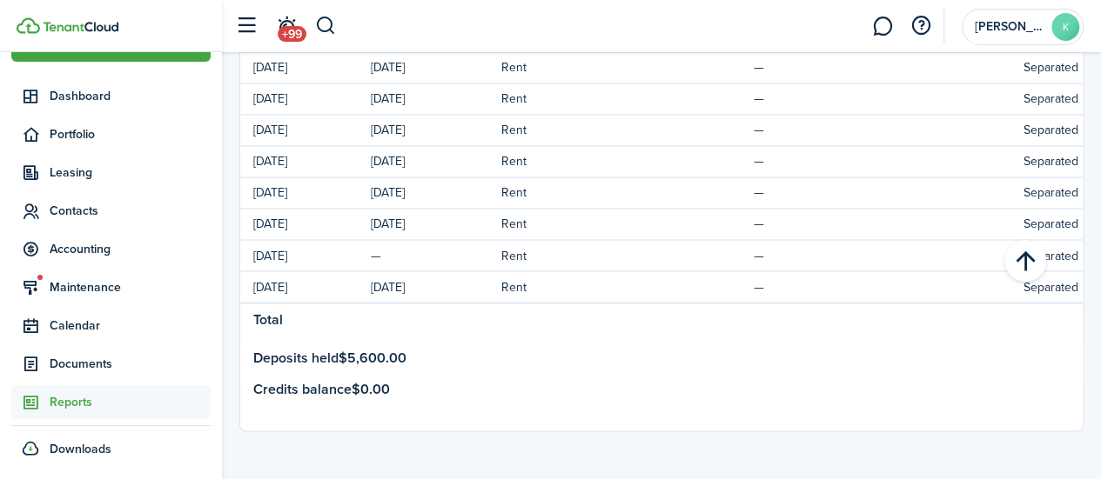
click at [1001, 315] on tr "Total $82,000.00 $78,000.00 $4,000.00" at bounding box center [1032, 318] width 1584 height 31
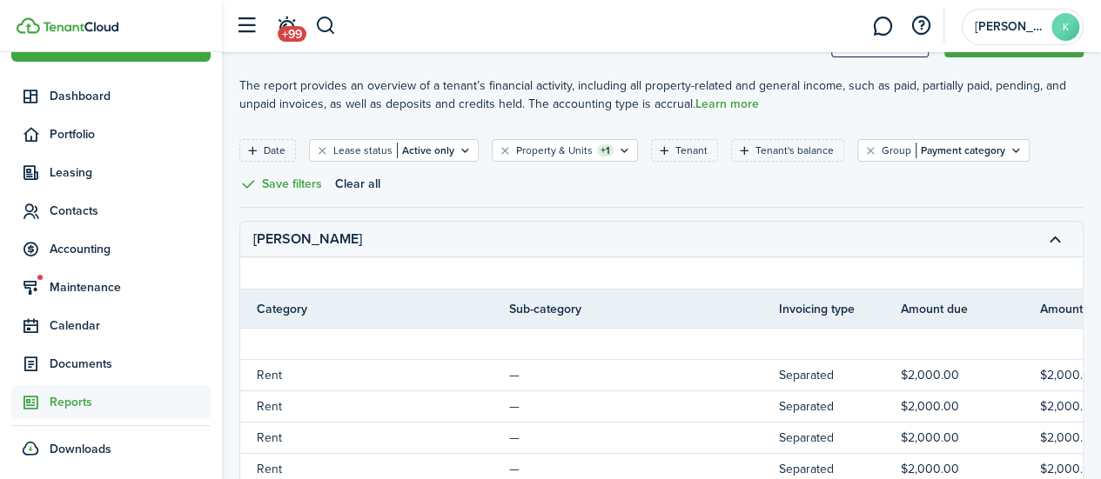
scroll to position [0, 247]
click at [803, 312] on th "Invoicing type" at bounding box center [837, 309] width 122 height 18
click at [814, 307] on th "Invoicing type" at bounding box center [837, 309] width 122 height 18
click at [815, 305] on th "Invoicing type" at bounding box center [837, 309] width 122 height 18
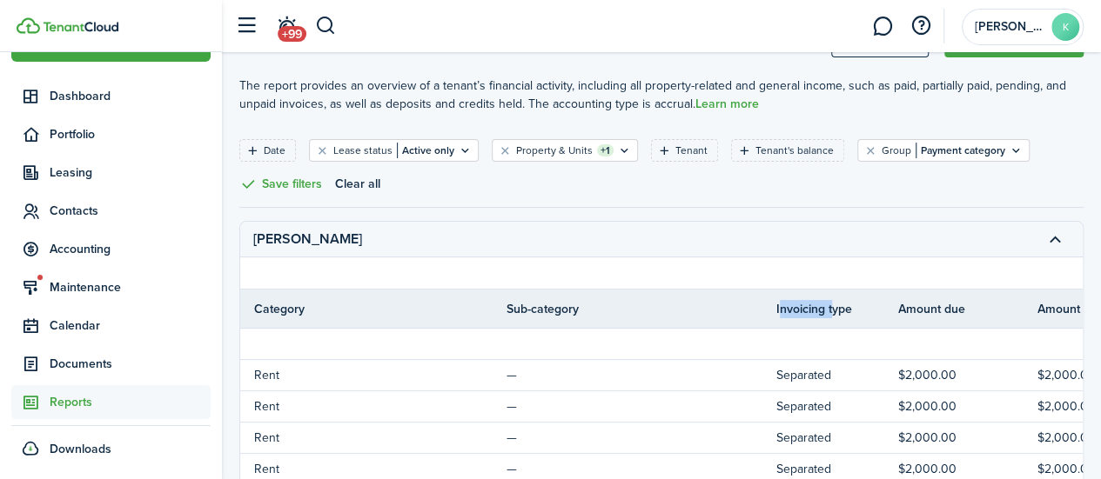
click at [815, 305] on th "Invoicing type" at bounding box center [837, 309] width 122 height 18
click at [1008, 146] on icon "Open filter" at bounding box center [1015, 151] width 15 height 14
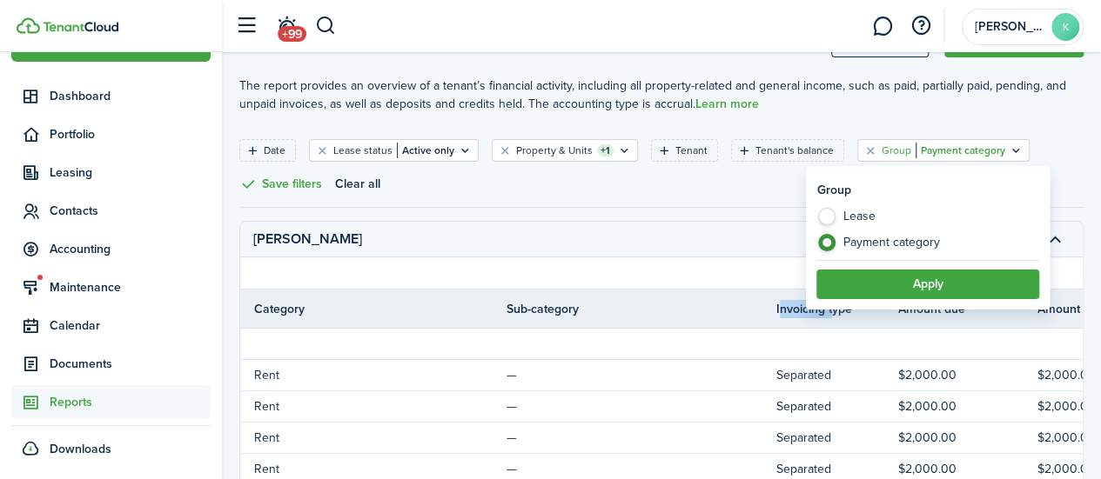
click at [1008, 146] on icon "Open filter" at bounding box center [1015, 151] width 15 height 14
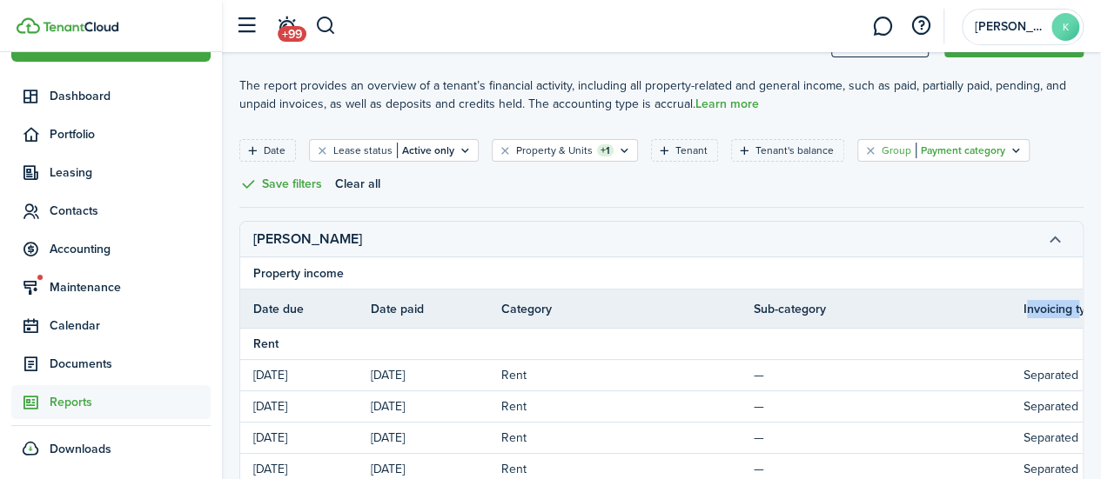
scroll to position [0, 0]
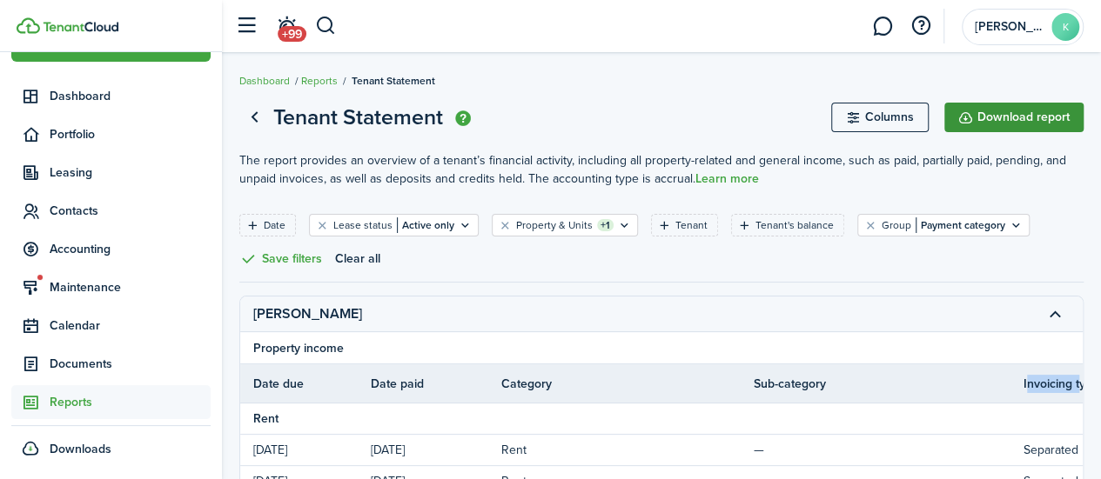
click at [985, 109] on button "Download report" at bounding box center [1013, 118] width 139 height 30
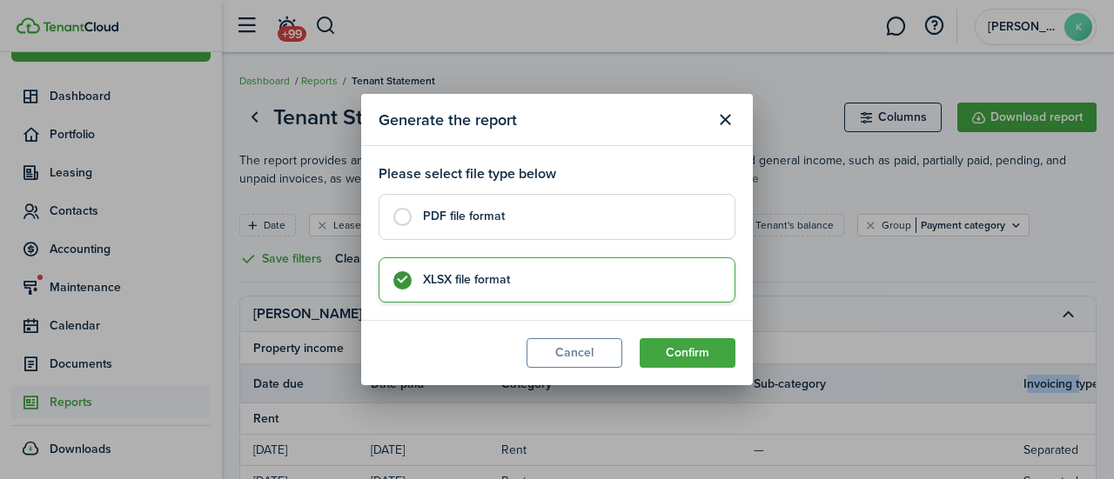
click at [462, 225] on control-radio-card-title "PDF file format" at bounding box center [570, 216] width 294 height 17
radio input "true"
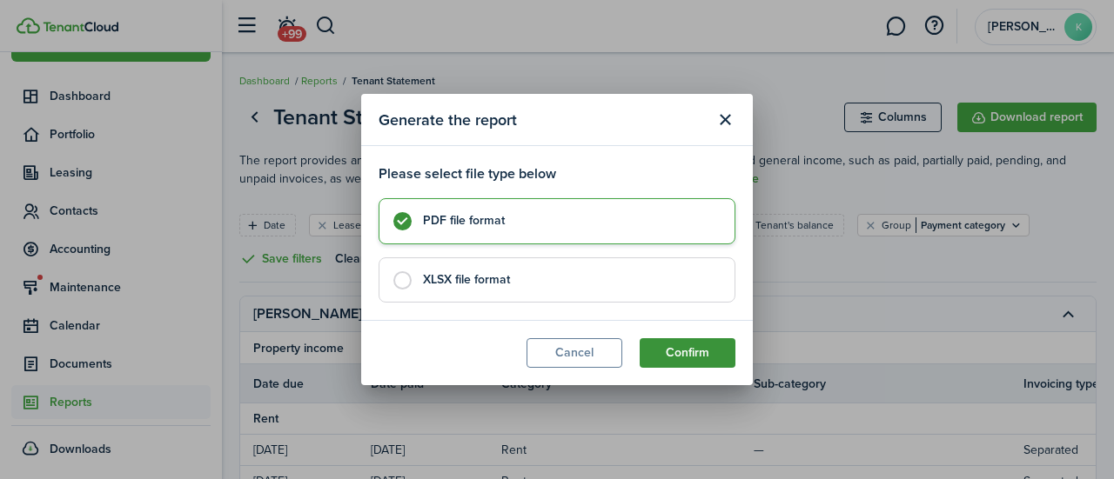
click at [698, 352] on button "Confirm" at bounding box center [688, 353] width 96 height 30
